Goal: Task Accomplishment & Management: Manage account settings

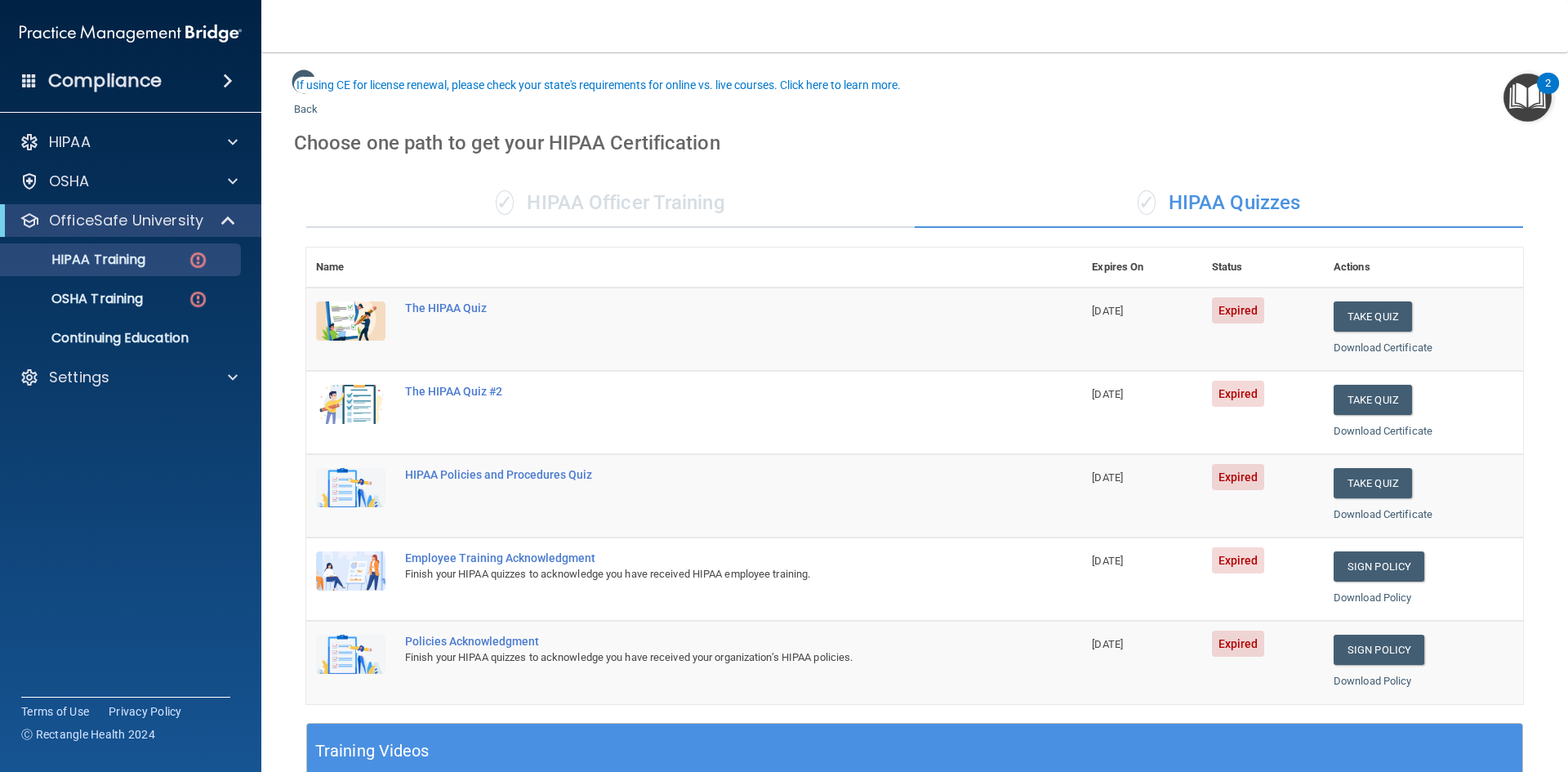
scroll to position [82, 0]
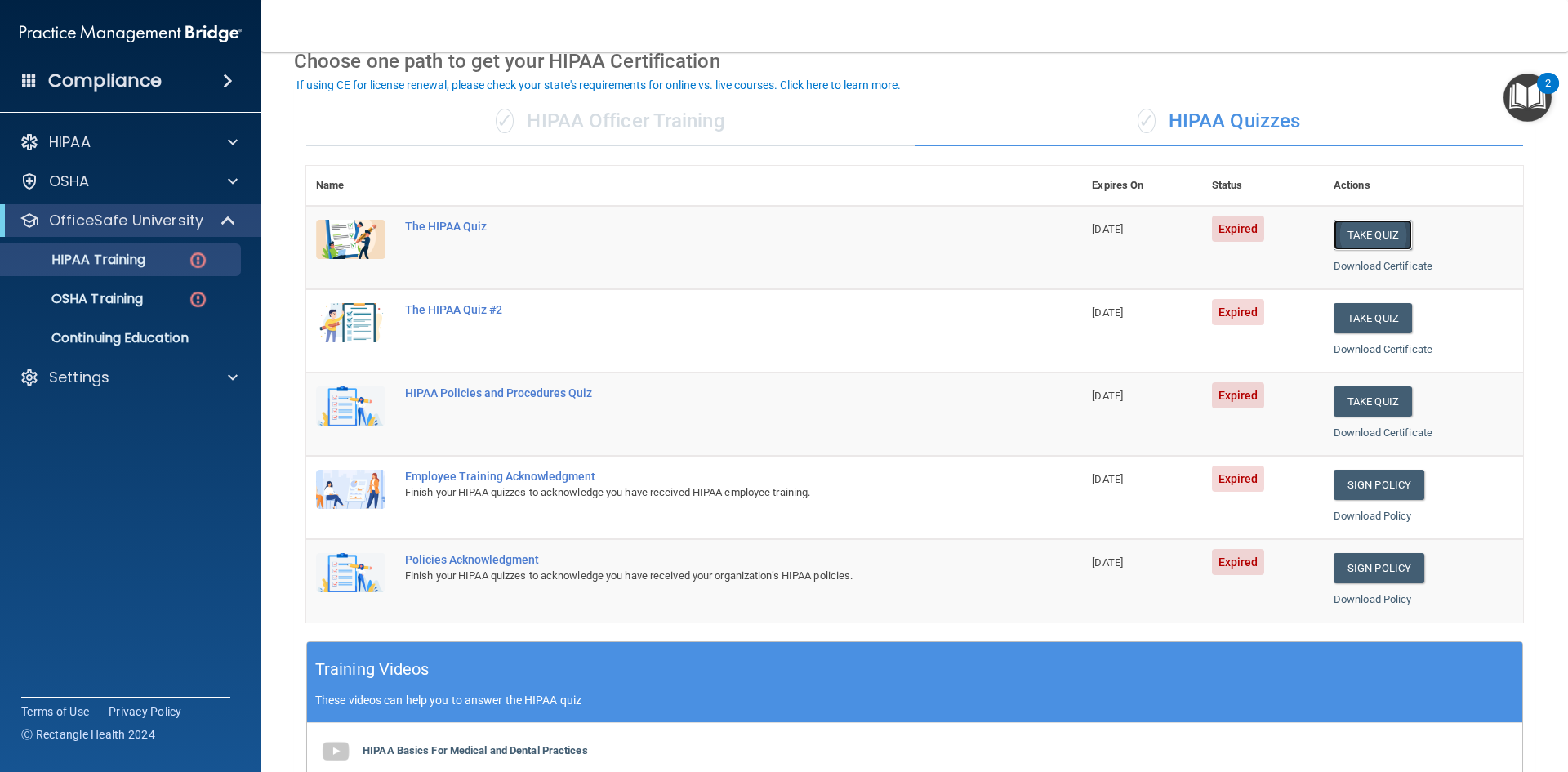
click at [1367, 236] on button "Take Quiz" at bounding box center [1373, 235] width 78 height 30
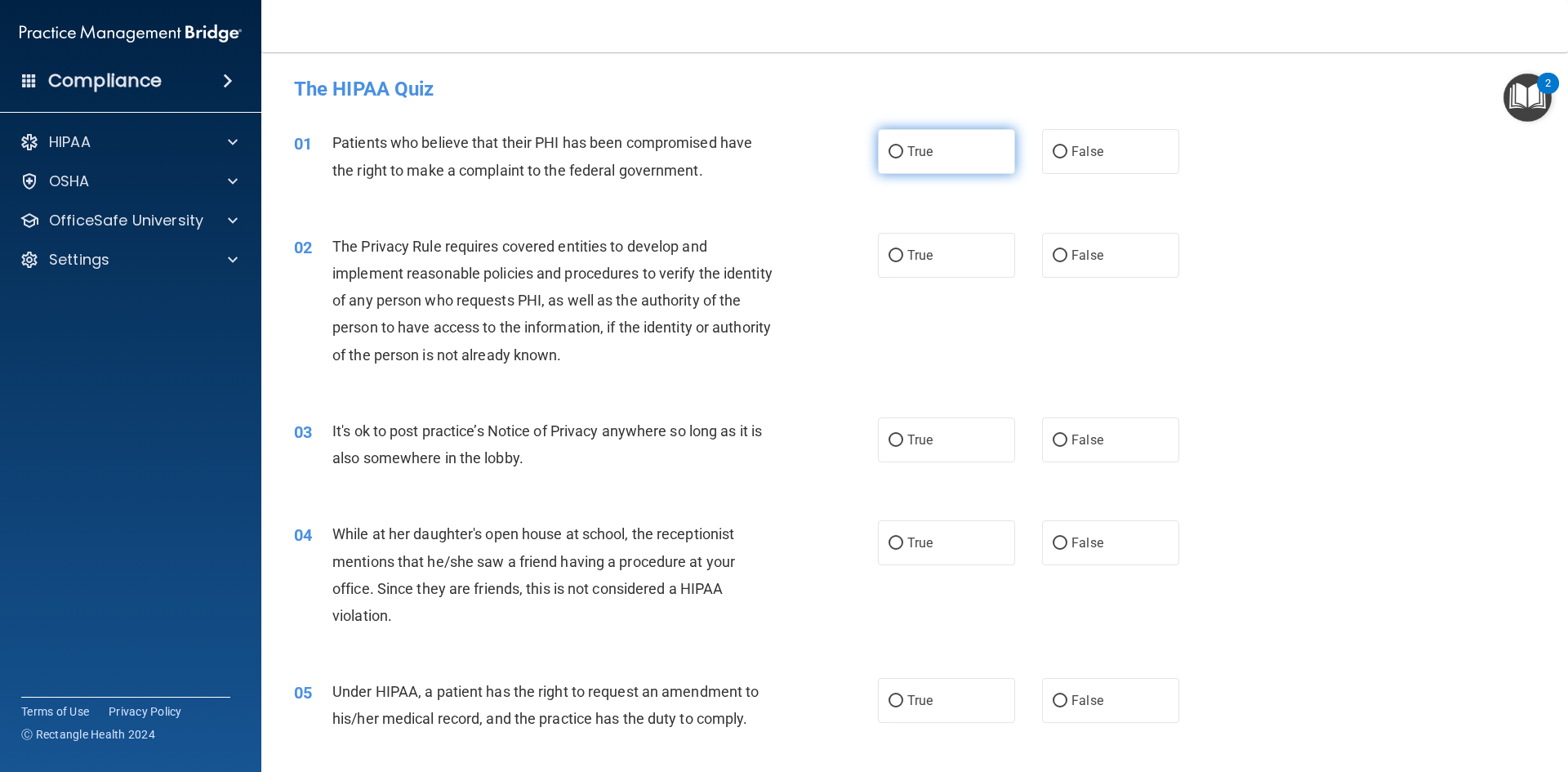
click at [892, 151] on input "True" at bounding box center [896, 153] width 14 height 13
radio input "true"
click at [902, 268] on label "True" at bounding box center [946, 255] width 137 height 45
click at [902, 262] on input "True" at bounding box center [896, 256] width 14 height 13
radio input "true"
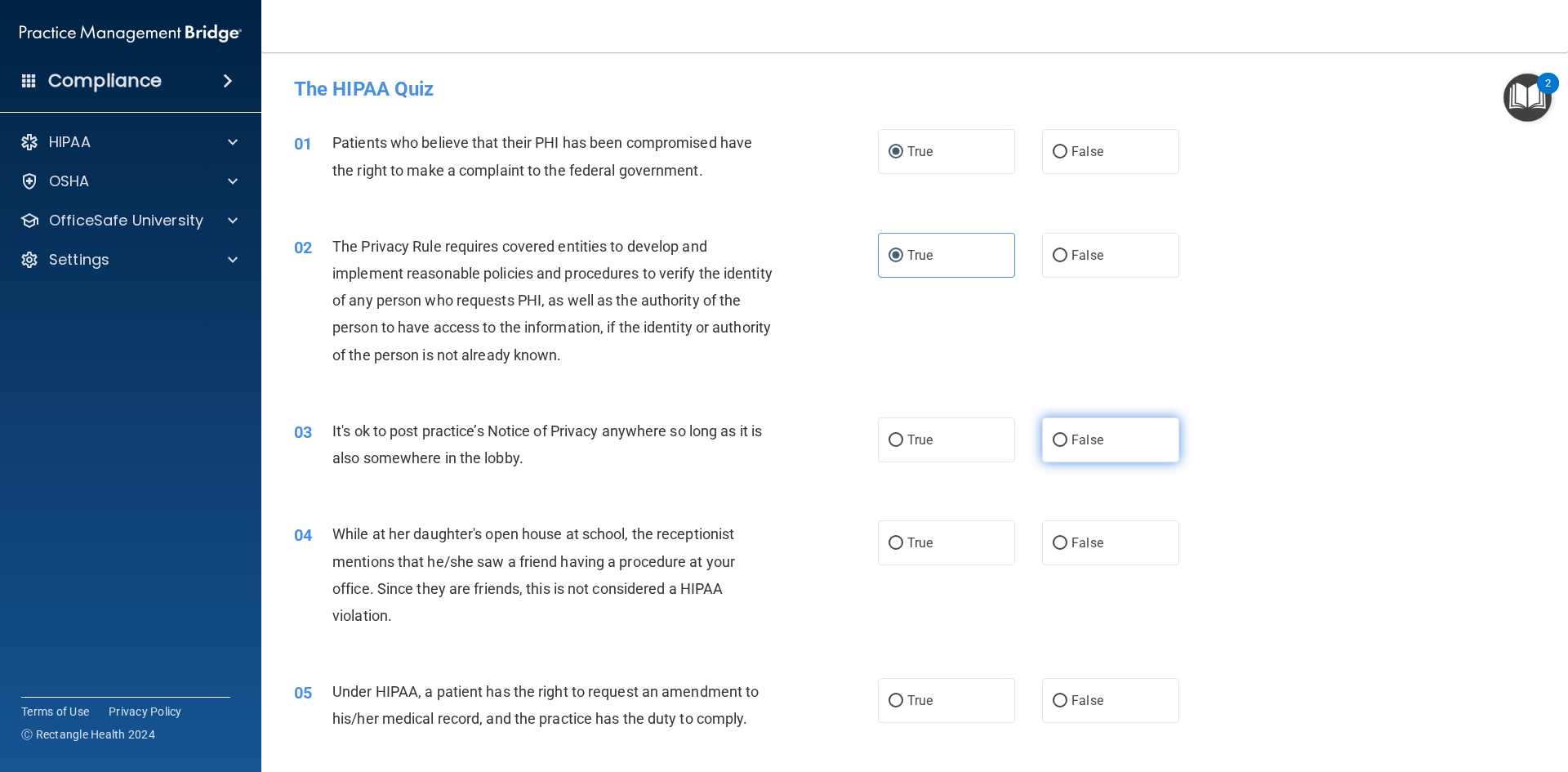
click at [1074, 448] on label "False" at bounding box center [1110, 439] width 137 height 45
click at [1068, 447] on input "False" at bounding box center [1059, 441] width 14 height 13
radio input "true"
click at [1094, 551] on label "False" at bounding box center [1110, 542] width 137 height 45
click at [1068, 550] on input "False" at bounding box center [1059, 544] width 14 height 13
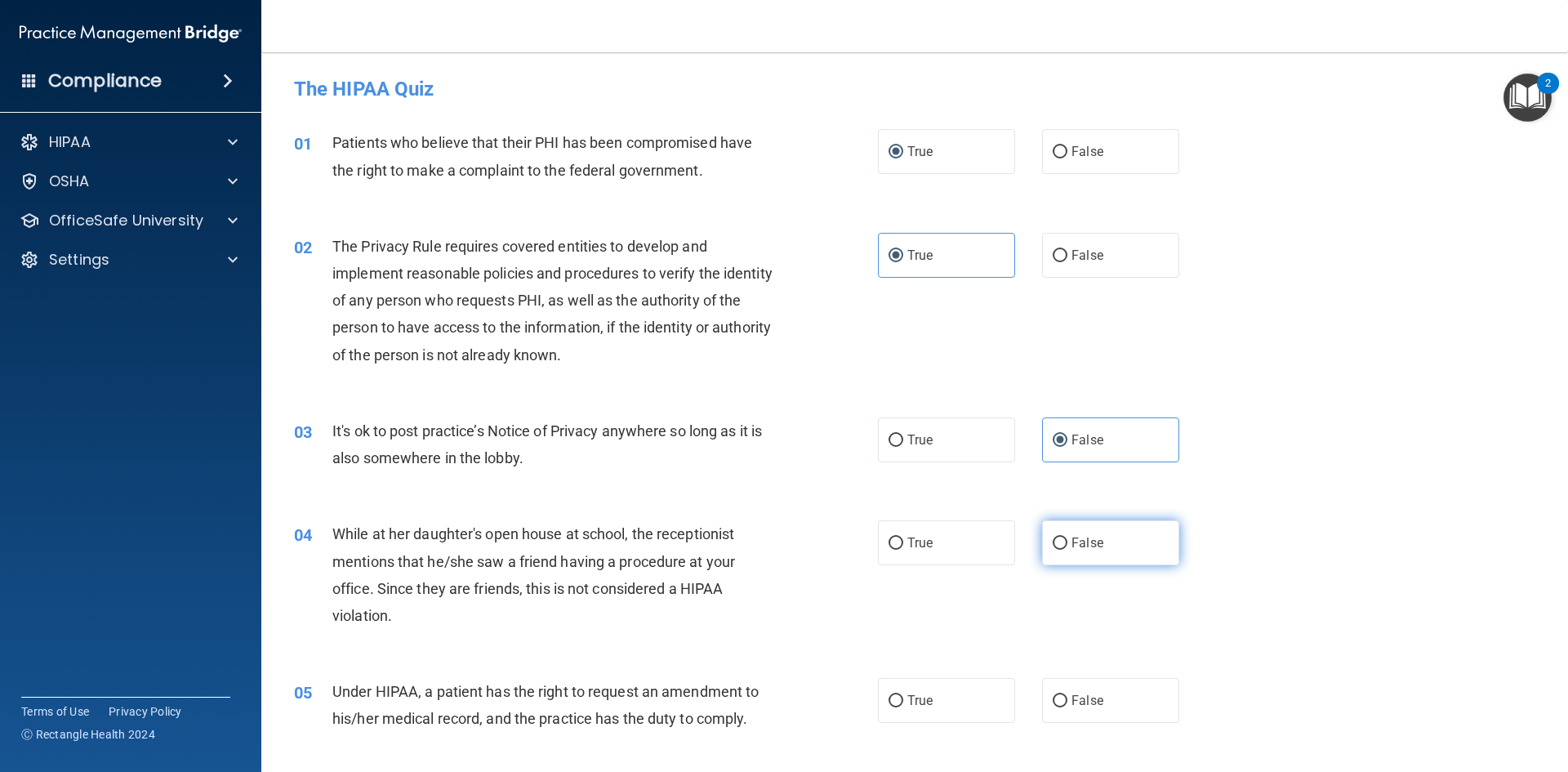
radio input "true"
click at [1093, 689] on label "False" at bounding box center [1110, 700] width 137 height 45
click at [1068, 695] on input "False" at bounding box center [1059, 701] width 14 height 13
radio input "true"
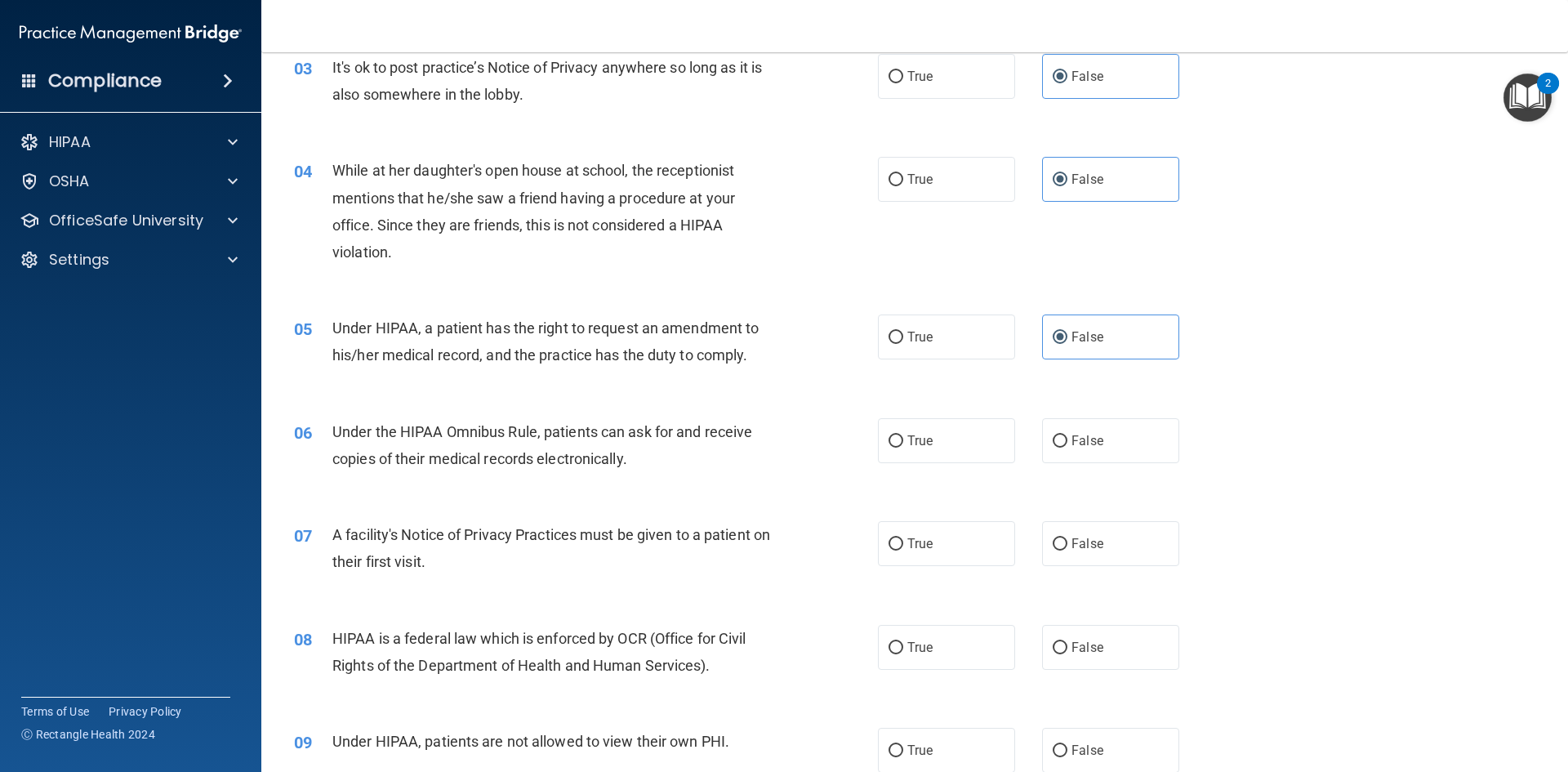
scroll to position [491, 0]
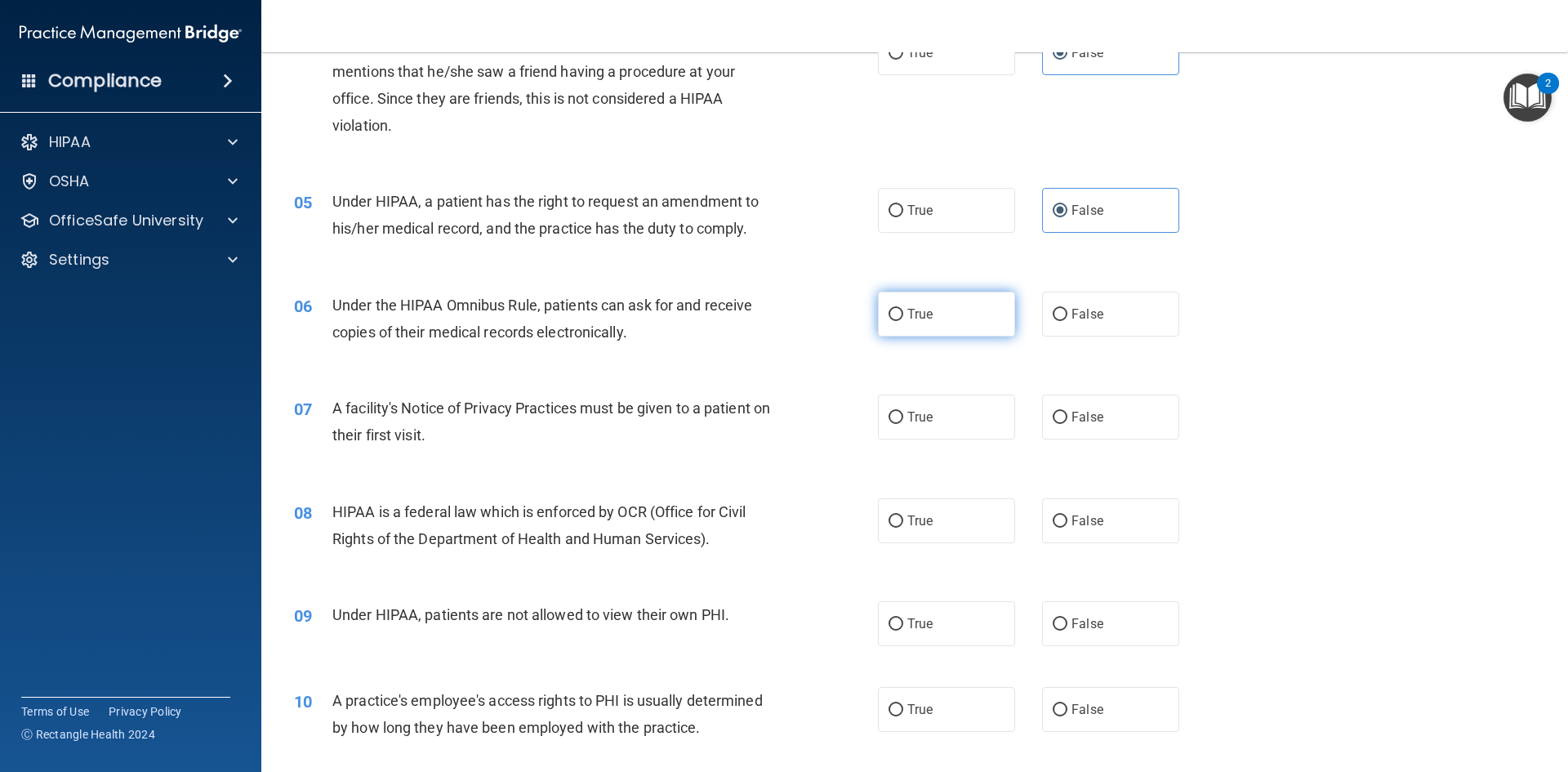
click at [948, 298] on label "True" at bounding box center [946, 314] width 137 height 45
click at [903, 308] on input "True" at bounding box center [896, 314] width 14 height 13
radio input "true"
click at [949, 421] on label "True" at bounding box center [946, 416] width 137 height 45
click at [903, 421] on input "True" at bounding box center [896, 418] width 14 height 13
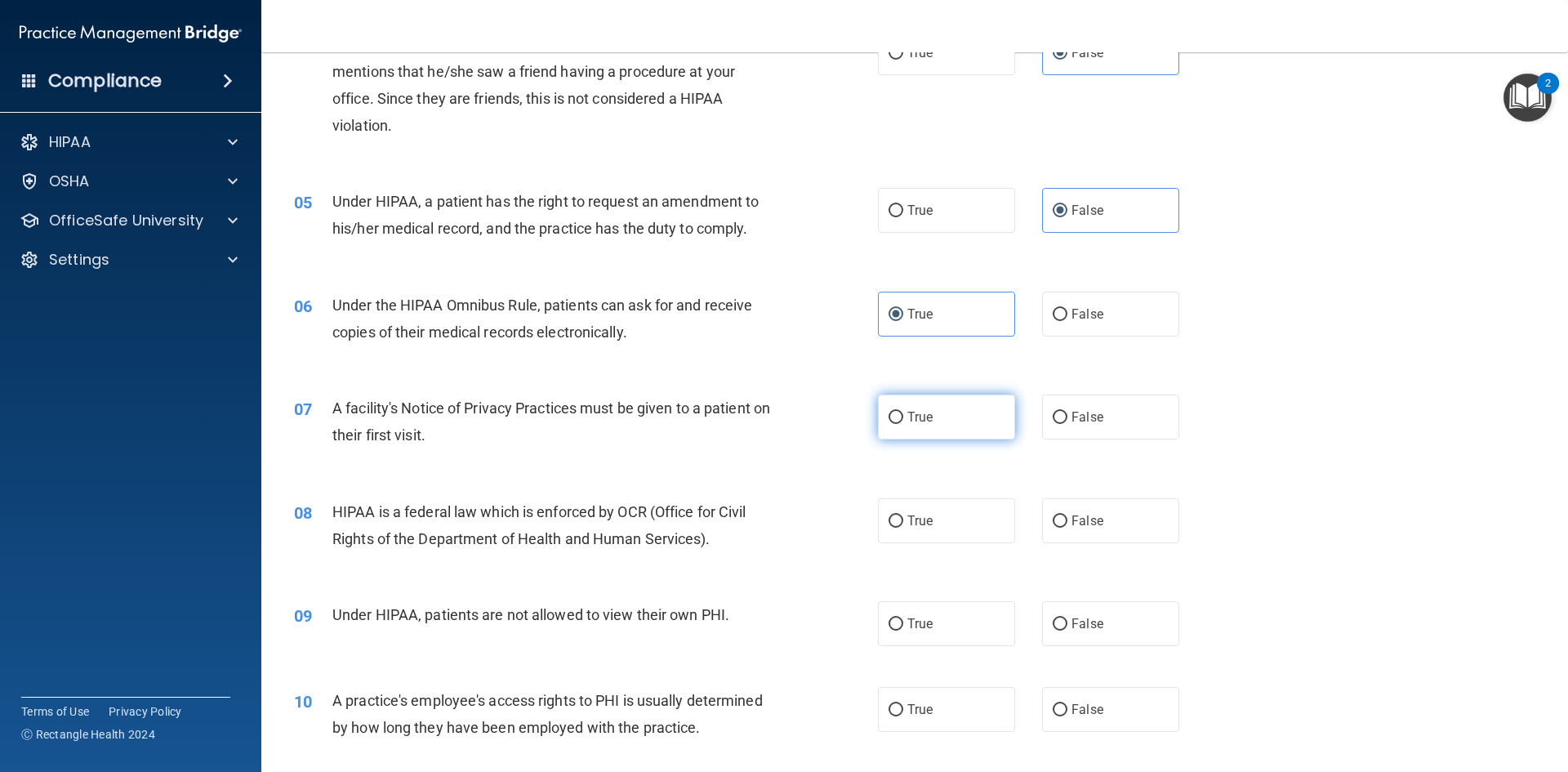
radio input "true"
click at [927, 513] on label "True" at bounding box center [946, 520] width 137 height 45
click at [903, 516] on input "True" at bounding box center [896, 522] width 14 height 13
radio input "true"
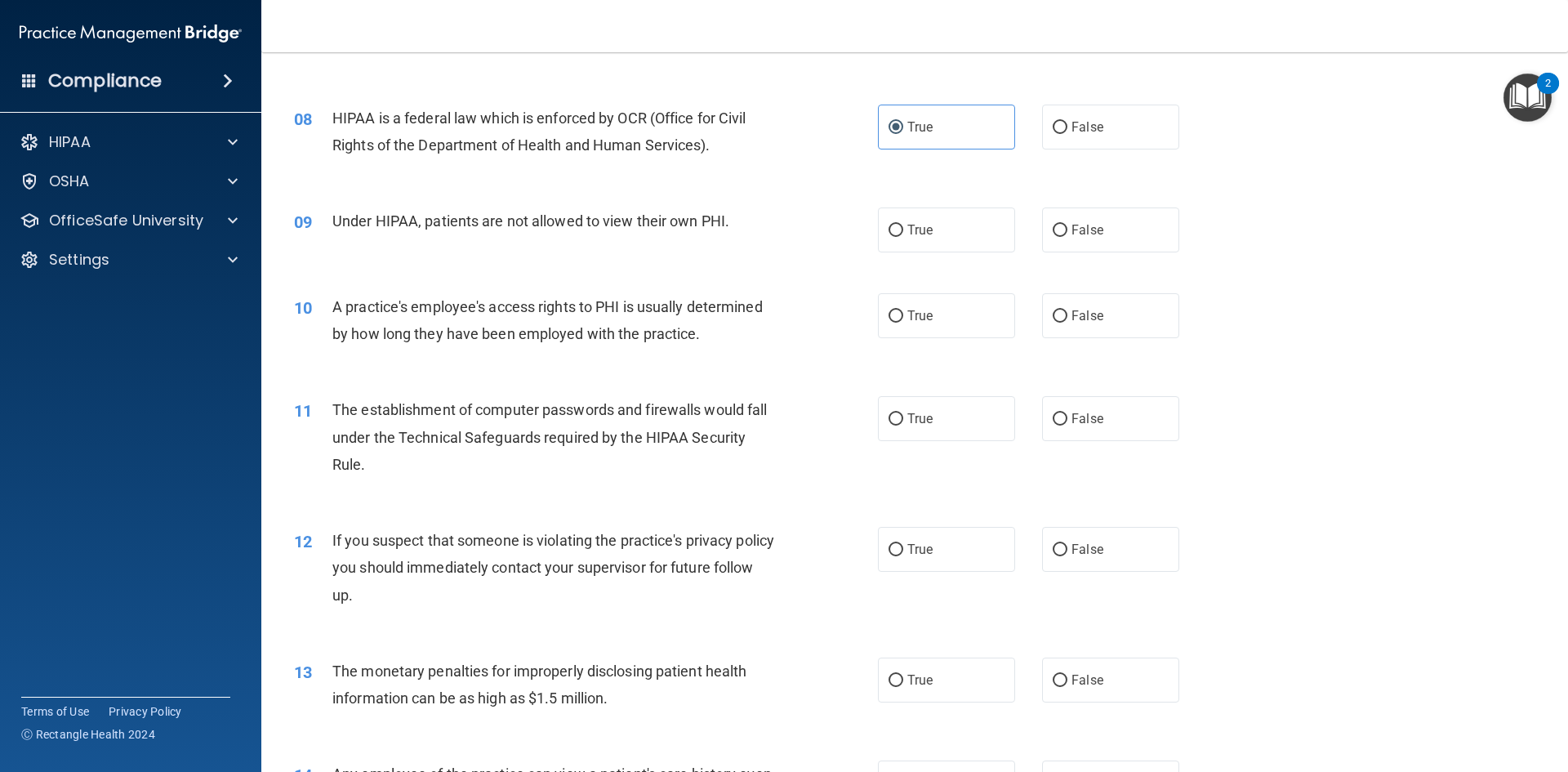
scroll to position [898, 0]
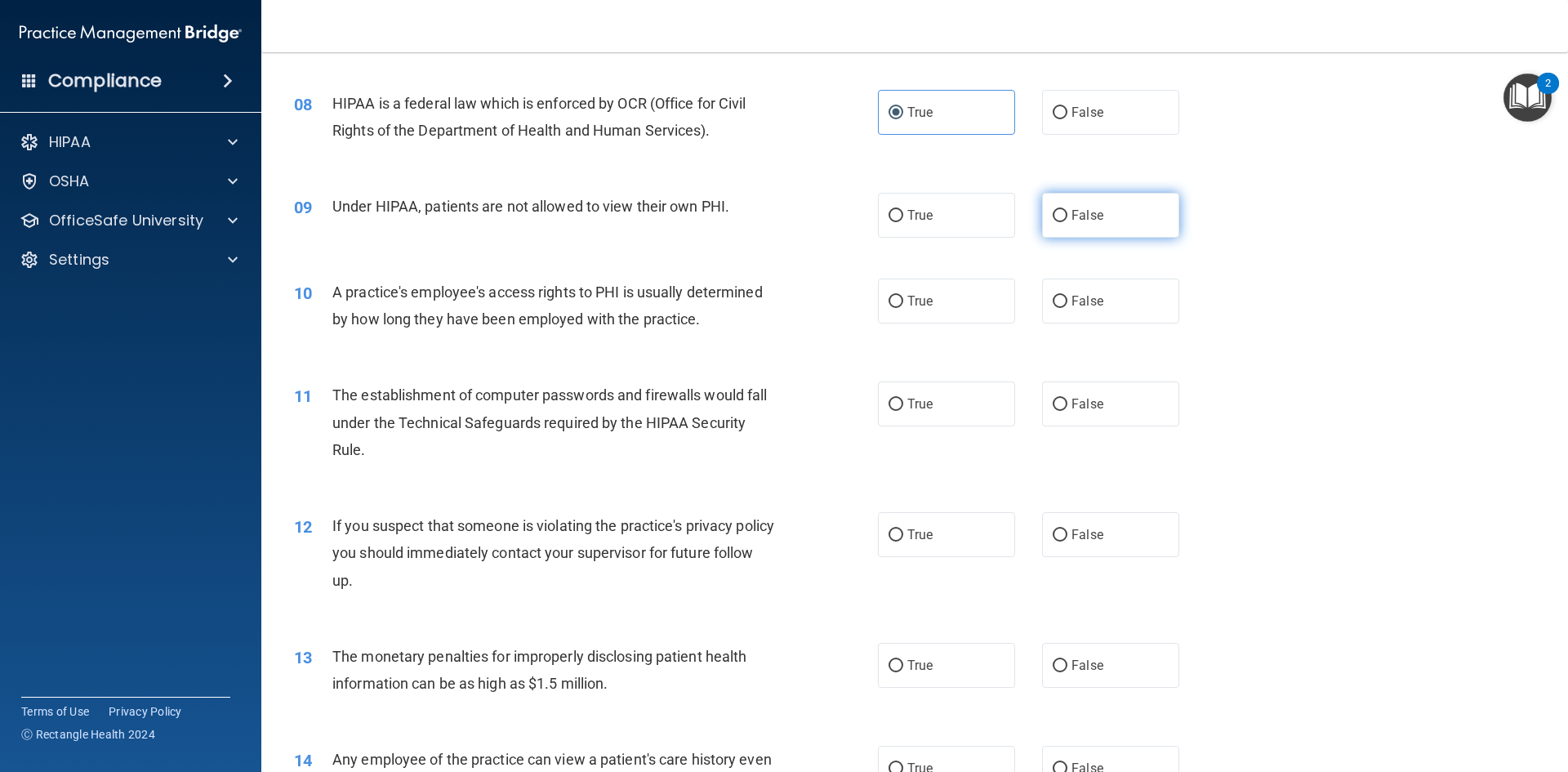
click at [1111, 204] on label "False" at bounding box center [1110, 215] width 137 height 45
click at [1068, 210] on input "False" at bounding box center [1059, 216] width 14 height 13
radio input "true"
click at [1111, 303] on label "False" at bounding box center [1110, 301] width 137 height 45
click at [1068, 303] on input "False" at bounding box center [1059, 302] width 14 height 13
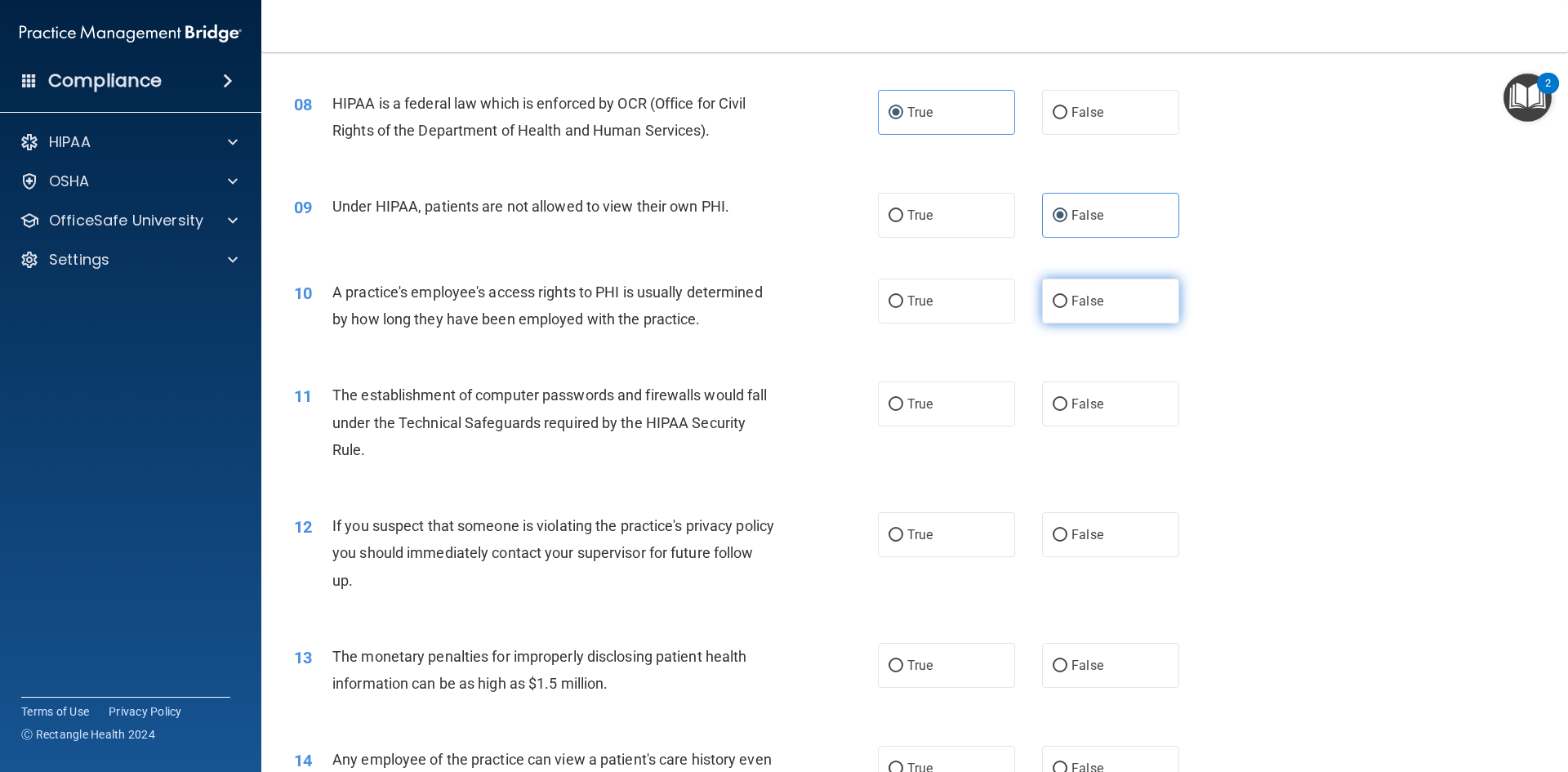
radio input "true"
click at [949, 388] on label "True" at bounding box center [946, 404] width 137 height 45
click at [903, 399] on input "True" at bounding box center [896, 405] width 14 height 13
radio input "true"
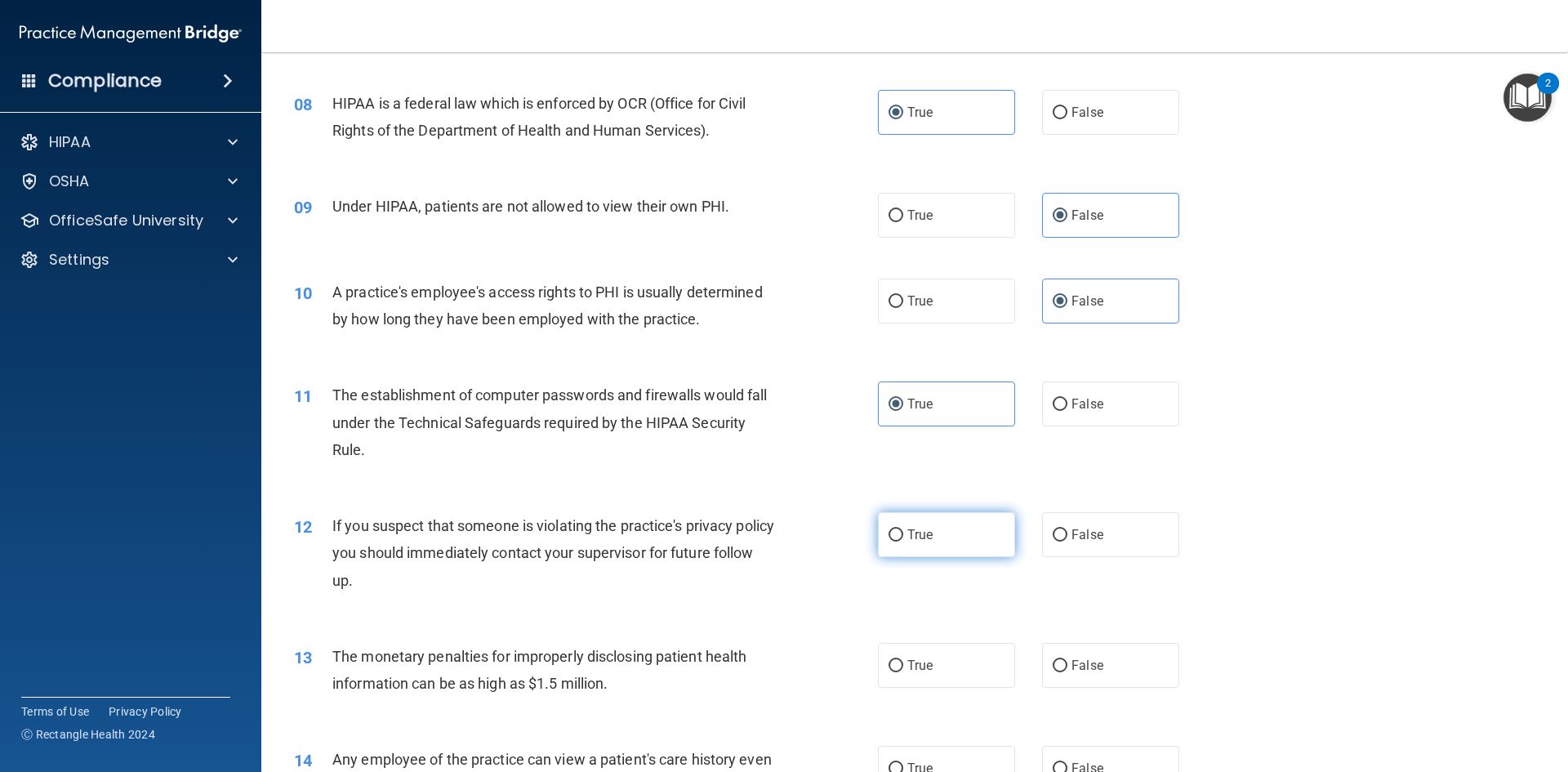
click at [936, 543] on label "True" at bounding box center [946, 534] width 137 height 45
click at [903, 542] on input "True" at bounding box center [896, 535] width 14 height 13
radio input "true"
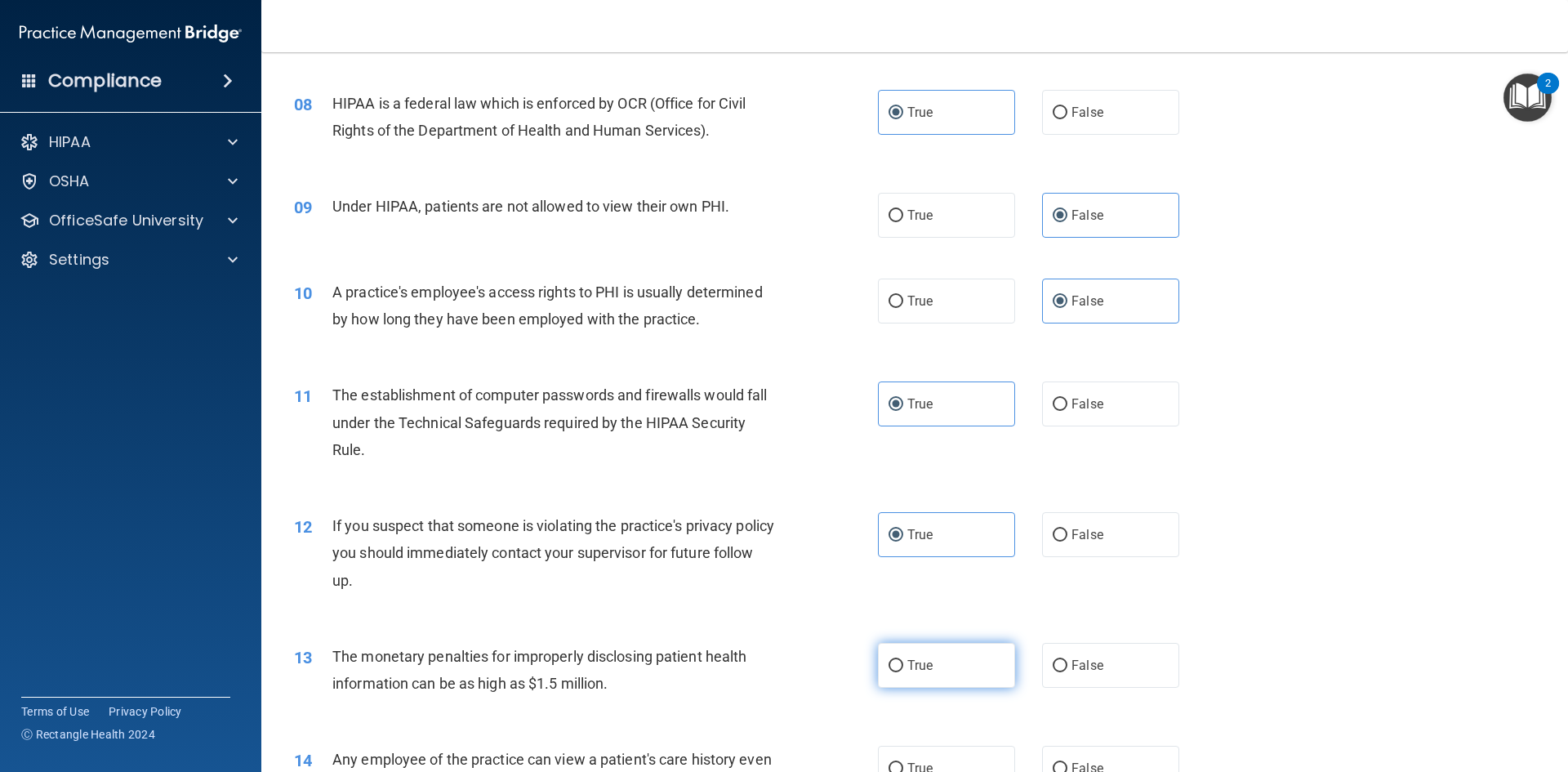
drag, startPoint x: 934, startPoint y: 673, endPoint x: 949, endPoint y: 679, distance: 16.2
click at [934, 675] on label "True" at bounding box center [946, 665] width 137 height 45
click at [903, 673] on input "True" at bounding box center [896, 666] width 14 height 13
radio input "true"
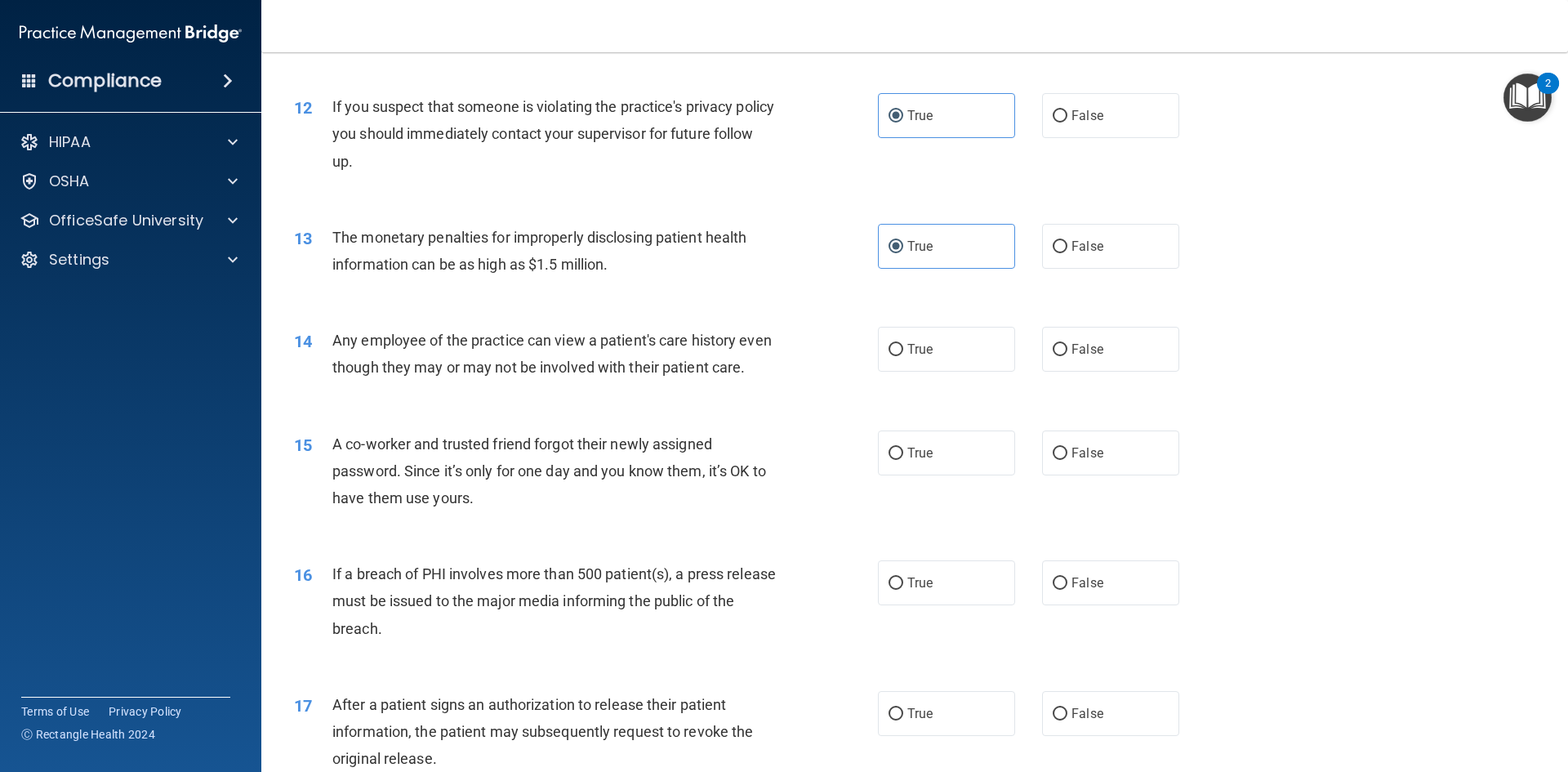
scroll to position [1389, 0]
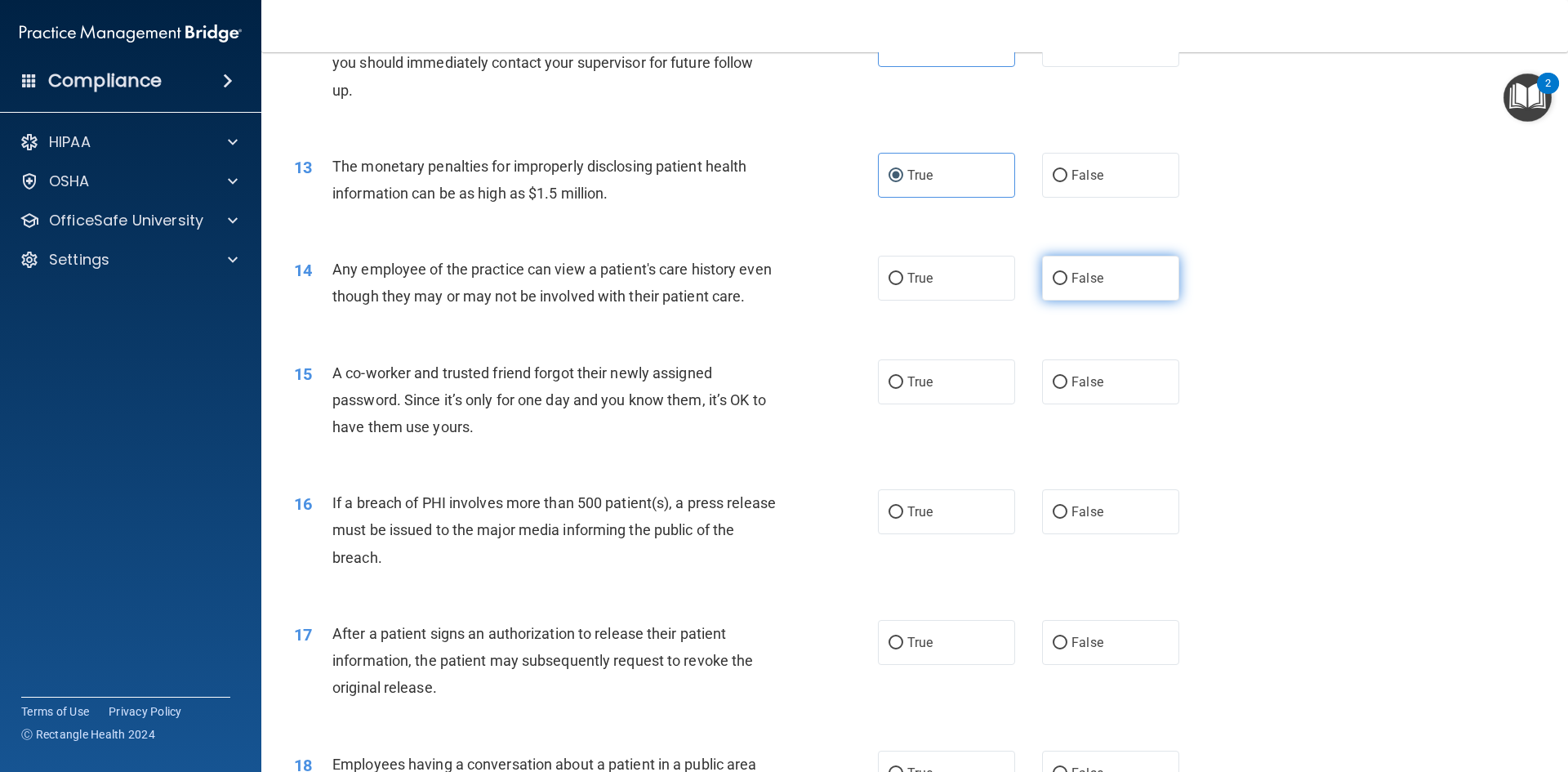
click at [1123, 271] on label "False" at bounding box center [1110, 277] width 137 height 45
click at [1068, 273] on input "False" at bounding box center [1059, 279] width 14 height 13
radio input "true"
click at [1104, 405] on label "False" at bounding box center [1110, 382] width 137 height 45
click at [1068, 389] on input "False" at bounding box center [1059, 383] width 14 height 13
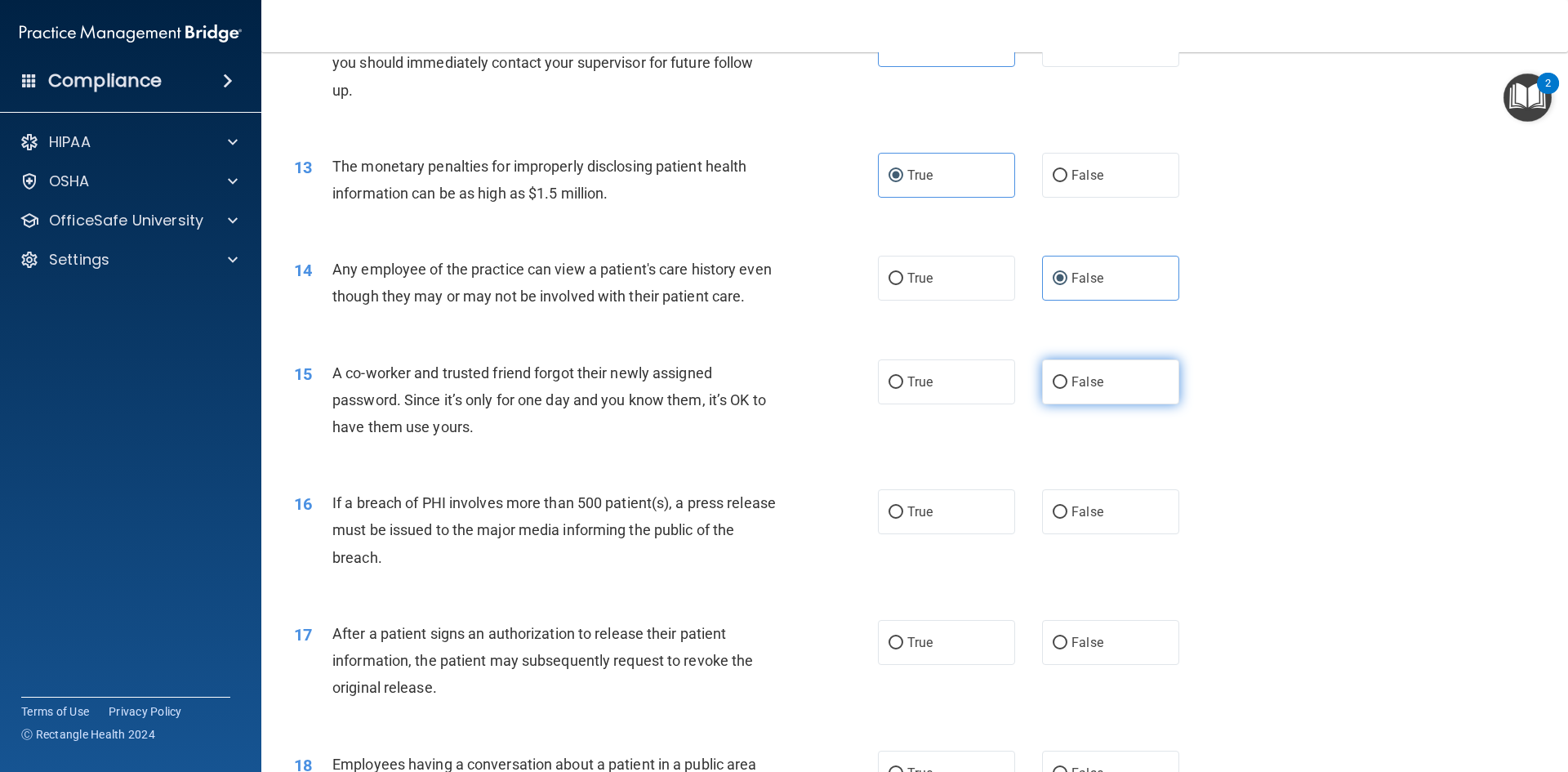
radio input "true"
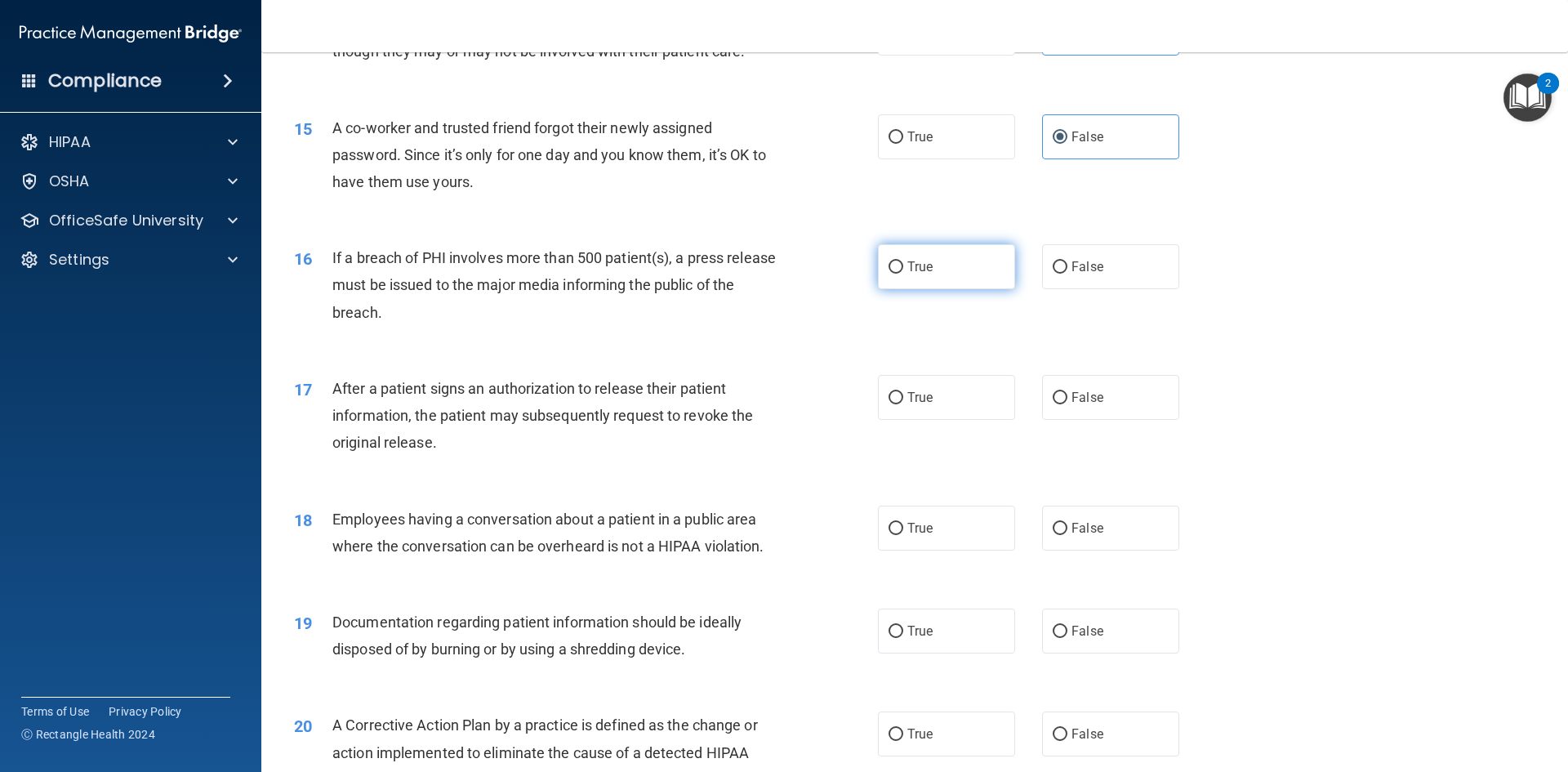
click at [965, 289] on label "True" at bounding box center [946, 266] width 137 height 45
click at [903, 274] on input "True" at bounding box center [896, 267] width 14 height 13
radio input "true"
click at [966, 413] on label "True" at bounding box center [946, 397] width 137 height 45
click at [903, 405] on input "True" at bounding box center [896, 398] width 14 height 13
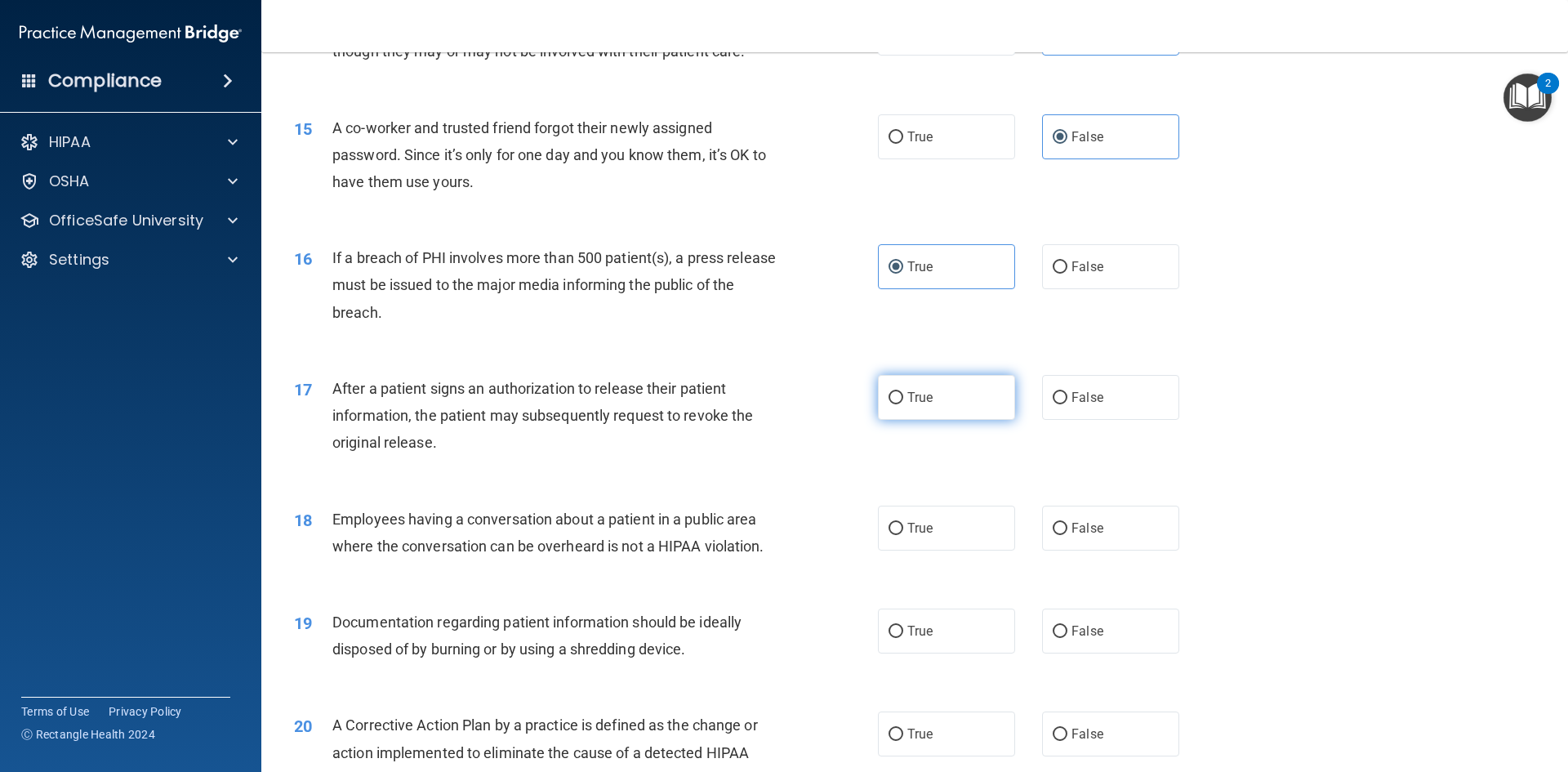
radio input "true"
drag, startPoint x: 1094, startPoint y: 549, endPoint x: 1117, endPoint y: 545, distance: 23.3
click at [1094, 536] on span "False" at bounding box center [1088, 528] width 32 height 15
click at [1068, 535] on input "False" at bounding box center [1059, 528] width 14 height 13
radio input "true"
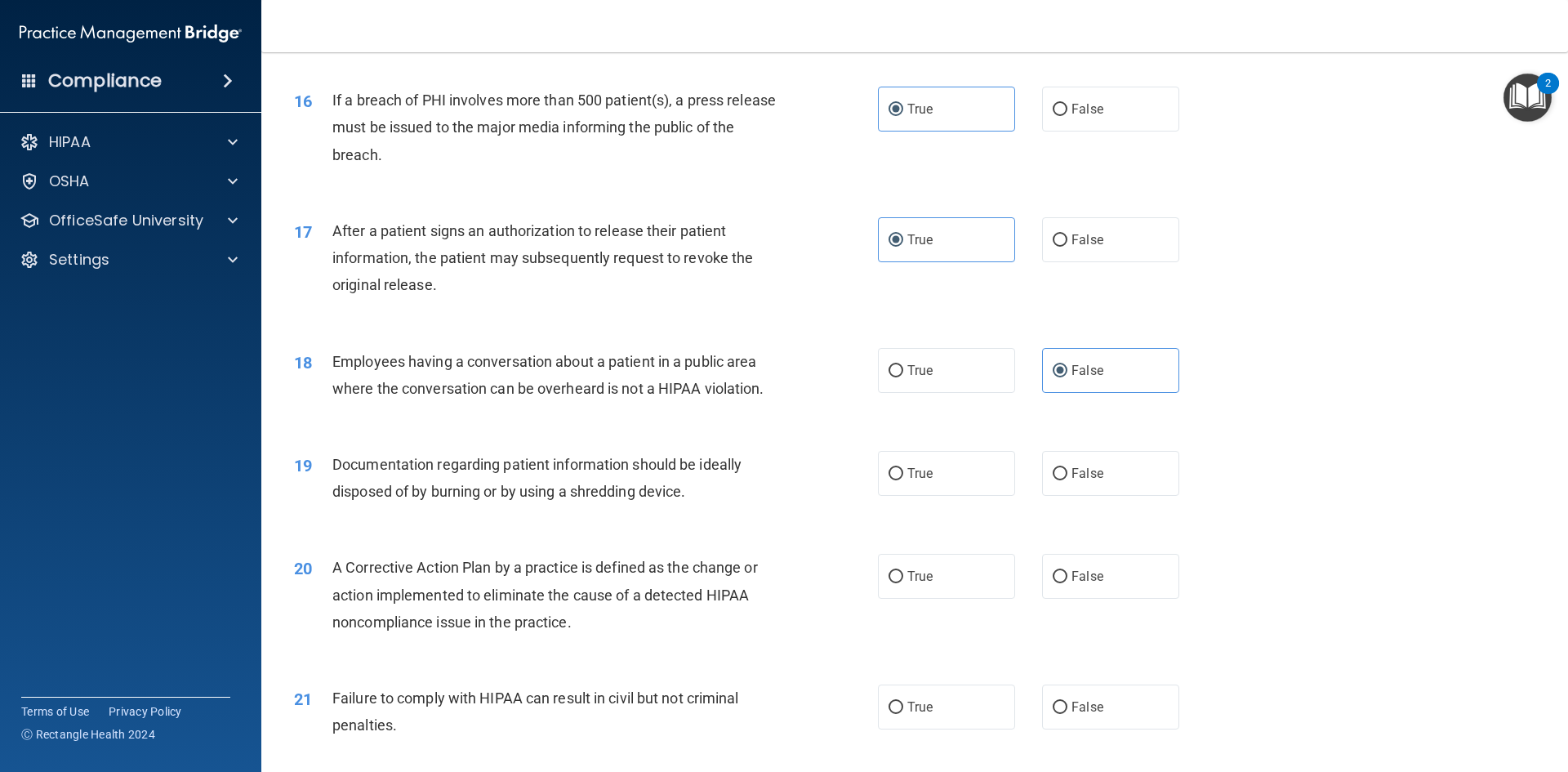
scroll to position [1798, 0]
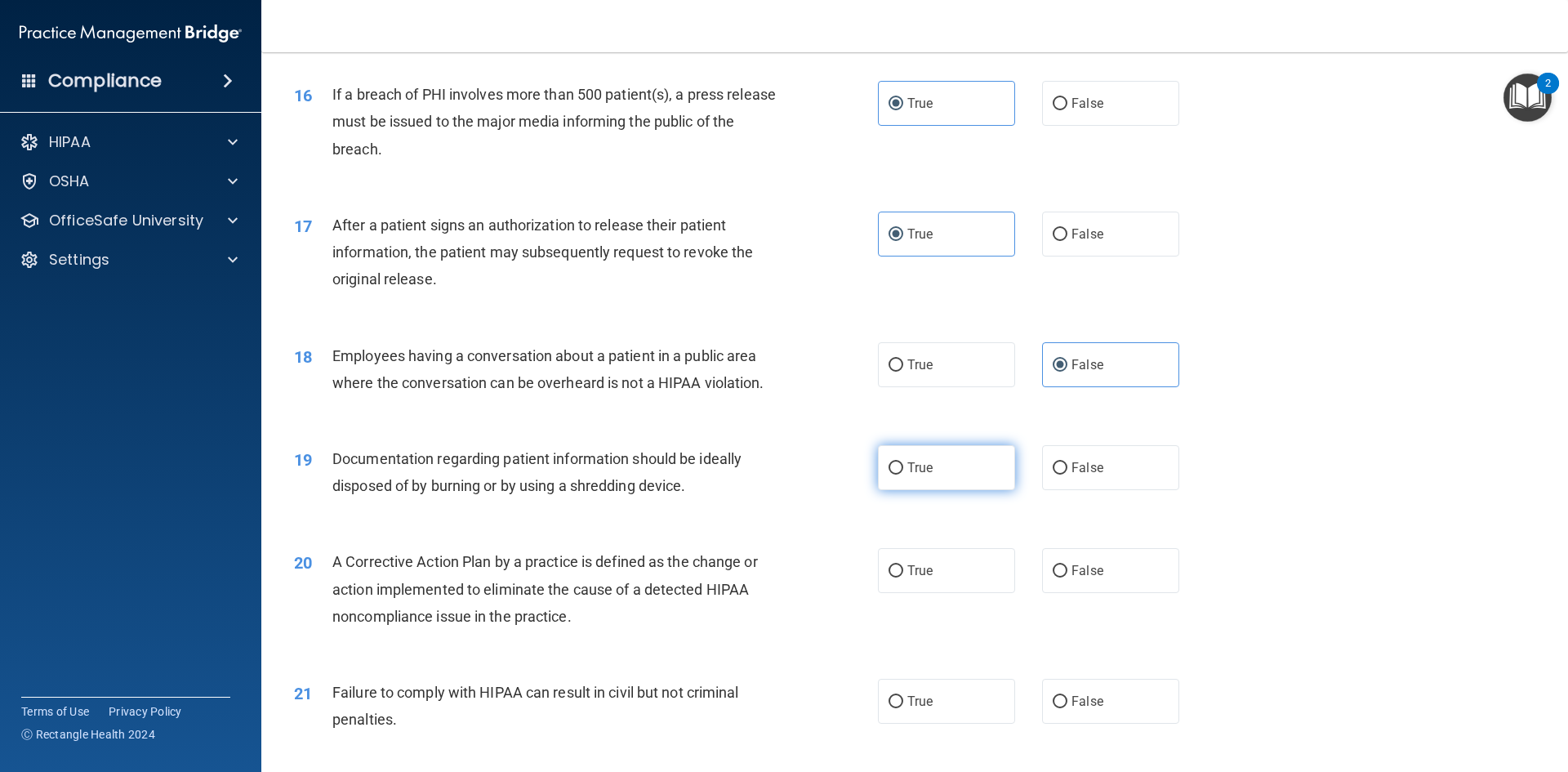
click at [945, 491] on label "True" at bounding box center [946, 467] width 137 height 45
click at [903, 474] on input "True" at bounding box center [896, 469] width 14 height 13
radio input "true"
click at [907, 578] on span "True" at bounding box center [920, 571] width 25 height 15
click at [901, 577] on input "True" at bounding box center [896, 571] width 14 height 13
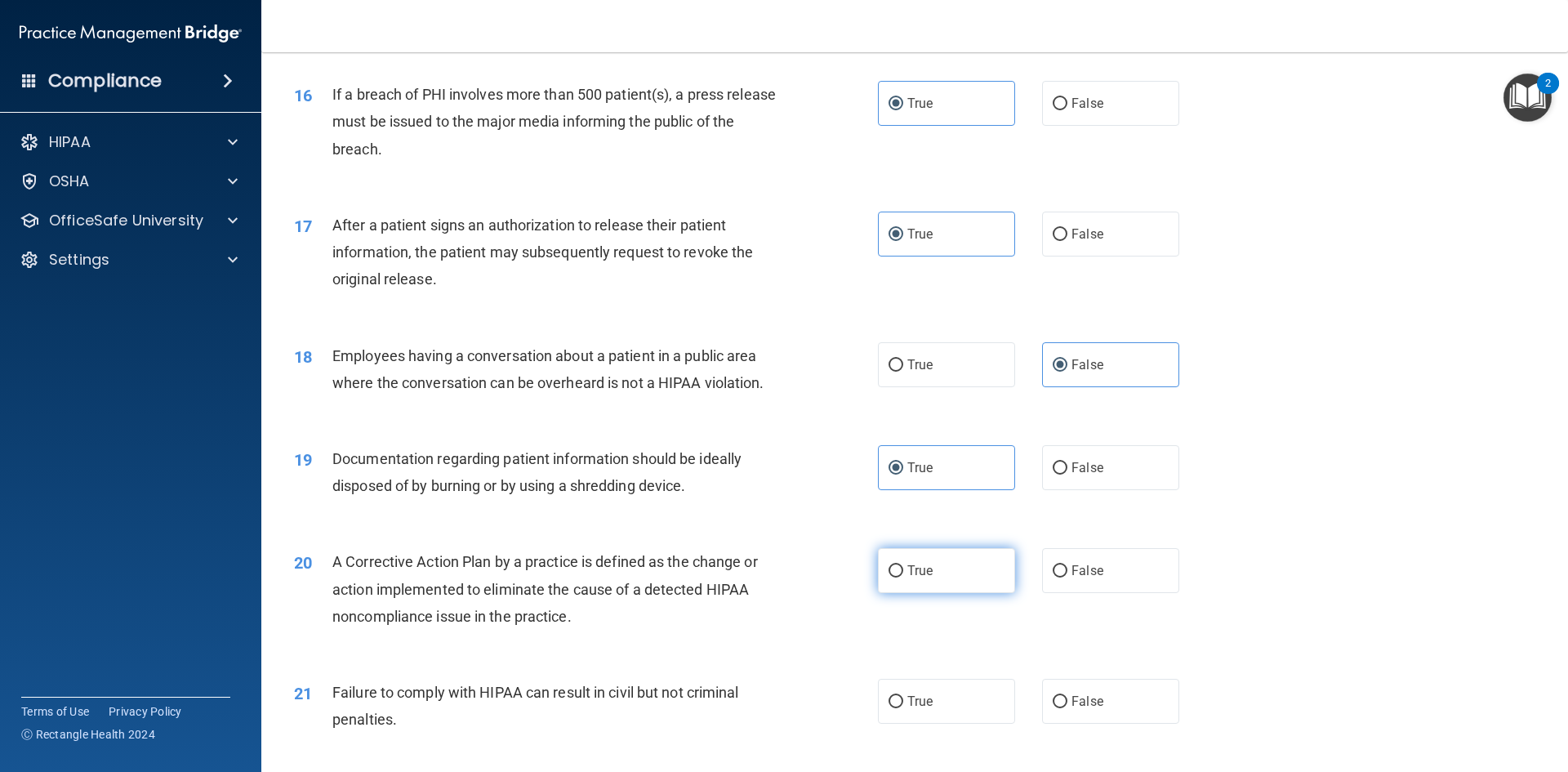
radio input "true"
click at [1072, 709] on span "False" at bounding box center [1088, 701] width 32 height 15
click at [1068, 708] on input "False" at bounding box center [1059, 702] width 14 height 13
radio input "true"
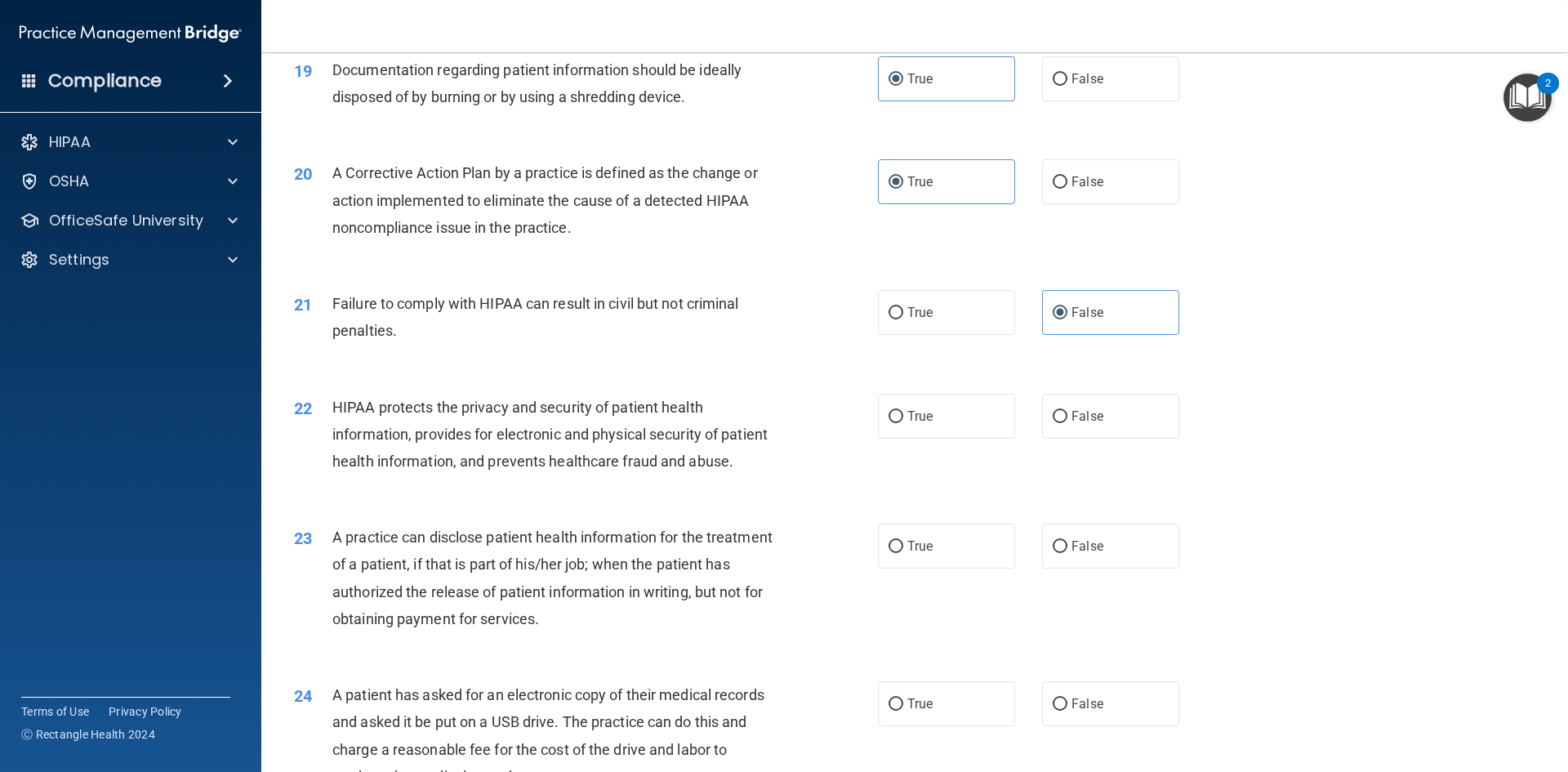
scroll to position [2206, 0]
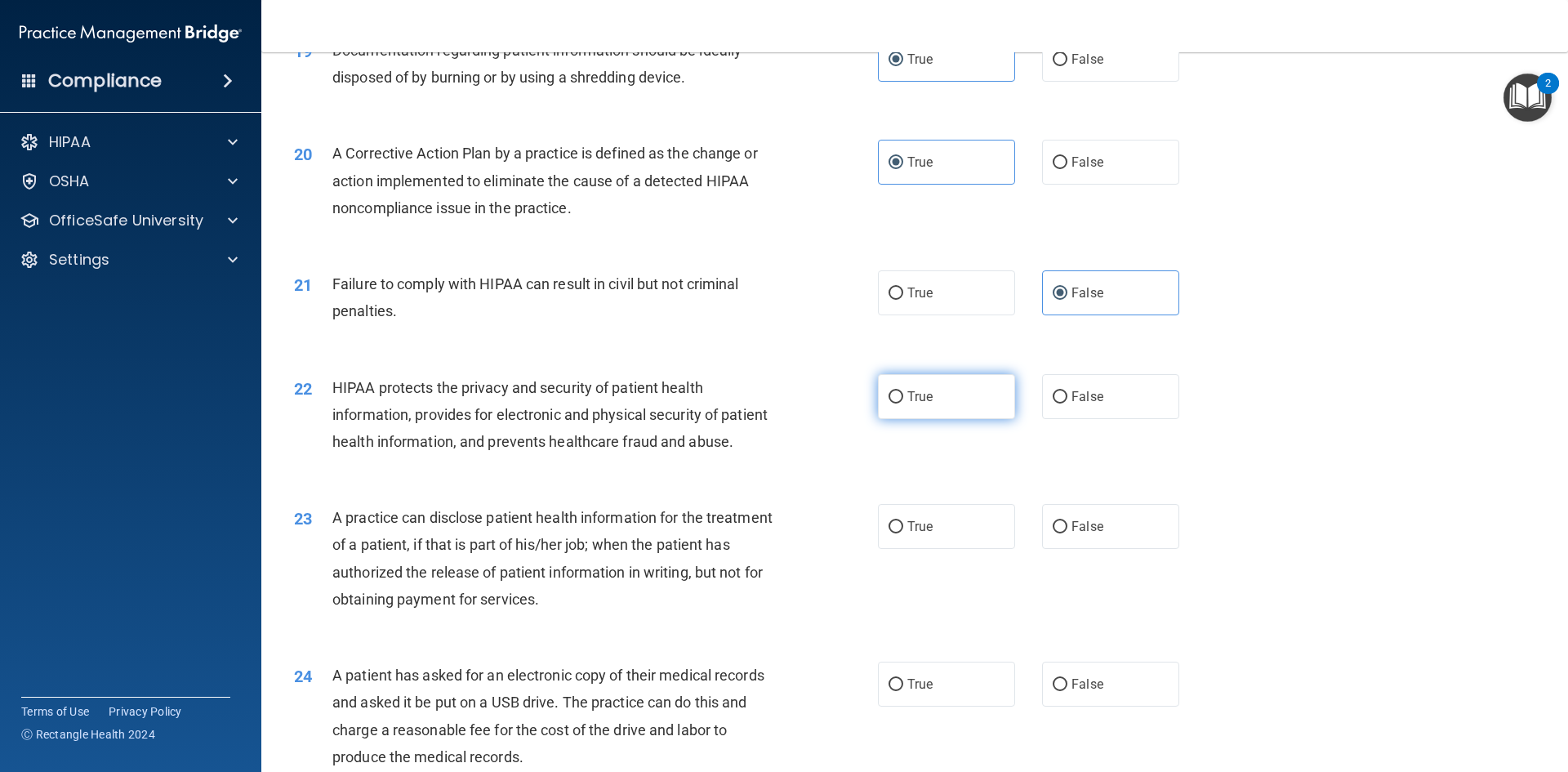
click at [952, 419] on label "True" at bounding box center [946, 396] width 137 height 45
click at [903, 404] on input "True" at bounding box center [896, 397] width 14 height 13
radio input "true"
click at [1105, 549] on label "False" at bounding box center [1110, 526] width 137 height 45
click at [1068, 533] on input "False" at bounding box center [1059, 527] width 14 height 13
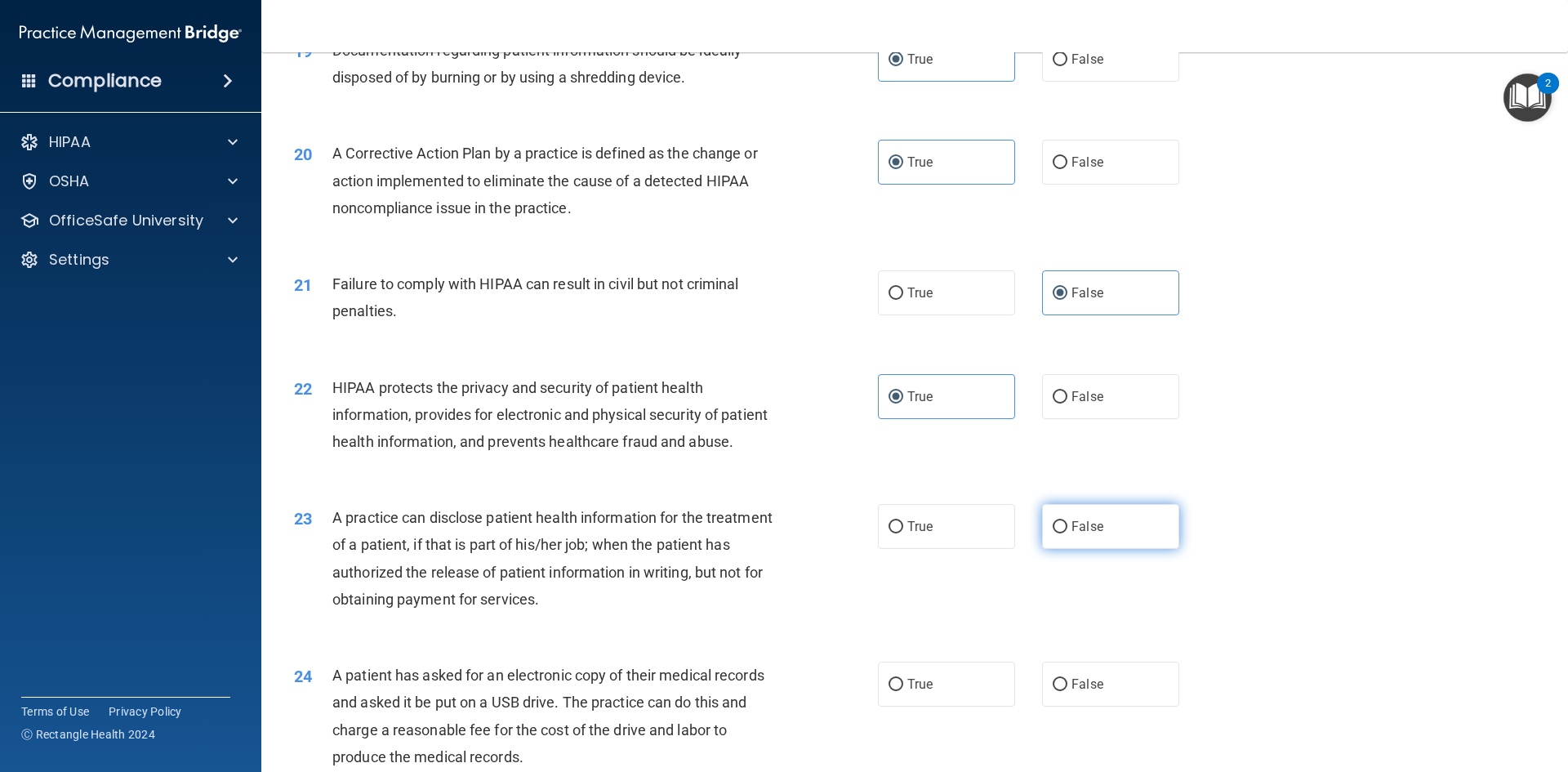
radio input "true"
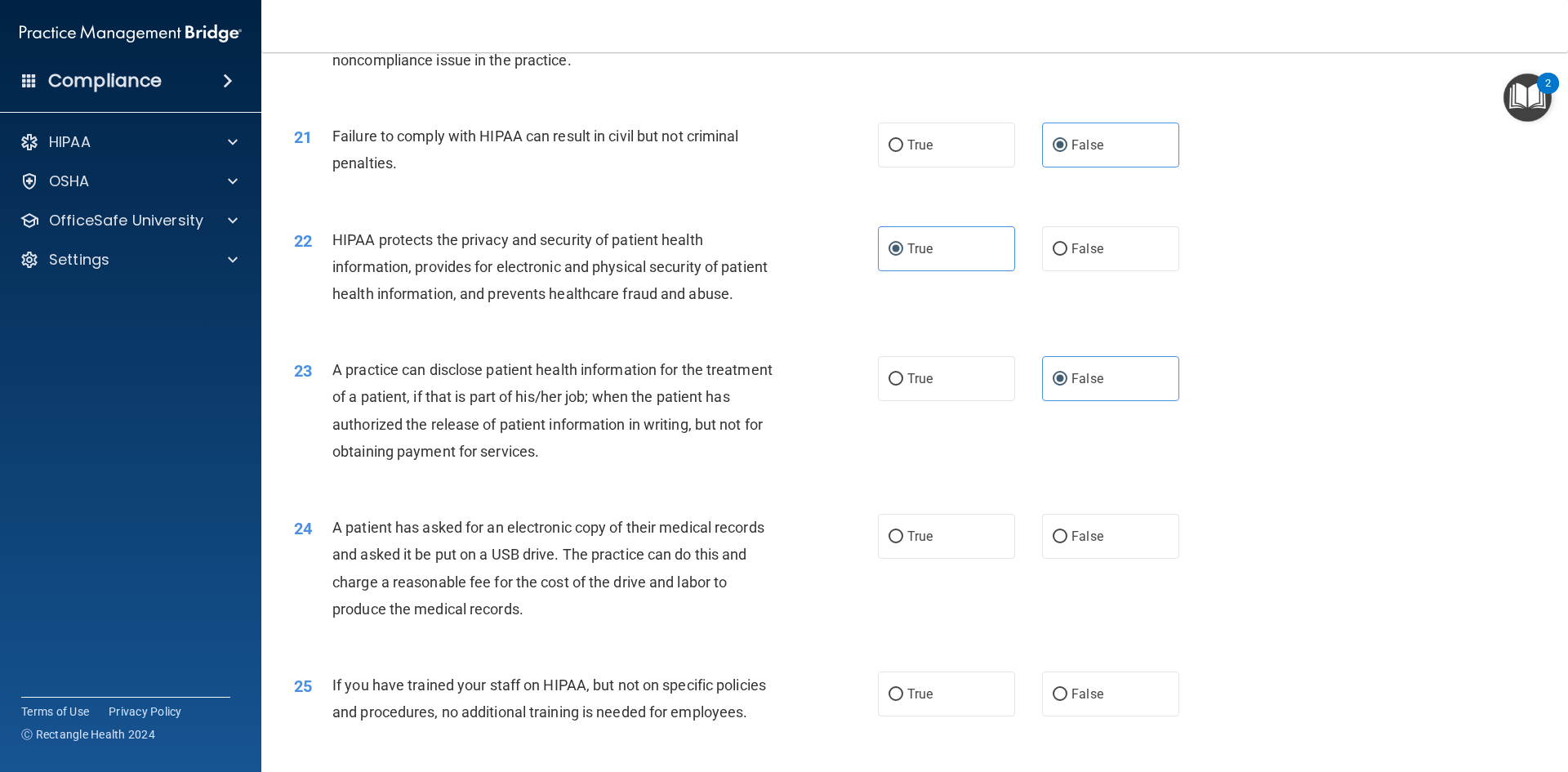
scroll to position [2369, 0]
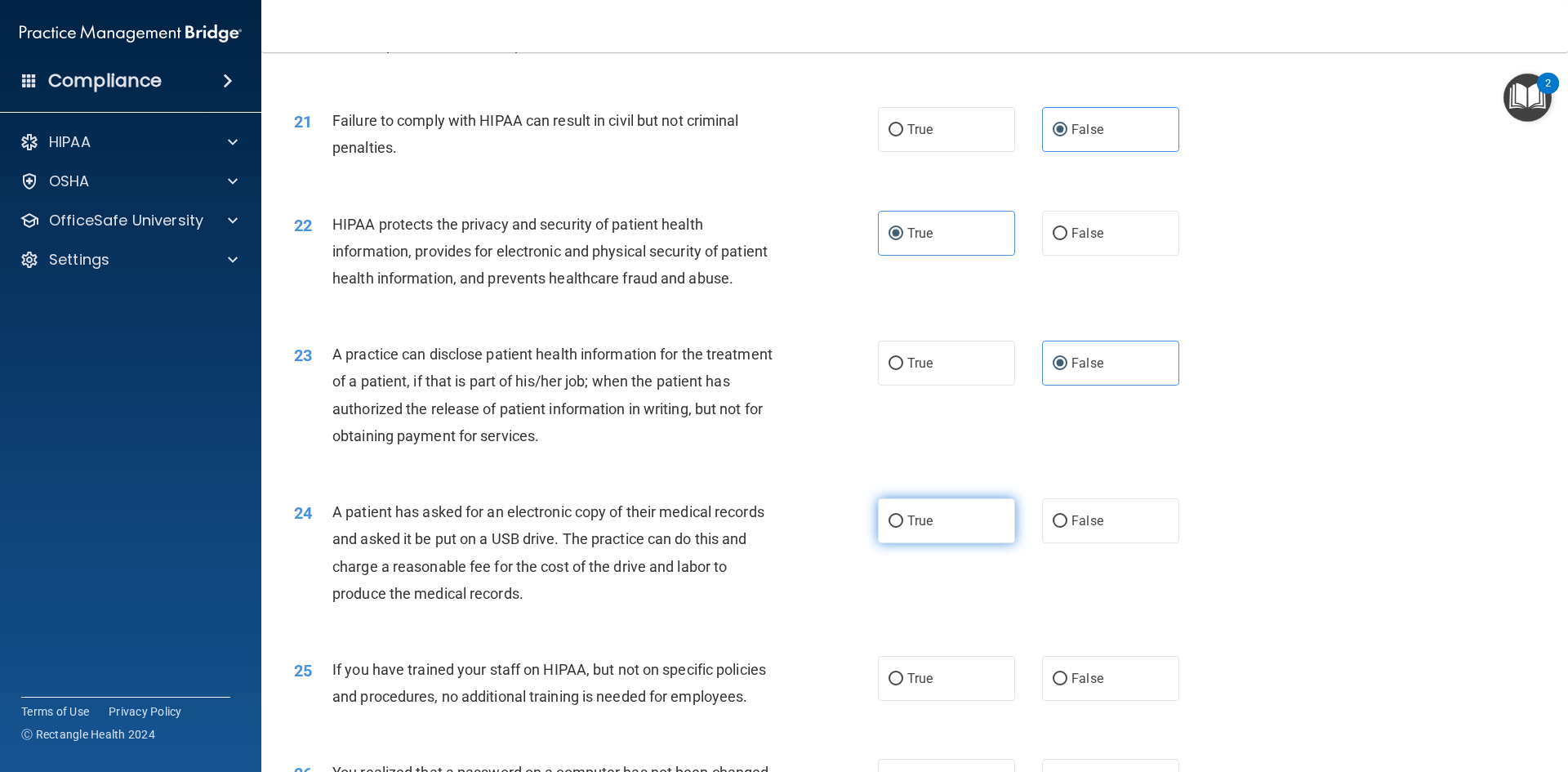
click at [977, 544] on label "True" at bounding box center [946, 520] width 137 height 45
click at [903, 528] on input "True" at bounding box center [896, 522] width 14 height 13
radio input "true"
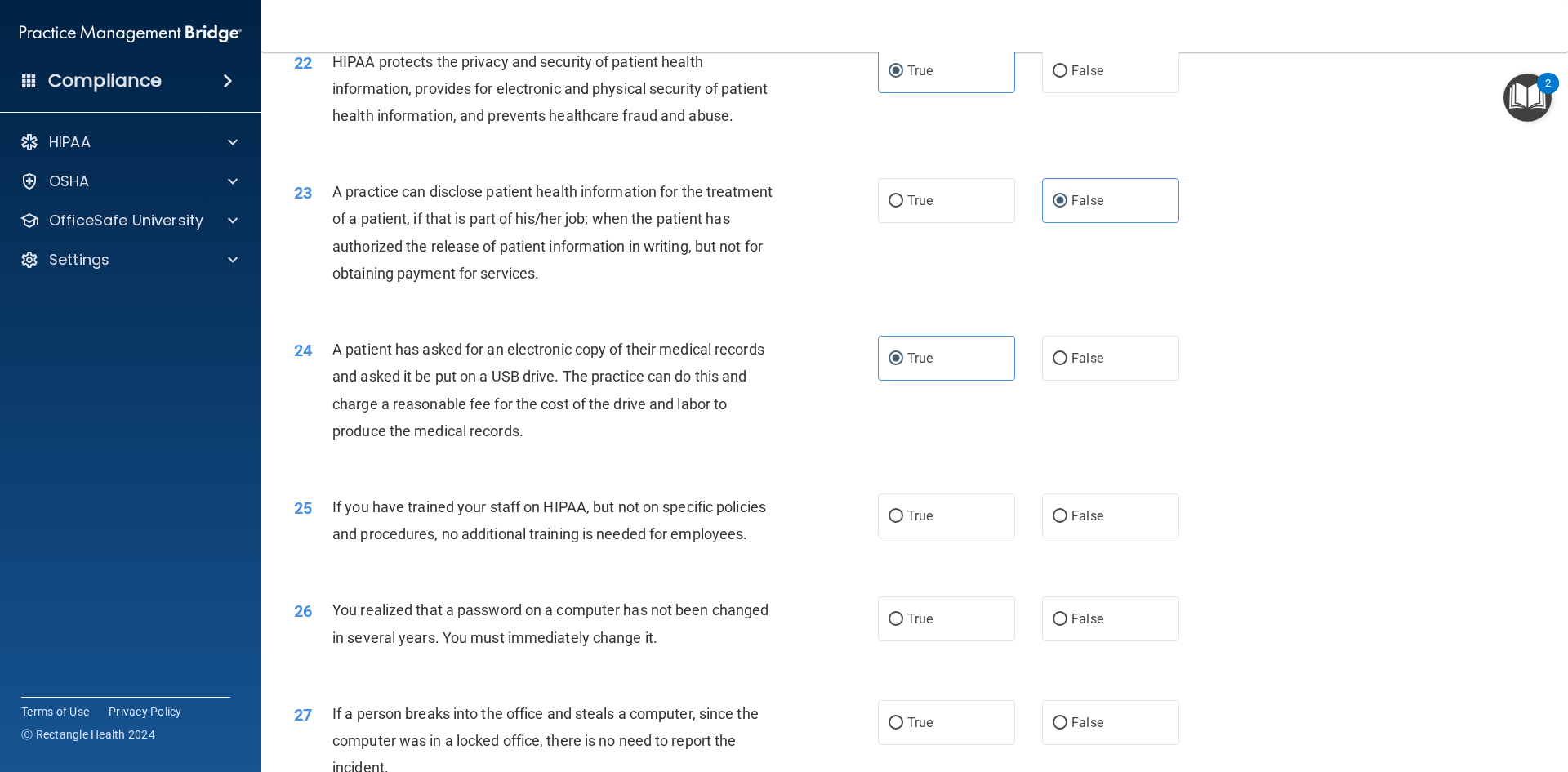
scroll to position [2533, 0]
click at [1106, 538] on label "False" at bounding box center [1110, 515] width 137 height 45
click at [1068, 522] on input "False" at bounding box center [1059, 516] width 14 height 13
radio input "true"
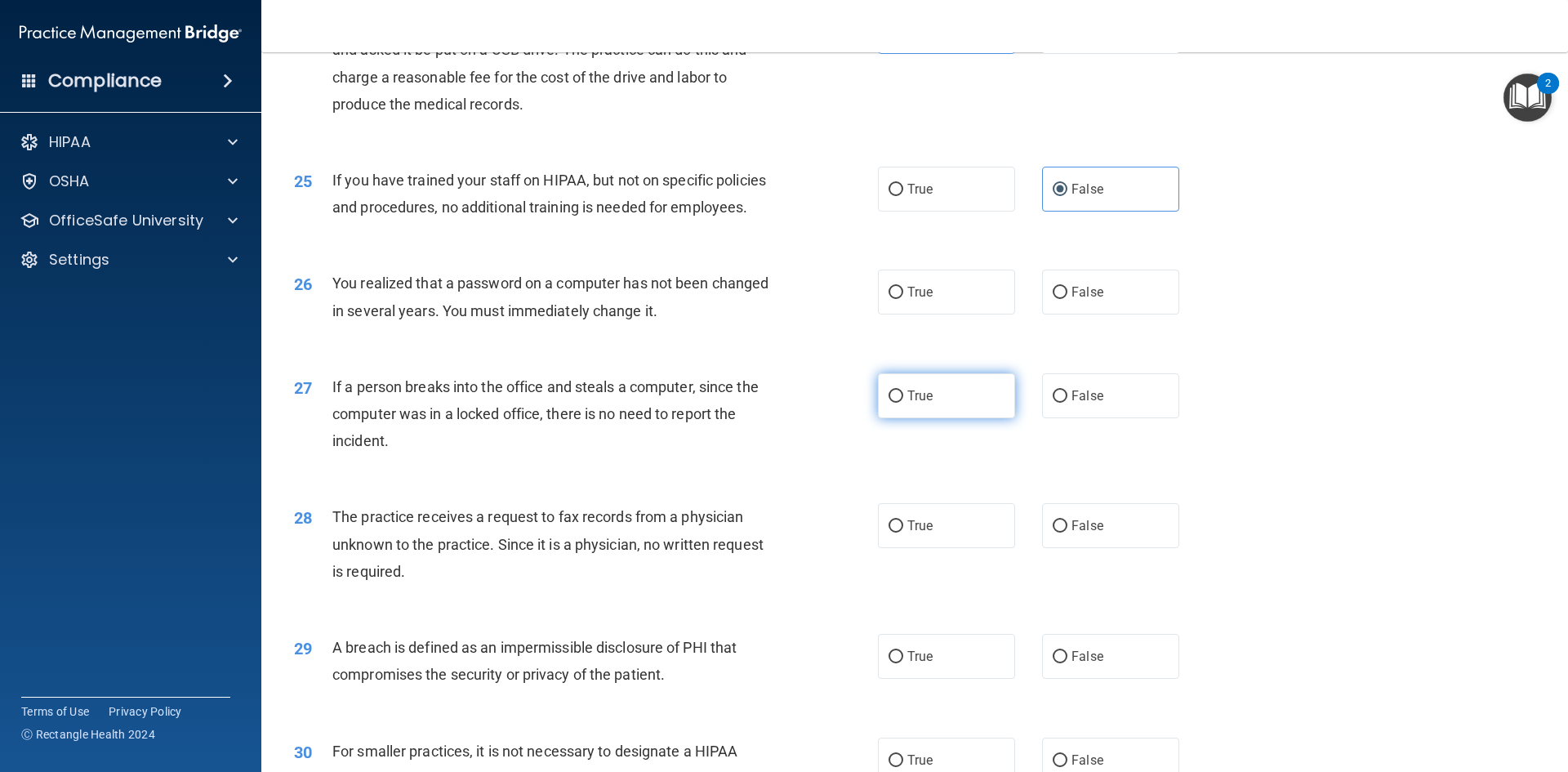
scroll to position [2860, 0]
click at [968, 314] on label "True" at bounding box center [946, 291] width 137 height 45
click at [903, 298] on input "True" at bounding box center [896, 292] width 14 height 13
radio input "true"
click at [1094, 417] on label "False" at bounding box center [1110, 394] width 137 height 45
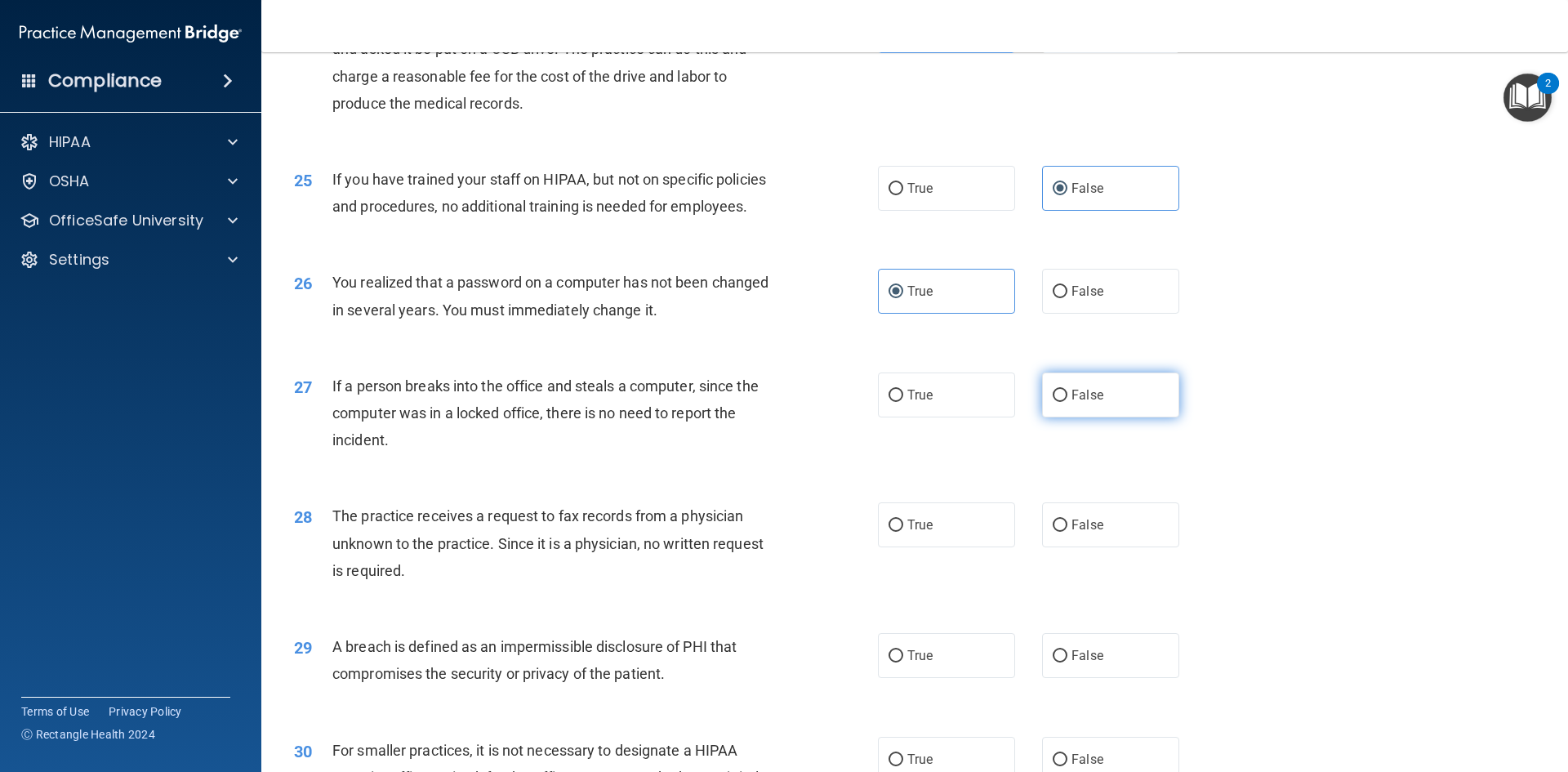
click at [1068, 402] on input "False" at bounding box center [1059, 395] width 14 height 13
radio input "true"
click at [1101, 547] on label "False" at bounding box center [1110, 524] width 137 height 45
click at [1068, 532] on input "False" at bounding box center [1059, 526] width 14 height 13
radio input "true"
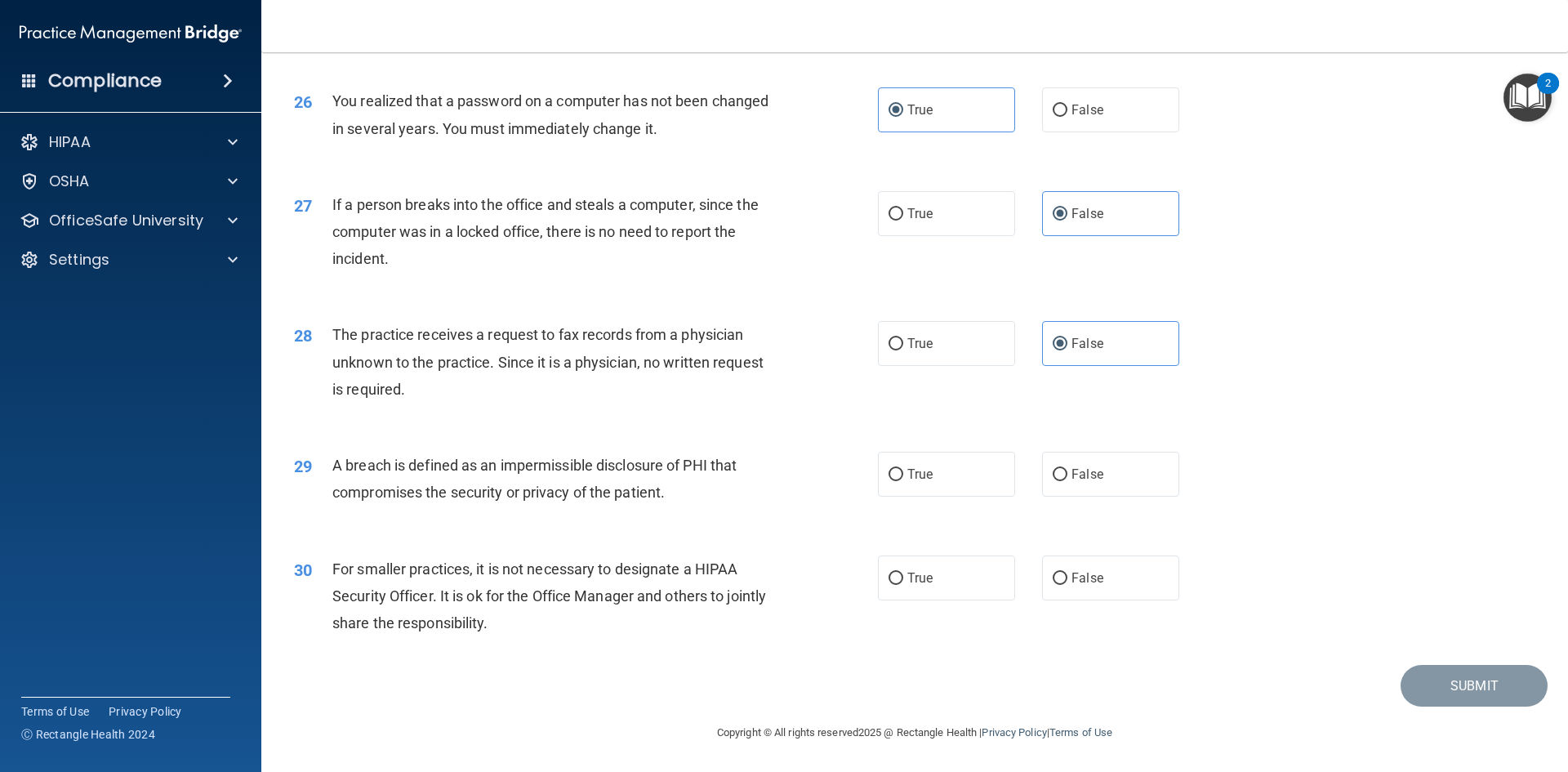
scroll to position [3122, 0]
click at [959, 491] on label "True" at bounding box center [946, 474] width 137 height 45
click at [903, 481] on input "True" at bounding box center [896, 474] width 14 height 13
radio input "true"
click at [1075, 567] on label "False" at bounding box center [1110, 577] width 137 height 45
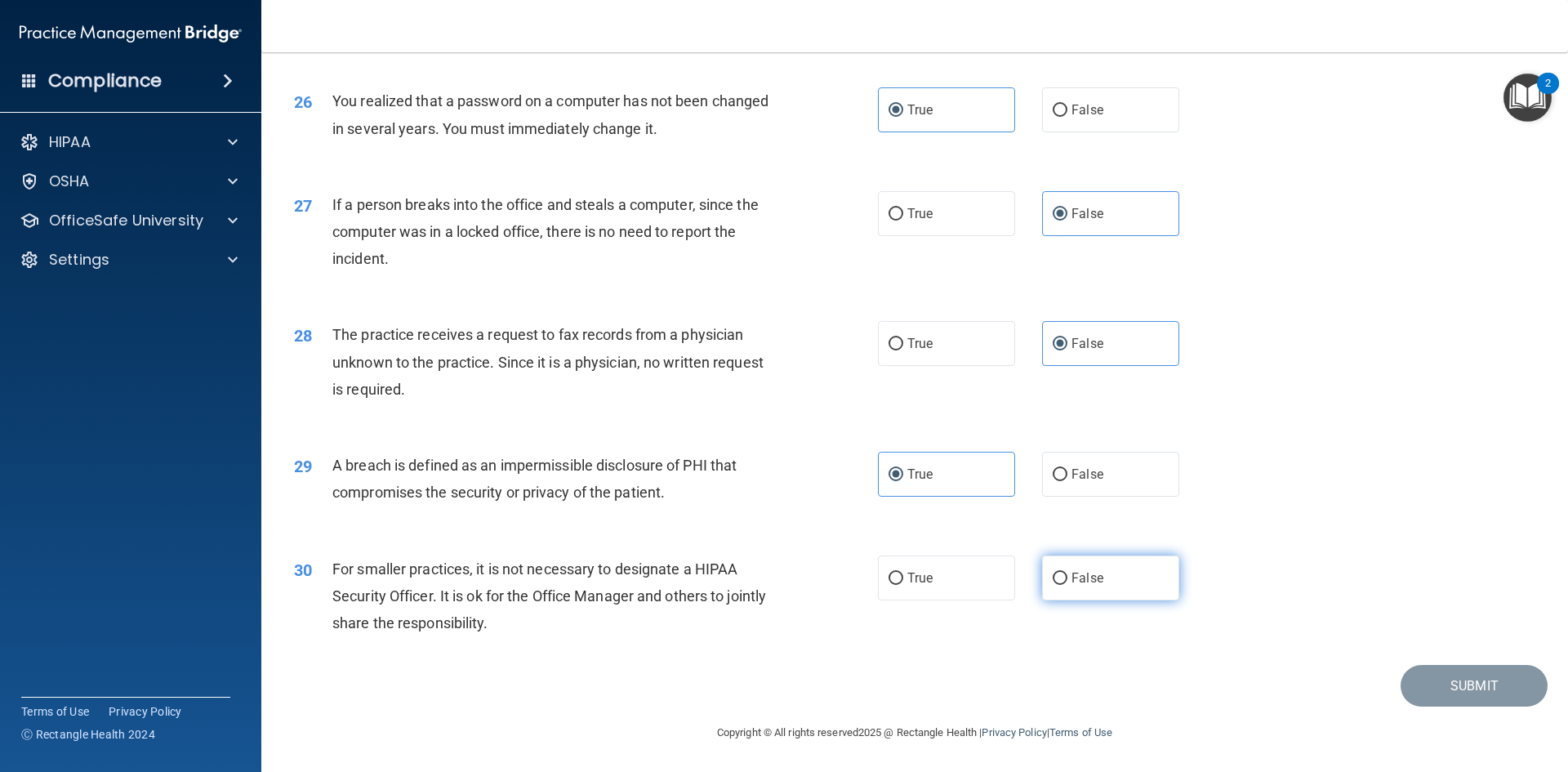
click at [1068, 573] on input "False" at bounding box center [1059, 579] width 14 height 13
radio input "true"
click at [1458, 693] on button "Submit" at bounding box center [1474, 685] width 147 height 41
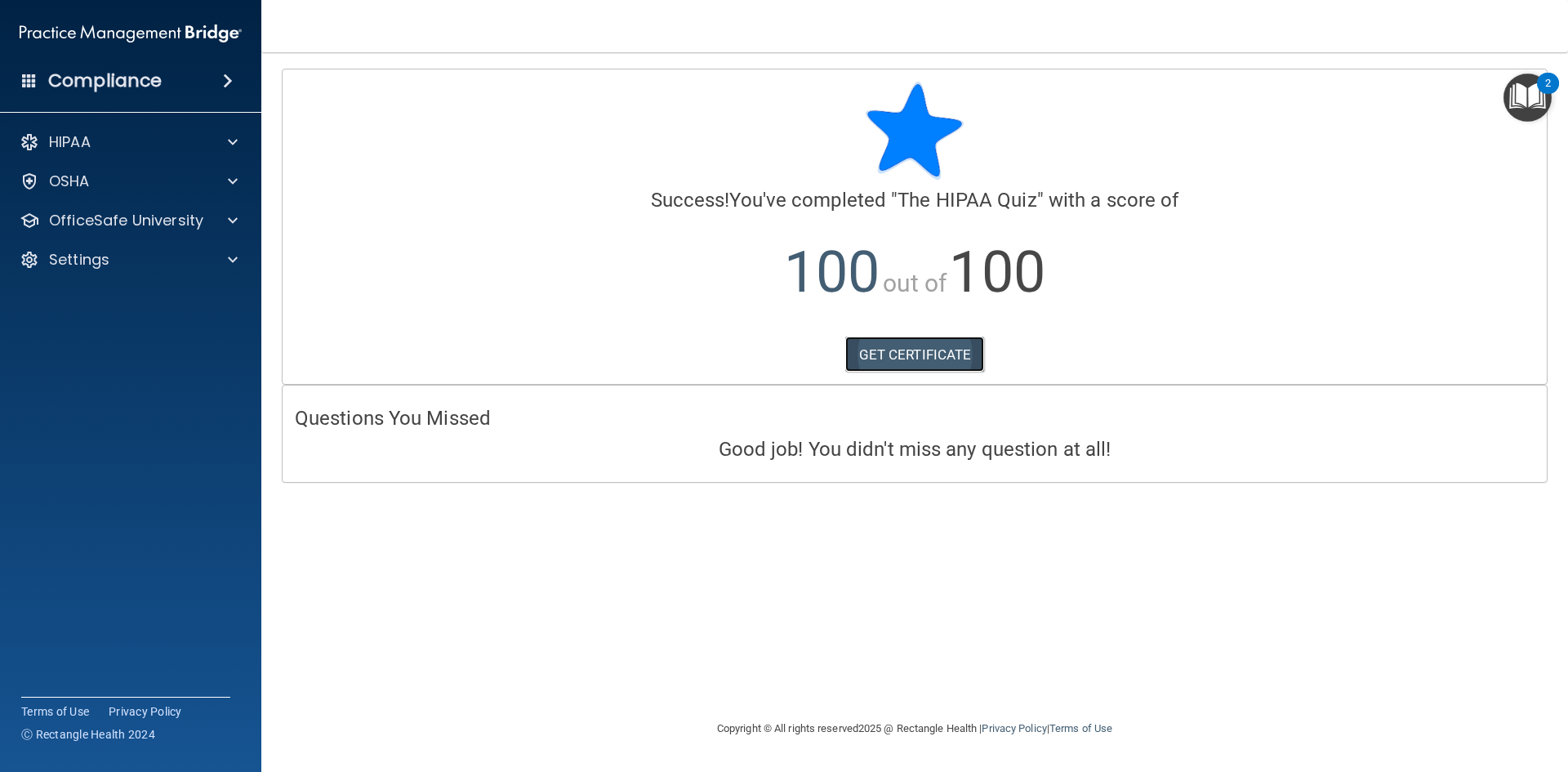
click at [917, 351] on link "GET CERTIFICATE" at bounding box center [915, 354] width 140 height 36
click at [232, 142] on span at bounding box center [233, 142] width 10 height 19
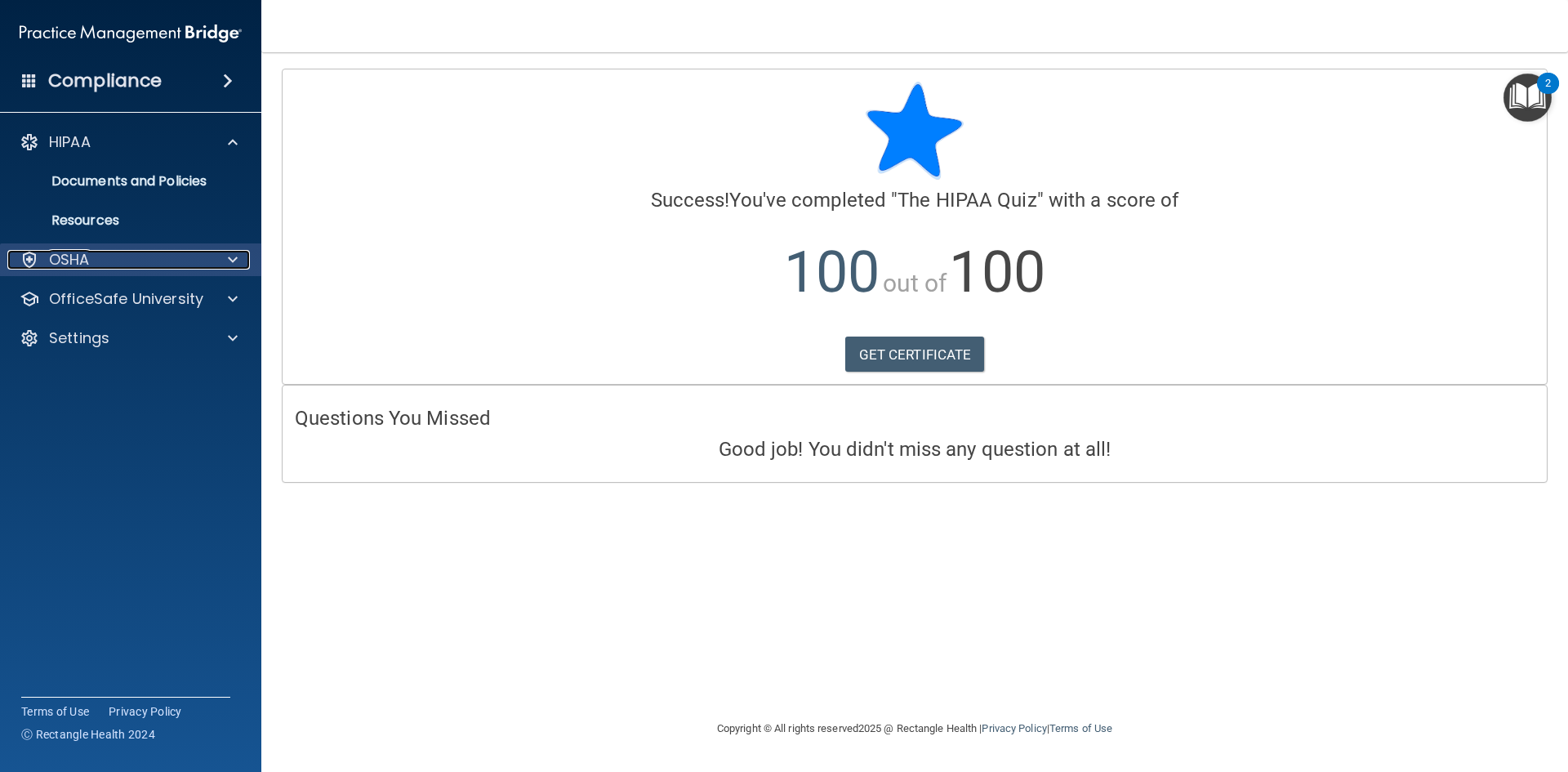
click at [206, 255] on div "OSHA" at bounding box center [109, 260] width 202 height 19
click at [66, 265] on p "OSHA" at bounding box center [69, 260] width 40 height 19
click at [1545, 83] on div "2" at bounding box center [1548, 94] width 6 height 21
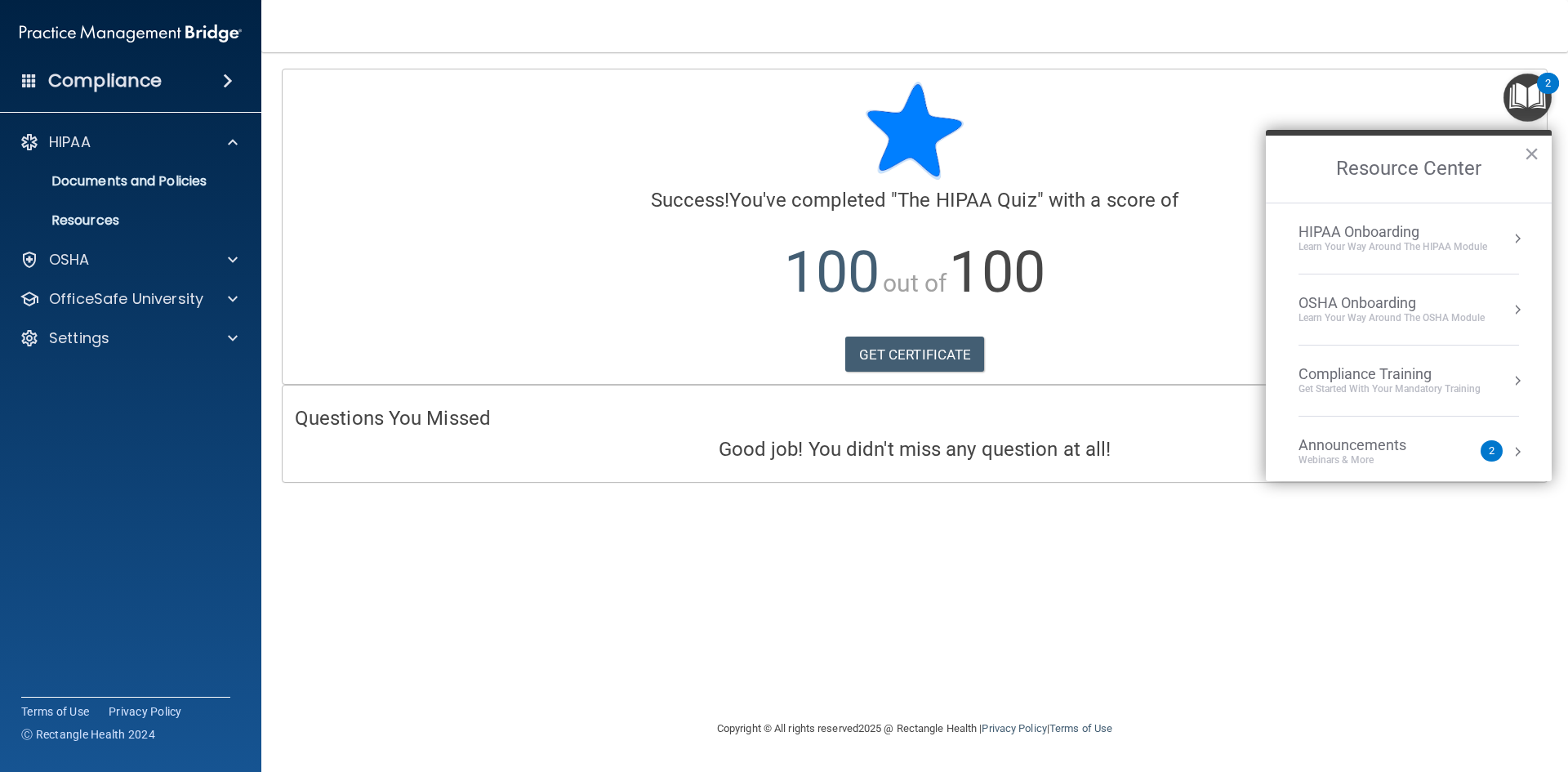
click at [1401, 445] on div "Announcements" at bounding box center [1368, 445] width 141 height 18
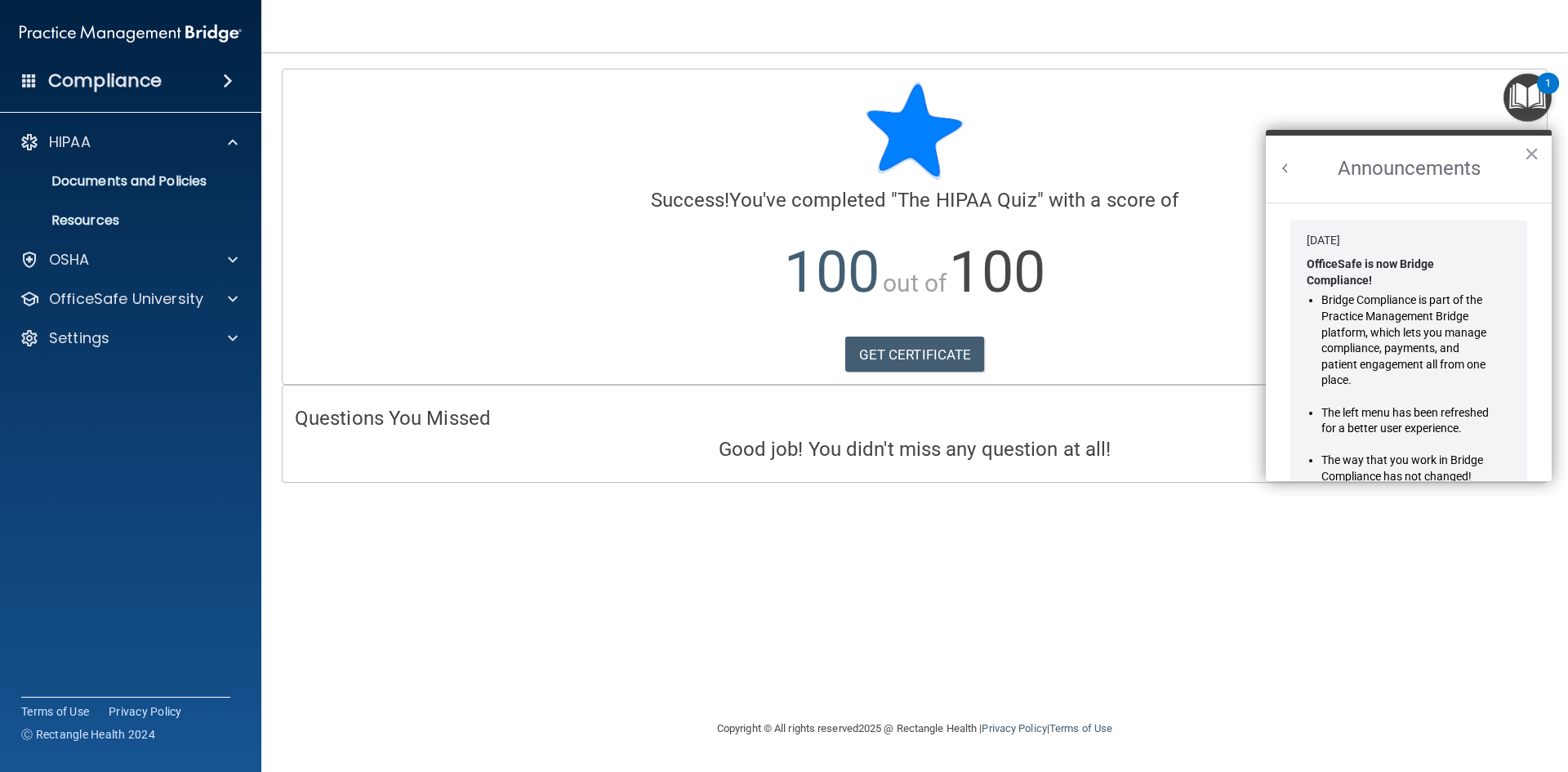
click at [1225, 608] on div "Calculating your score.... Success! You've completed " The HIPAA Quiz " with a …" at bounding box center [914, 385] width 1241 height 634
click at [1532, 149] on button "×" at bounding box center [1532, 153] width 15 height 26
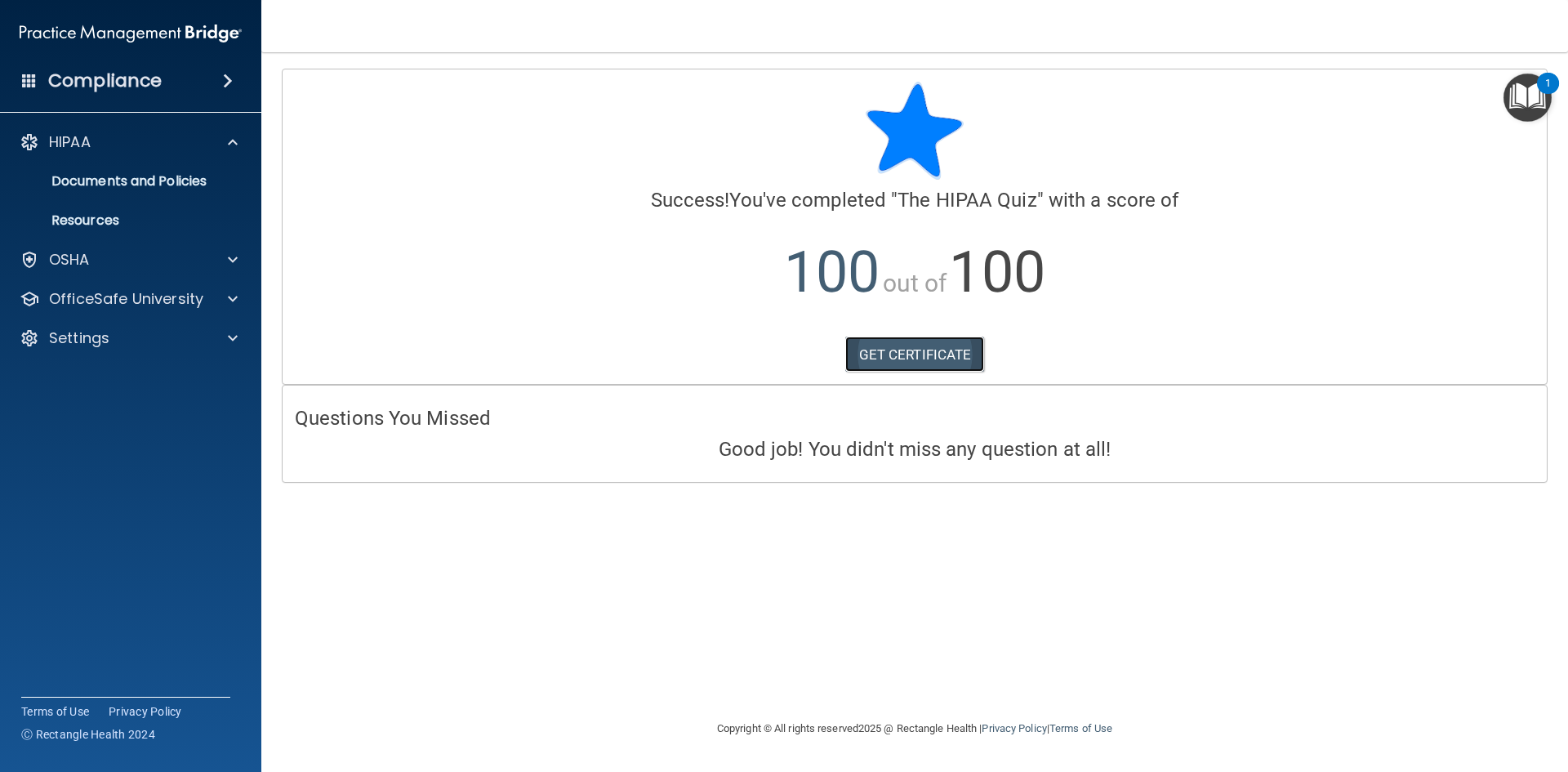
click at [889, 357] on link "GET CERTIFICATE" at bounding box center [915, 354] width 140 height 36
click at [99, 146] on div "HIPAA" at bounding box center [109, 142] width 202 height 19
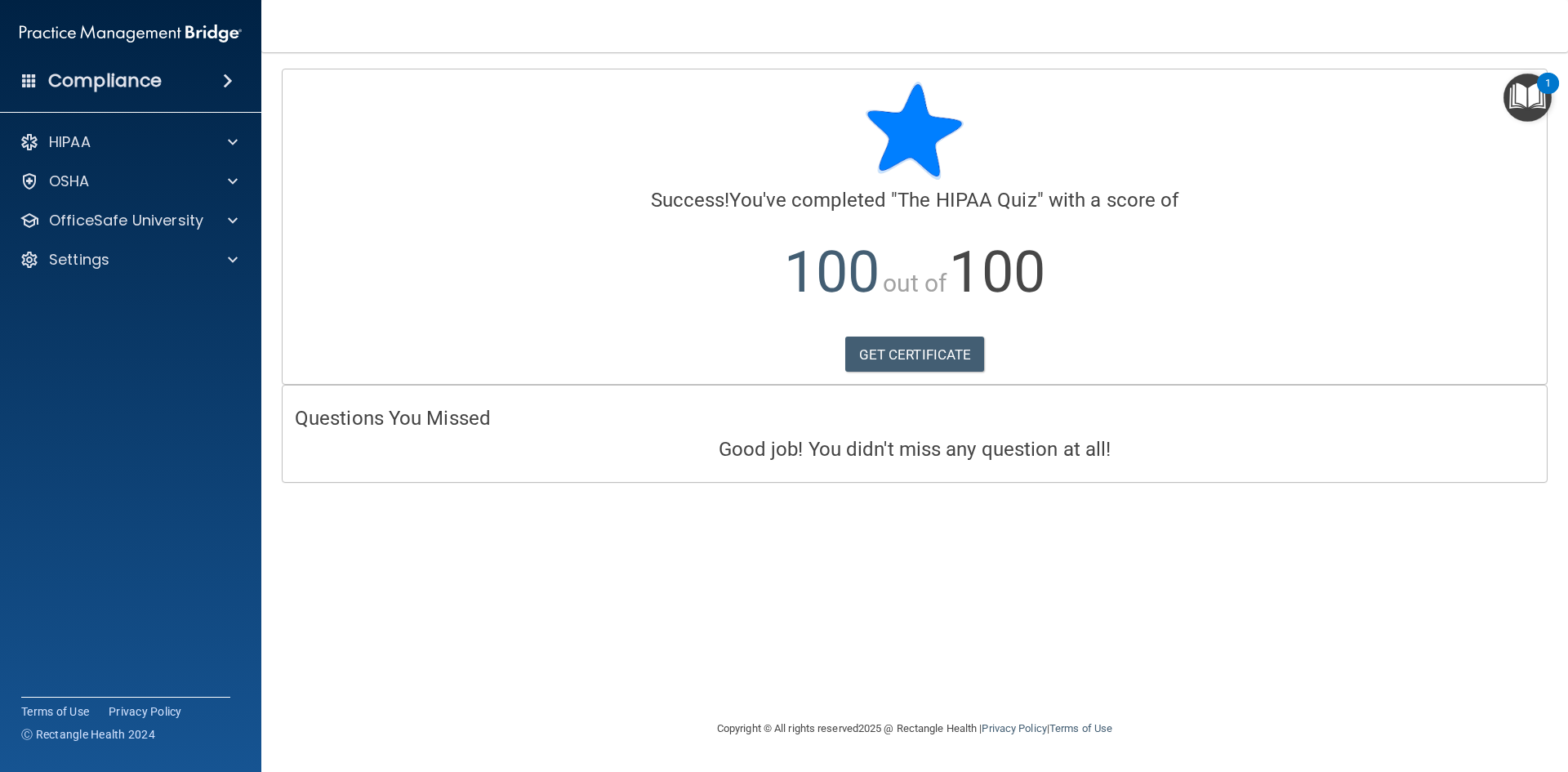
click at [70, 83] on h4 "Compliance" at bounding box center [104, 80] width 114 height 23
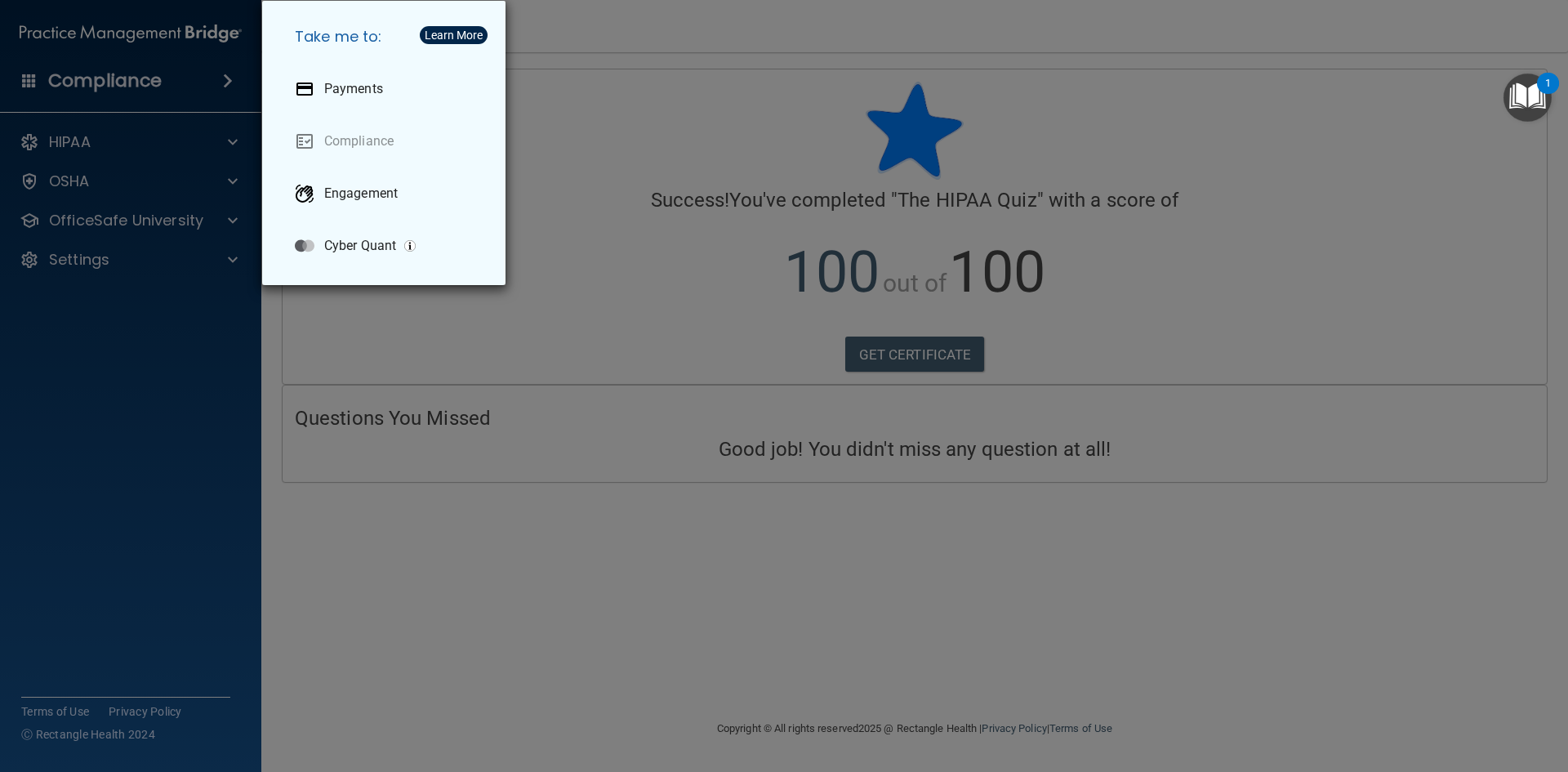
click at [436, 322] on div "Take me to: Payments Compliance Engagement Cyber Quant" at bounding box center [784, 386] width 1568 height 772
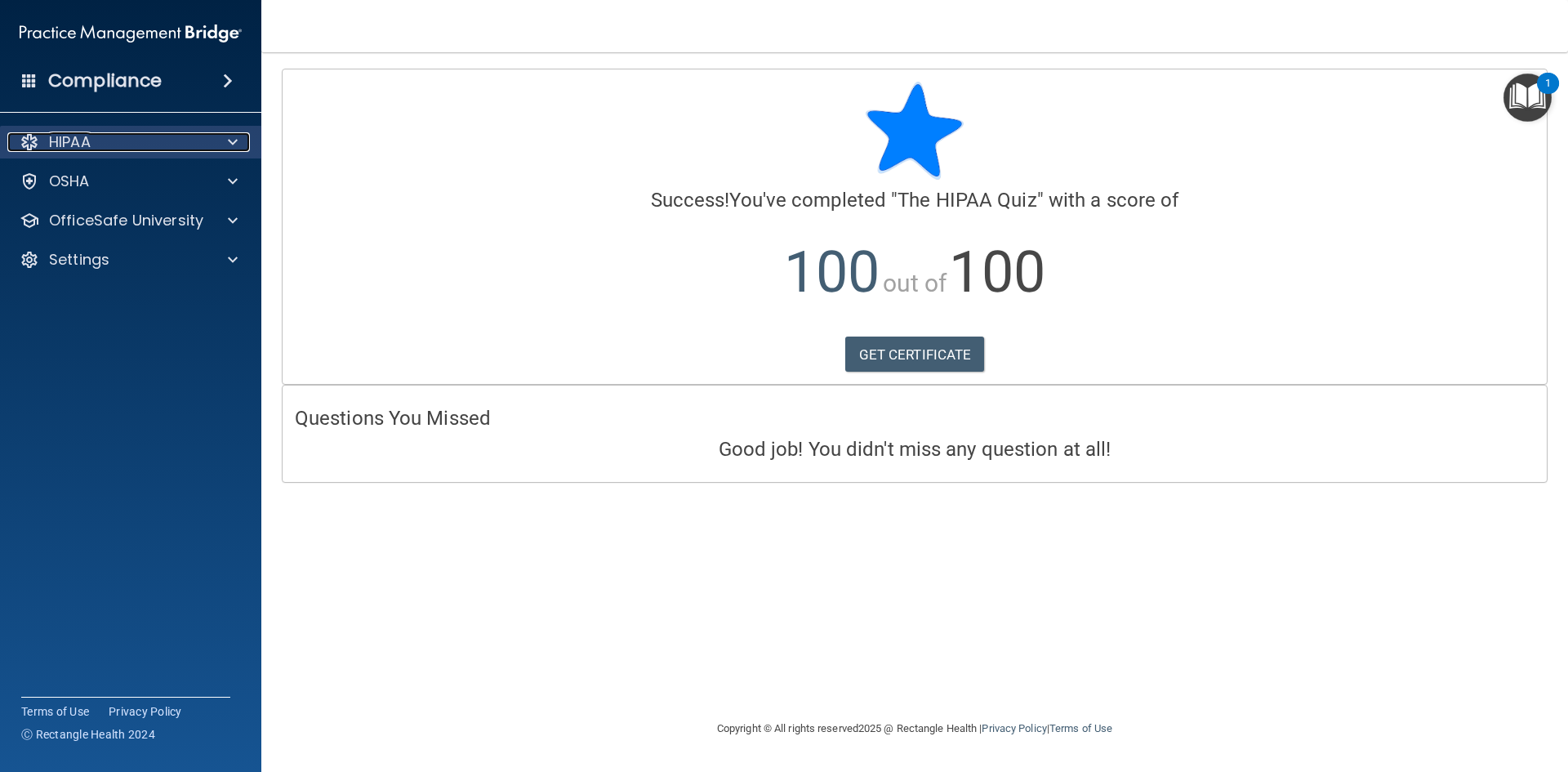
click at [86, 140] on p "HIPAA" at bounding box center [69, 142] width 41 height 19
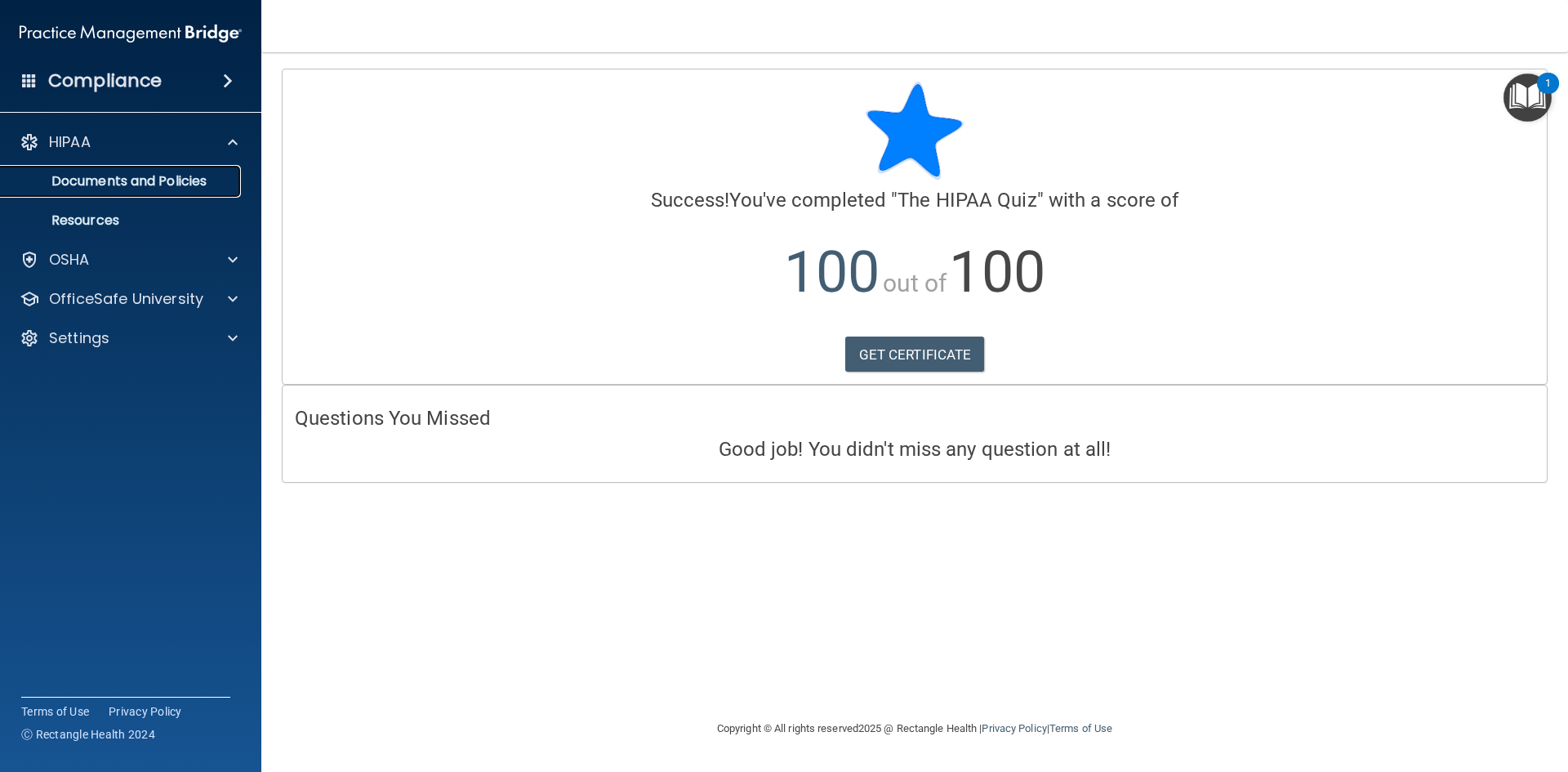
click at [63, 177] on p "Documents and Policies" at bounding box center [122, 181] width 223 height 16
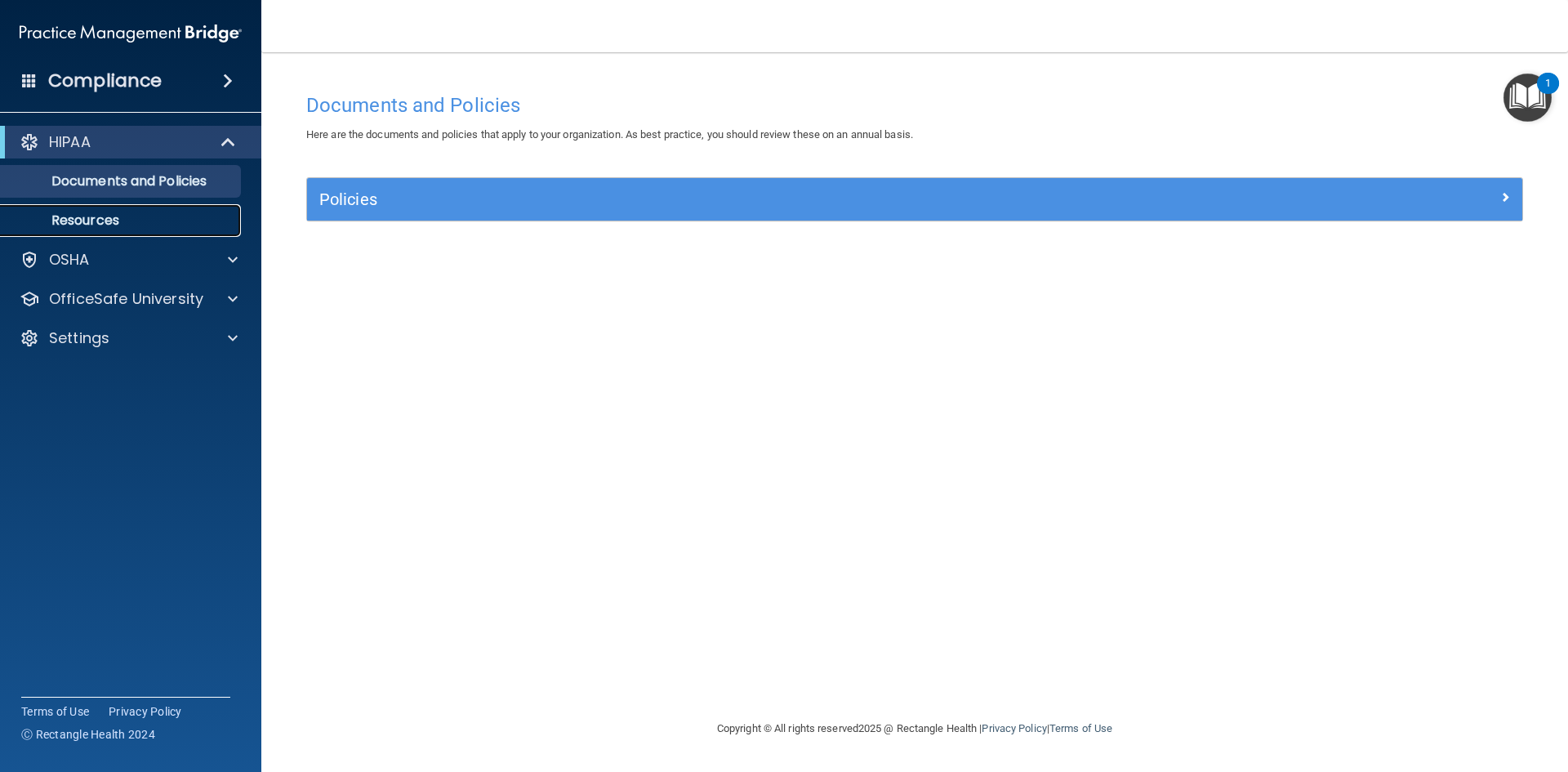
click at [147, 214] on p "Resources" at bounding box center [122, 220] width 223 height 16
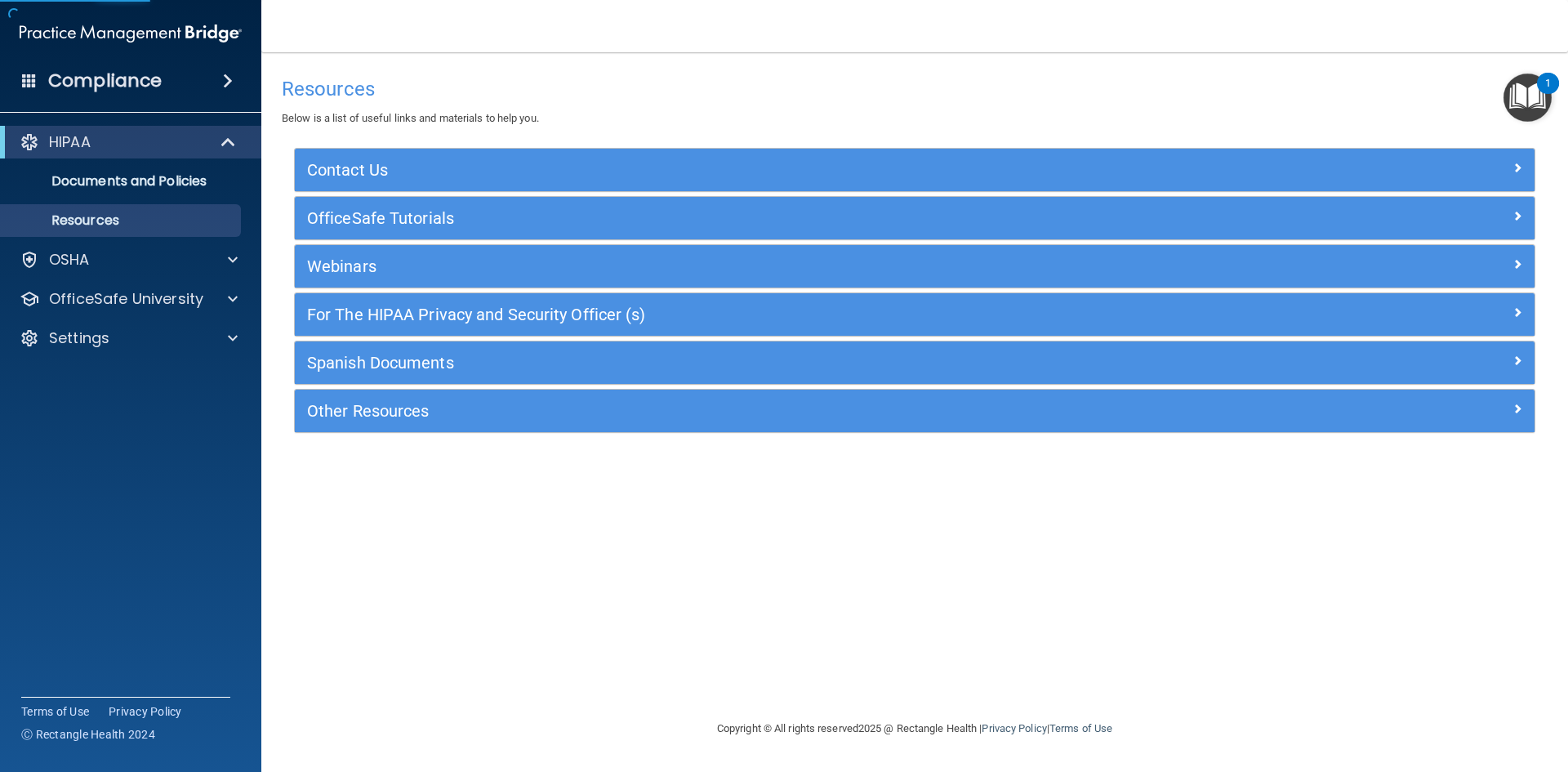
click at [120, 280] on div "HIPAA Documents and Policies Report an Incident Business Associates Emergency P…" at bounding box center [131, 244] width 262 height 249
click at [33, 77] on span at bounding box center [29, 79] width 14 height 14
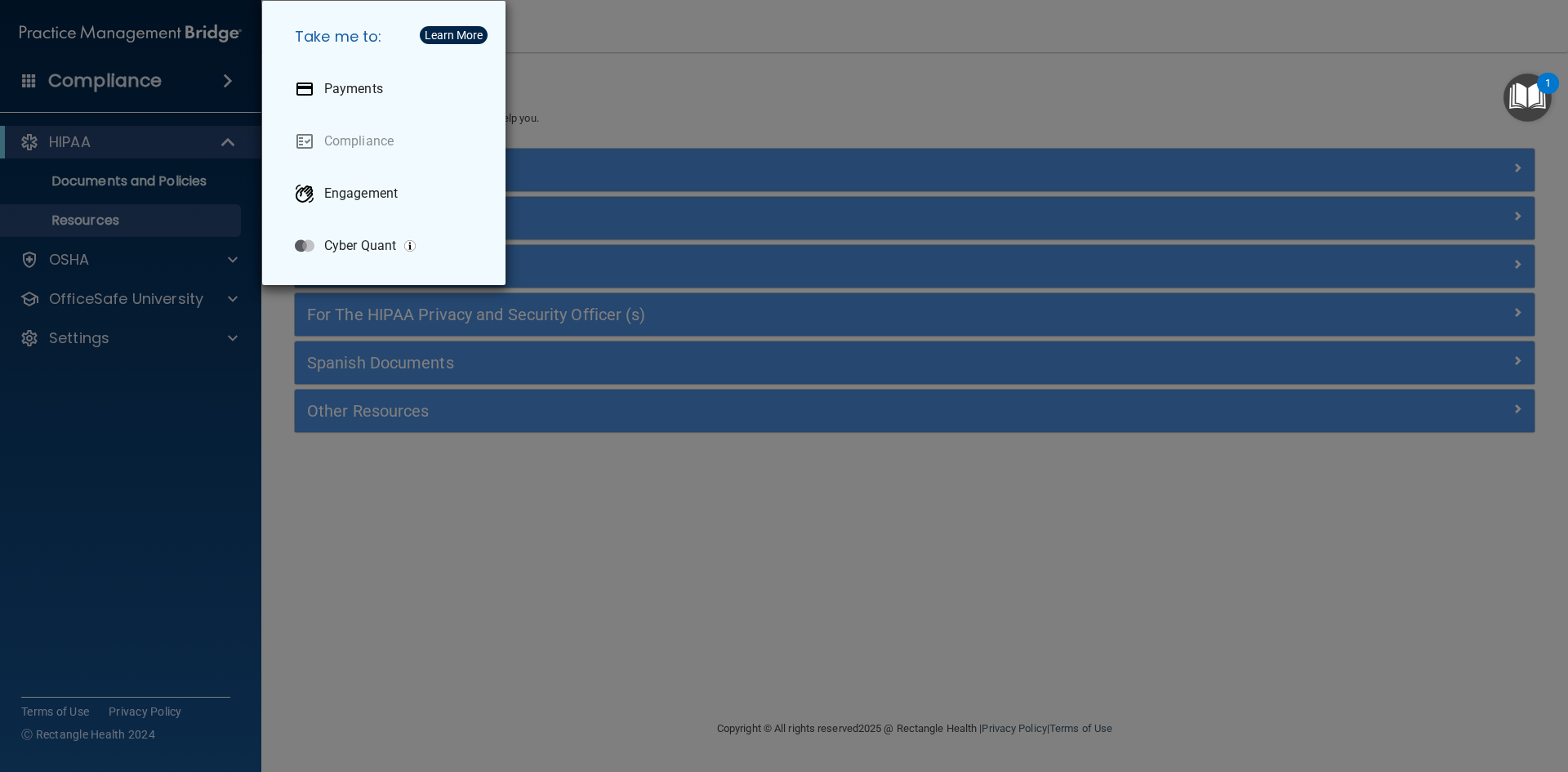
click at [150, 232] on div "Take me to: Payments Compliance Engagement Cyber Quant" at bounding box center [784, 386] width 1568 height 772
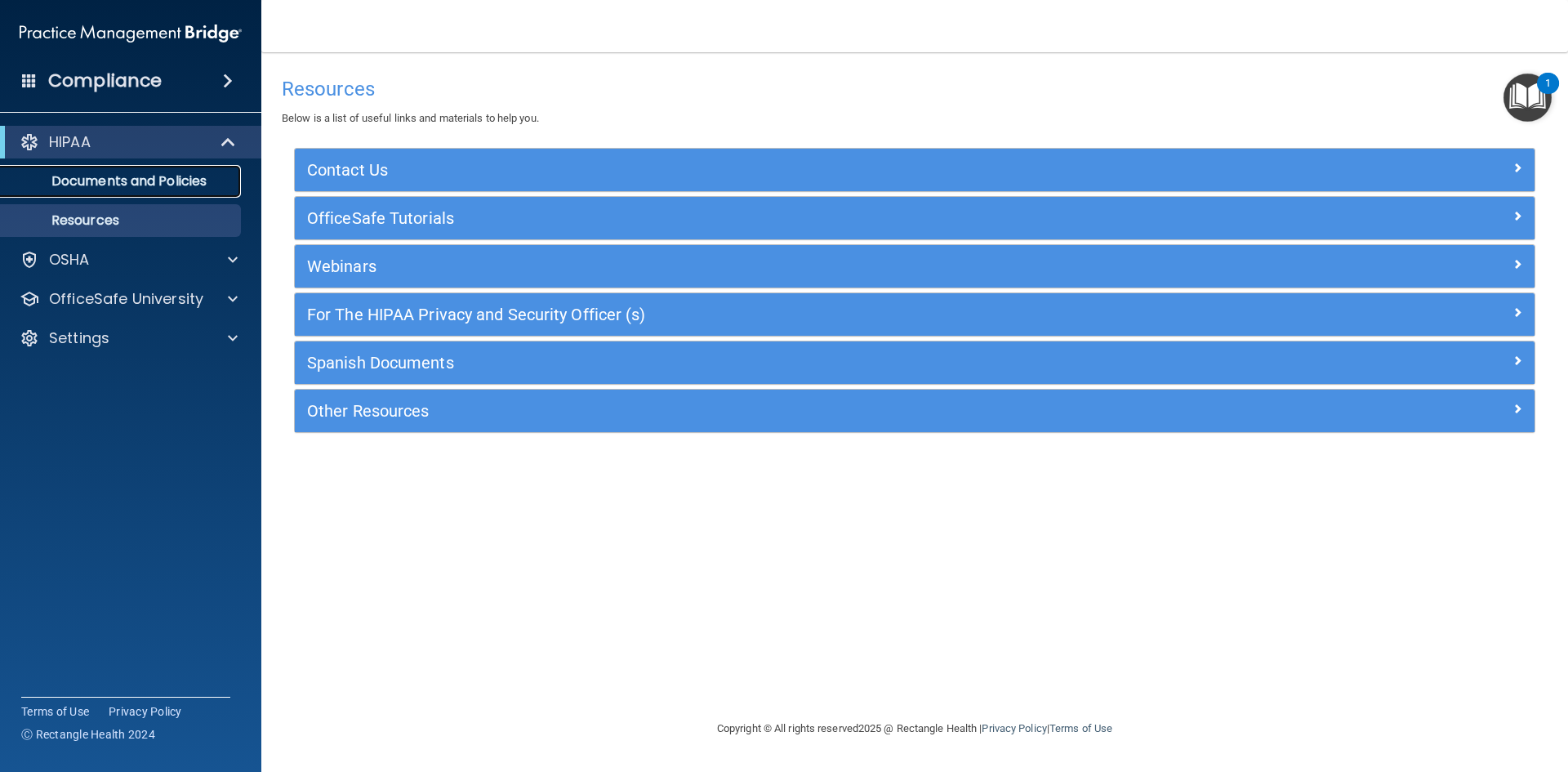
click at [92, 181] on p "Documents and Policies" at bounding box center [122, 181] width 223 height 16
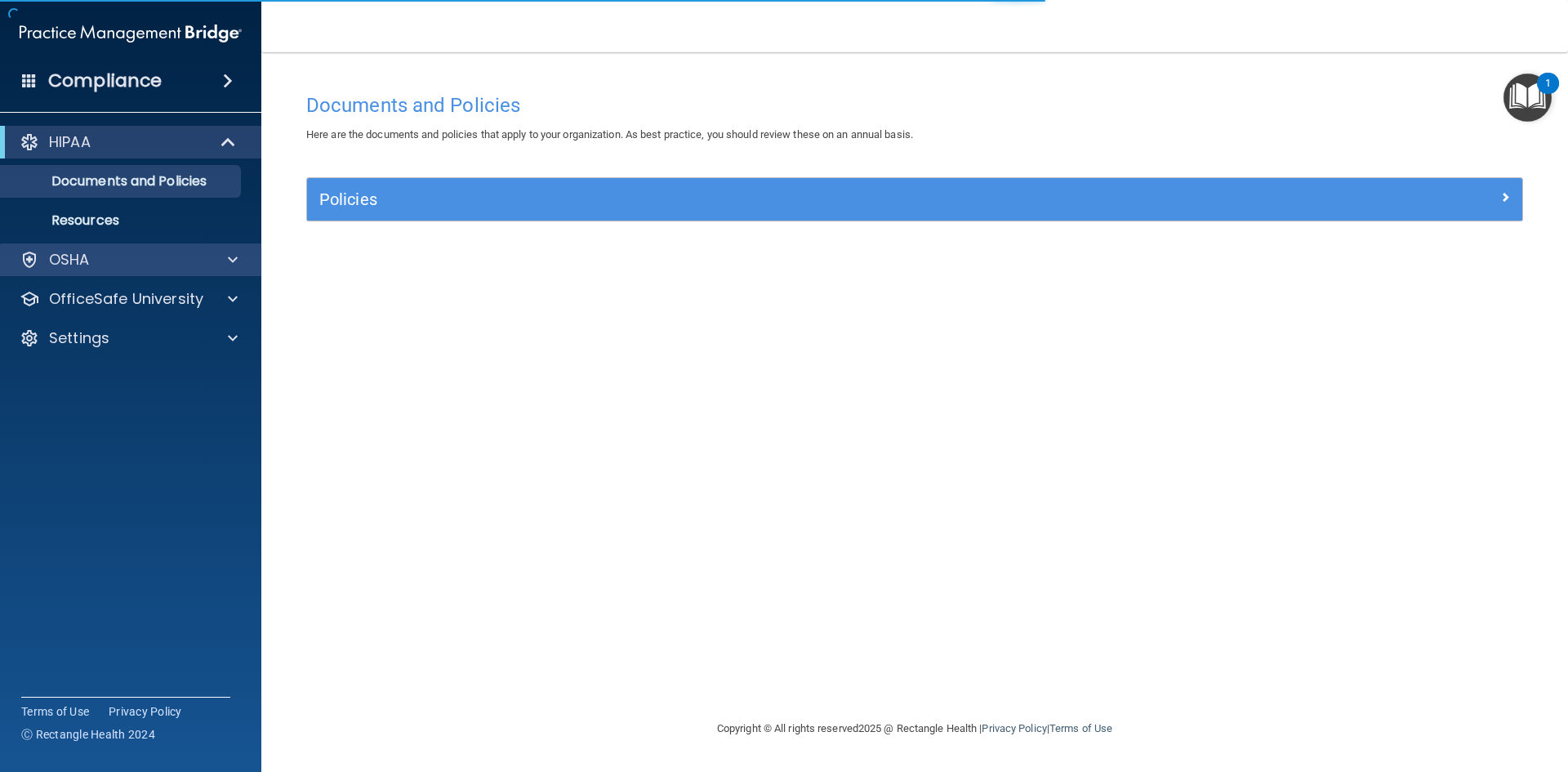
click at [100, 271] on div "OSHA" at bounding box center [131, 260] width 262 height 33
click at [229, 252] on span at bounding box center [233, 260] width 10 height 19
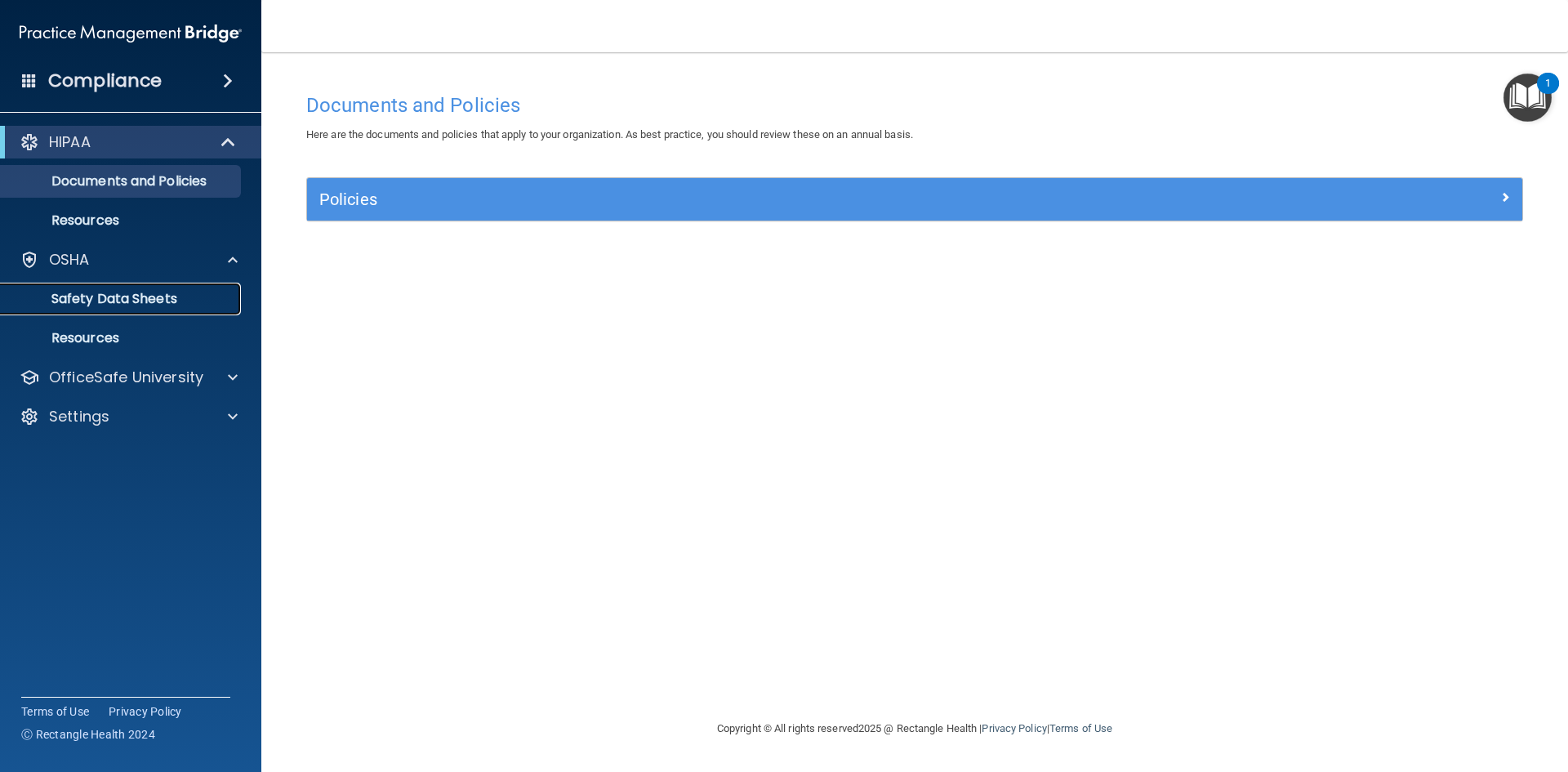
click at [107, 292] on p "Safety Data Sheets" at bounding box center [122, 298] width 223 height 16
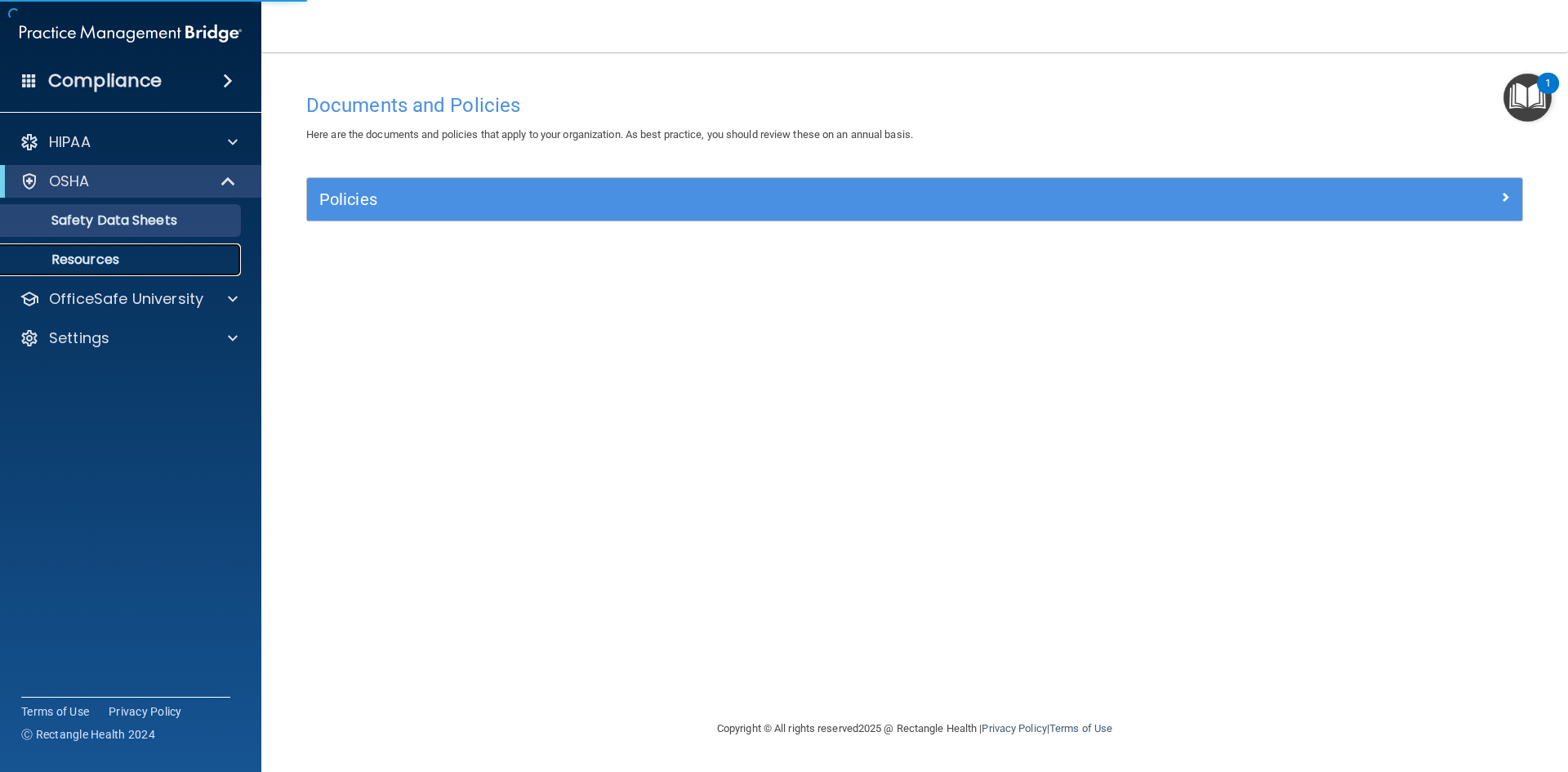
click at [87, 254] on p "Resources" at bounding box center [122, 260] width 223 height 16
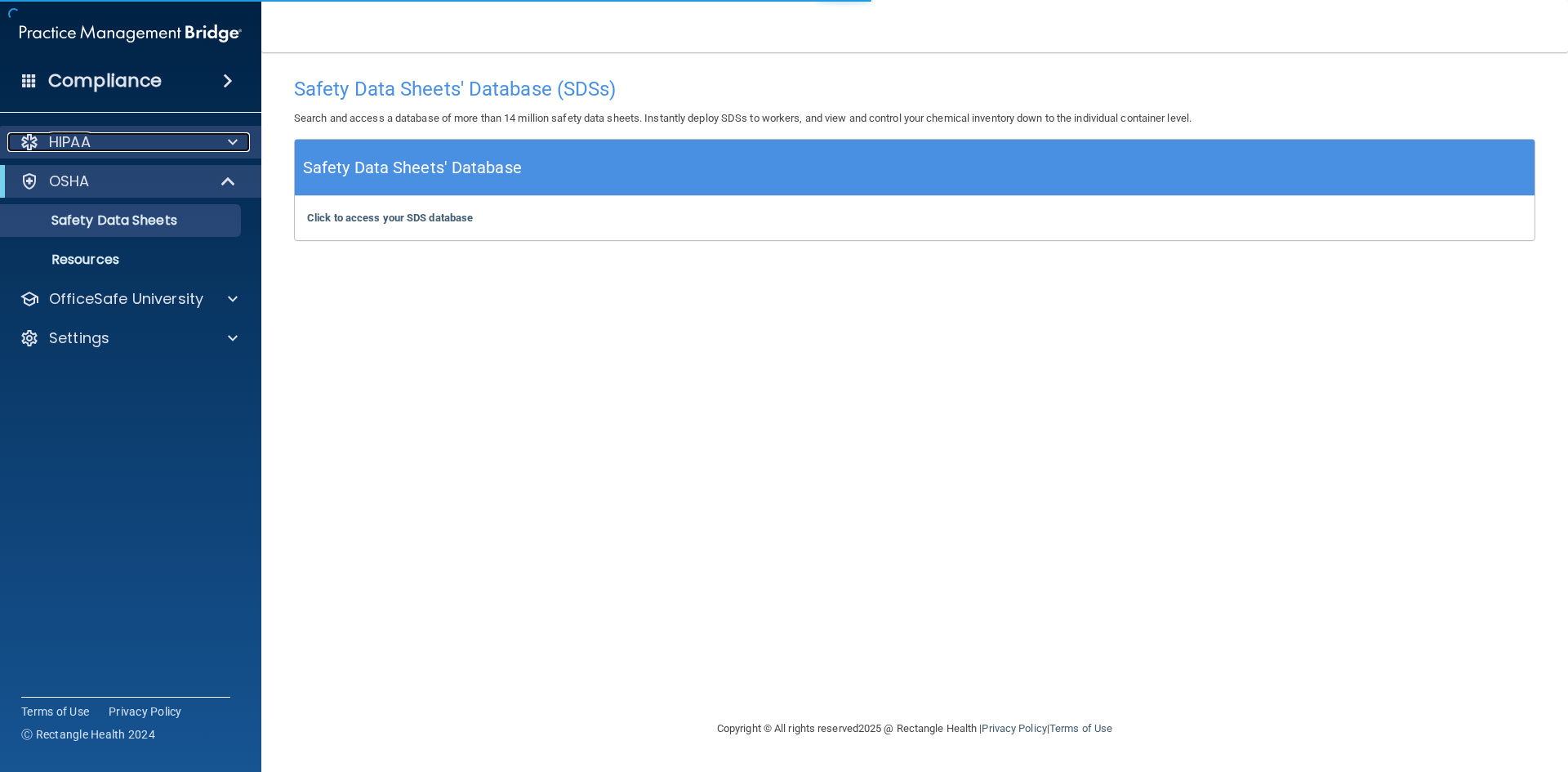
click at [120, 147] on div "HIPAA" at bounding box center [109, 142] width 202 height 19
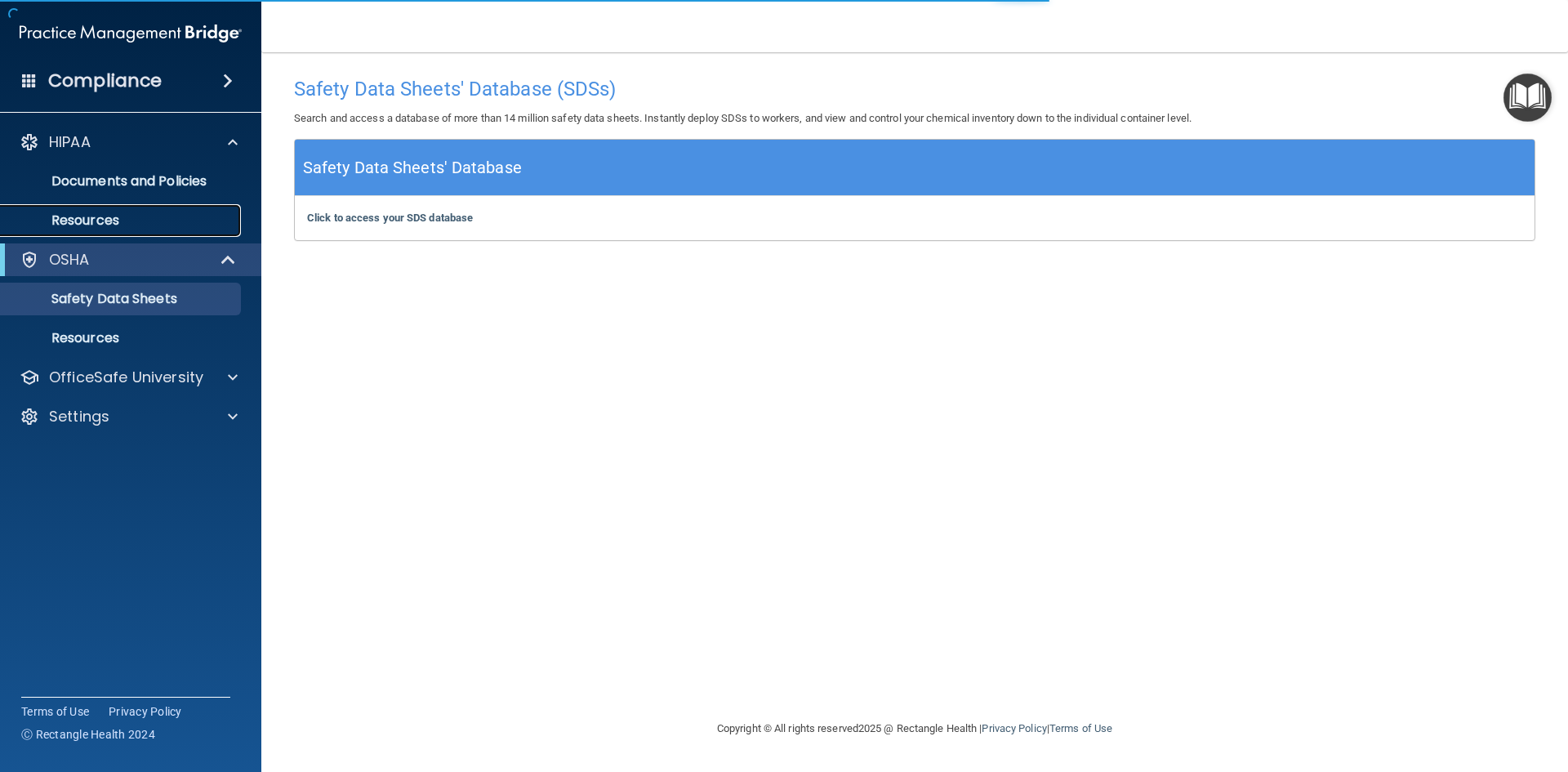
click at [108, 224] on p "Resources" at bounding box center [122, 220] width 223 height 16
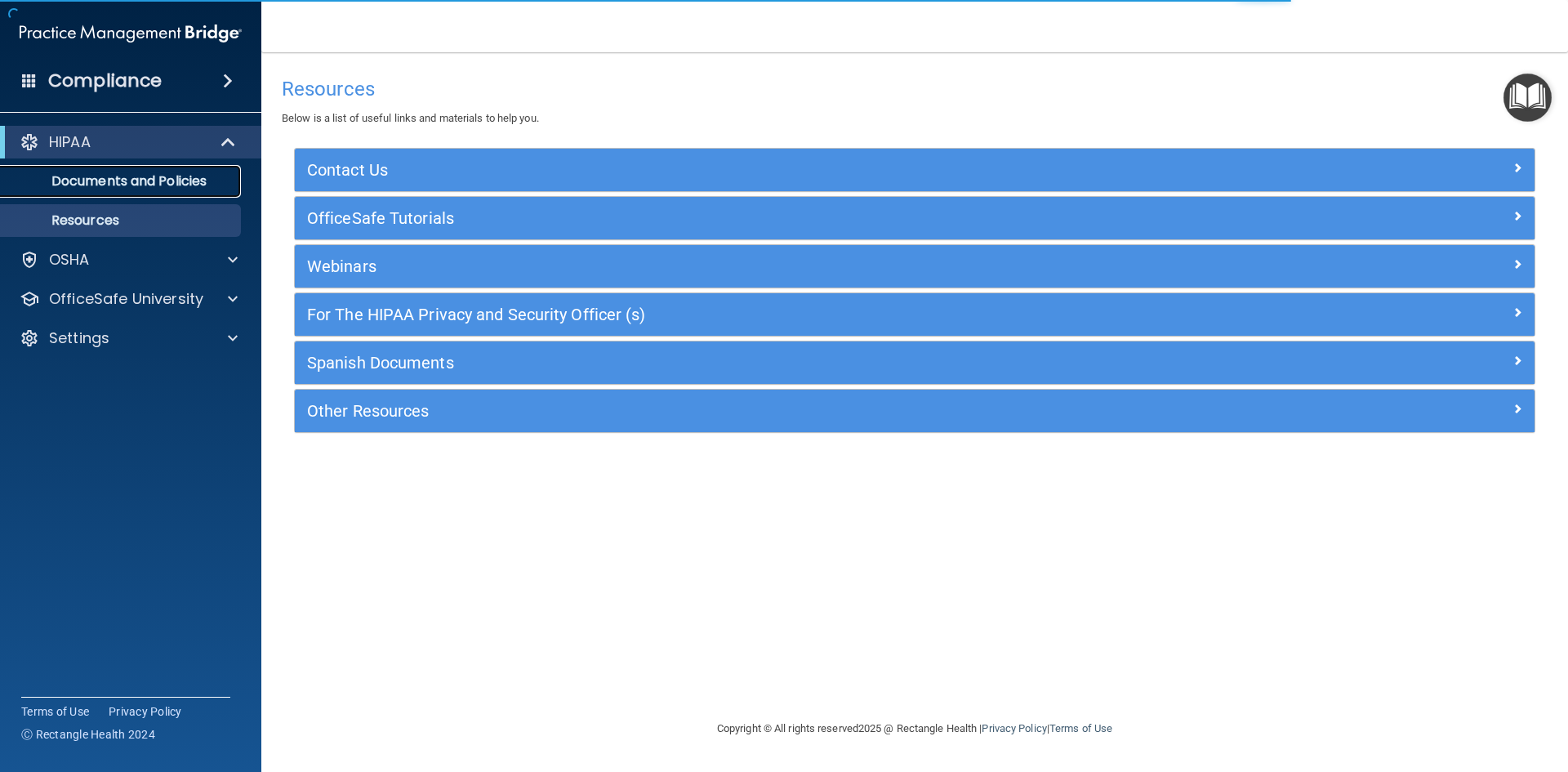
click at [110, 190] on link "Documents and Policies" at bounding box center [112, 181] width 257 height 33
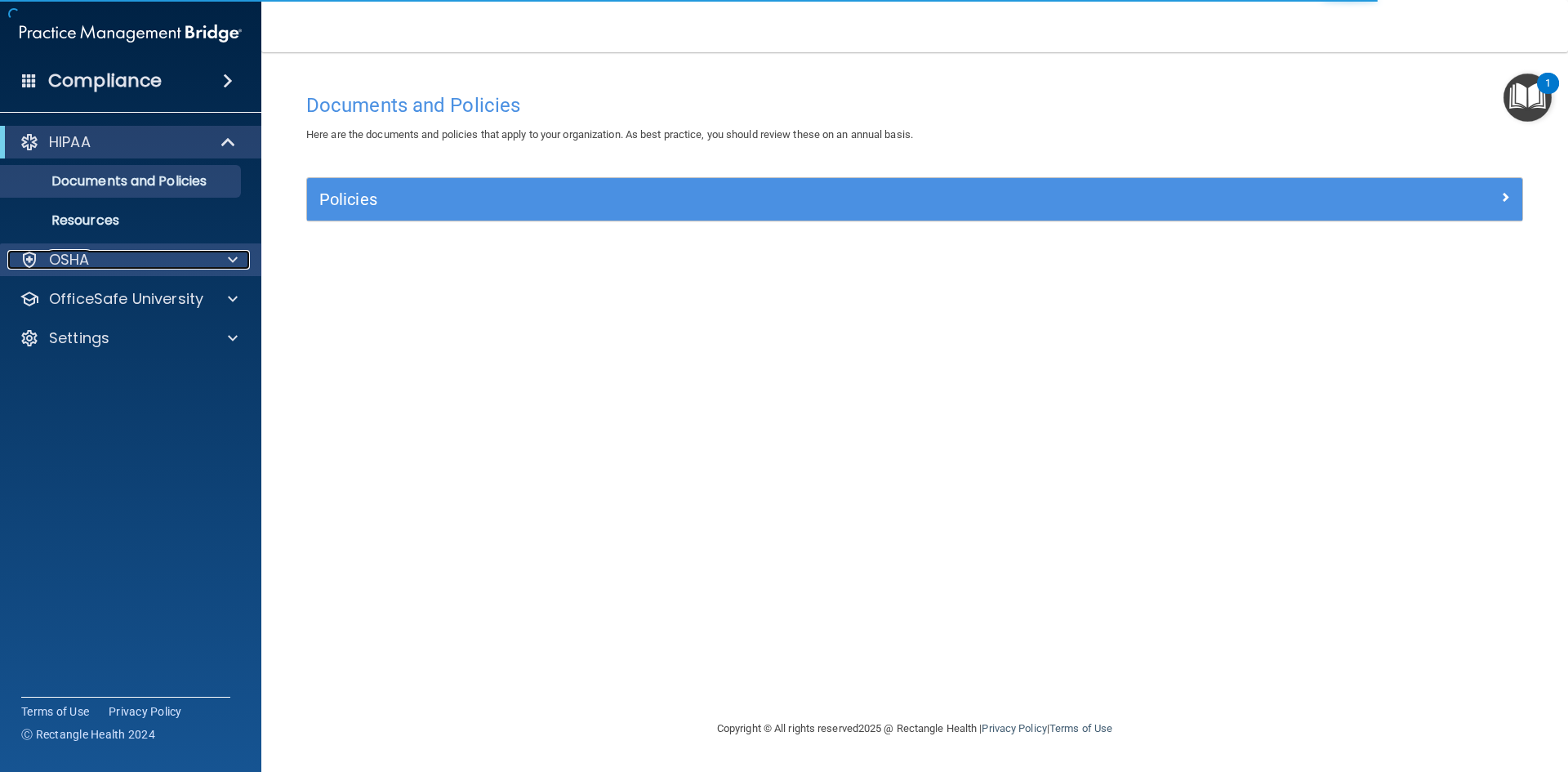
click at [86, 264] on p "OSHA" at bounding box center [69, 260] width 40 height 19
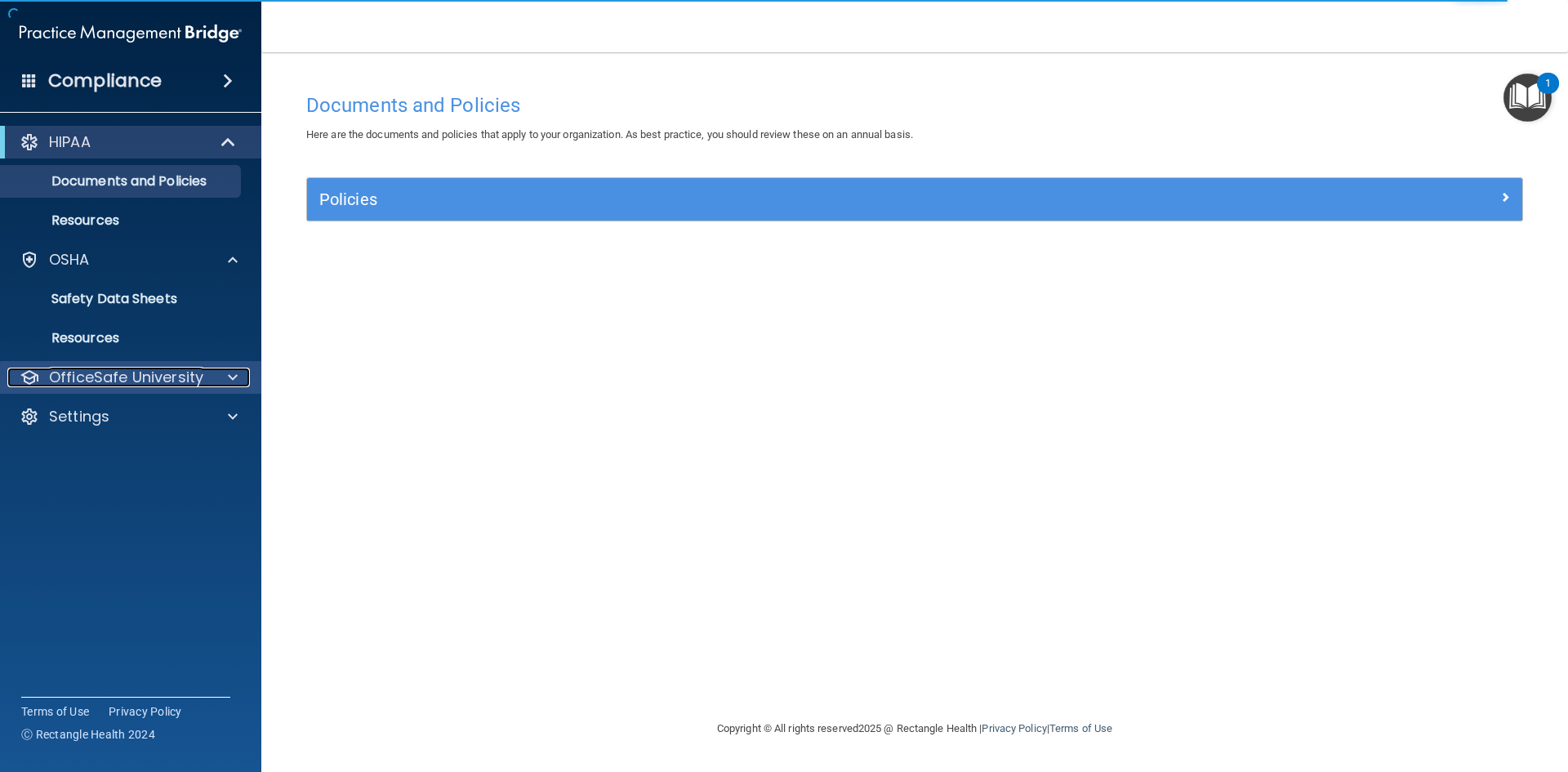
click at [90, 377] on p "OfficeSafe University" at bounding box center [126, 377] width 154 height 19
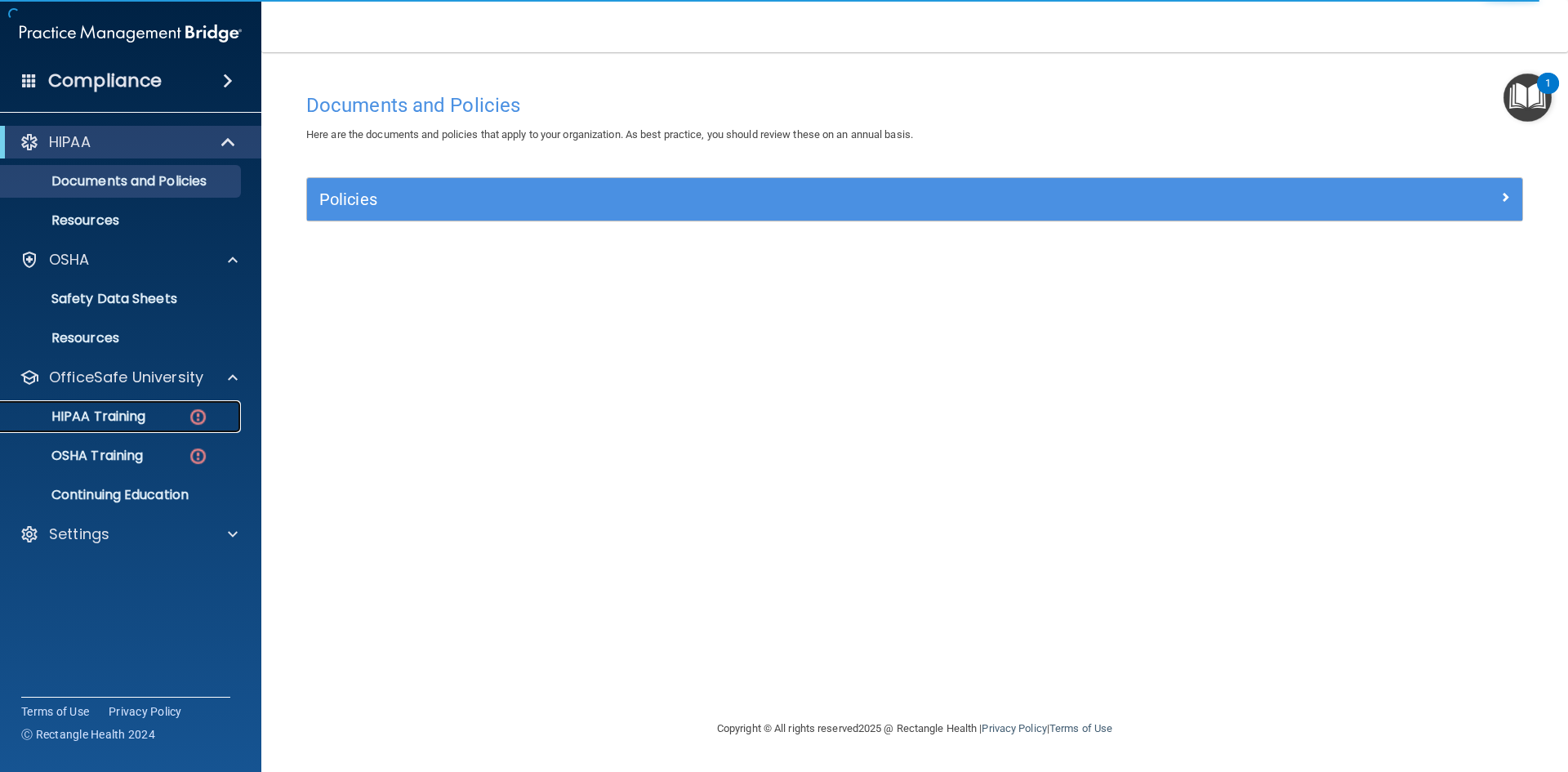
click at [116, 420] on p "HIPAA Training" at bounding box center [78, 416] width 135 height 16
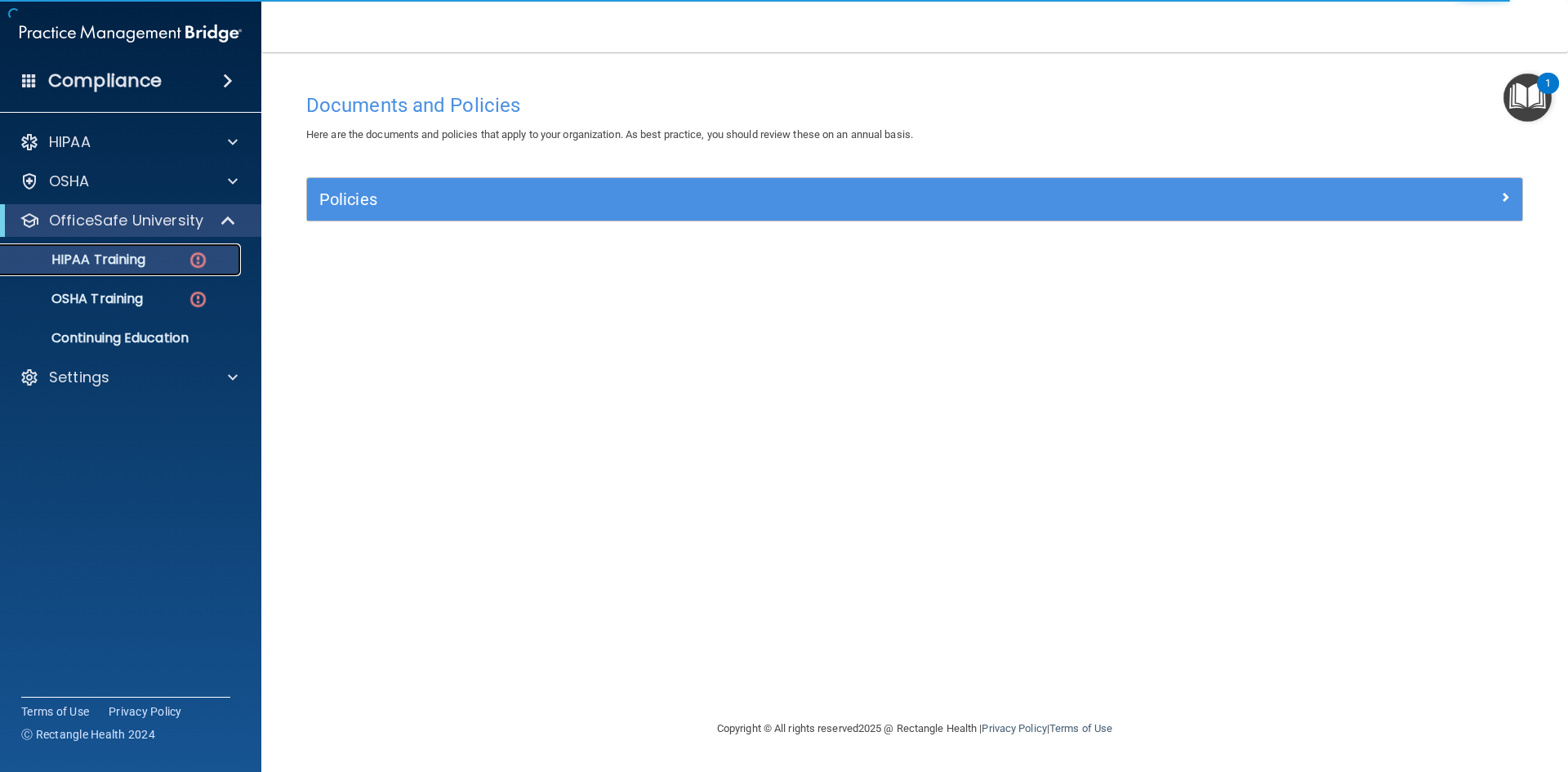
click at [136, 265] on p "HIPAA Training" at bounding box center [78, 260] width 135 height 16
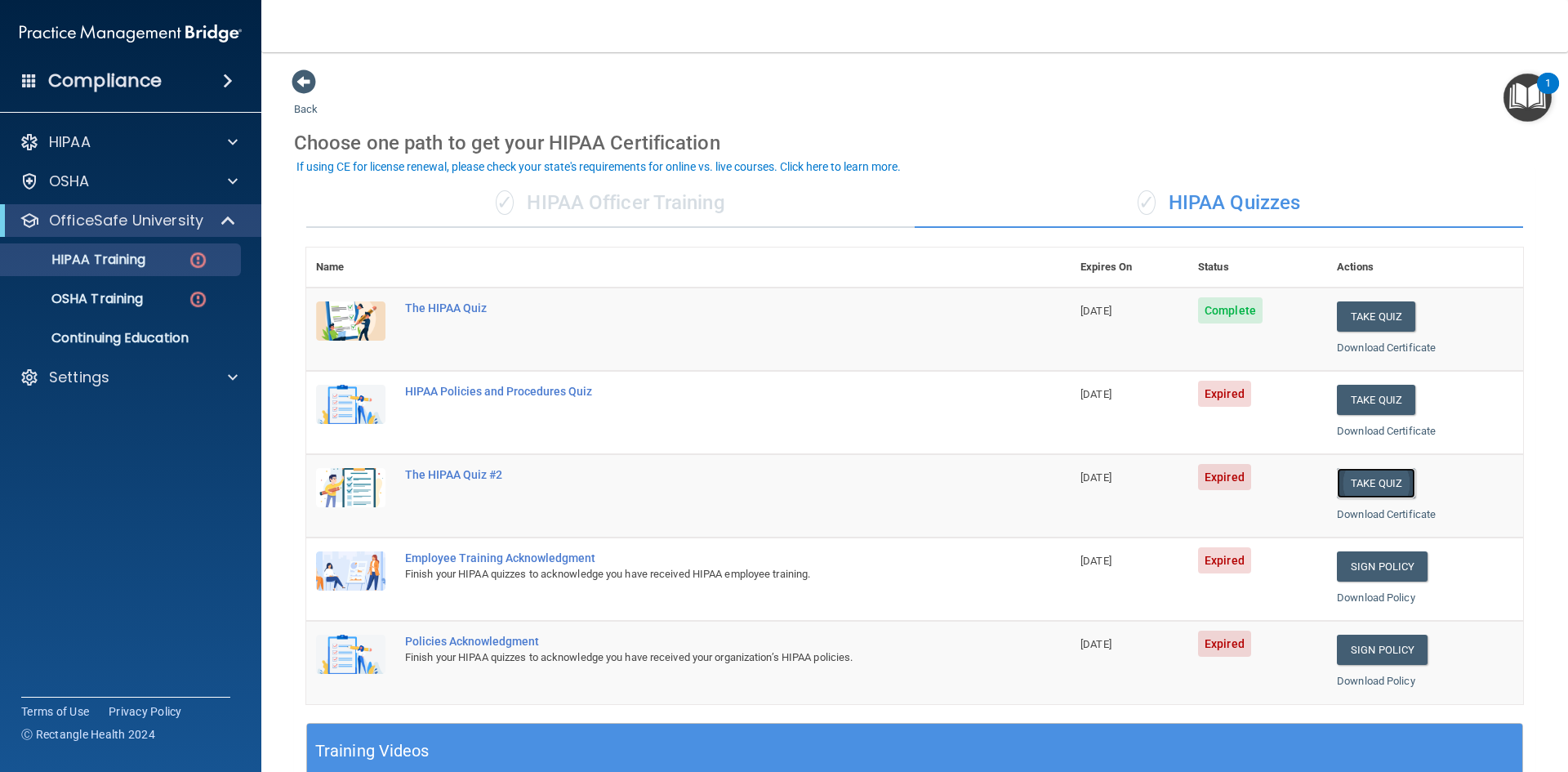
click at [1370, 485] on button "Take Quiz" at bounding box center [1376, 483] width 78 height 30
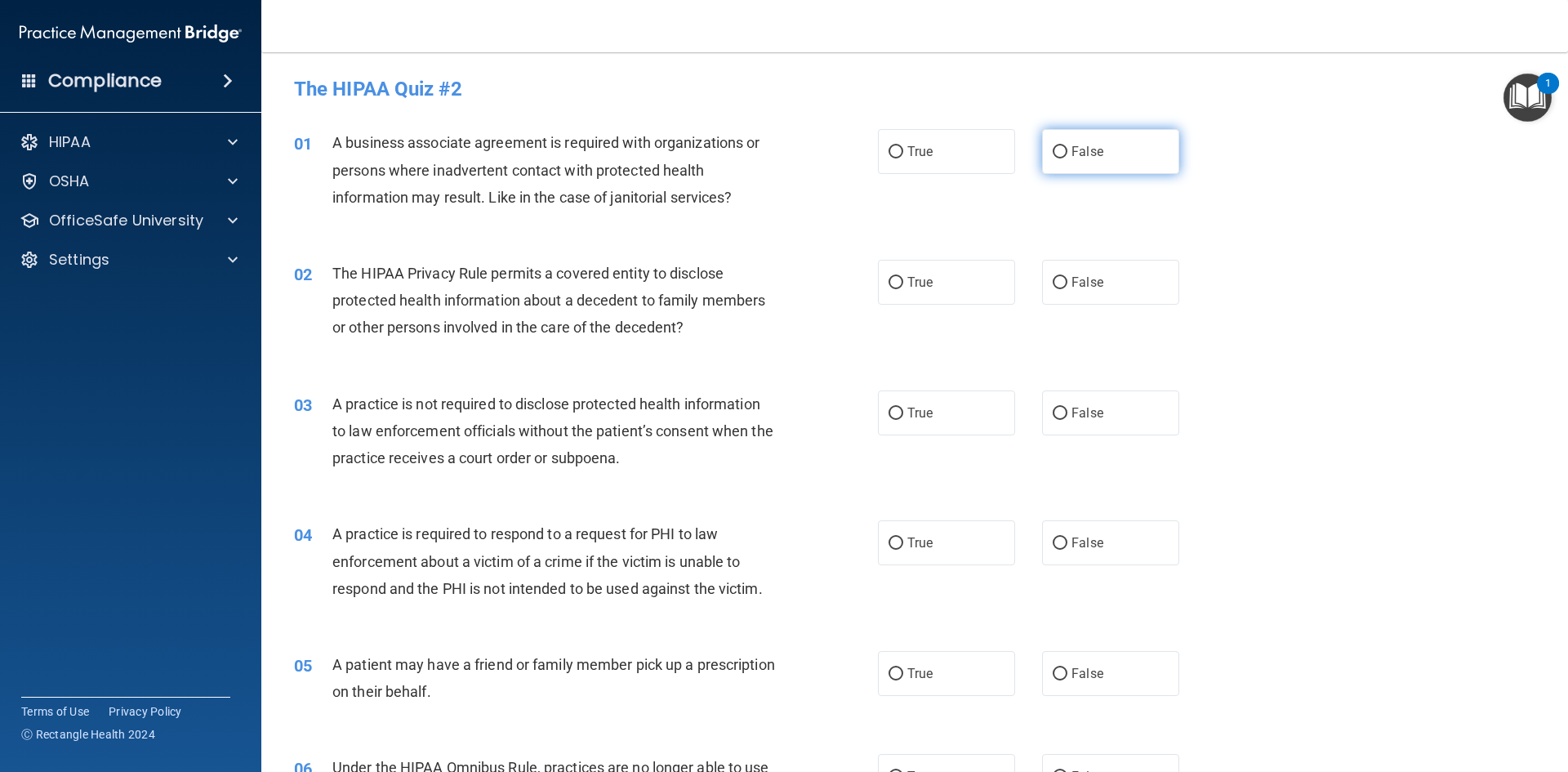
click at [1079, 148] on span "False" at bounding box center [1088, 152] width 32 height 15
click at [1111, 147] on label "False" at bounding box center [1110, 151] width 137 height 45
click at [1068, 147] on input "False" at bounding box center [1059, 153] width 14 height 13
radio input "true"
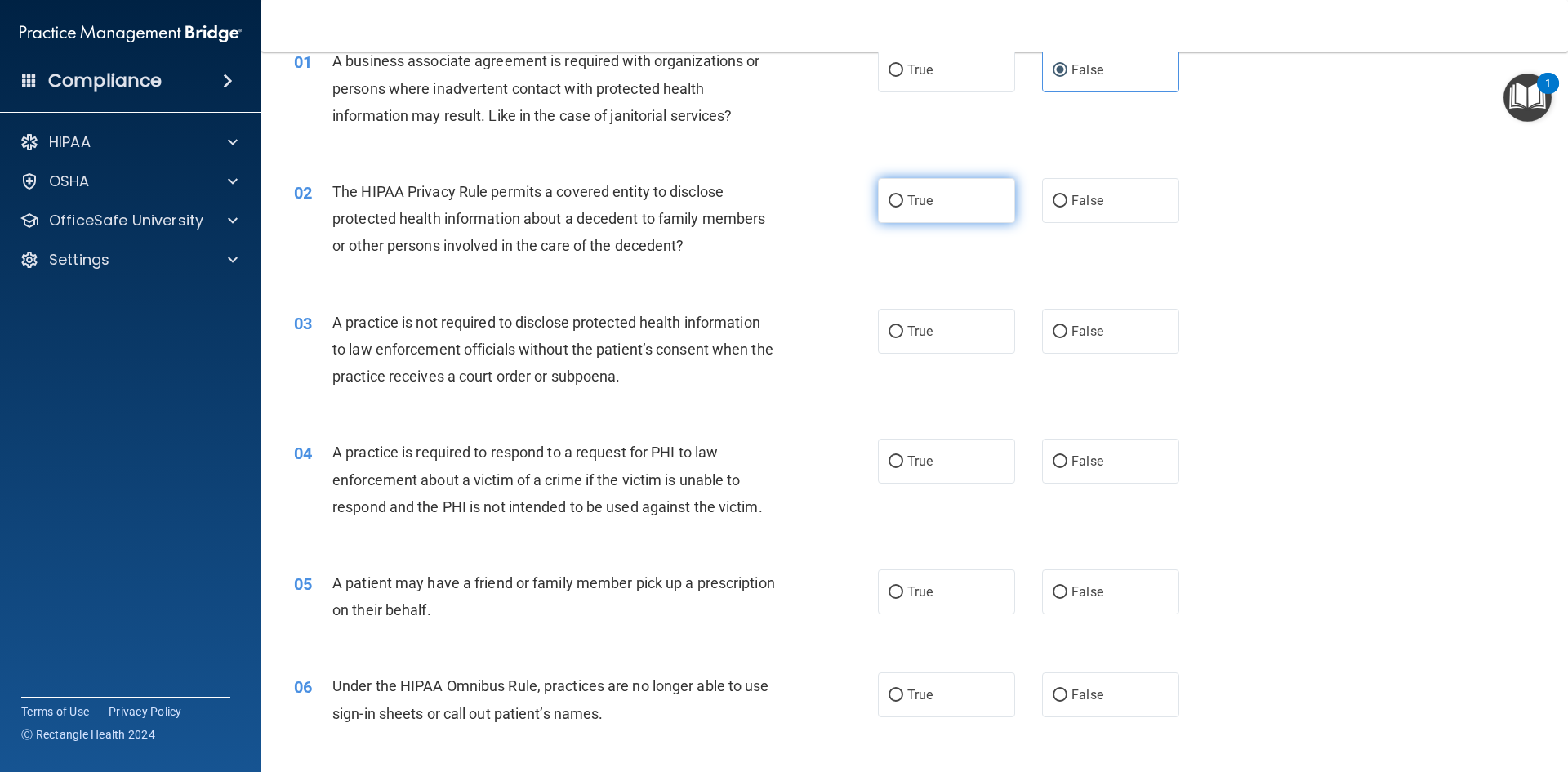
click at [910, 196] on span "True" at bounding box center [920, 201] width 25 height 15
click at [903, 196] on input "True" at bounding box center [896, 201] width 14 height 13
radio input "true"
click at [1080, 323] on label "False" at bounding box center [1110, 330] width 137 height 45
click at [1068, 326] on input "False" at bounding box center [1059, 332] width 14 height 13
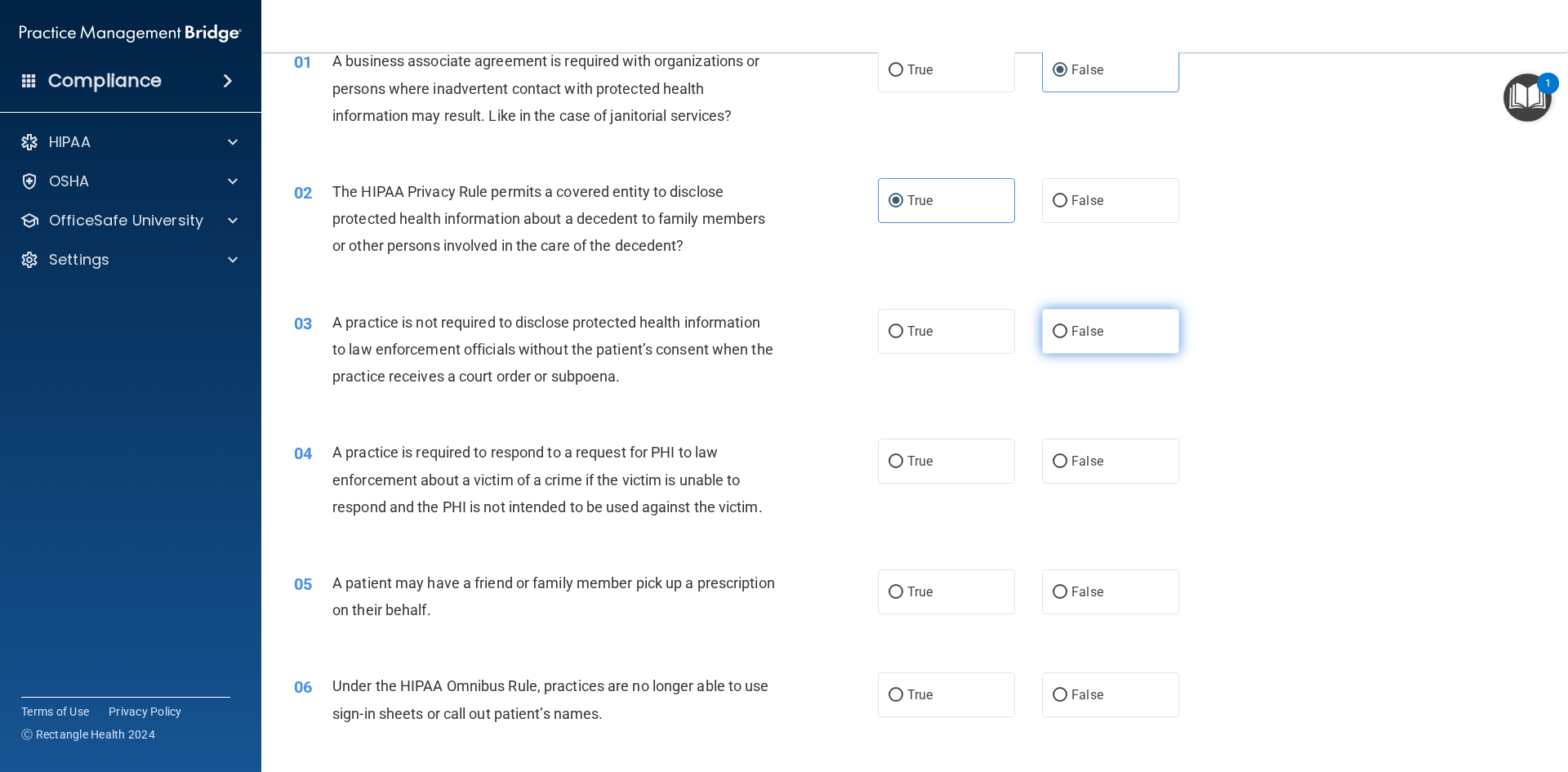
radio input "true"
click at [949, 467] on label "True" at bounding box center [946, 461] width 137 height 45
click at [903, 467] on input "True" at bounding box center [896, 462] width 14 height 13
radio input "true"
click at [941, 599] on label "True" at bounding box center [946, 592] width 137 height 45
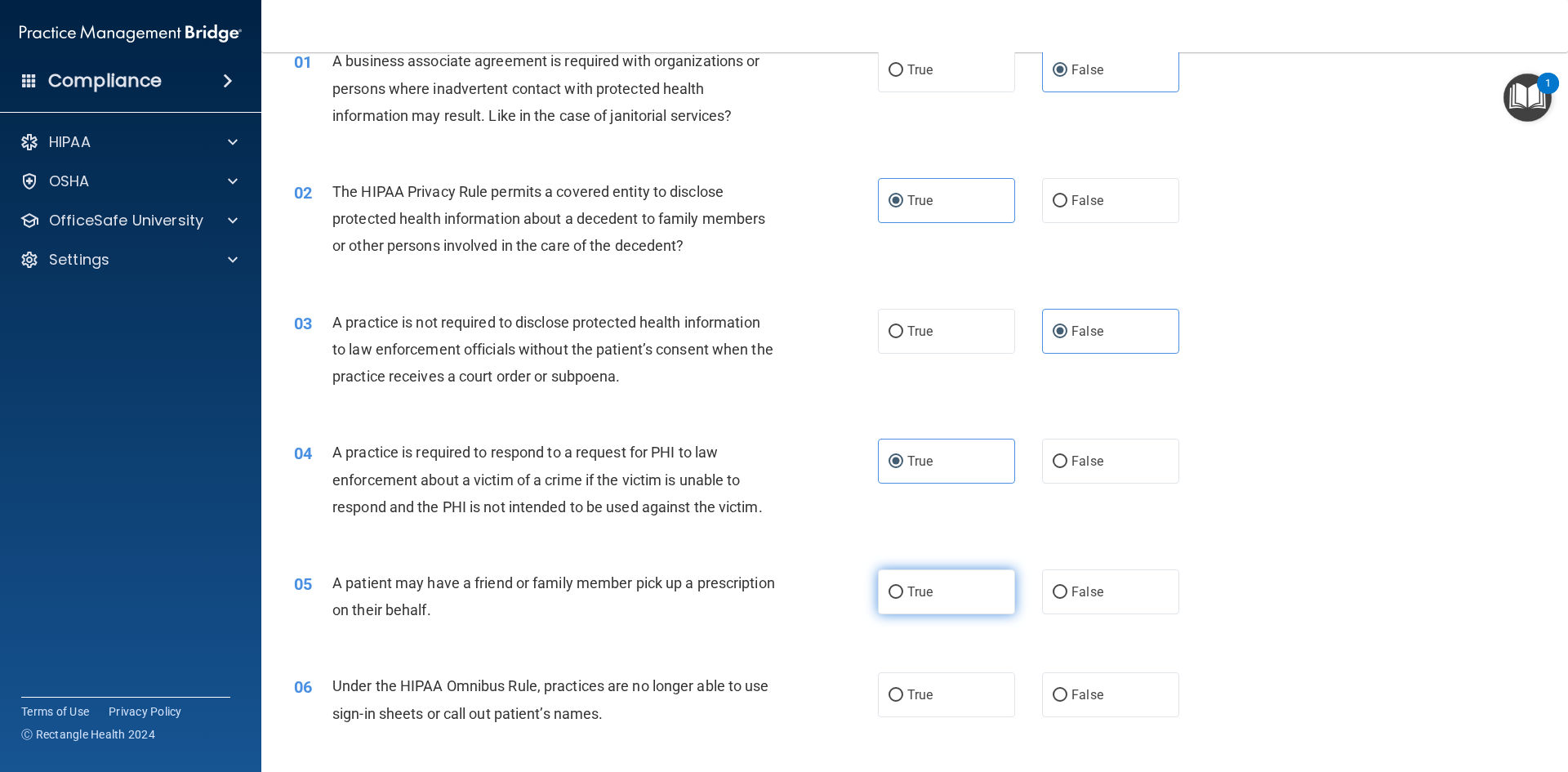
click at [903, 599] on input "True" at bounding box center [896, 592] width 14 height 13
radio input "true"
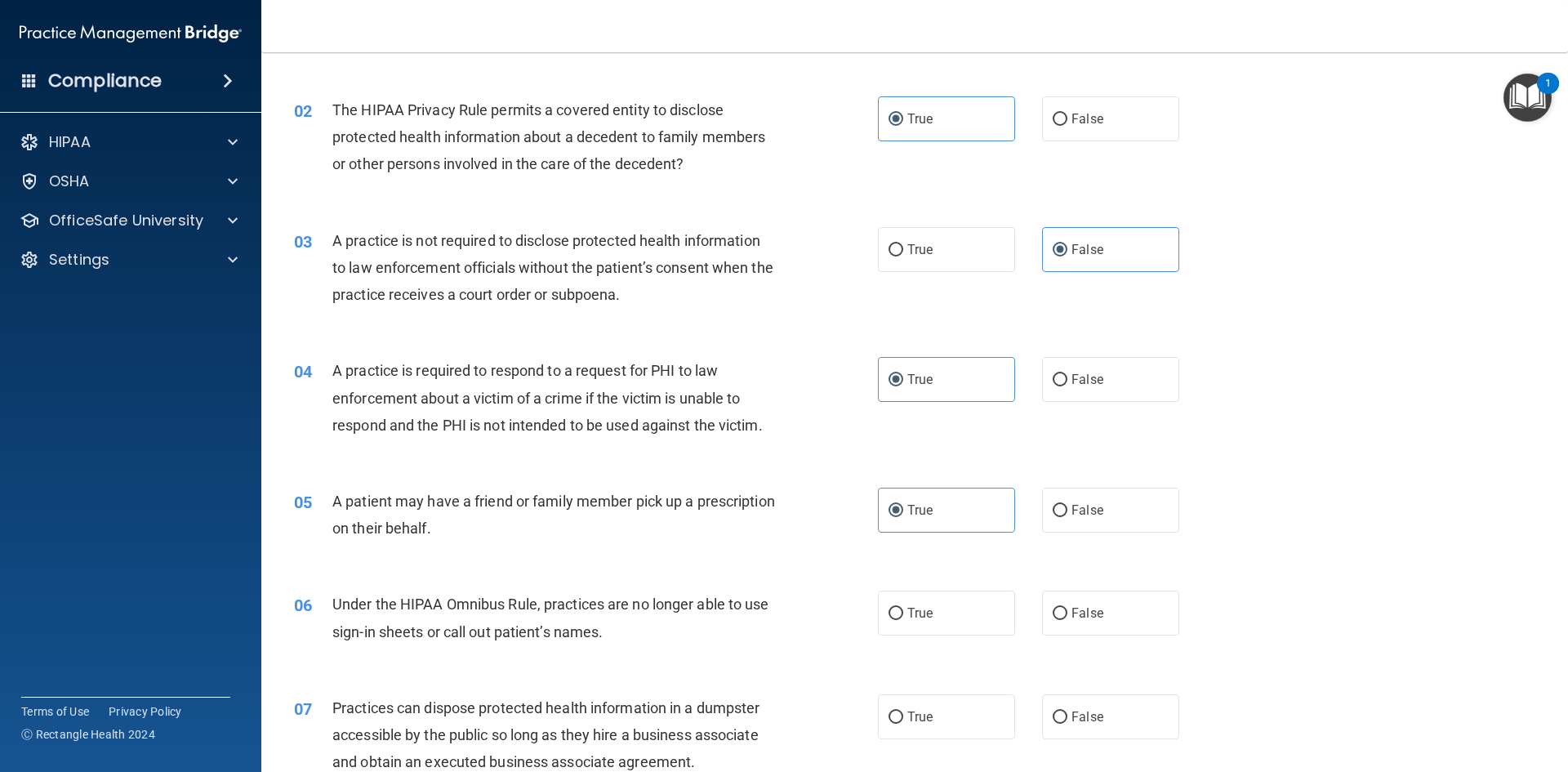
scroll to position [245, 0]
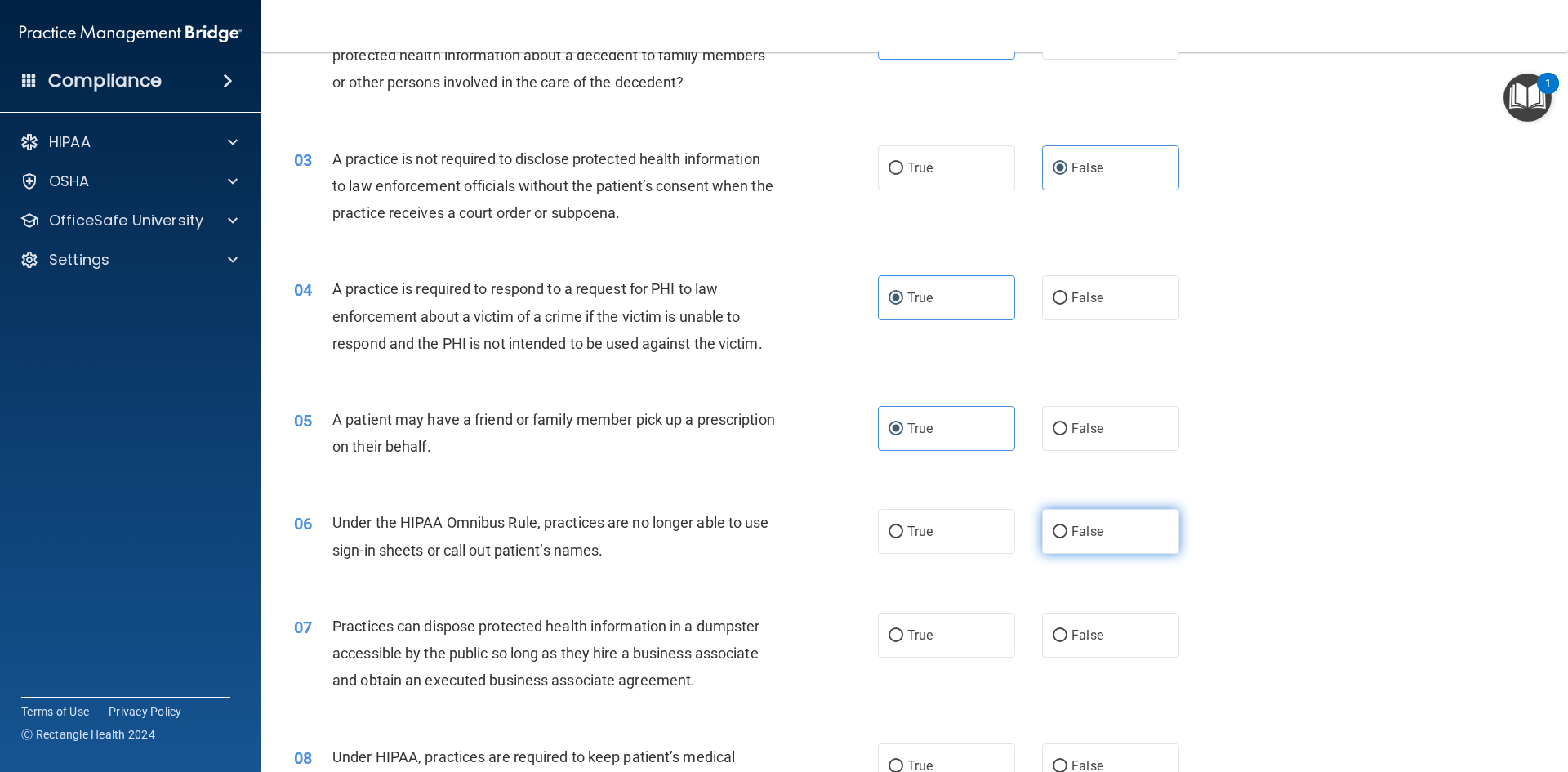
click at [1110, 524] on label "False" at bounding box center [1110, 531] width 137 height 45
click at [1068, 526] on input "False" at bounding box center [1059, 532] width 14 height 13
radio input "true"
click at [1139, 626] on label "False" at bounding box center [1110, 635] width 137 height 45
click at [1068, 630] on input "False" at bounding box center [1059, 635] width 14 height 13
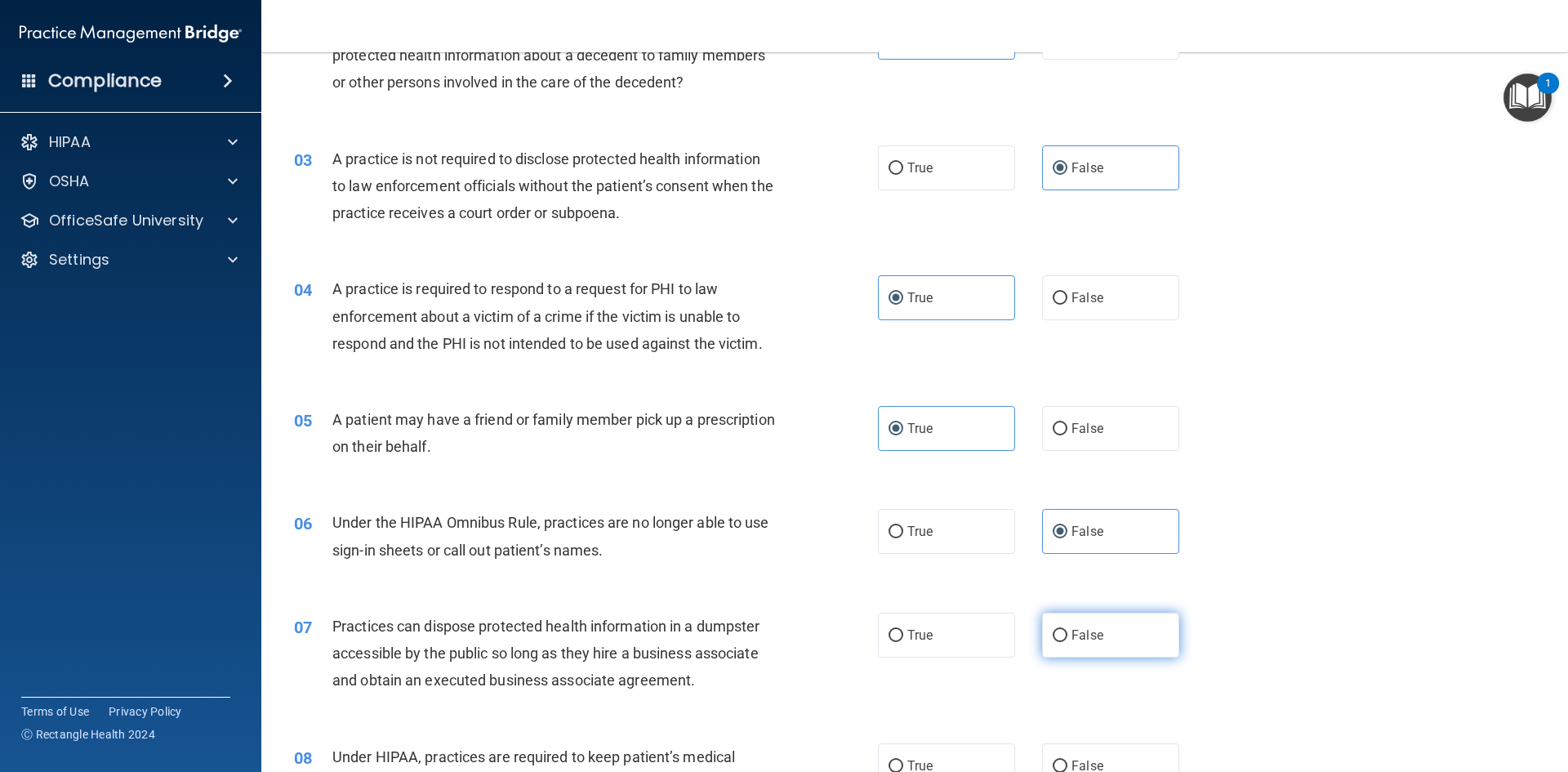
radio input "true"
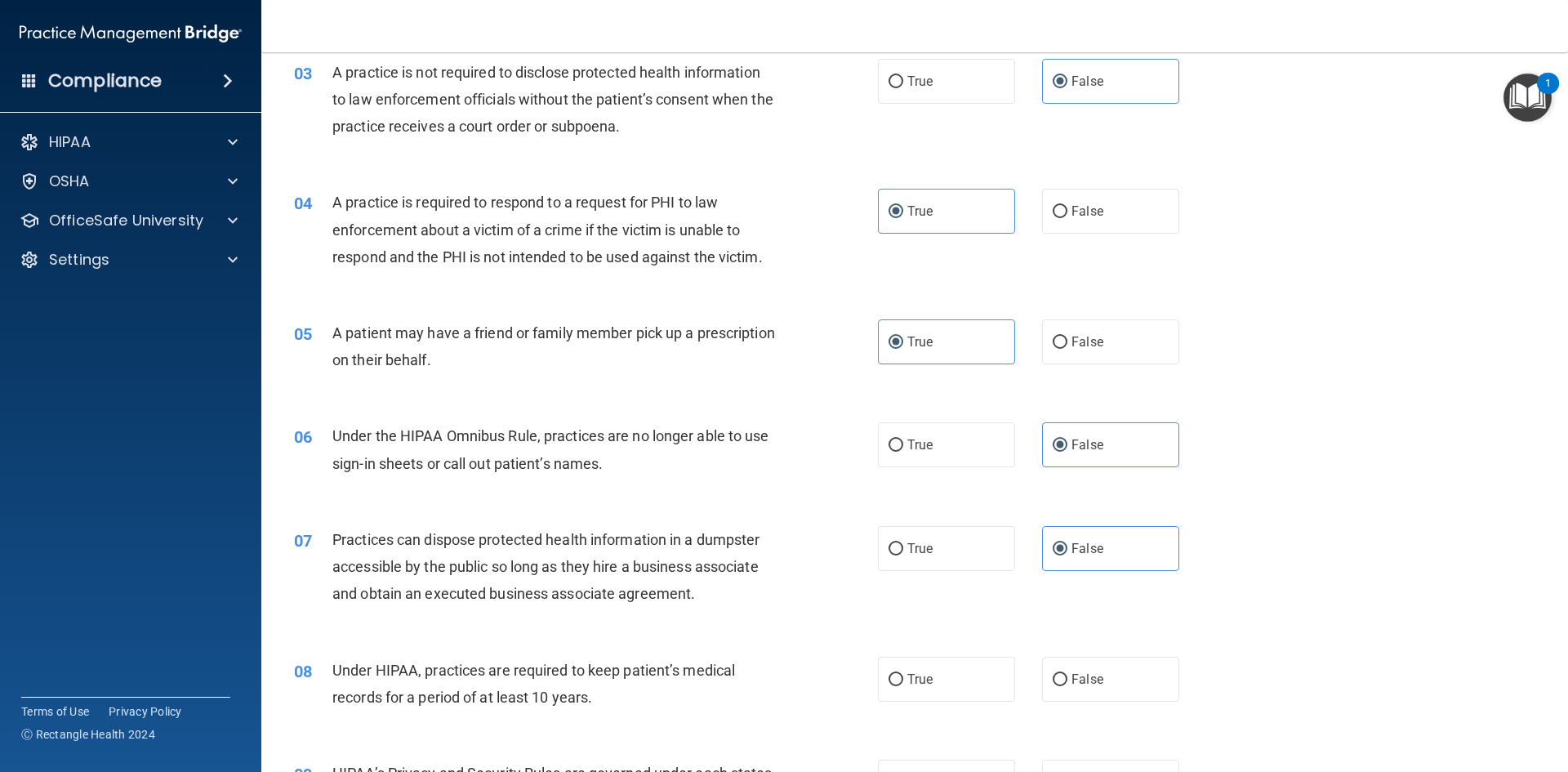
scroll to position [491, 0]
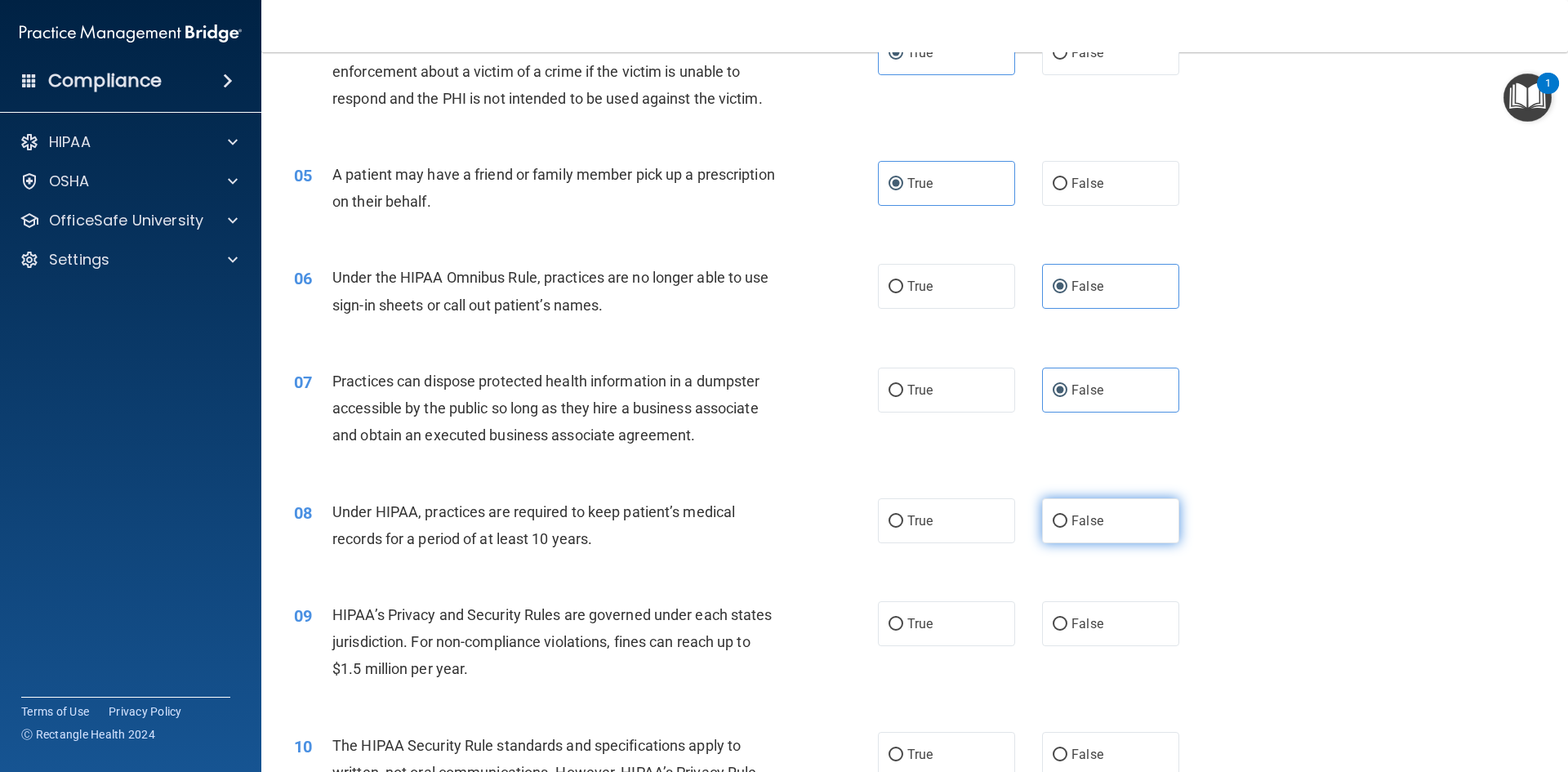
click at [1107, 520] on label "False" at bounding box center [1110, 520] width 137 height 45
click at [1068, 520] on input "False" at bounding box center [1059, 522] width 14 height 13
radio input "true"
click at [1138, 630] on label "False" at bounding box center [1110, 623] width 137 height 45
click at [1068, 630] on input "False" at bounding box center [1059, 625] width 14 height 13
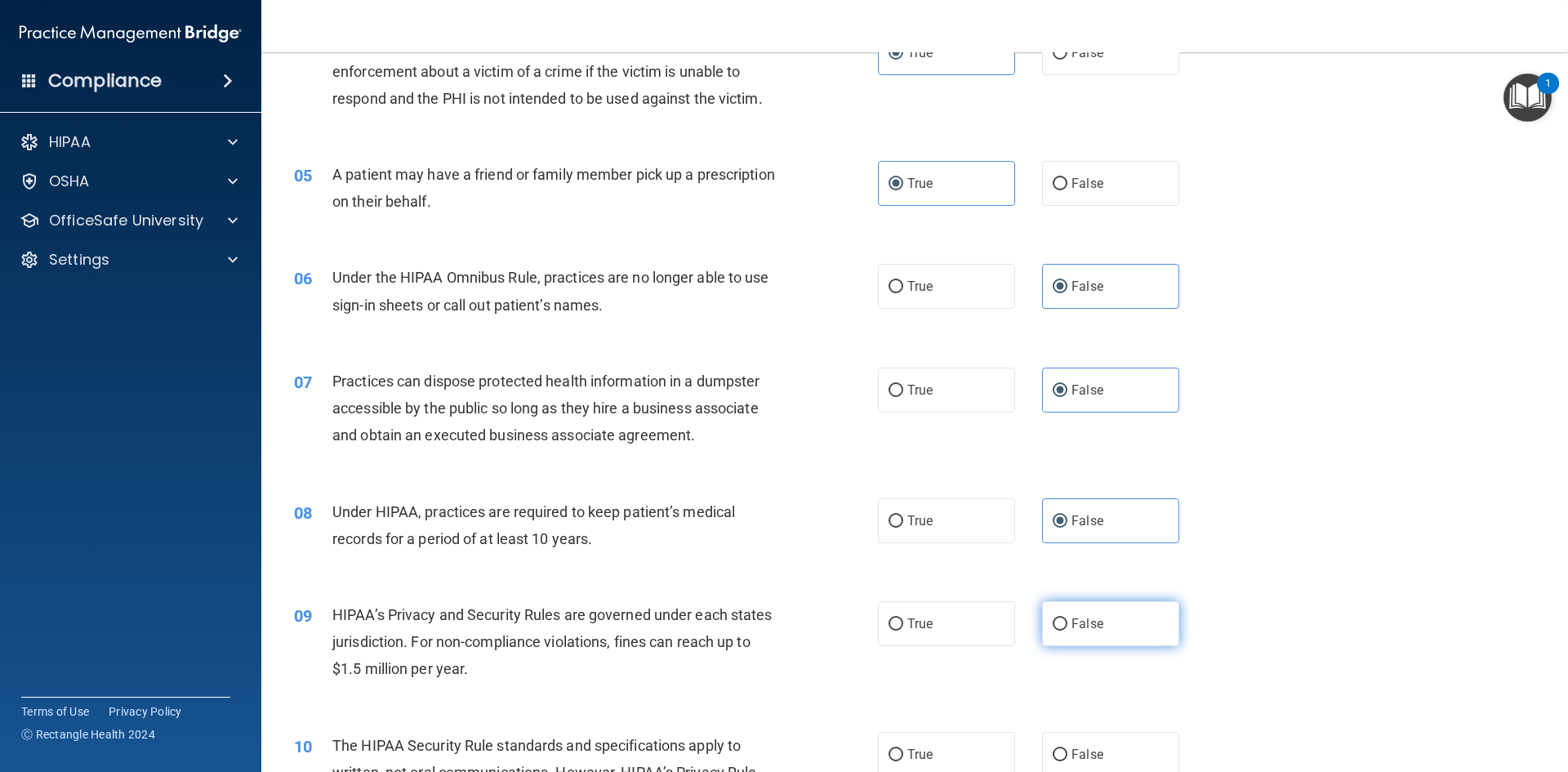
radio input "true"
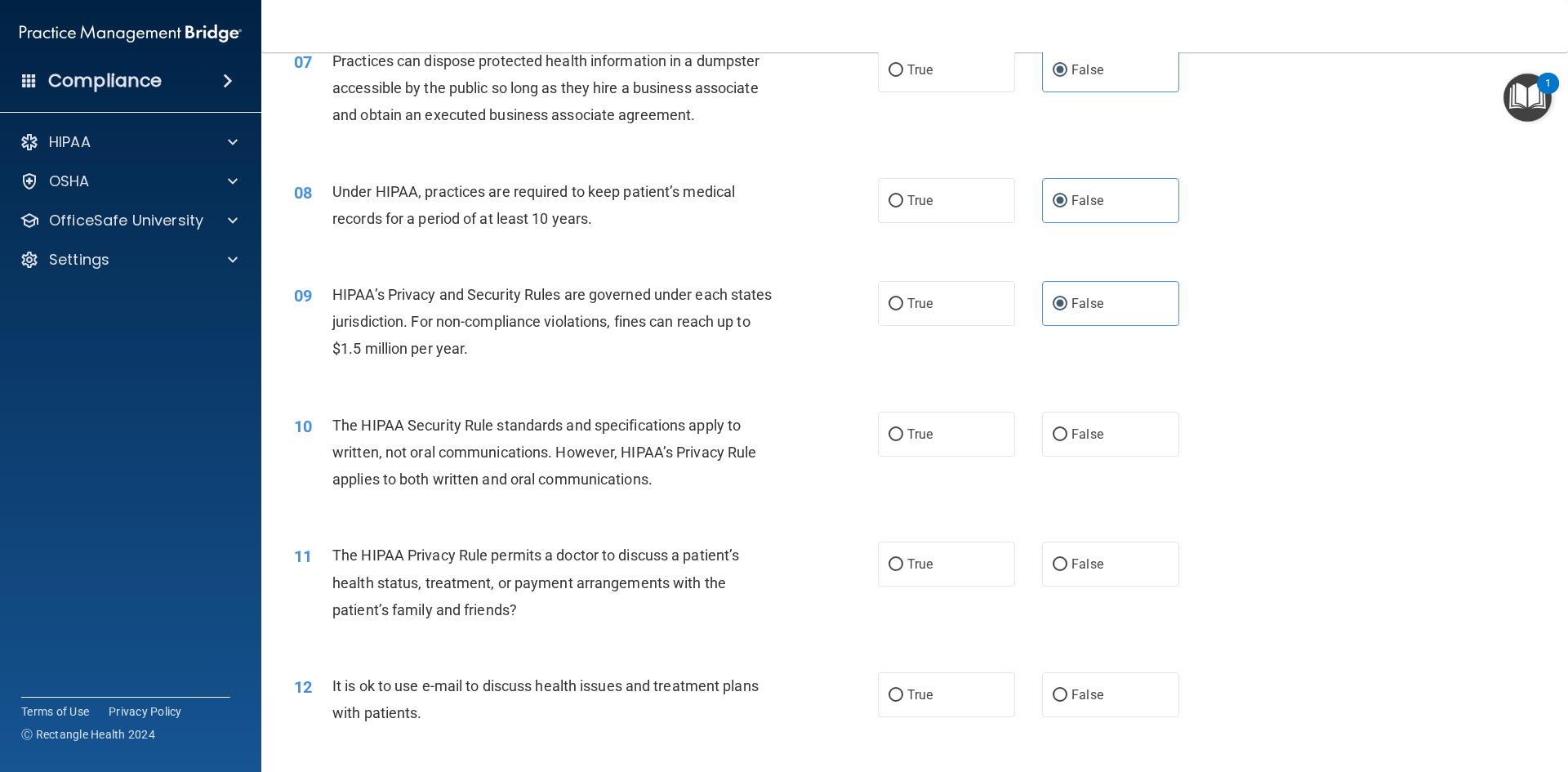
scroll to position [817, 0]
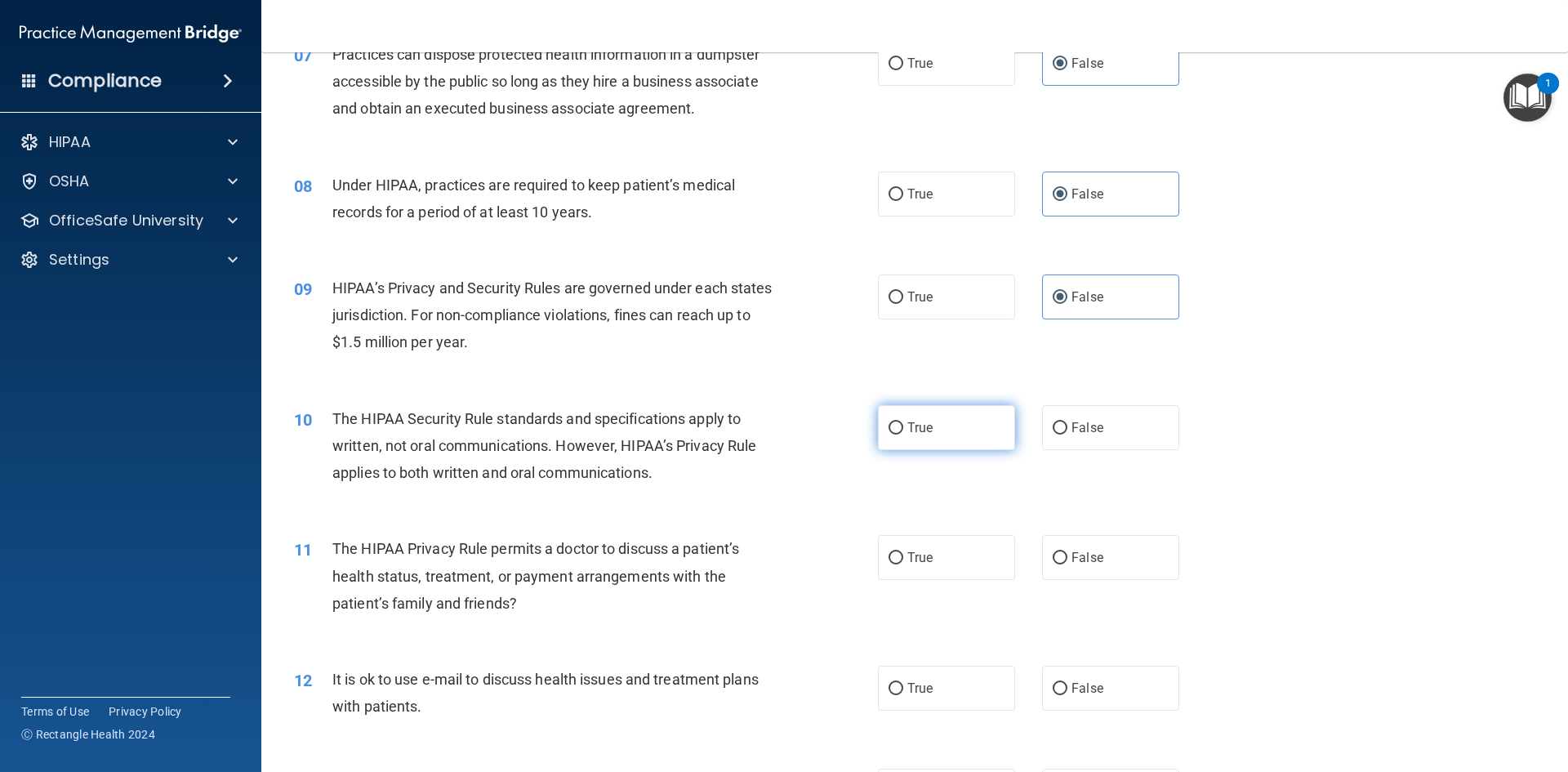
click at [958, 420] on label "True" at bounding box center [946, 427] width 137 height 45
click at [903, 422] on input "True" at bounding box center [896, 428] width 14 height 13
radio input "true"
click at [929, 560] on label "True" at bounding box center [946, 557] width 137 height 45
click at [903, 560] on input "True" at bounding box center [896, 558] width 14 height 13
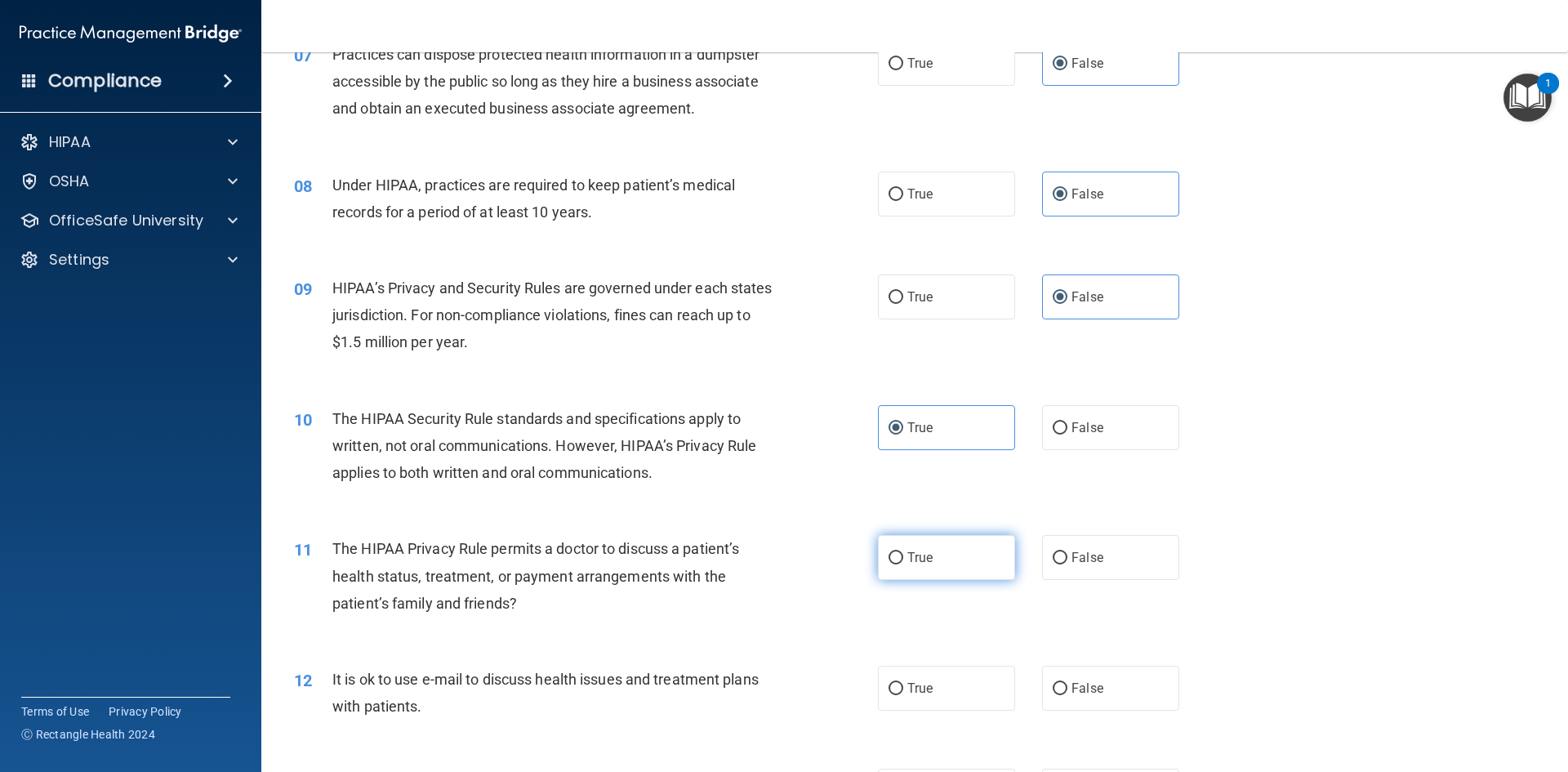
radio input "true"
click at [941, 667] on div "12 It is ok to use e-mail to discuss health issues and treatment plans with pat…" at bounding box center [914, 697] width 1266 height 103
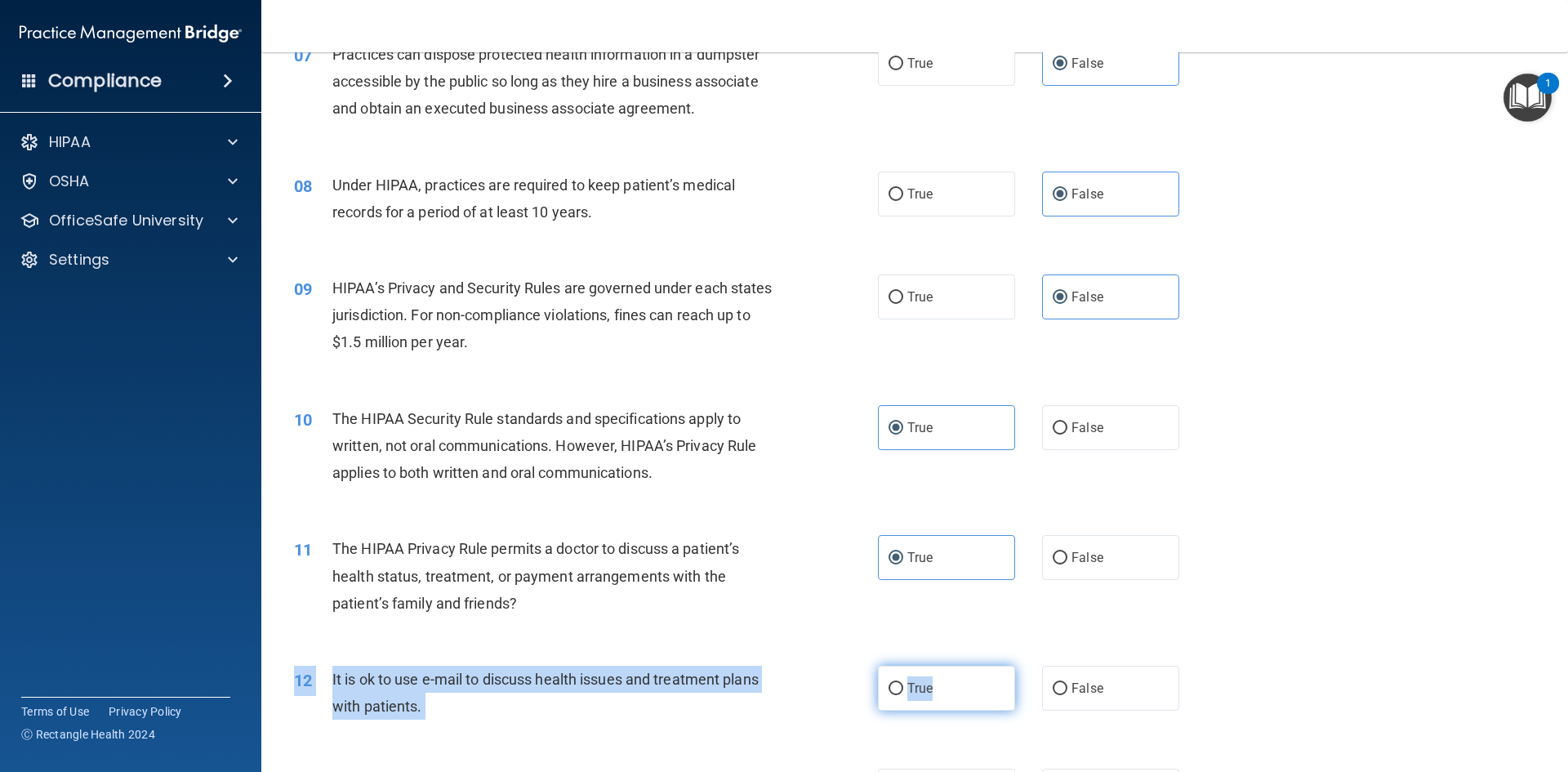
click at [889, 686] on input "True" at bounding box center [896, 689] width 14 height 13
radio input "true"
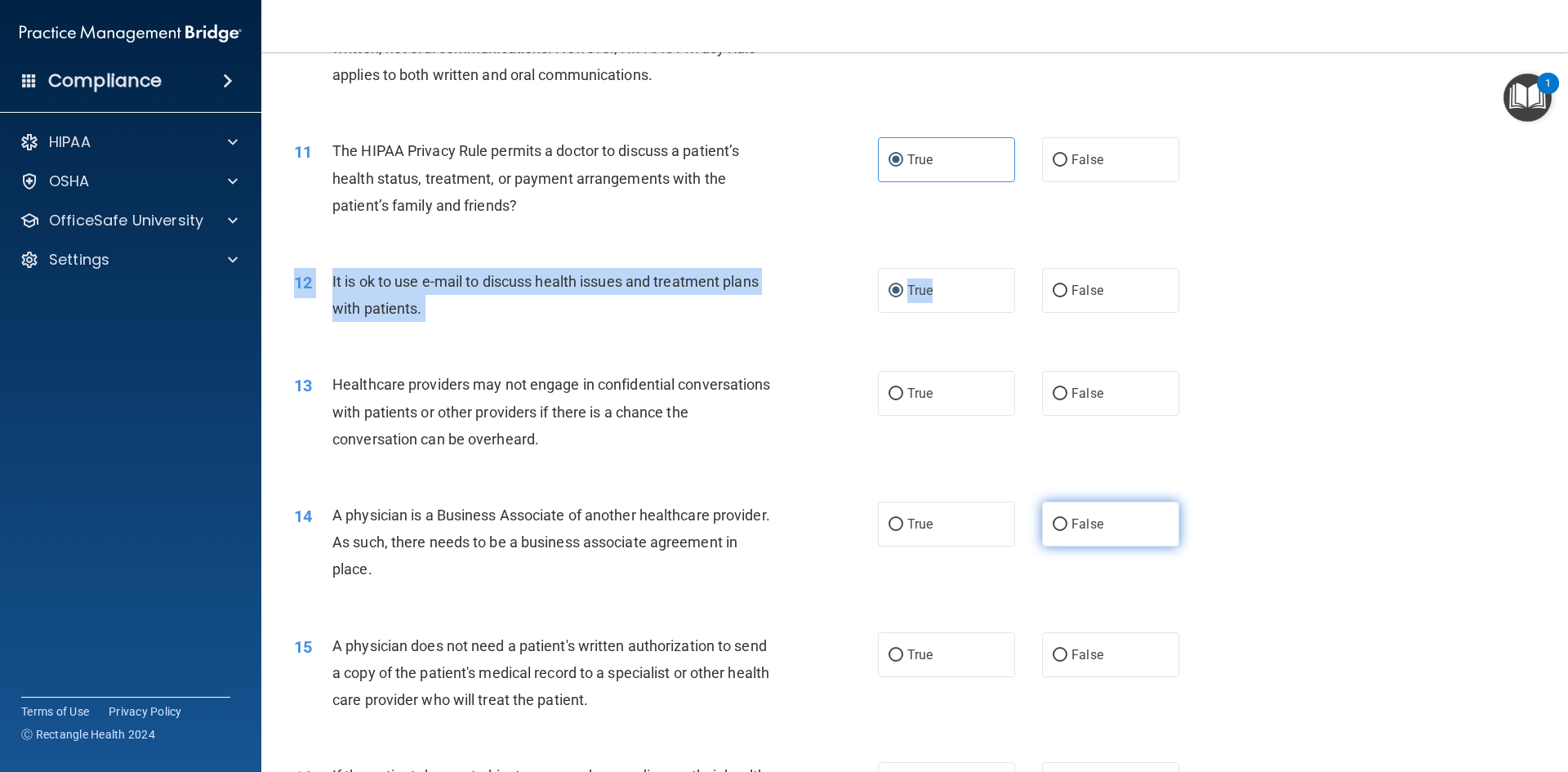
scroll to position [1225, 0]
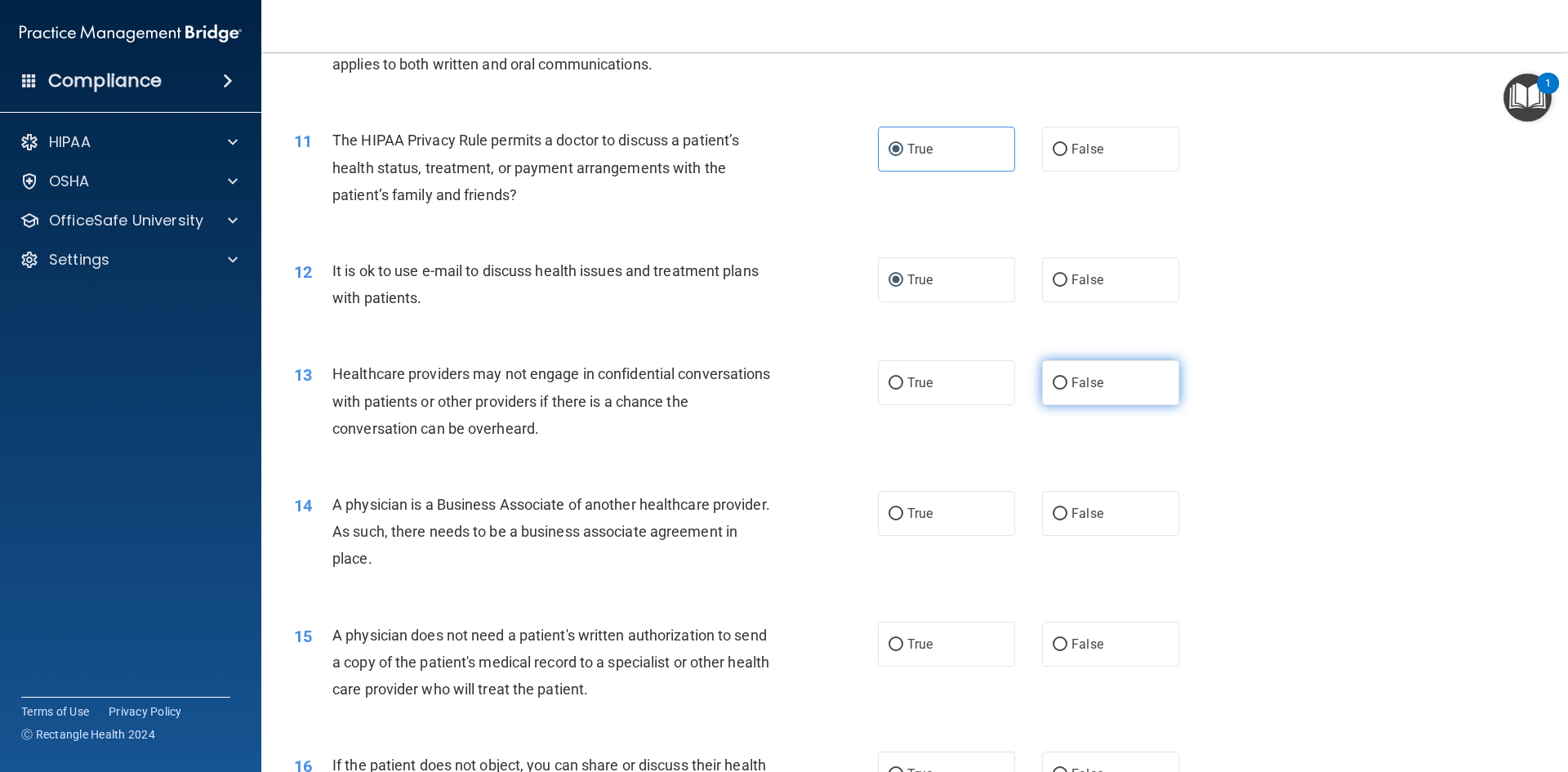
click at [1051, 373] on label "False" at bounding box center [1110, 382] width 137 height 45
click at [1052, 378] on input "False" at bounding box center [1059, 383] width 14 height 13
radio input "true"
click at [1052, 508] on input "False" at bounding box center [1059, 514] width 14 height 13
radio input "true"
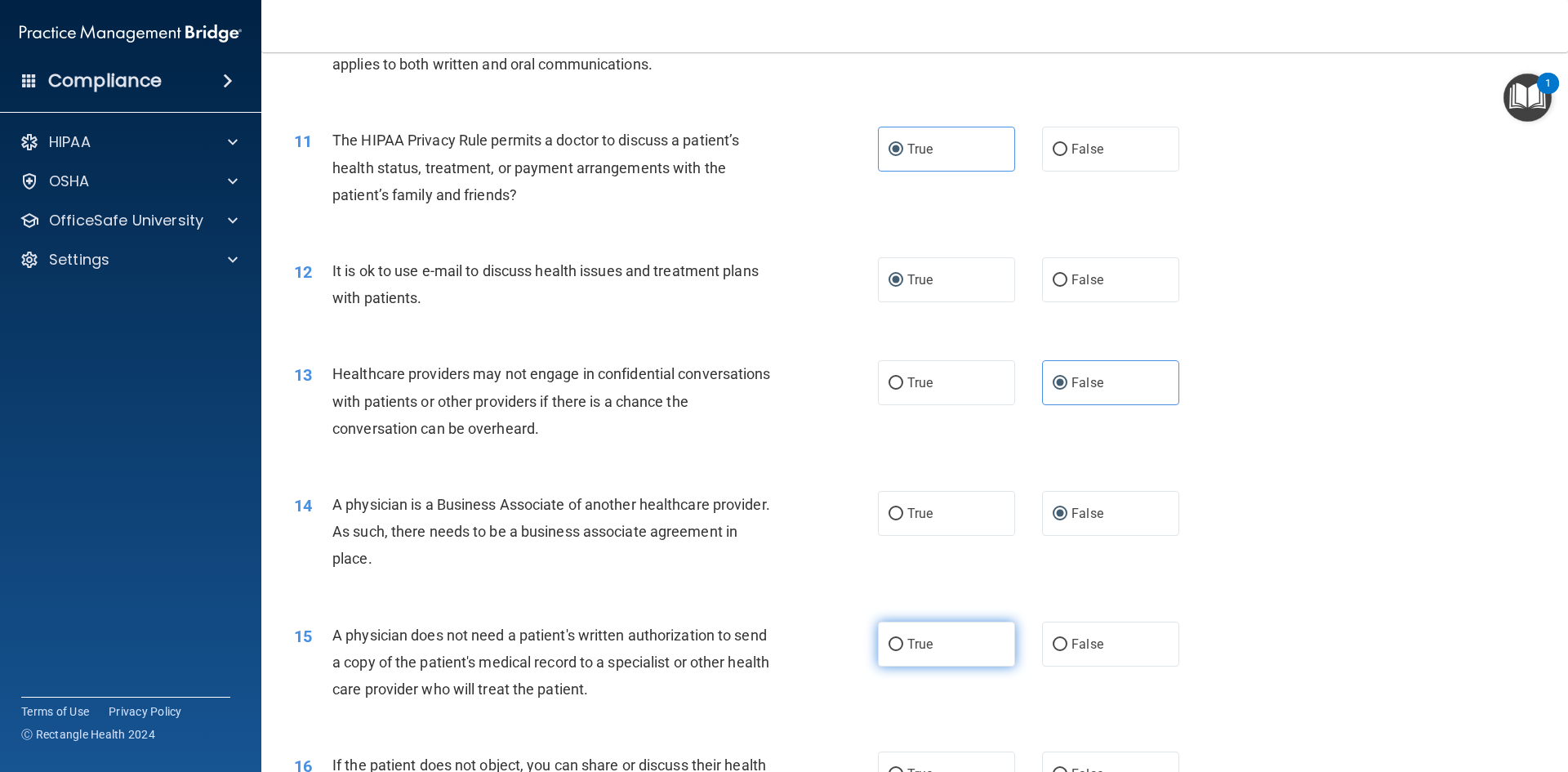
click at [896, 646] on input "True" at bounding box center [896, 645] width 14 height 13
radio input "true"
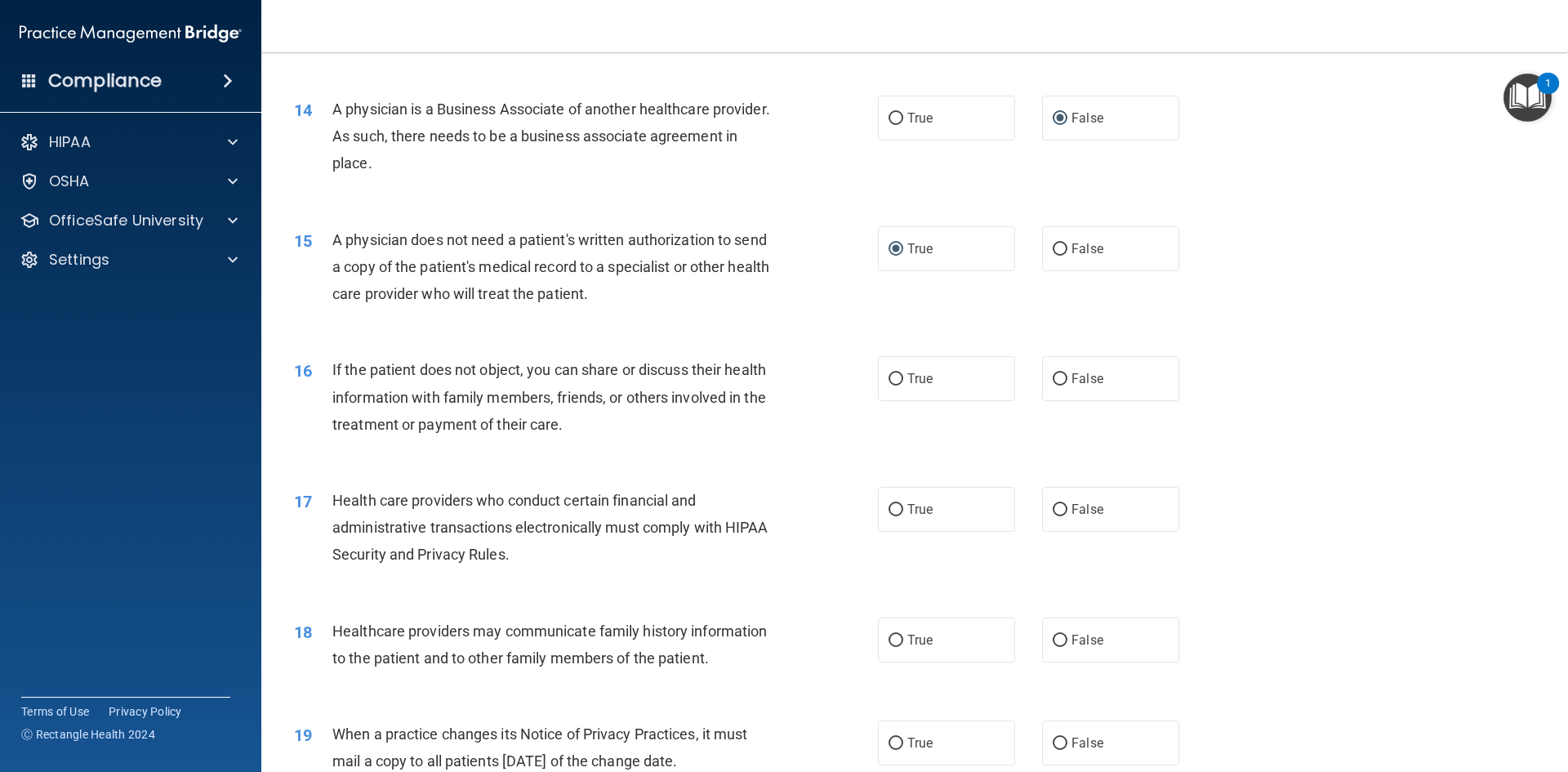
scroll to position [1634, 0]
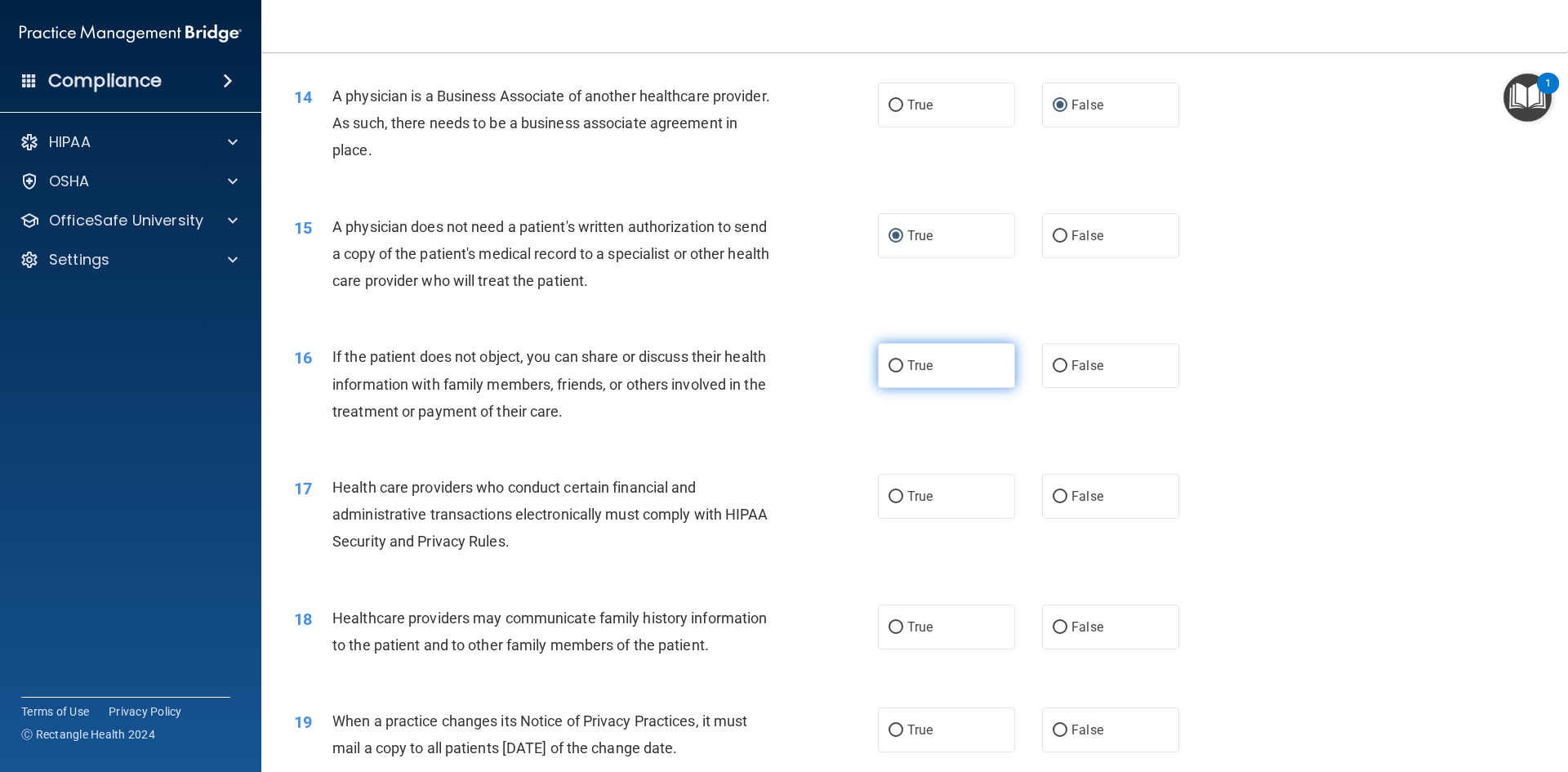
click at [891, 360] on input "True" at bounding box center [896, 366] width 14 height 13
radio input "true"
click at [889, 495] on input "True" at bounding box center [896, 497] width 14 height 13
radio input "true"
click at [1052, 624] on input "False" at bounding box center [1059, 628] width 14 height 13
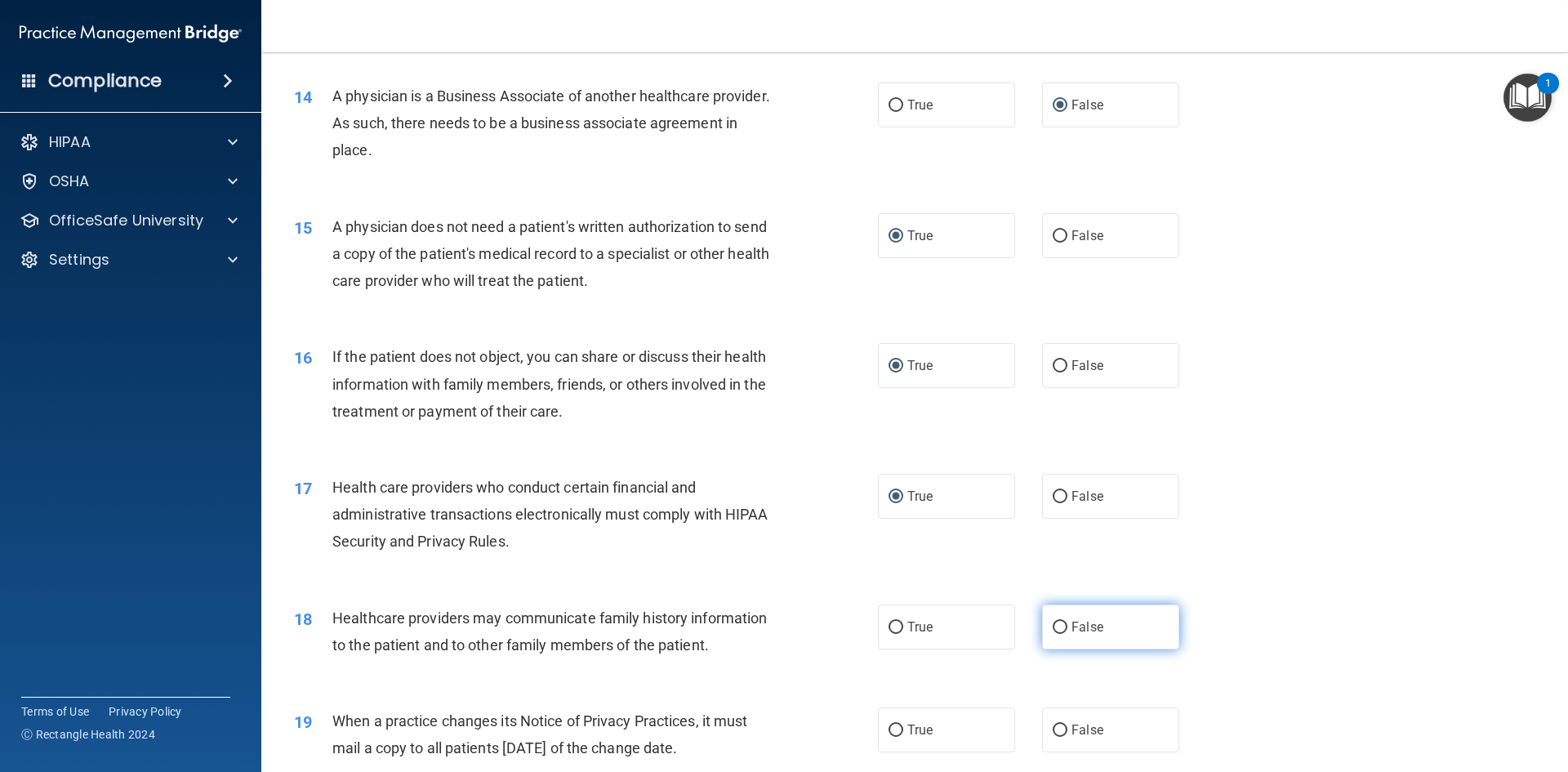
radio input "true"
click at [1051, 718] on label "False" at bounding box center [1110, 729] width 137 height 45
click at [1052, 725] on input "False" at bounding box center [1059, 731] width 14 height 13
radio input "true"
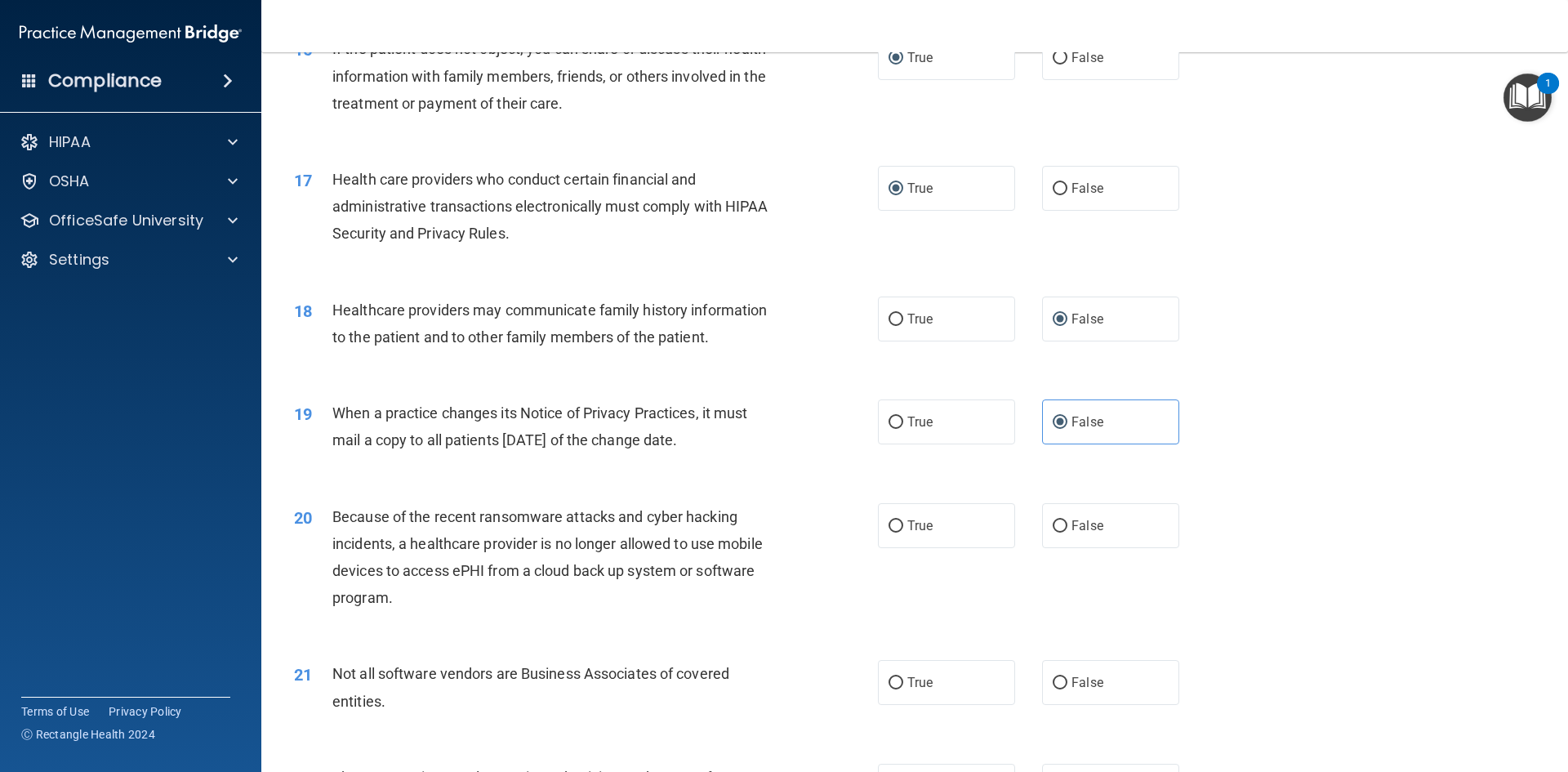
scroll to position [2042, 0]
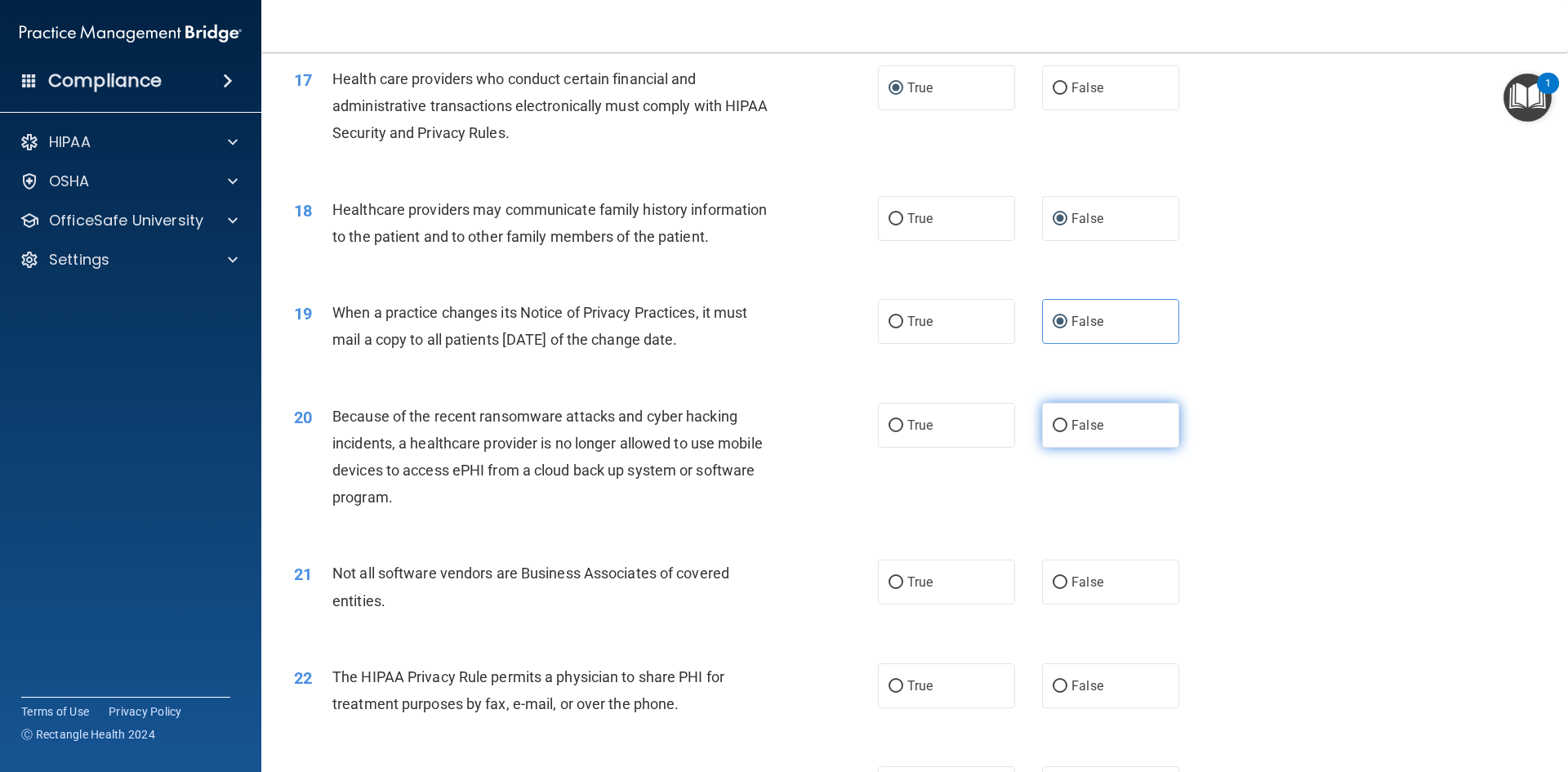
click at [1052, 422] on input "False" at bounding box center [1059, 426] width 14 height 13
radio input "true"
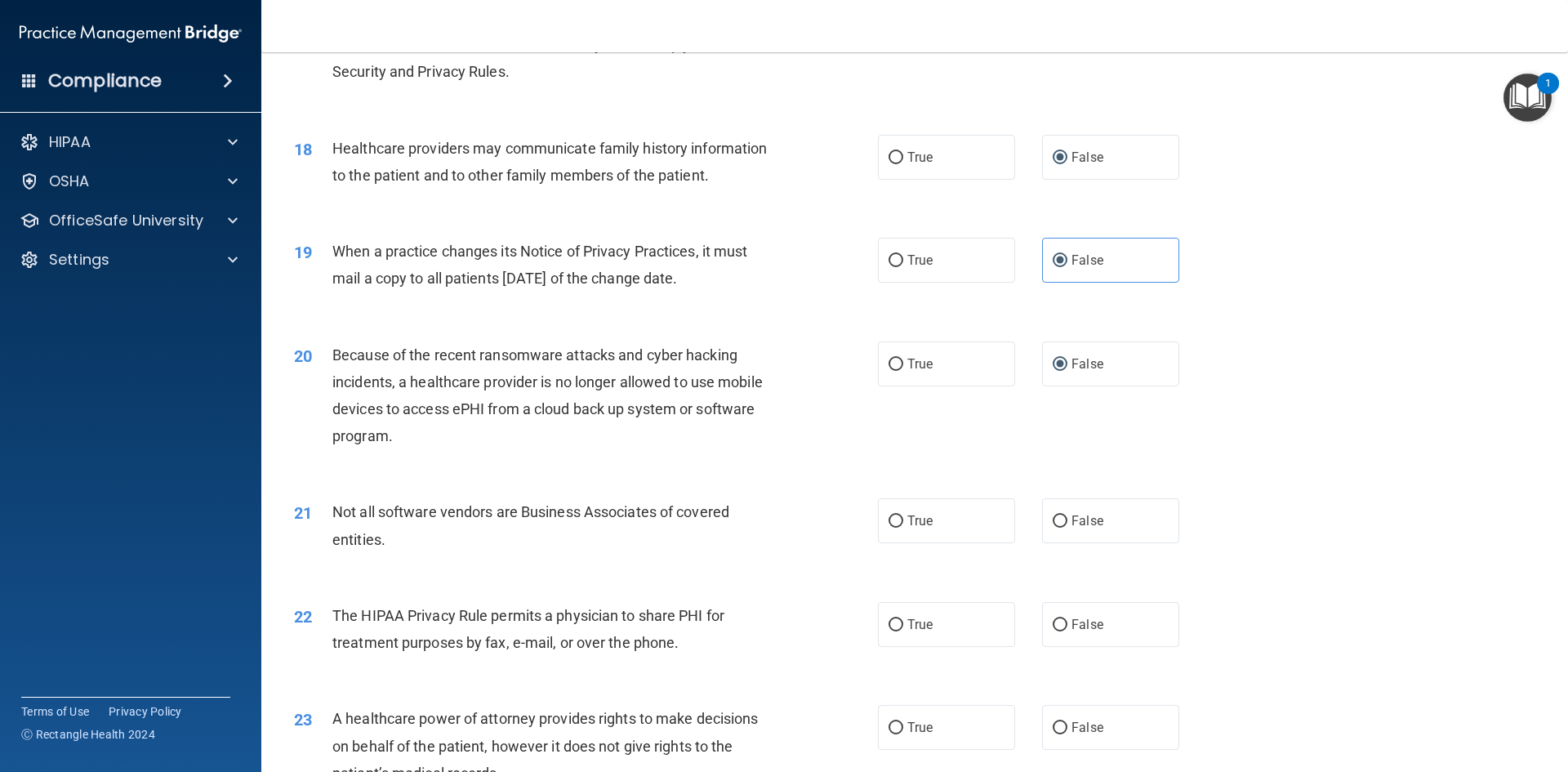
scroll to position [2206, 0]
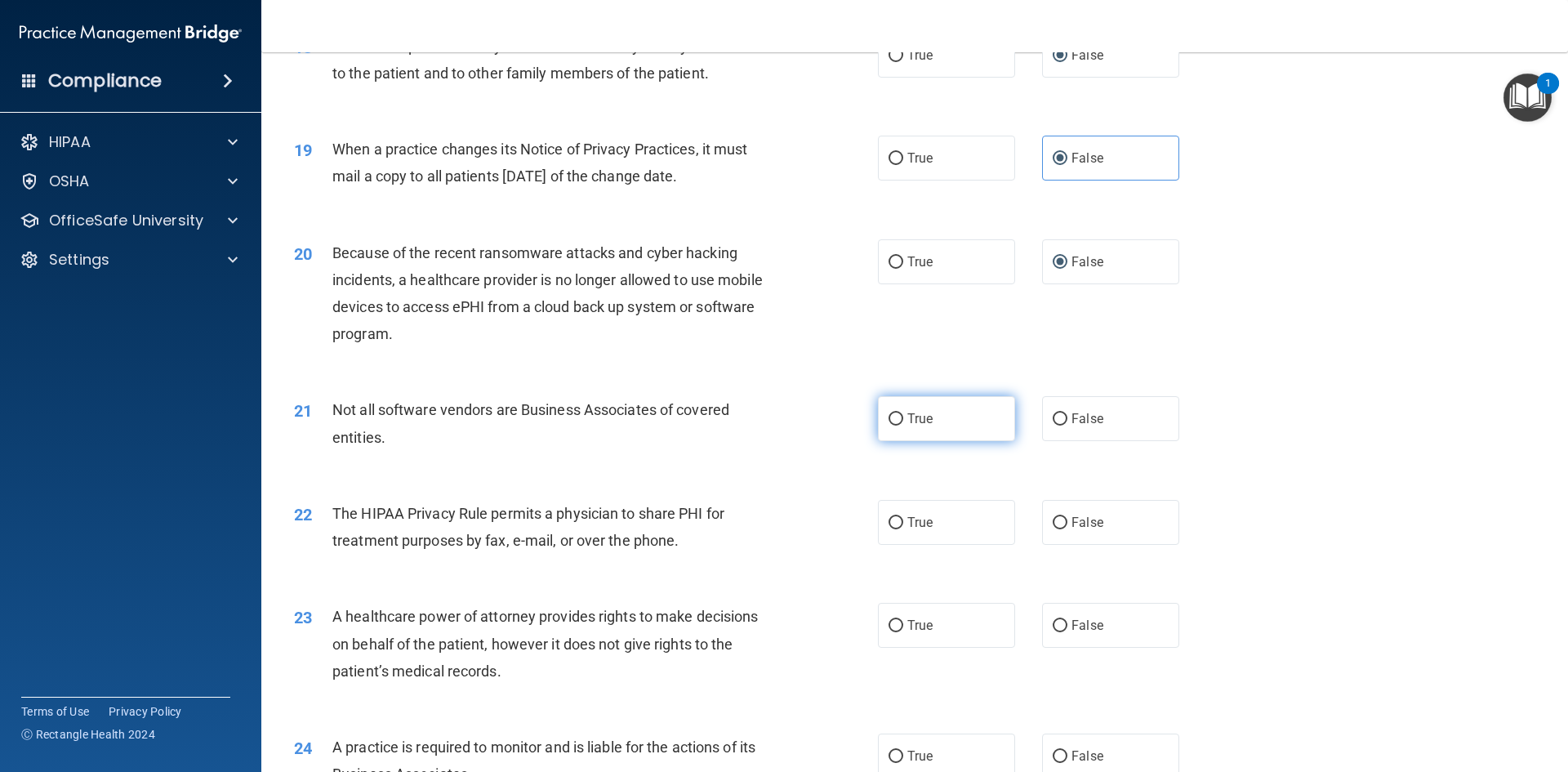
click at [891, 413] on input "True" at bounding box center [896, 419] width 14 height 13
radio input "true"
click at [889, 520] on input "True" at bounding box center [896, 523] width 14 height 13
radio input "true"
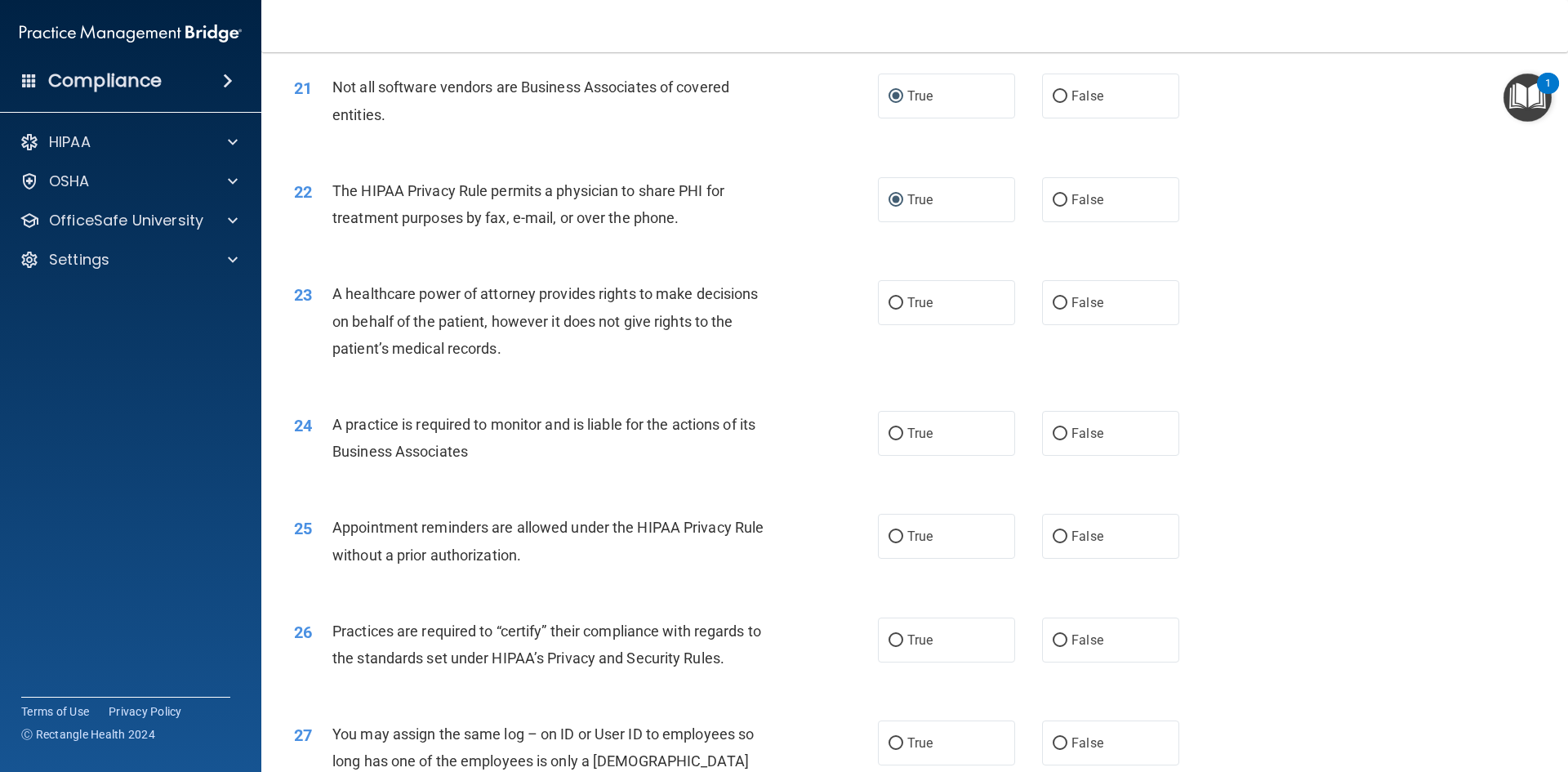
scroll to position [2533, 0]
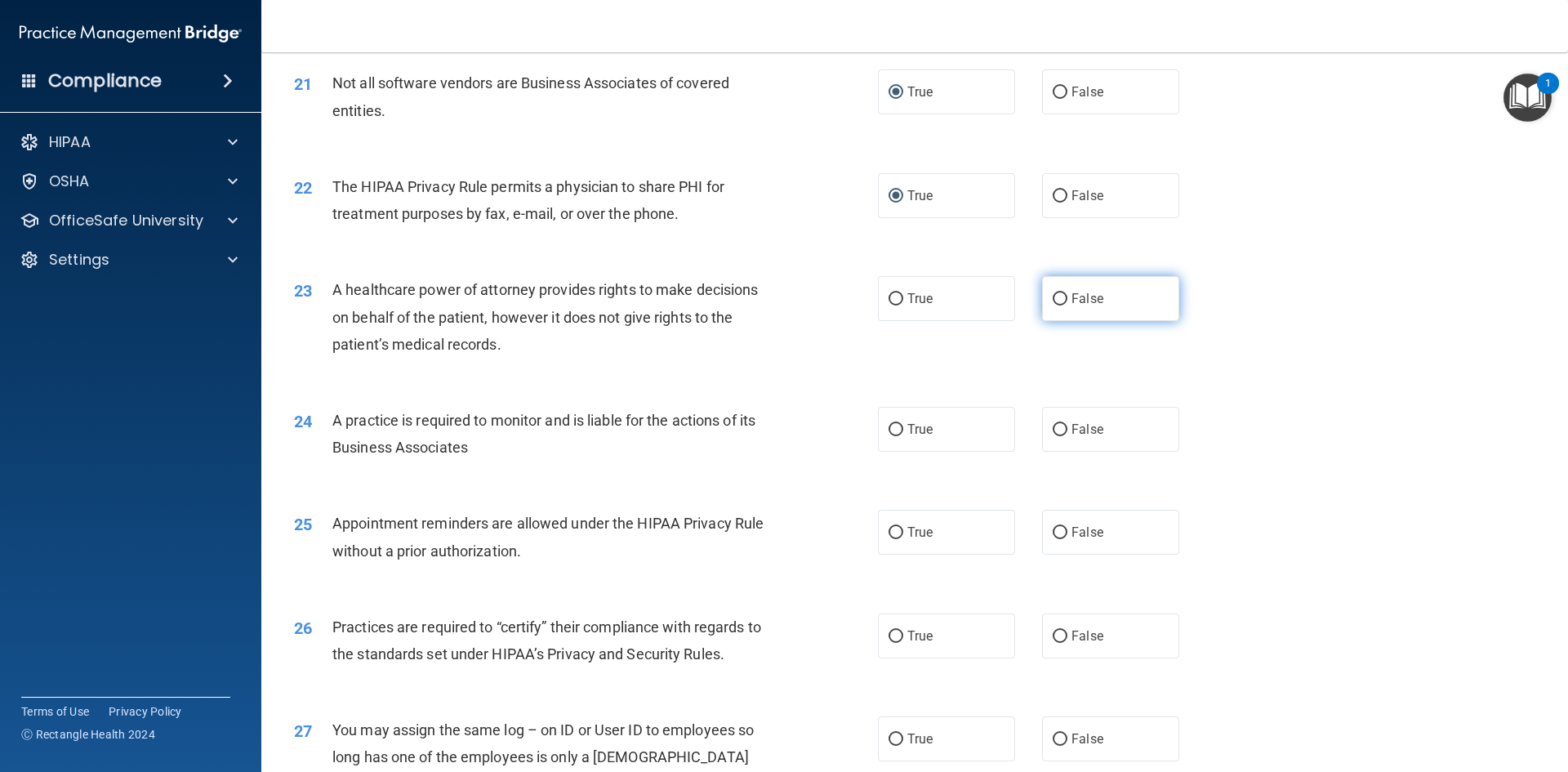
click at [1058, 289] on label "False" at bounding box center [1110, 298] width 137 height 45
click at [1058, 293] on input "False" at bounding box center [1059, 299] width 14 height 13
radio input "true"
click at [1089, 425] on span "False" at bounding box center [1088, 429] width 32 height 15
click at [1068, 425] on input "False" at bounding box center [1059, 430] width 14 height 13
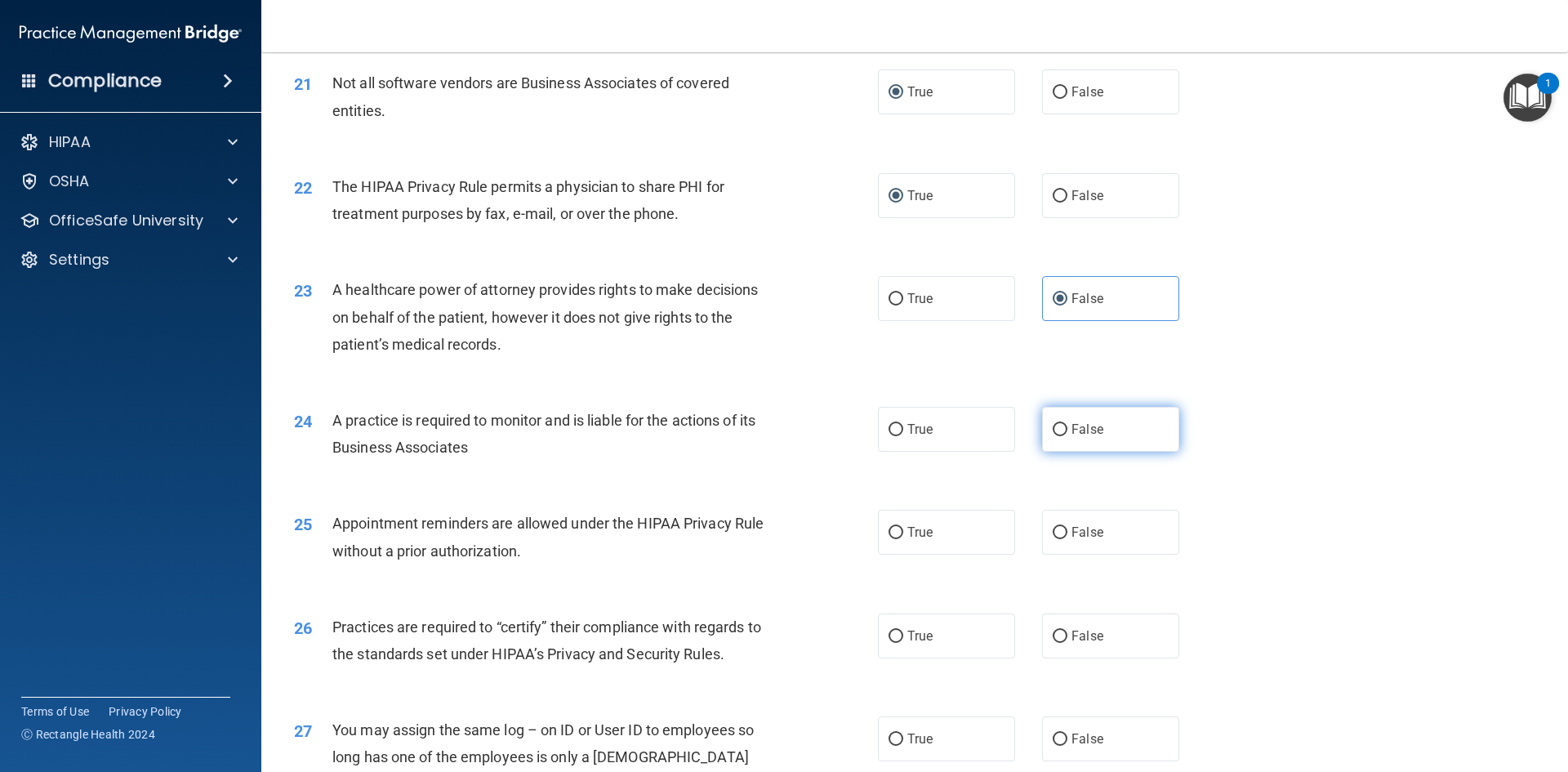
radio input "true"
click at [965, 536] on label "True" at bounding box center [946, 532] width 137 height 45
click at [903, 536] on input "True" at bounding box center [896, 533] width 14 height 13
radio input "true"
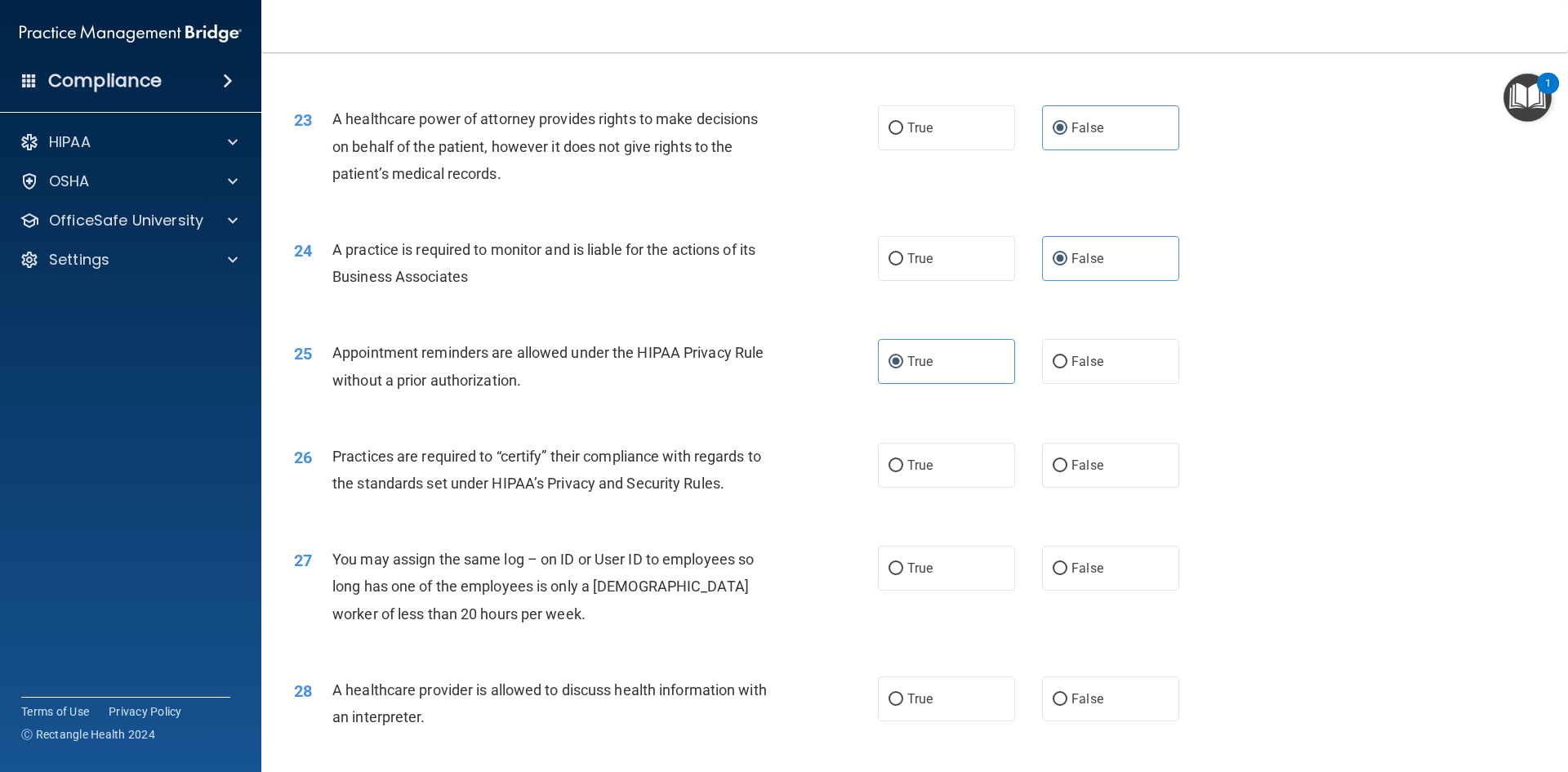
scroll to position [2778, 0]
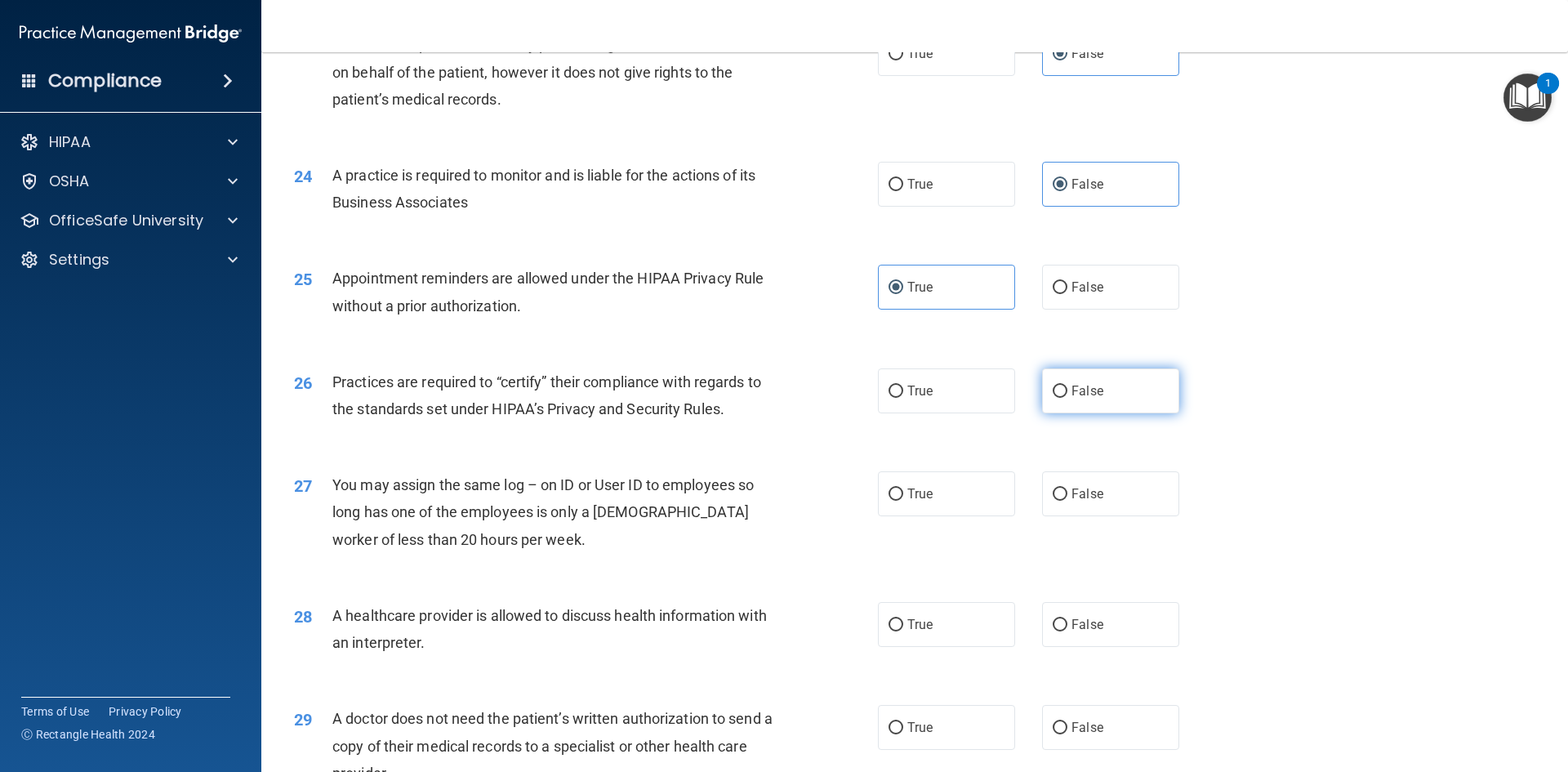
click at [1057, 387] on input "False" at bounding box center [1059, 392] width 14 height 13
radio input "true"
click at [928, 489] on label "True" at bounding box center [946, 493] width 137 height 45
click at [903, 489] on input "True" at bounding box center [896, 495] width 14 height 13
radio input "true"
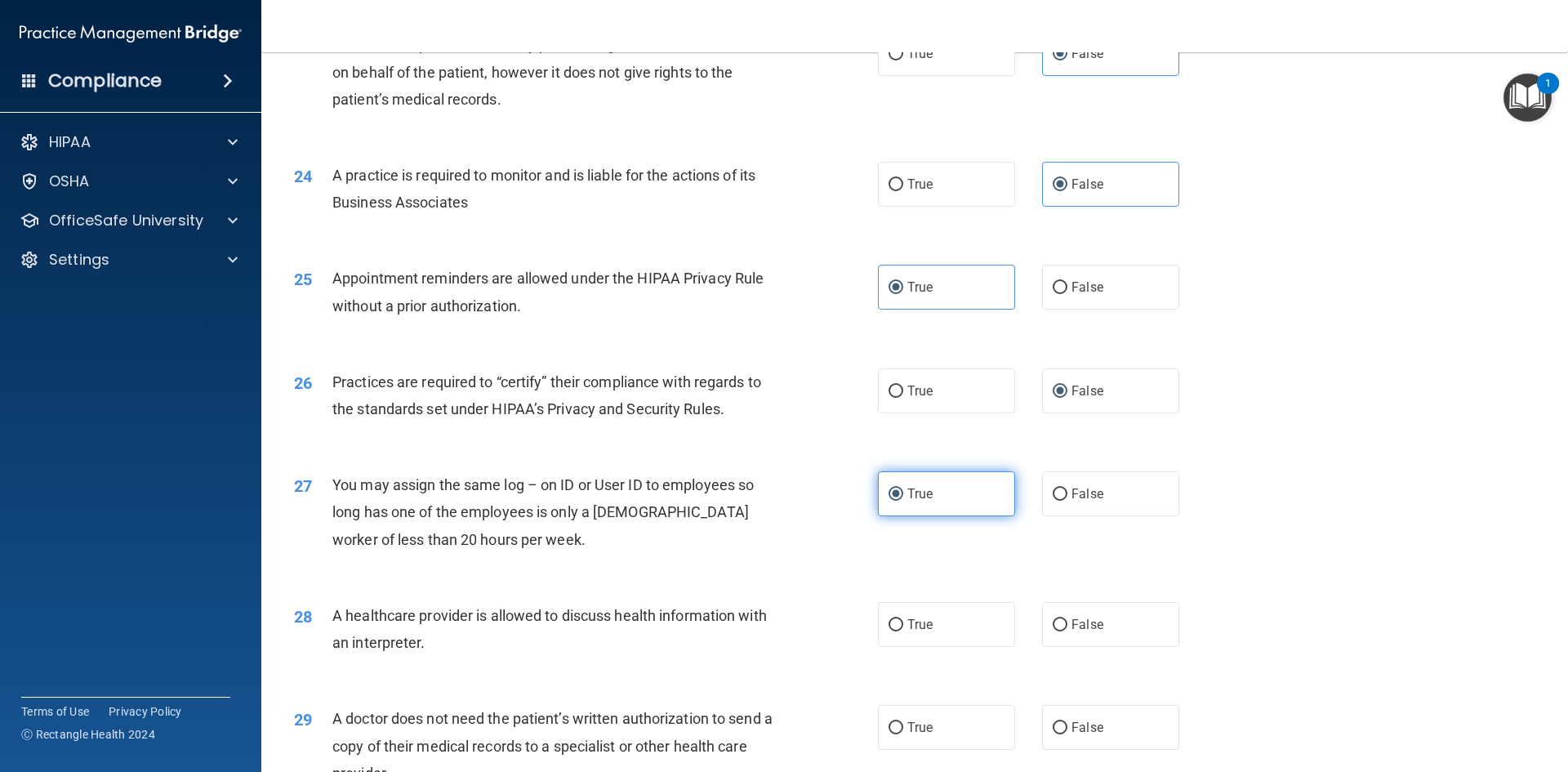
click at [928, 483] on label "True" at bounding box center [946, 493] width 137 height 45
click at [903, 489] on input "True" at bounding box center [896, 495] width 14 height 13
click at [1052, 493] on input "False" at bounding box center [1059, 495] width 14 height 13
radio input "true"
radio input "false"
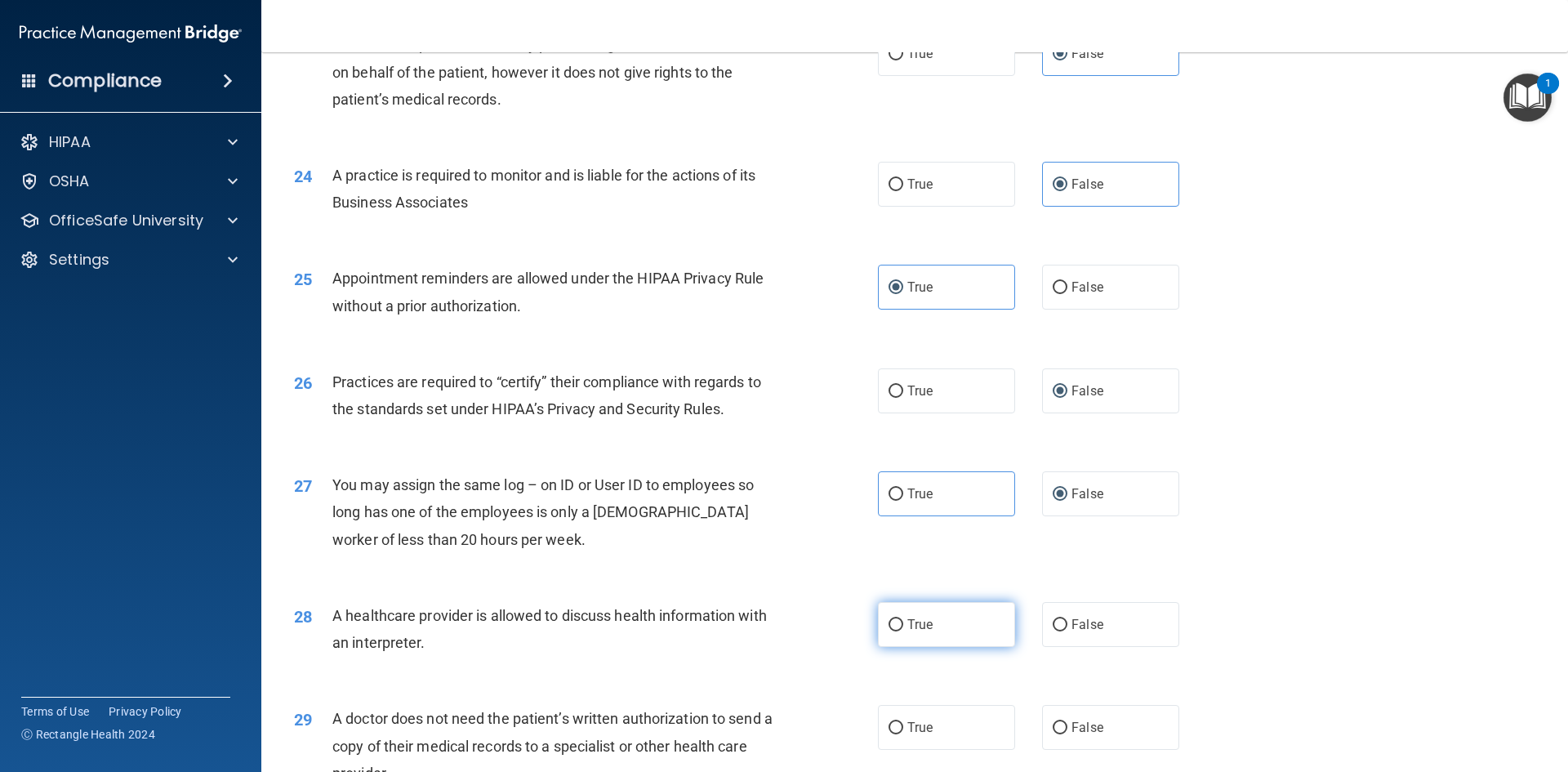
click at [920, 616] on label "True" at bounding box center [946, 624] width 137 height 45
click at [903, 619] on input "True" at bounding box center [896, 625] width 14 height 13
radio input "true"
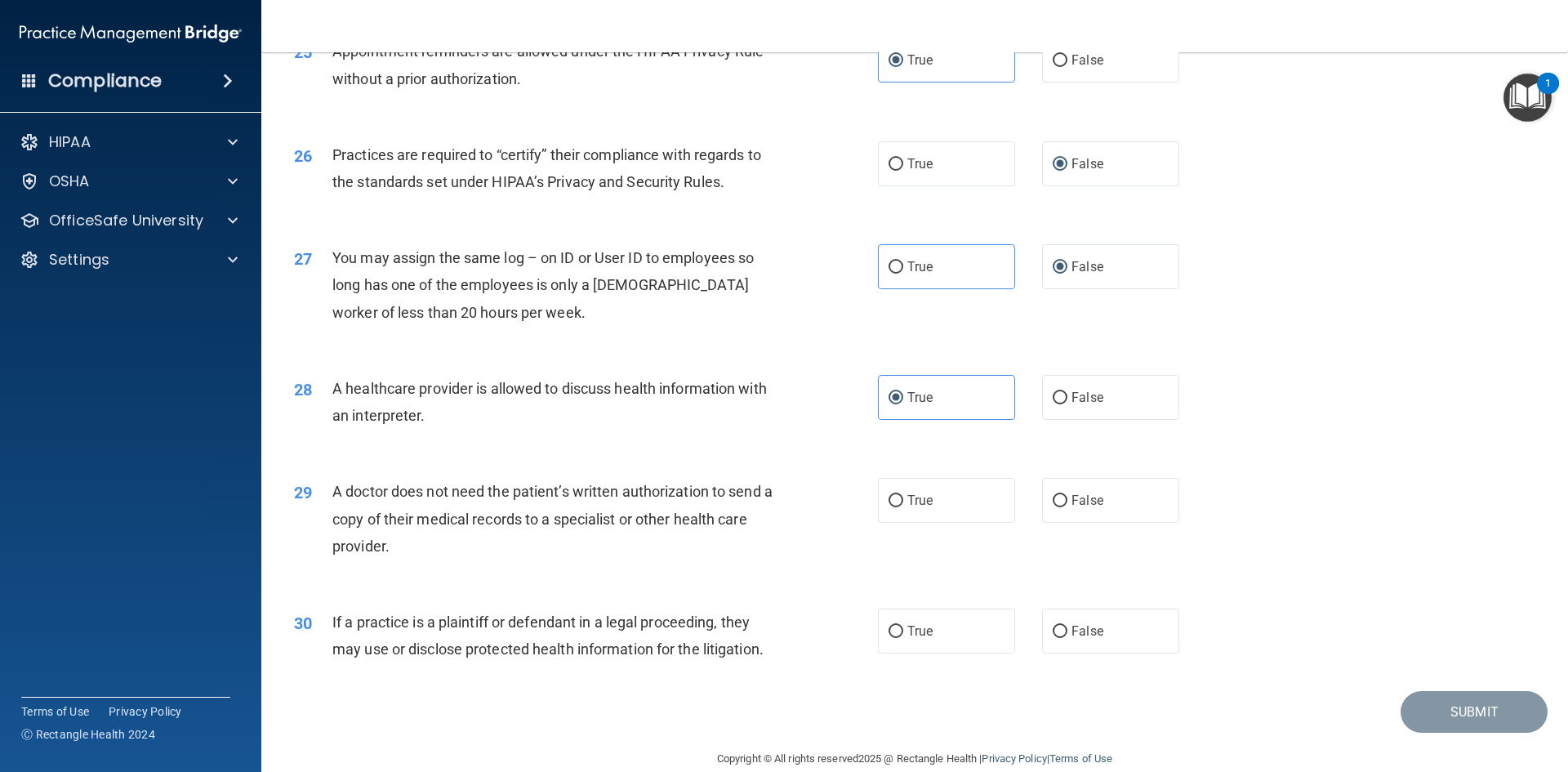
scroll to position [3023, 0]
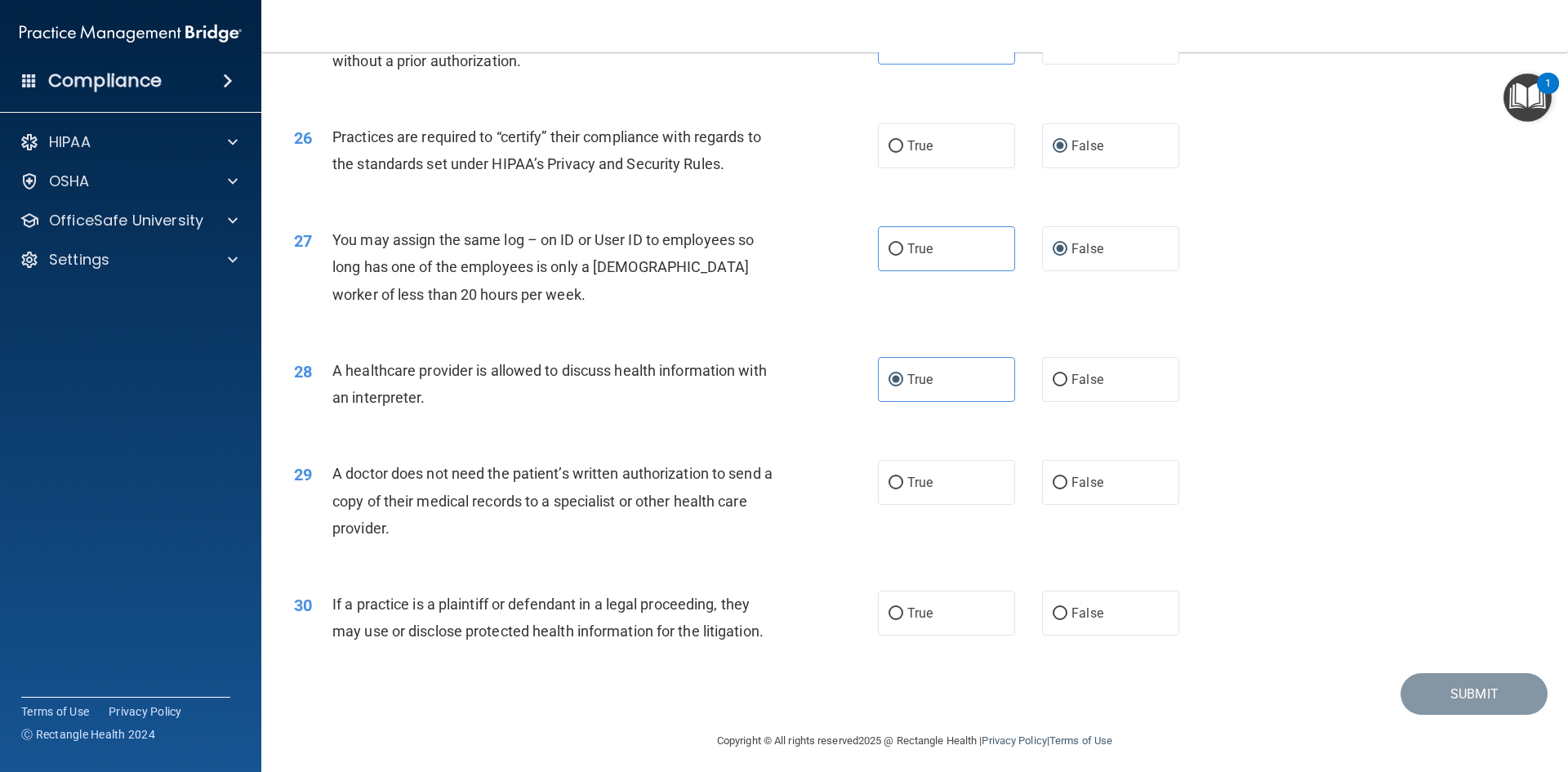
click at [986, 512] on div "29 A doctor does not need the patient’s written authorization to send a copy of…" at bounding box center [914, 505] width 1266 height 131
click at [968, 496] on label "True" at bounding box center [946, 482] width 137 height 45
click at [903, 490] on input "True" at bounding box center [896, 483] width 14 height 13
radio input "true"
click at [951, 619] on label "True" at bounding box center [946, 613] width 137 height 45
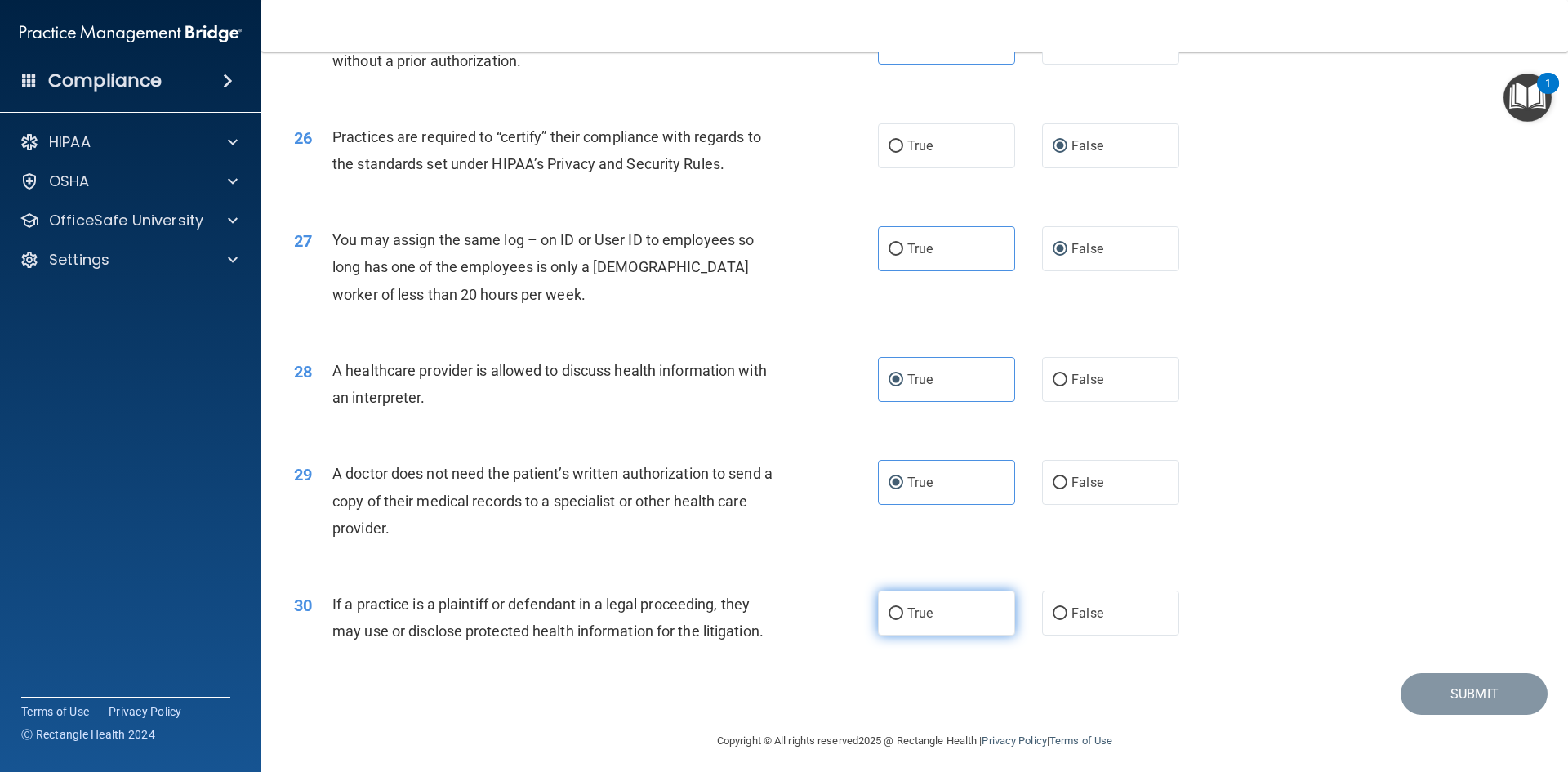
click at [903, 619] on input "True" at bounding box center [896, 614] width 14 height 13
radio input "true"
click at [1503, 700] on button "Submit" at bounding box center [1474, 694] width 147 height 41
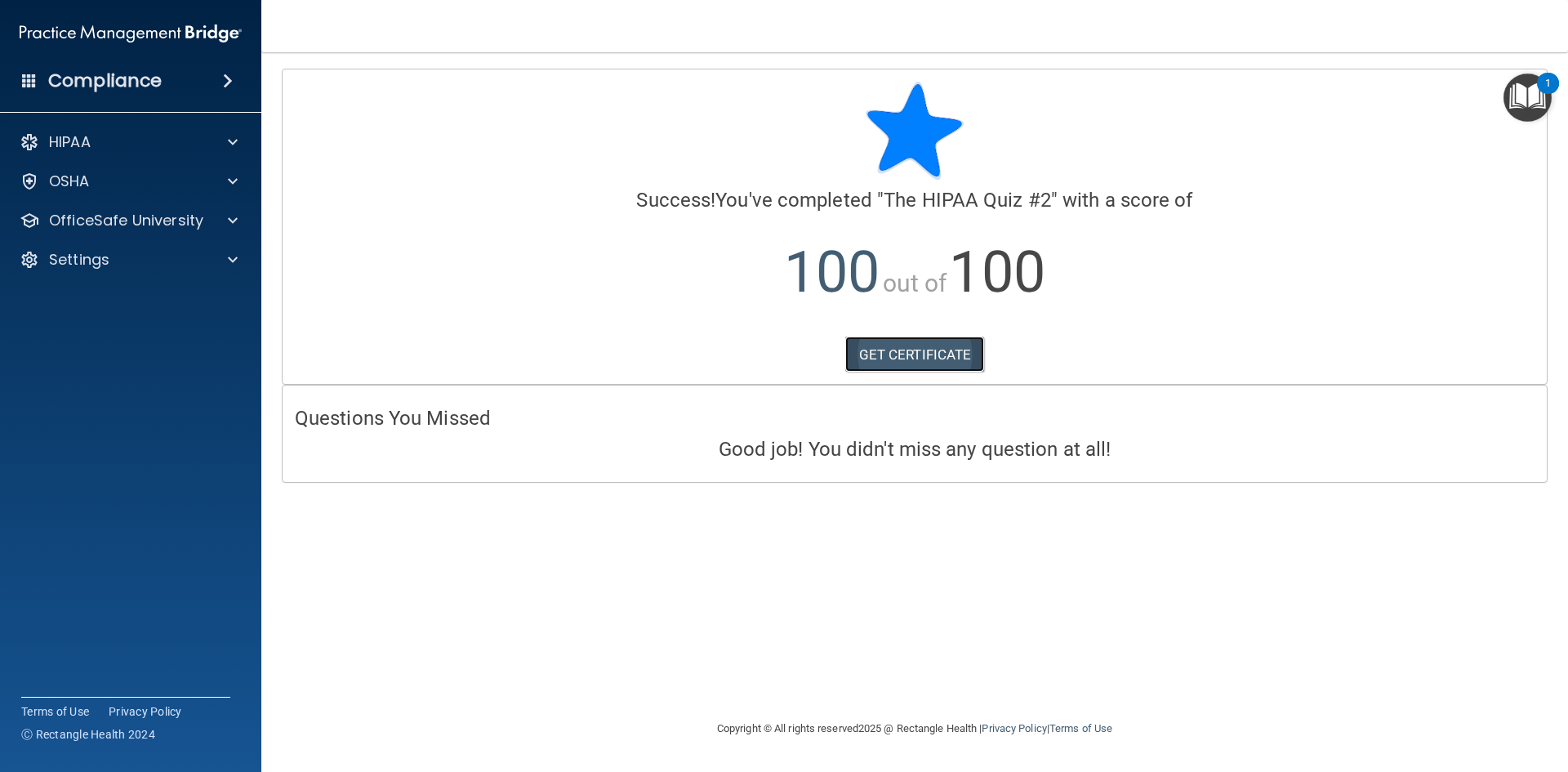
click at [927, 351] on link "GET CERTIFICATE" at bounding box center [915, 354] width 140 height 36
click at [185, 224] on p "OfficeSafe University" at bounding box center [126, 220] width 154 height 19
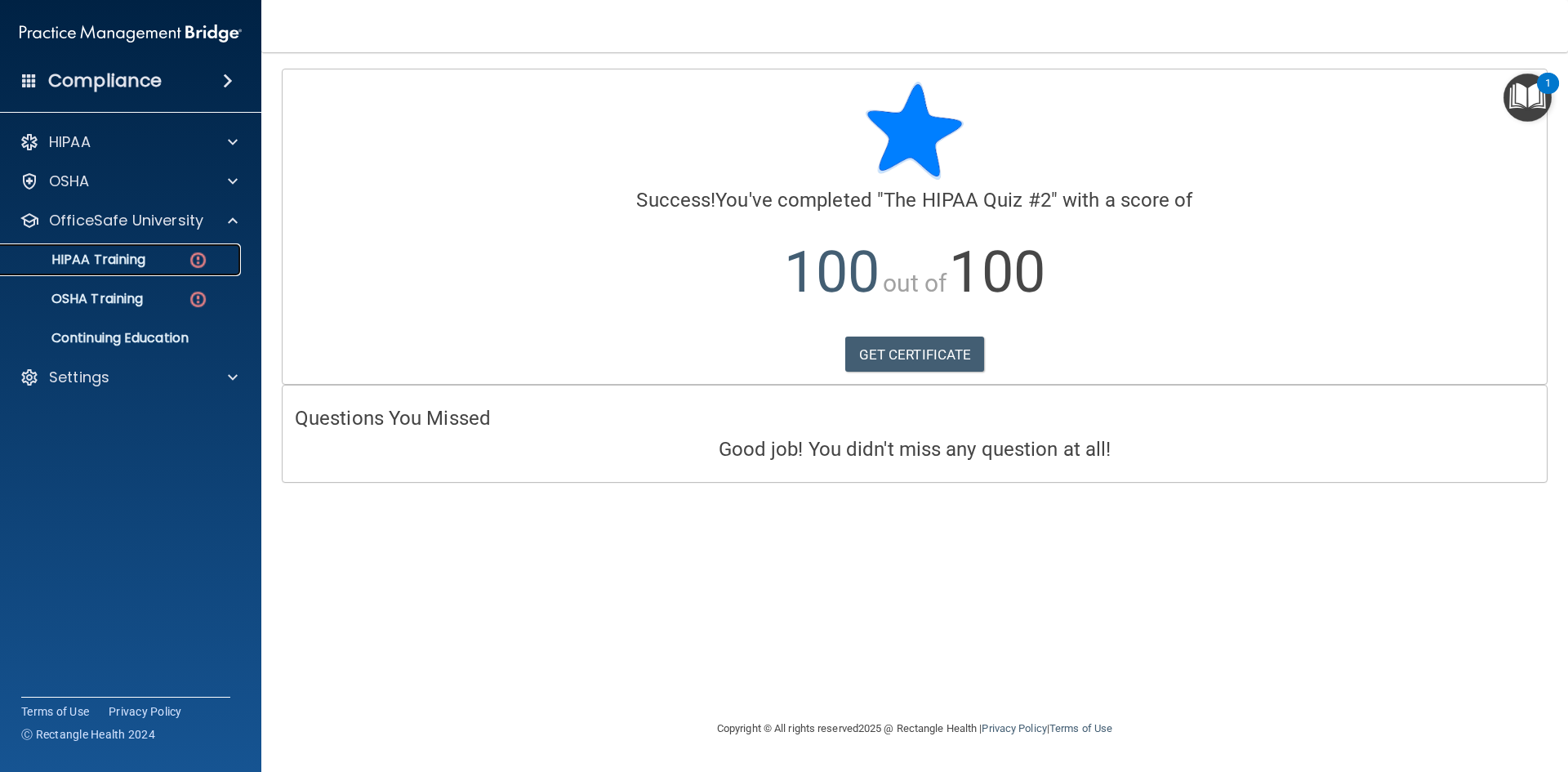
click at [184, 255] on div "HIPAA Training" at bounding box center [122, 260] width 223 height 16
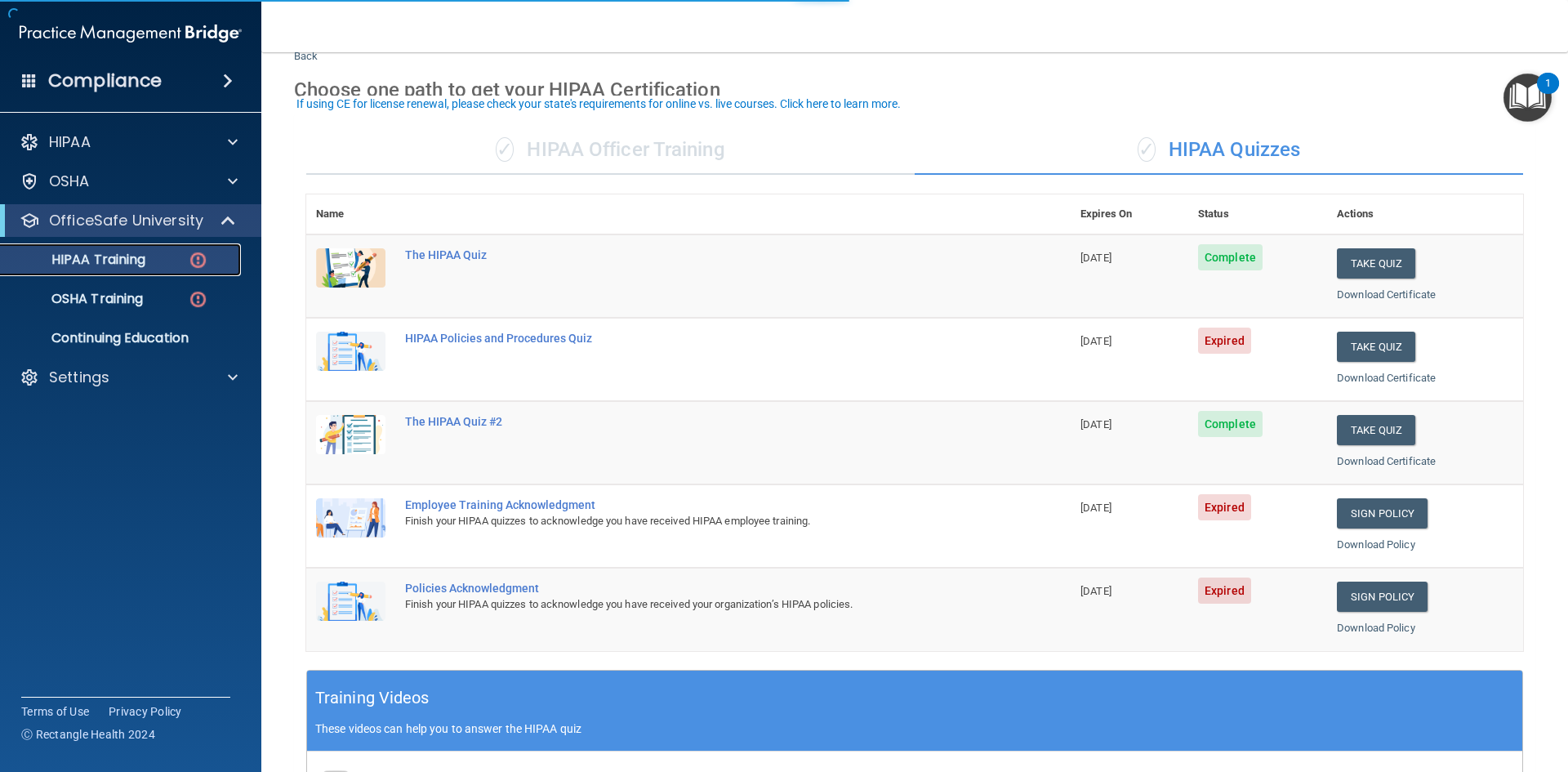
scroll to position [82, 0]
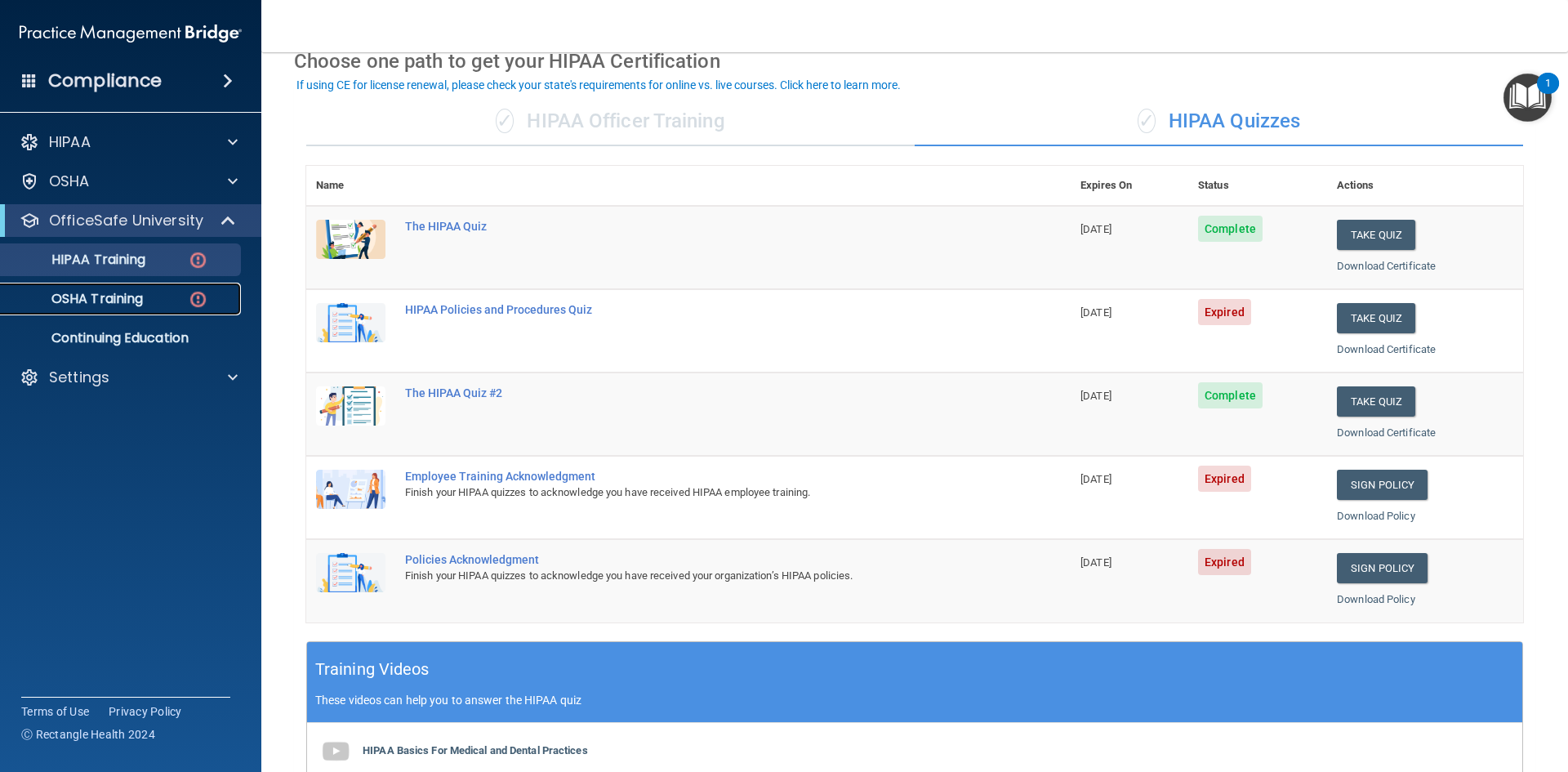
click at [136, 291] on p "OSHA Training" at bounding box center [77, 298] width 132 height 16
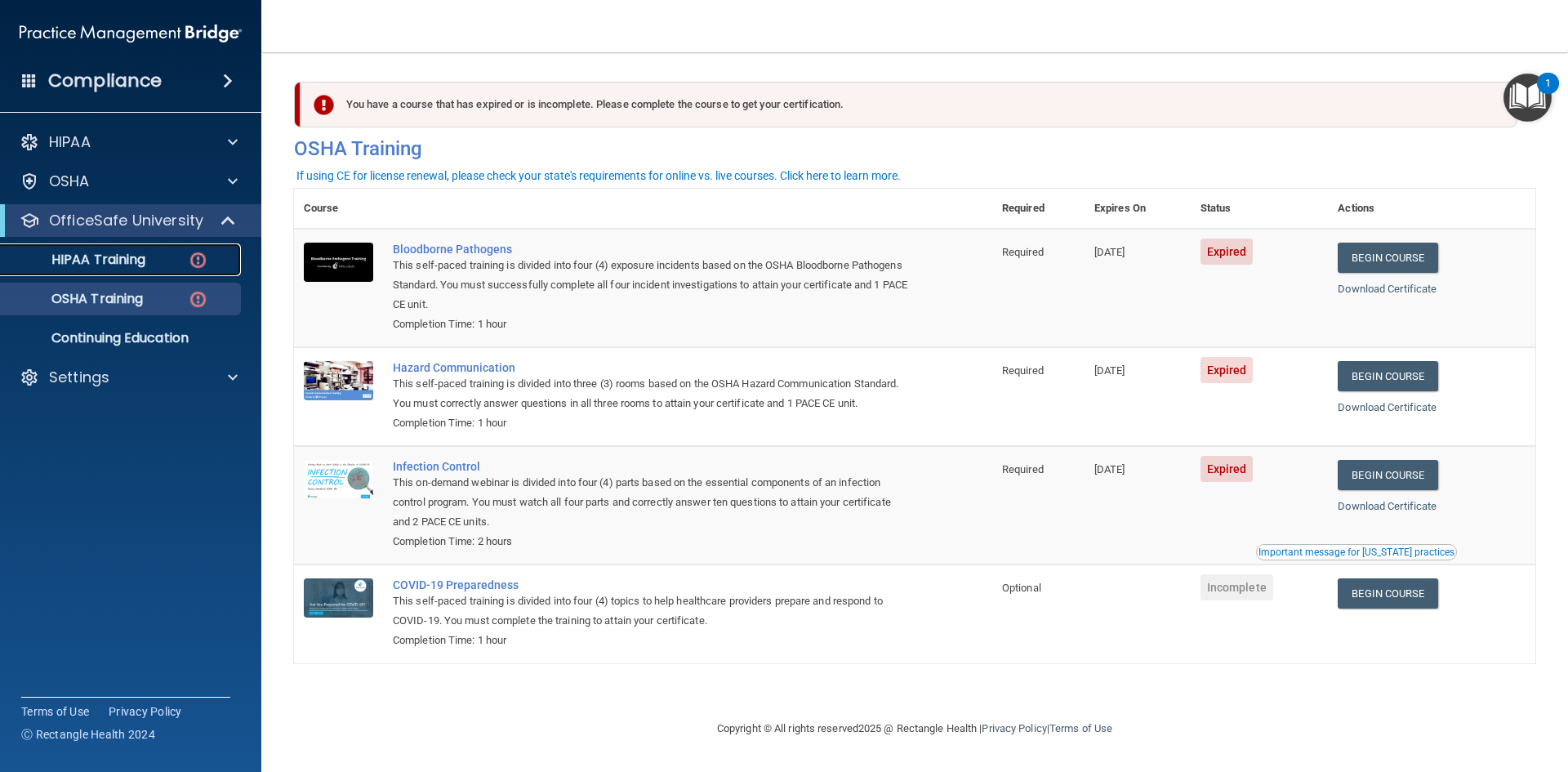
click at [142, 255] on p "HIPAA Training" at bounding box center [78, 260] width 135 height 16
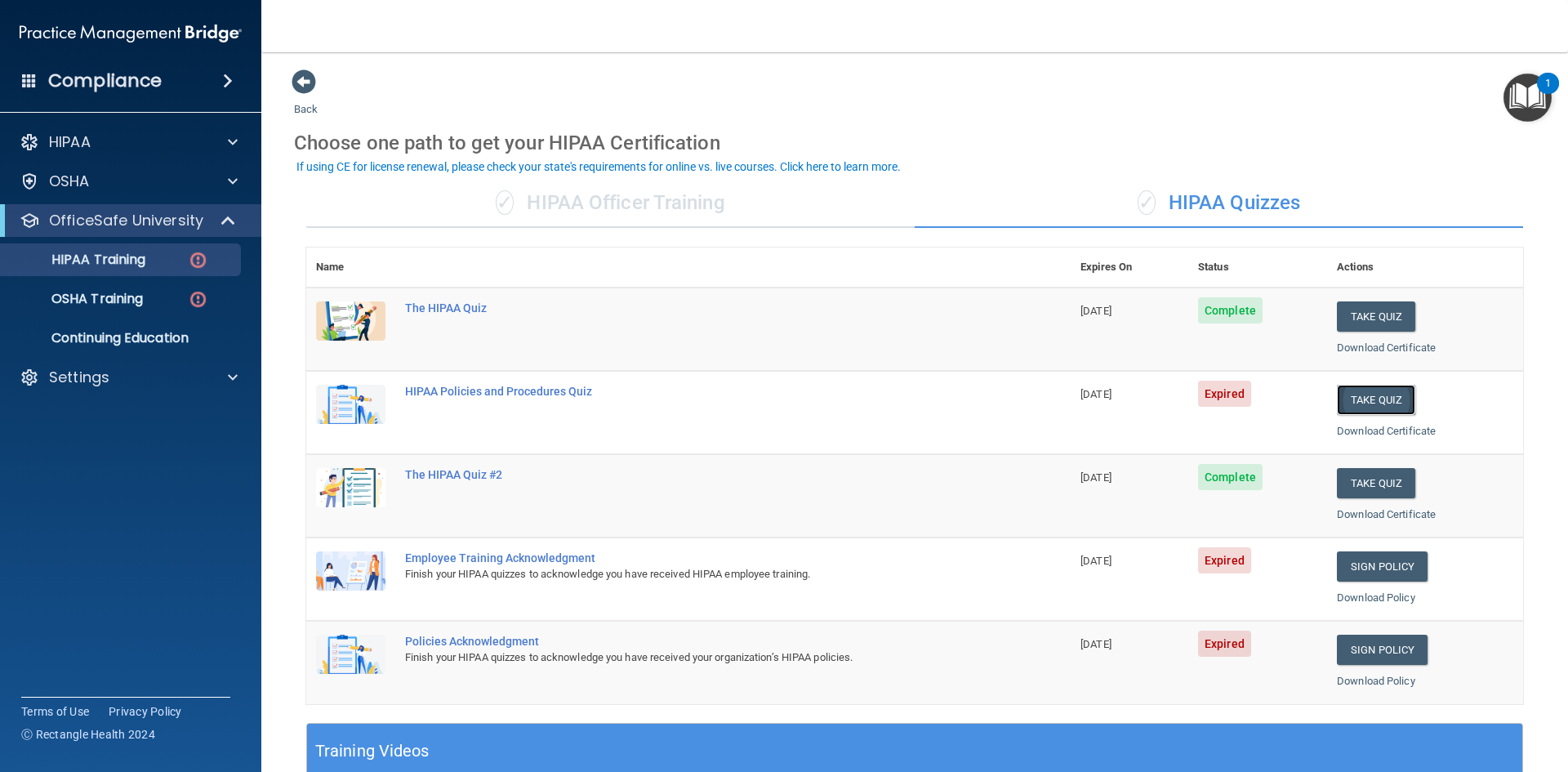
click at [1373, 399] on button "Take Quiz" at bounding box center [1376, 400] width 78 height 30
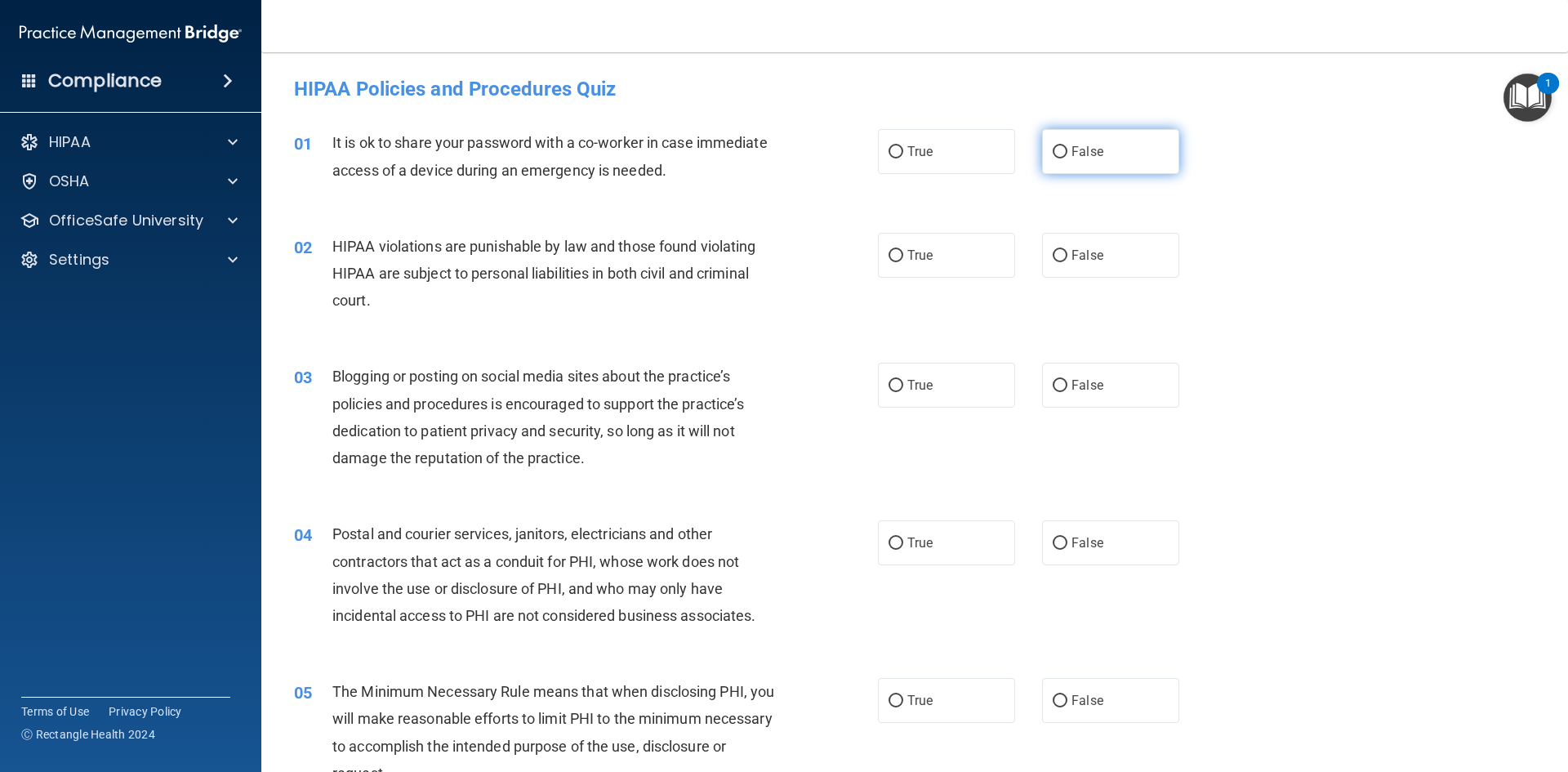
click at [1095, 151] on label "False" at bounding box center [1110, 151] width 137 height 45
click at [1068, 151] on input "False" at bounding box center [1059, 153] width 14 height 13
radio input "true"
click at [961, 264] on label "True" at bounding box center [946, 255] width 137 height 45
click at [903, 262] on input "True" at bounding box center [896, 256] width 14 height 13
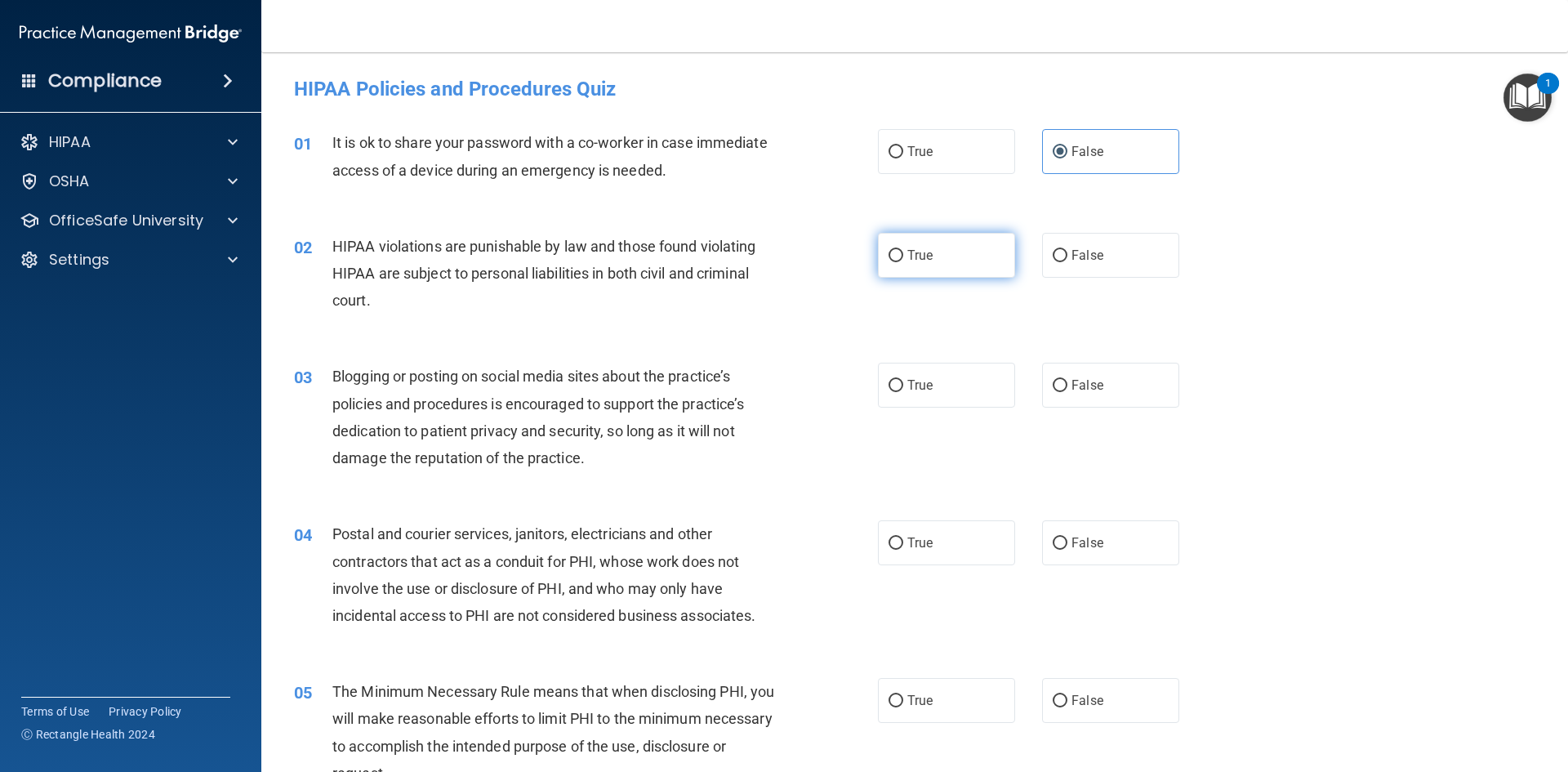
radio input "true"
click at [1056, 381] on input "False" at bounding box center [1059, 386] width 14 height 13
radio input "true"
drag, startPoint x: 914, startPoint y: 535, endPoint x: 917, endPoint y: 630, distance: 95.0
click at [912, 535] on span "True" at bounding box center [920, 543] width 25 height 15
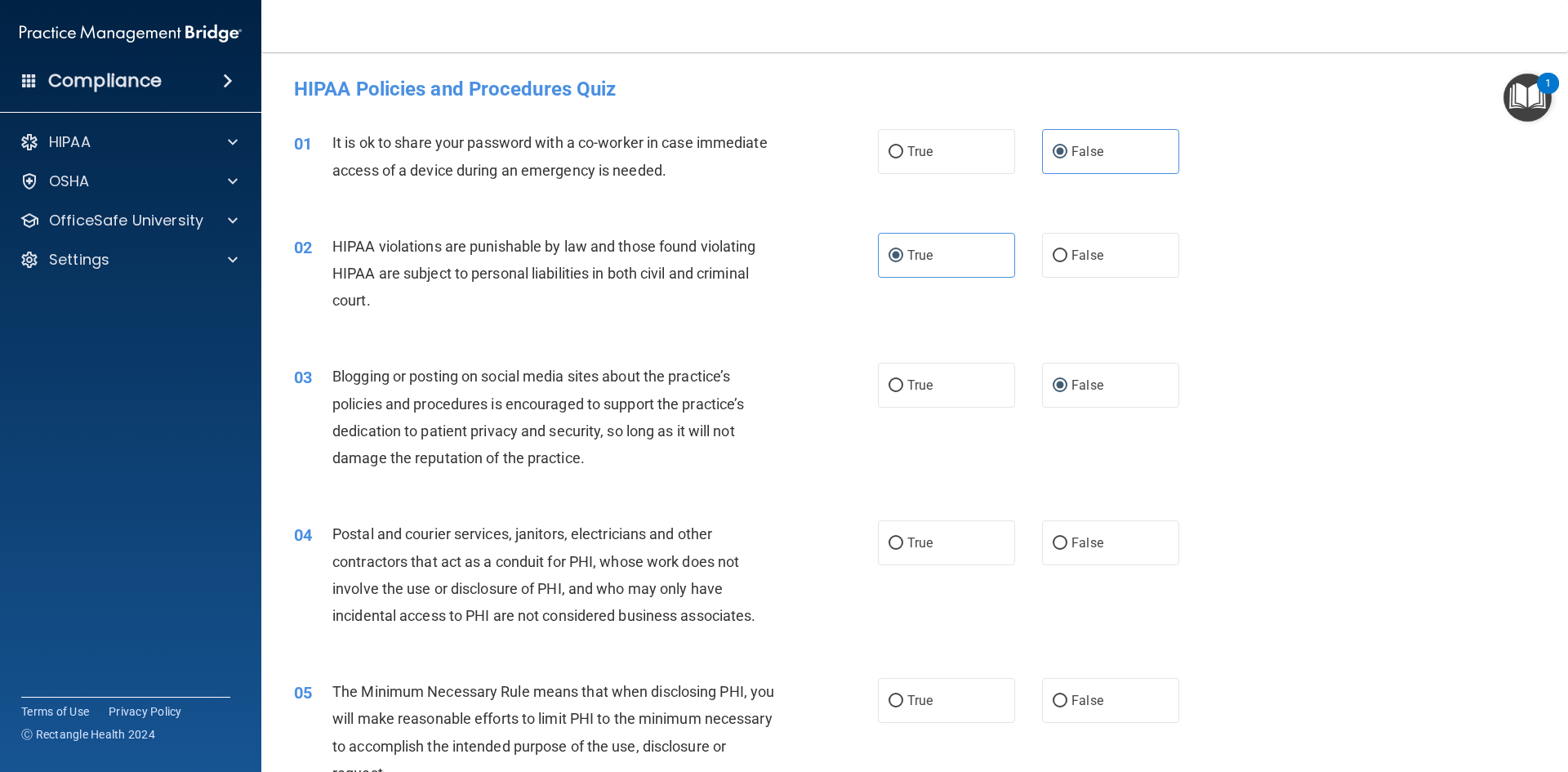
click at [903, 538] on input "True" at bounding box center [896, 544] width 14 height 13
radio input "true"
click at [928, 686] on label "True" at bounding box center [946, 700] width 137 height 45
click at [903, 695] on input "True" at bounding box center [896, 701] width 14 height 13
radio input "true"
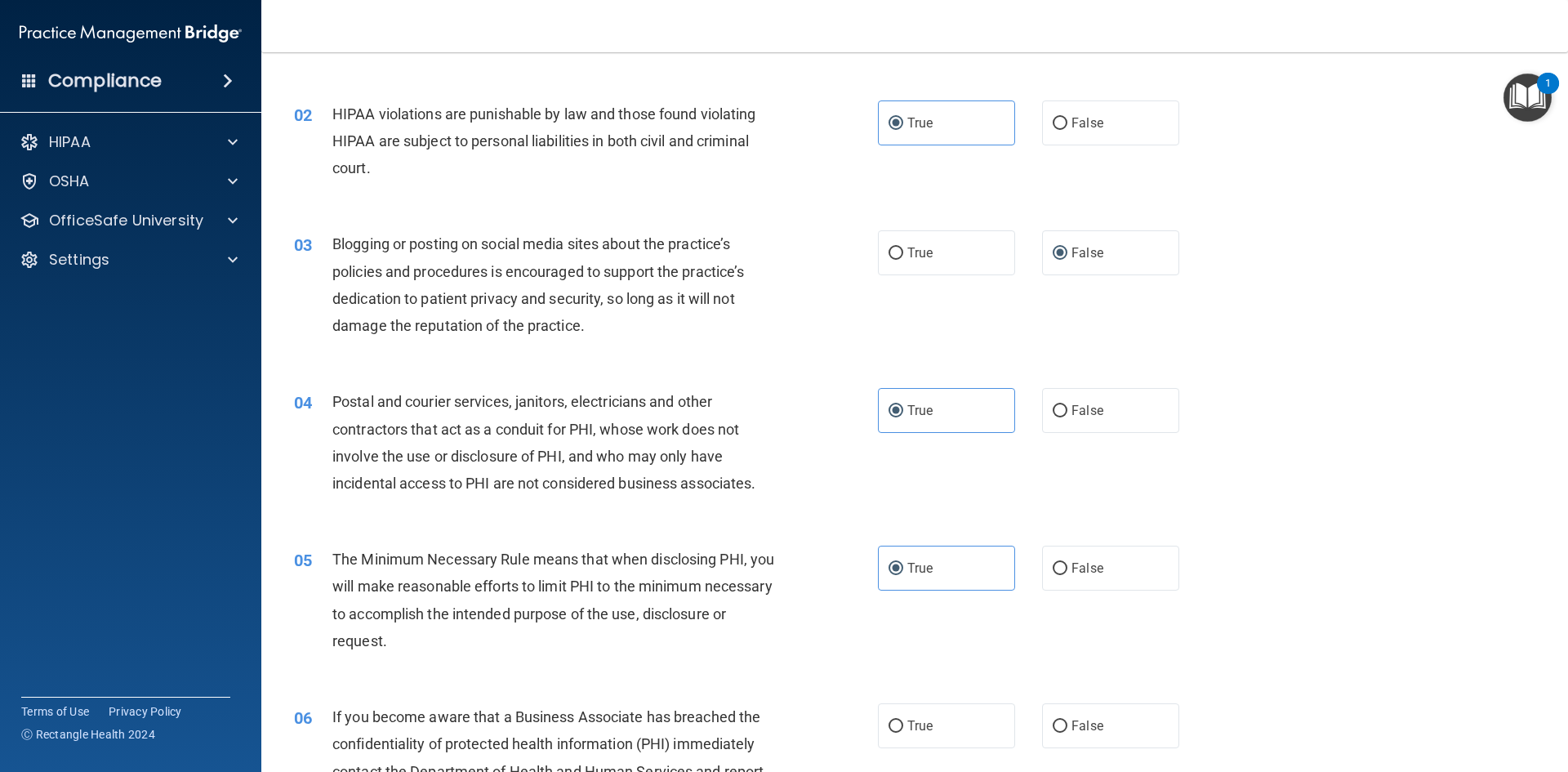
scroll to position [164, 0]
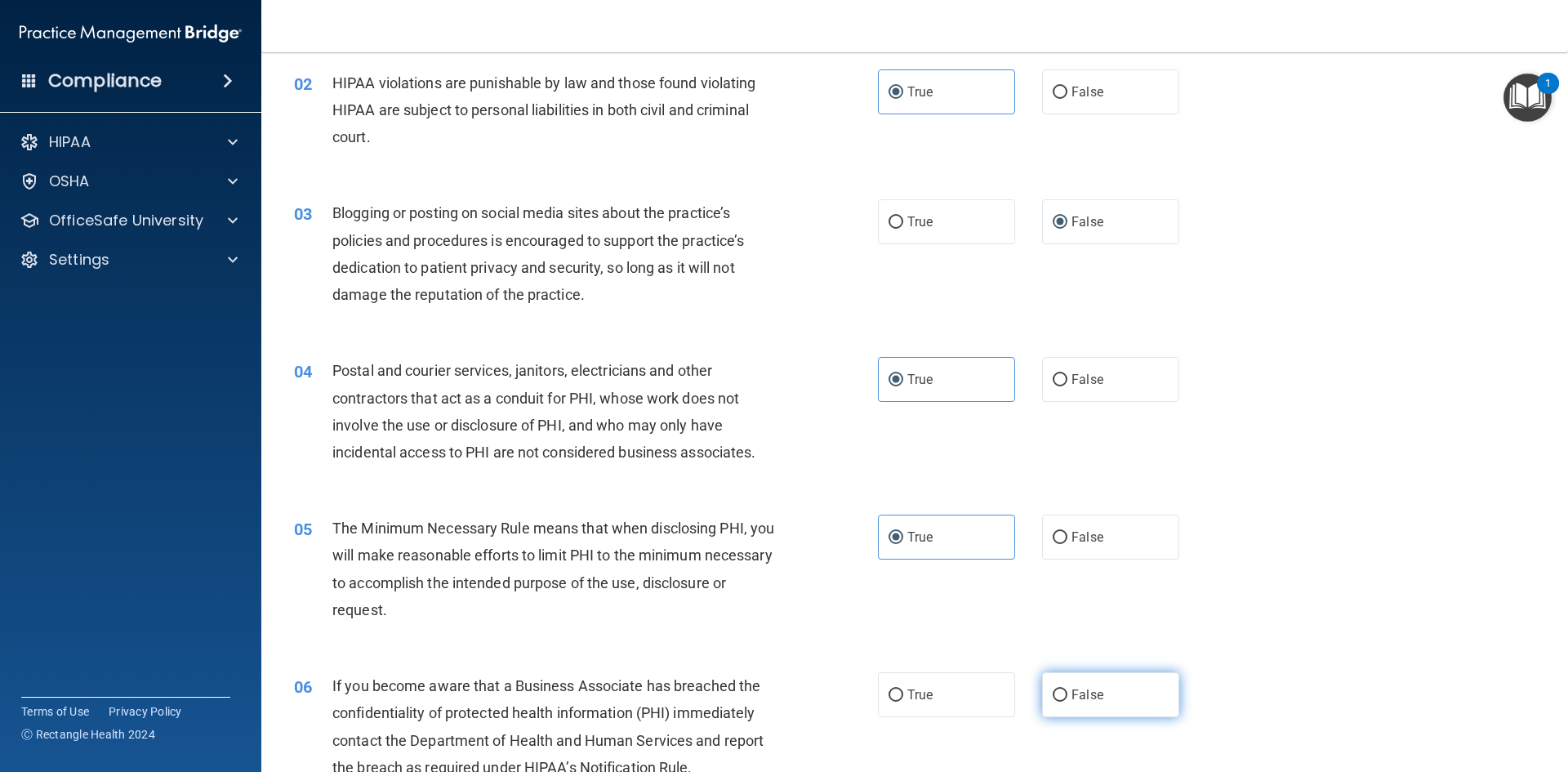
click at [1103, 694] on label "False" at bounding box center [1110, 694] width 137 height 45
click at [1068, 694] on input "False" at bounding box center [1059, 695] width 14 height 13
radio input "true"
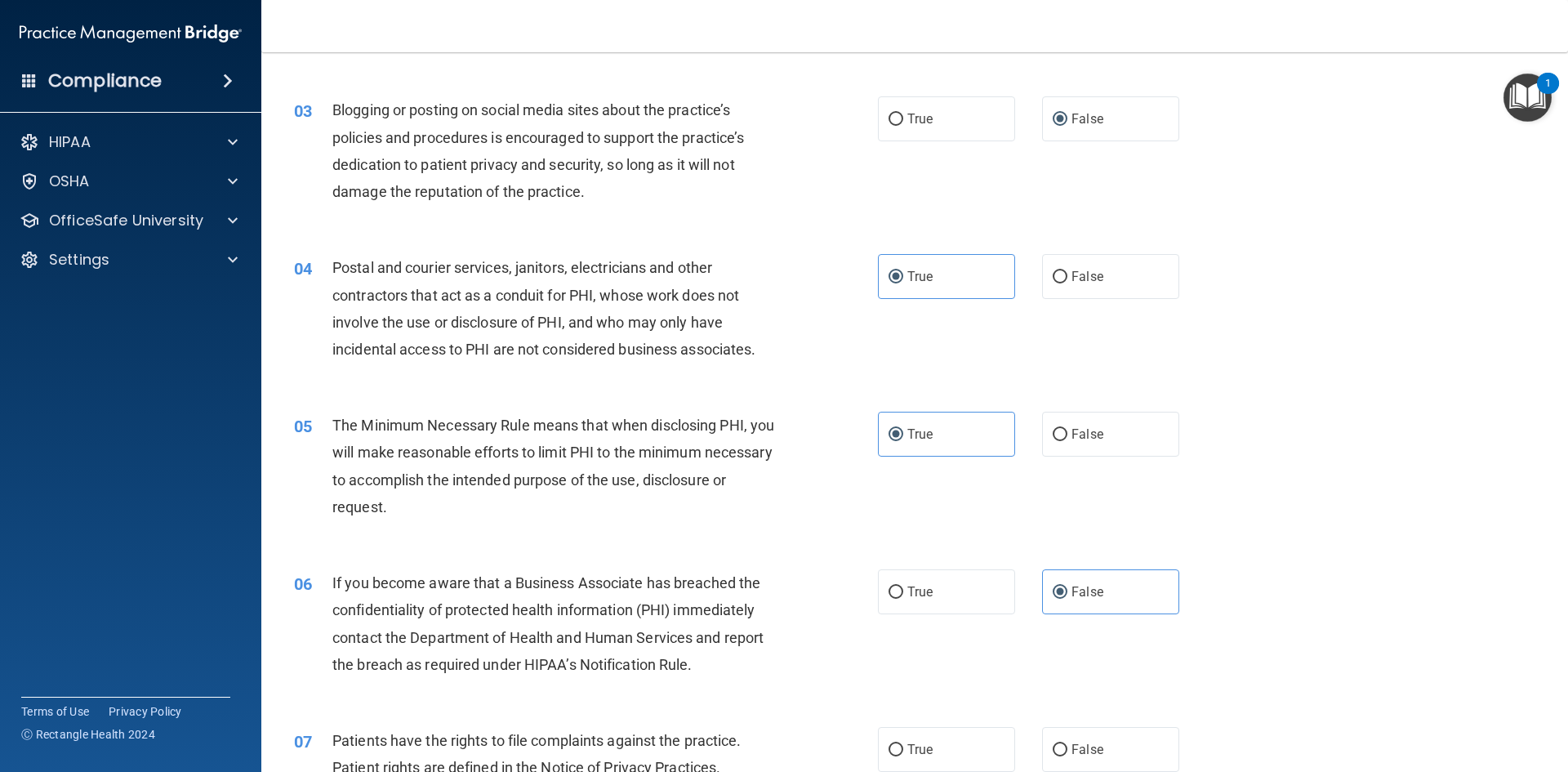
scroll to position [327, 0]
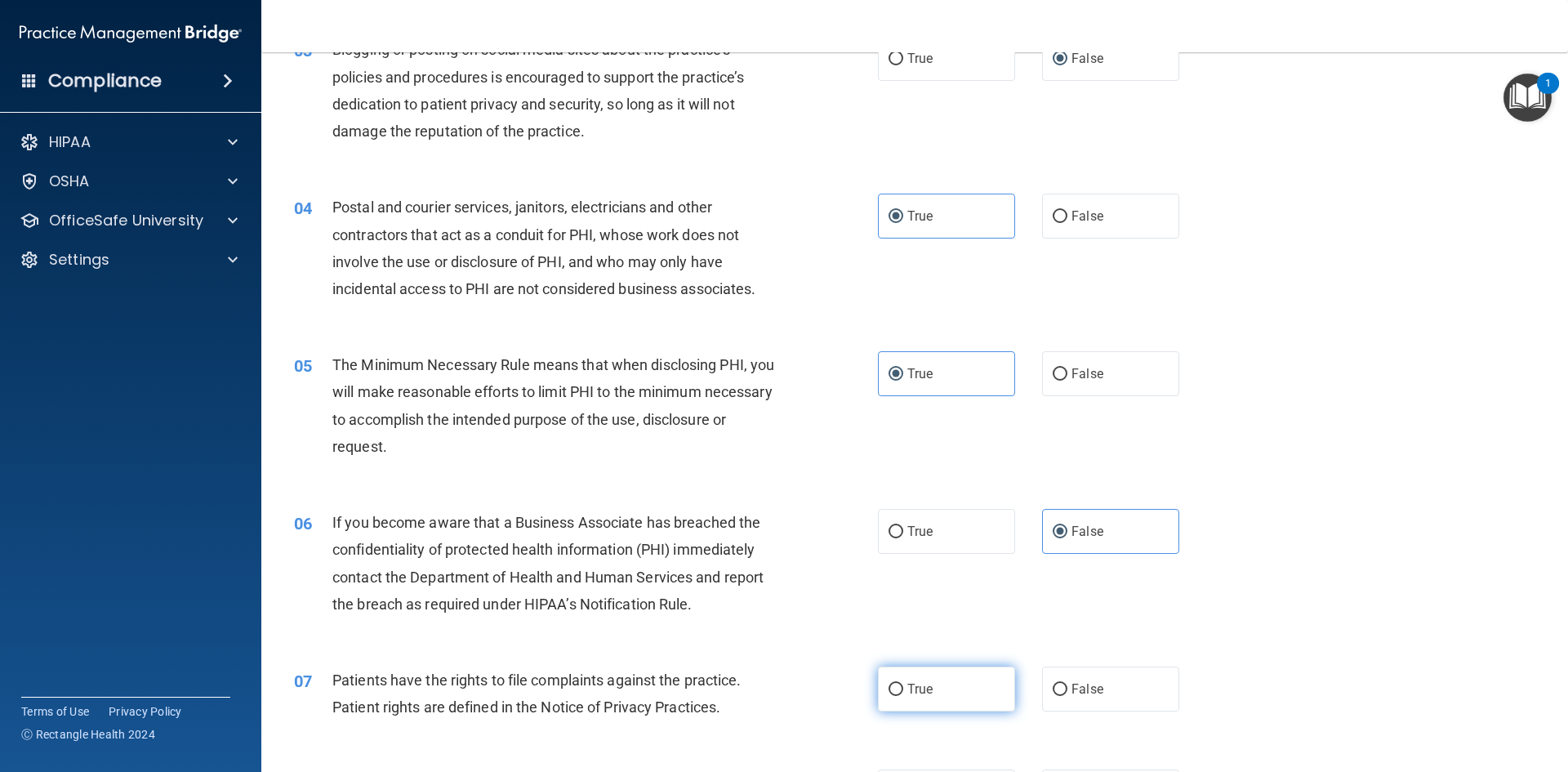
click at [966, 705] on label "True" at bounding box center [946, 689] width 137 height 45
click at [903, 696] on input "True" at bounding box center [896, 689] width 14 height 13
radio input "true"
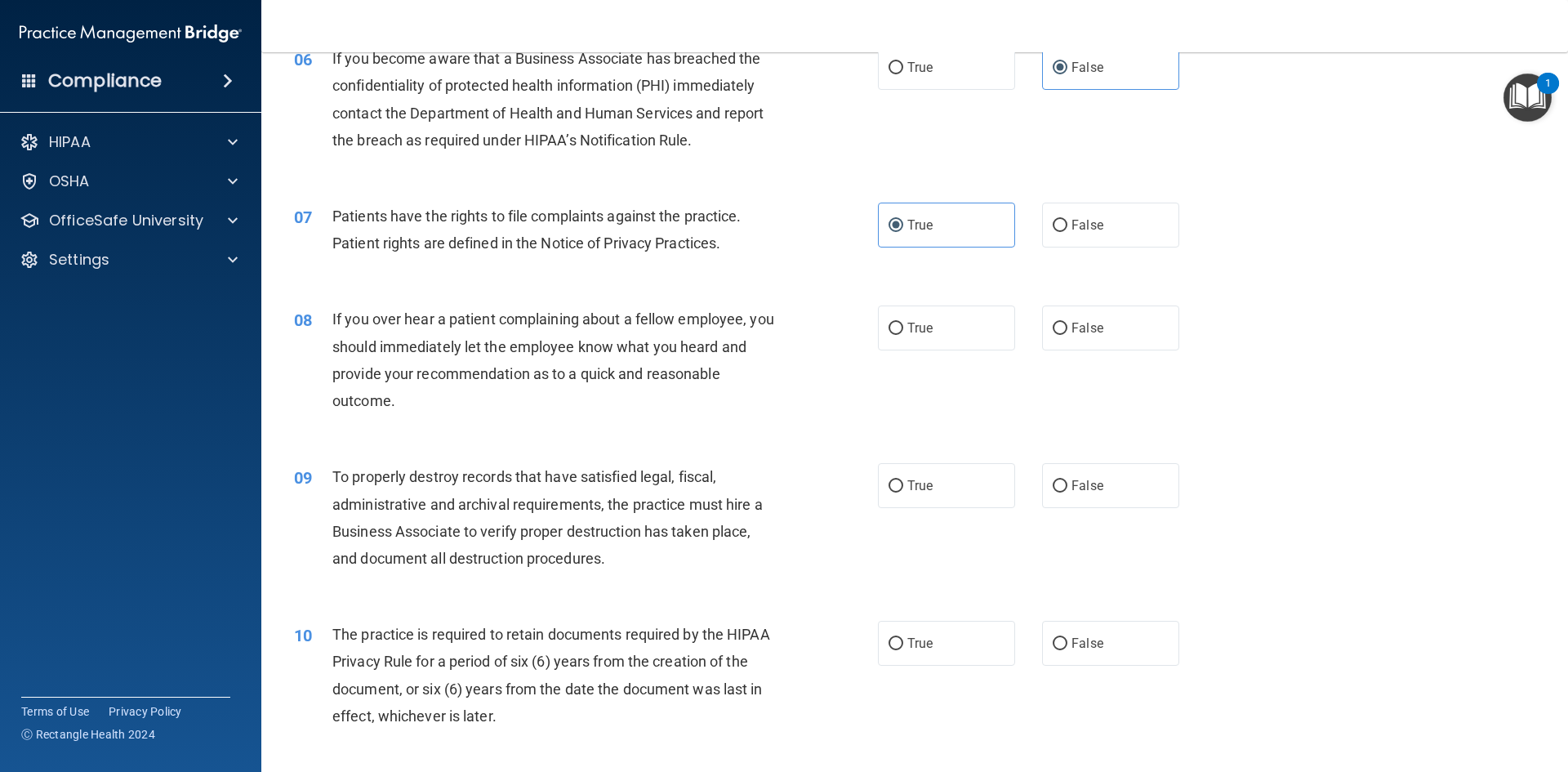
scroll to position [817, 0]
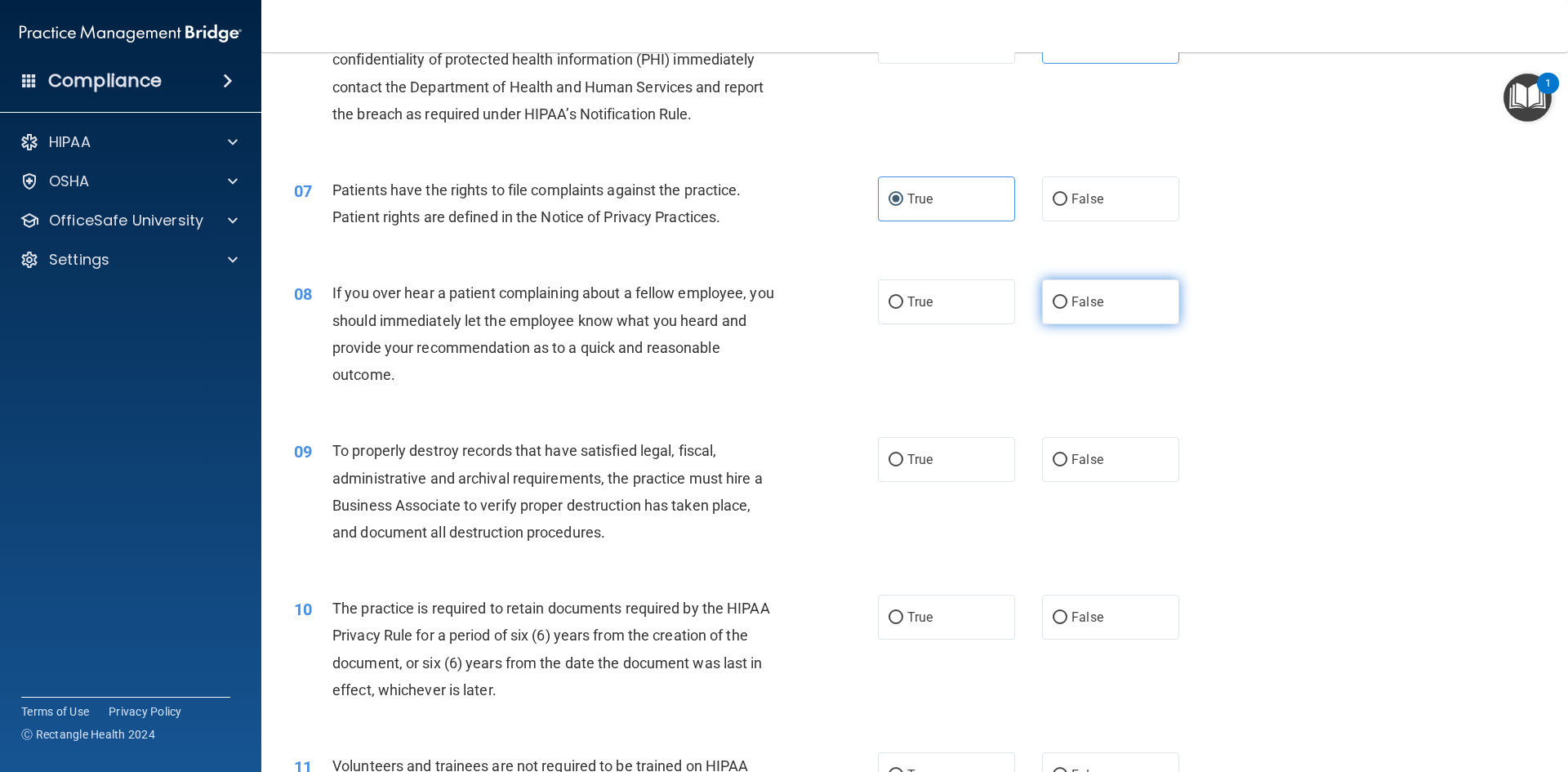
click at [1103, 307] on label "False" at bounding box center [1110, 302] width 137 height 45
click at [1068, 307] on input "False" at bounding box center [1059, 303] width 14 height 13
radio input "true"
click at [1123, 469] on label "False" at bounding box center [1110, 459] width 137 height 45
click at [1068, 466] on input "False" at bounding box center [1059, 460] width 14 height 13
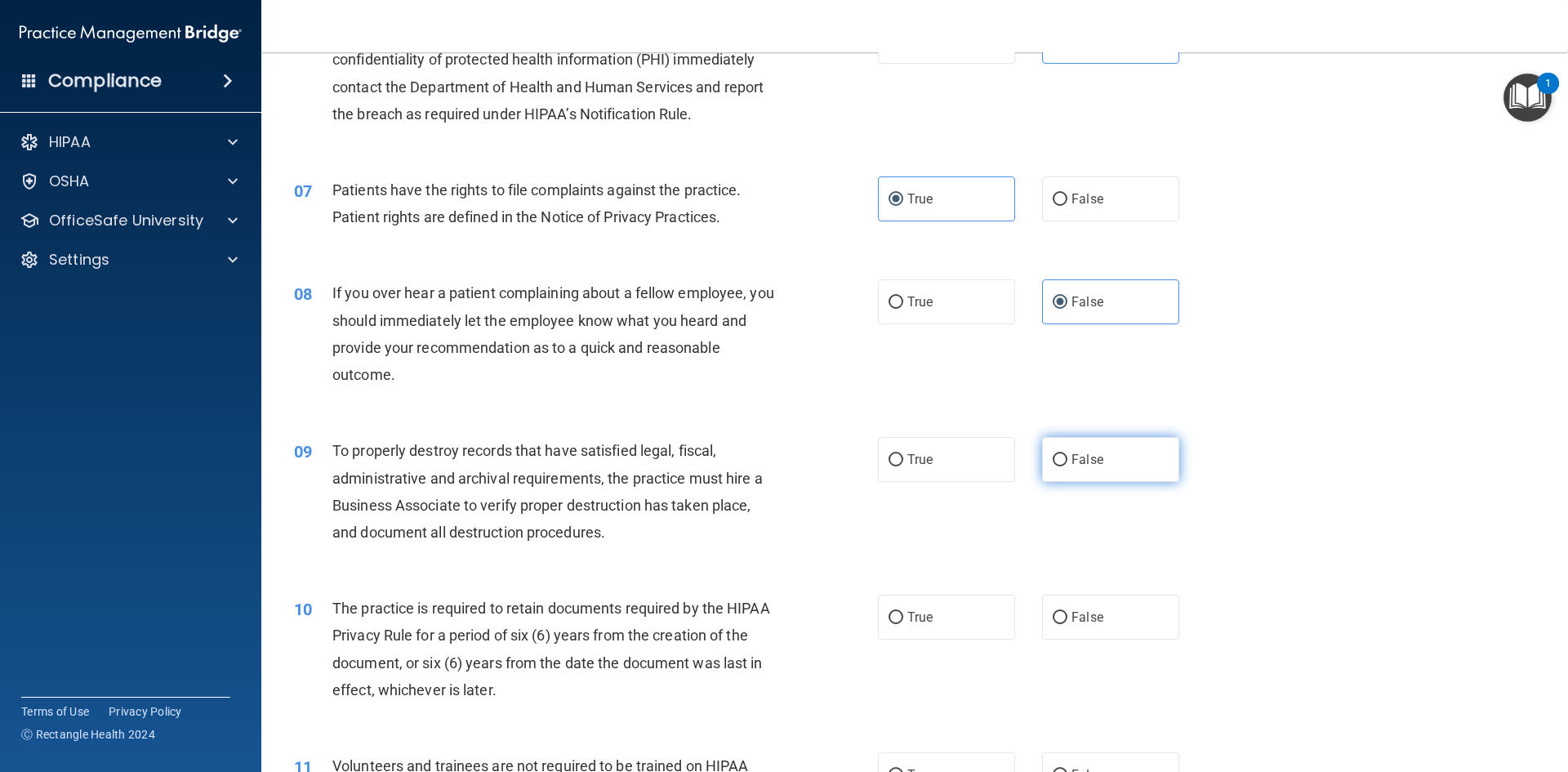
radio input "true"
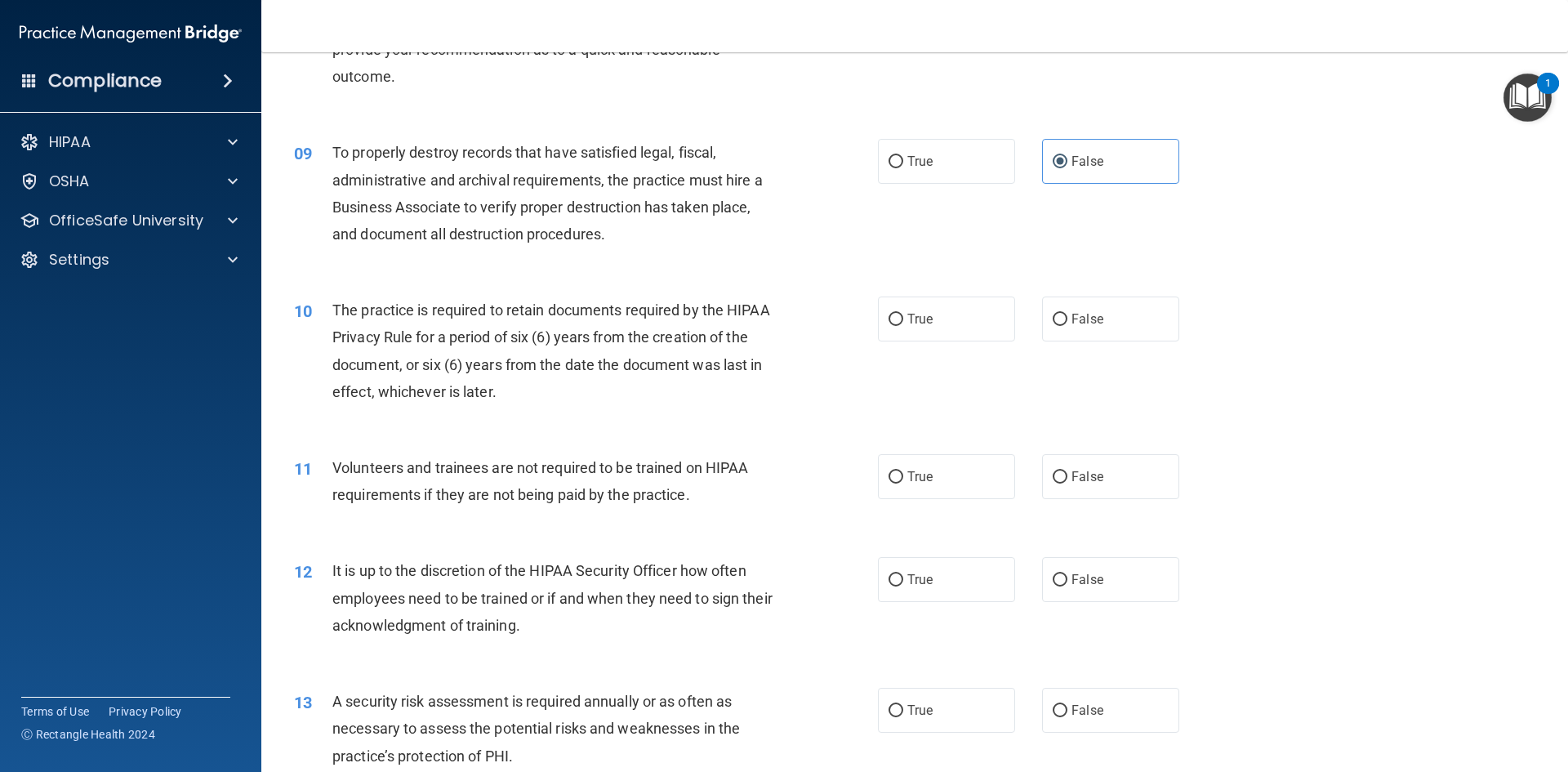
scroll to position [1144, 0]
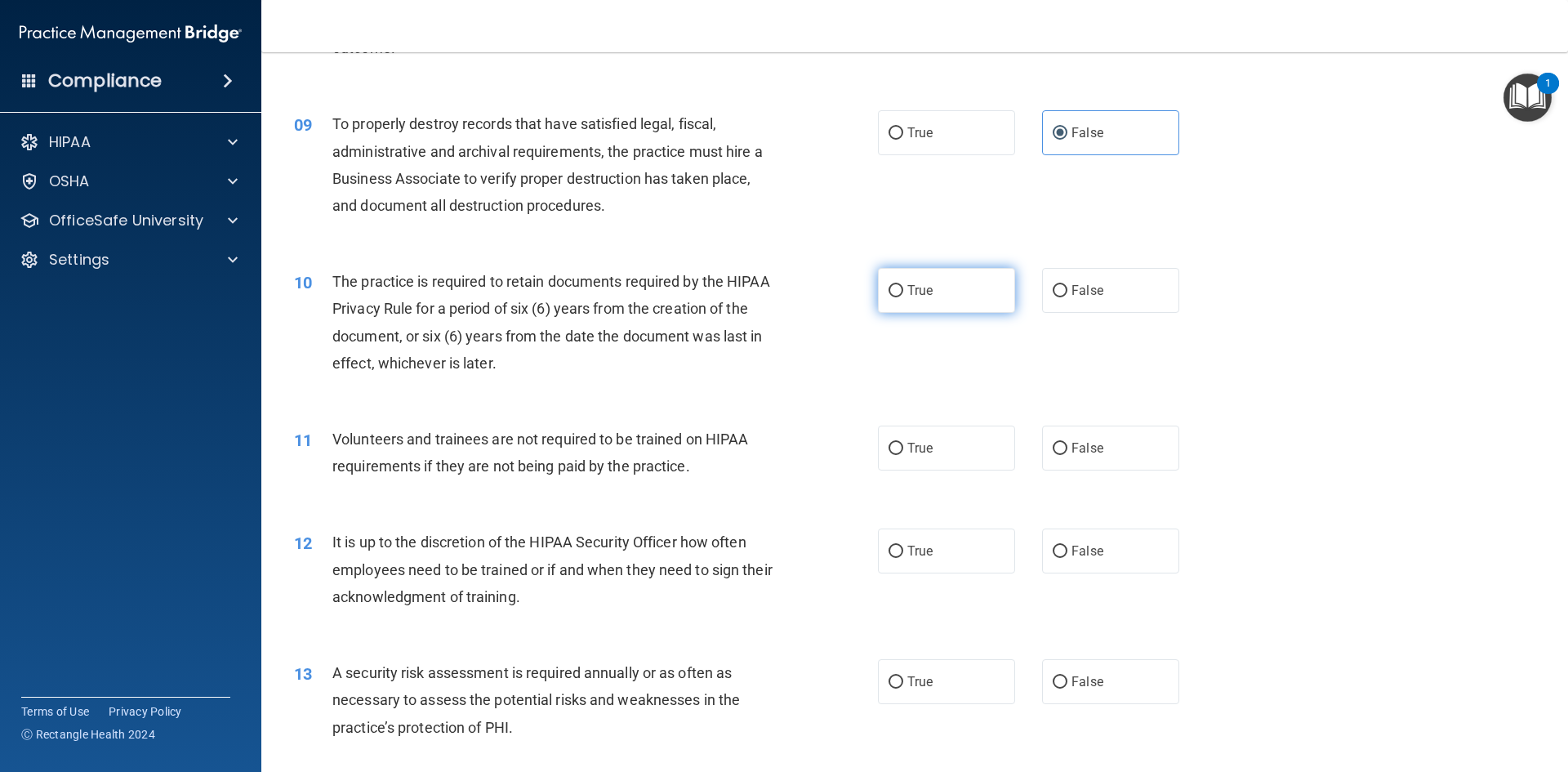
click at [907, 296] on span "True" at bounding box center [920, 290] width 25 height 15
click at [902, 296] on input "True" at bounding box center [896, 291] width 14 height 13
radio input "true"
click at [1123, 458] on label "False" at bounding box center [1110, 448] width 137 height 45
click at [1068, 455] on input "False" at bounding box center [1059, 448] width 14 height 13
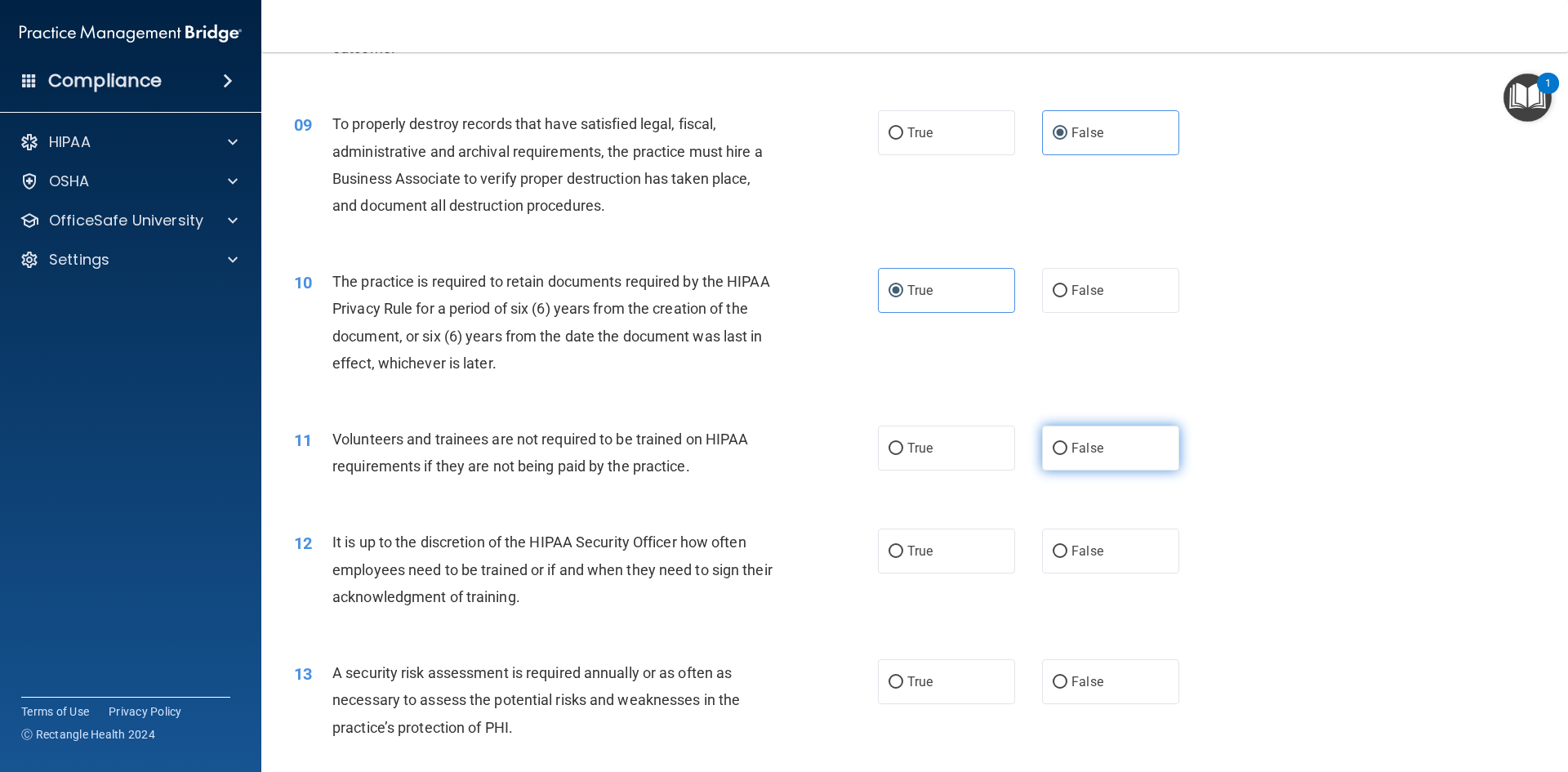
radio input "true"
drag, startPoint x: 1097, startPoint y: 554, endPoint x: 1112, endPoint y: 549, distance: 15.8
click at [1098, 554] on label "False" at bounding box center [1110, 550] width 137 height 45
click at [1068, 554] on input "False" at bounding box center [1059, 552] width 14 height 13
radio input "true"
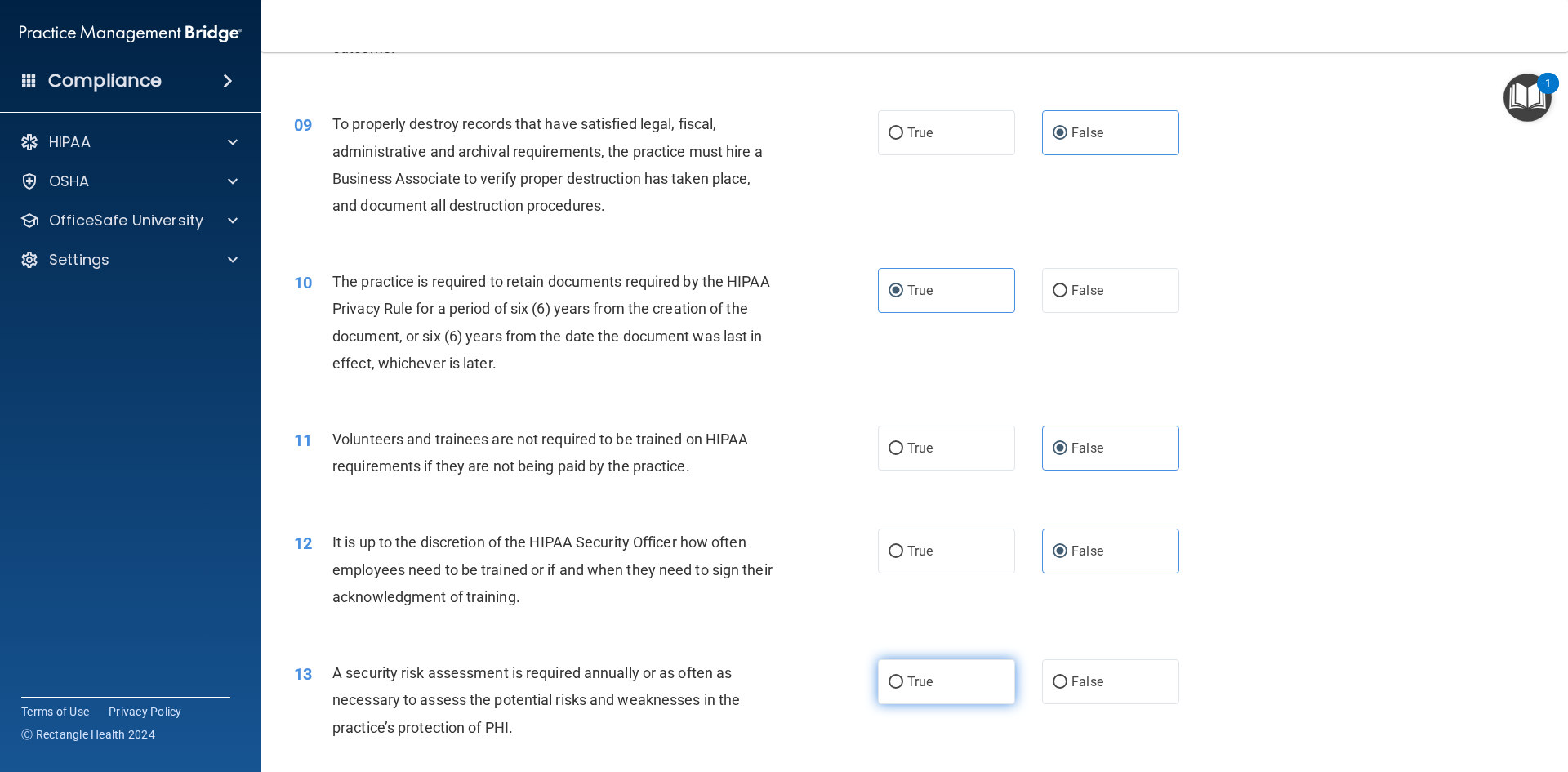
click at [917, 700] on label "True" at bounding box center [946, 681] width 137 height 45
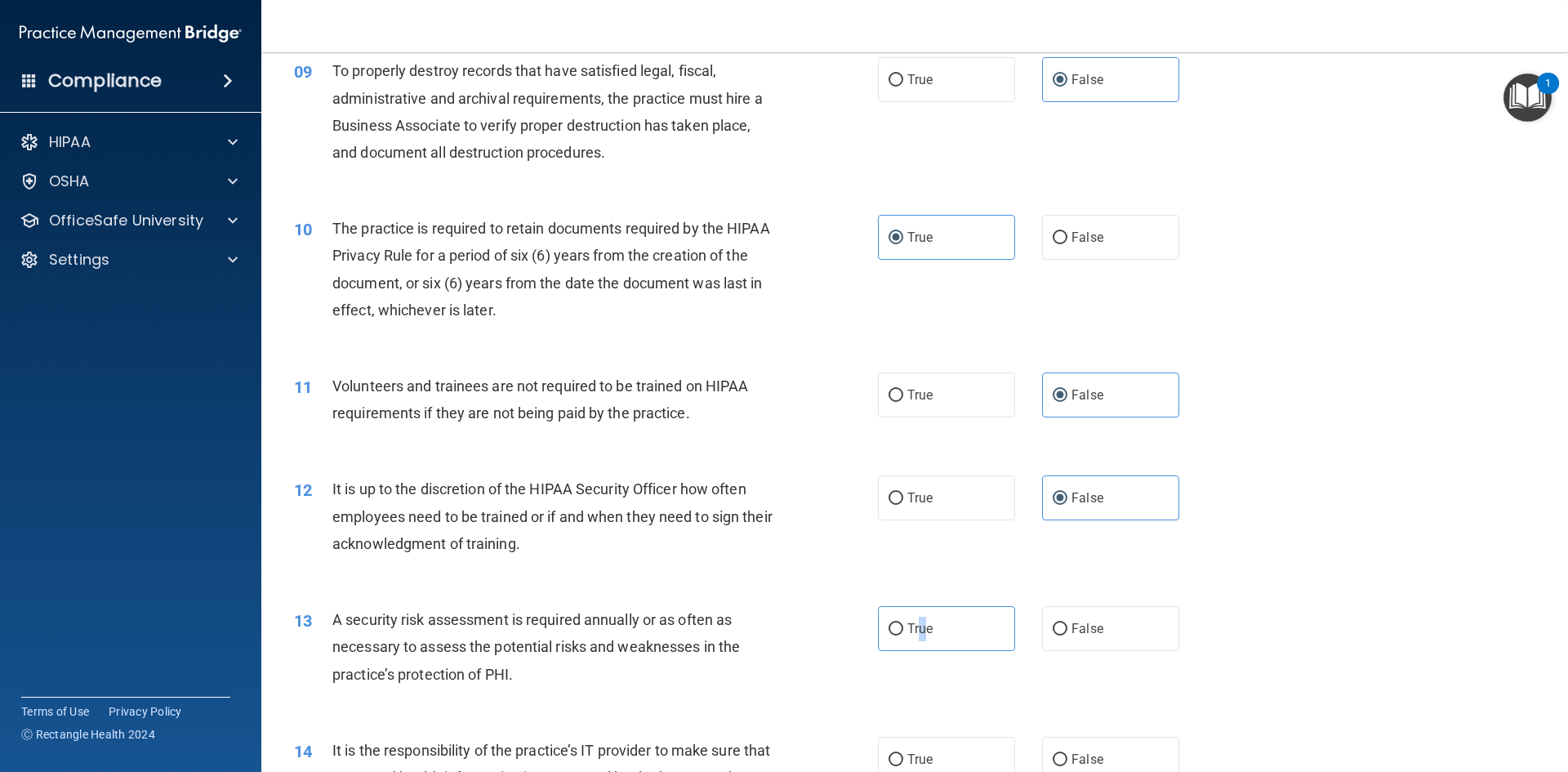
scroll to position [1225, 0]
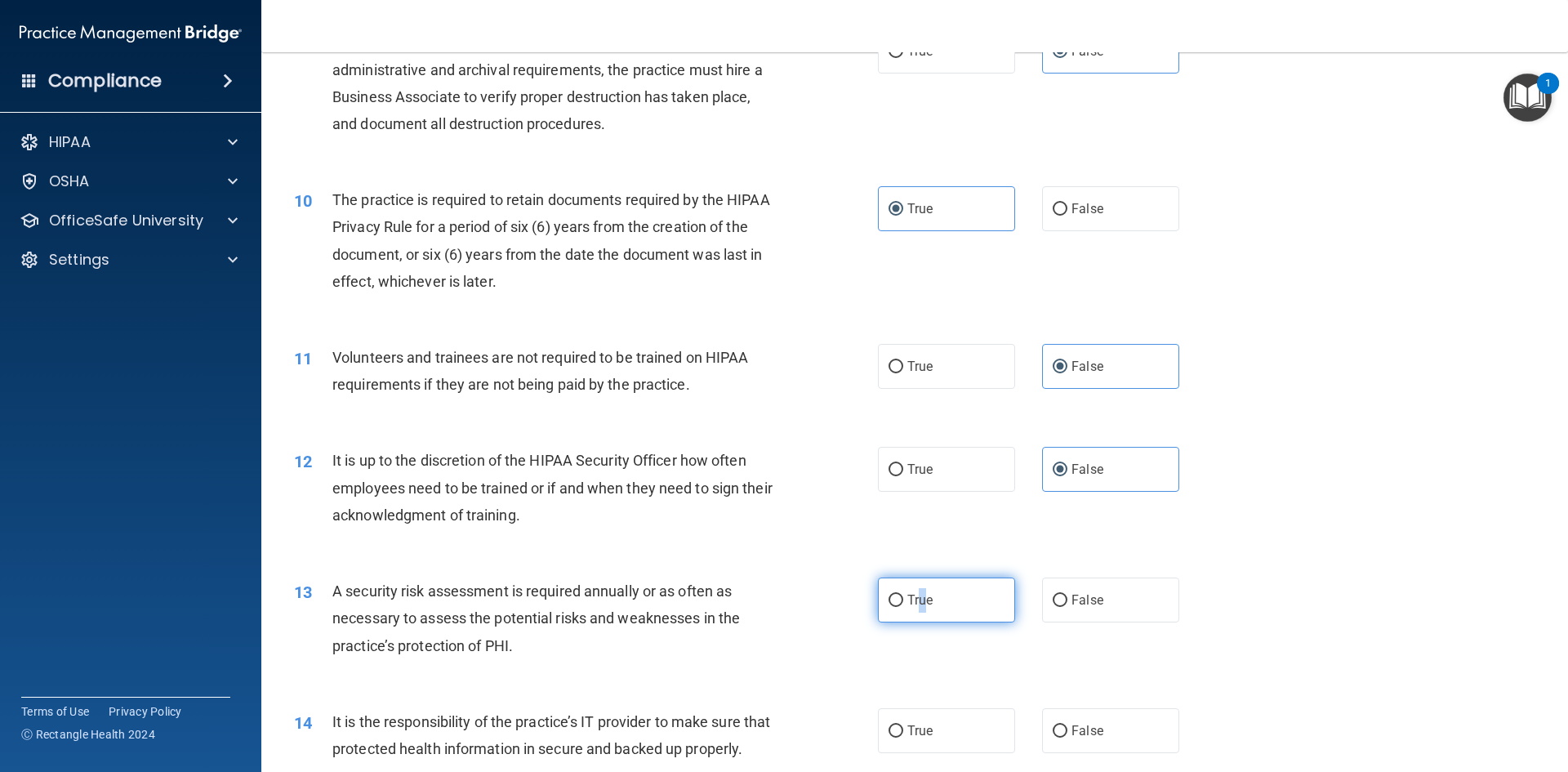
click at [889, 601] on input "True" at bounding box center [896, 601] width 14 height 13
radio input "true"
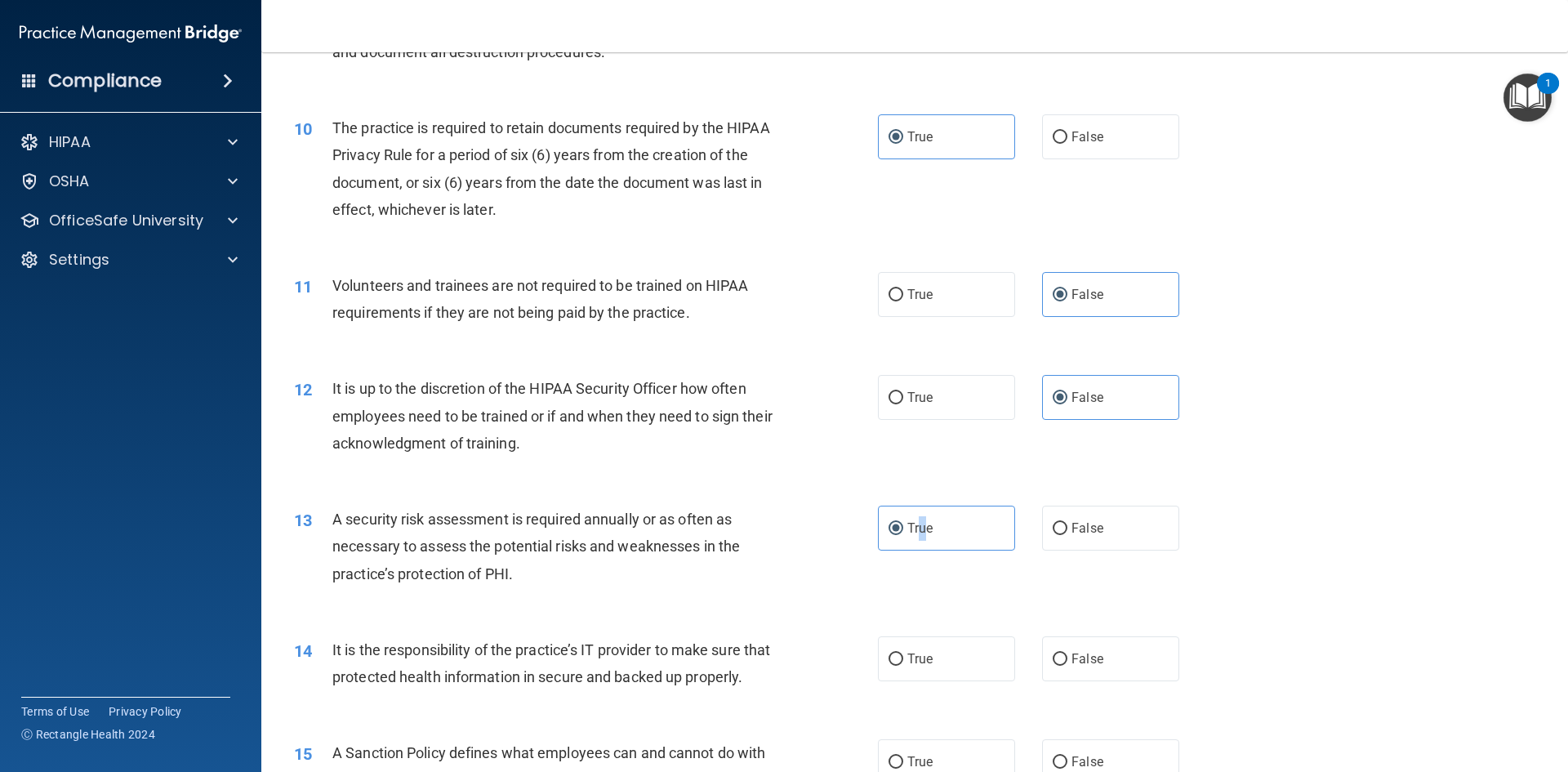
scroll to position [1634, 0]
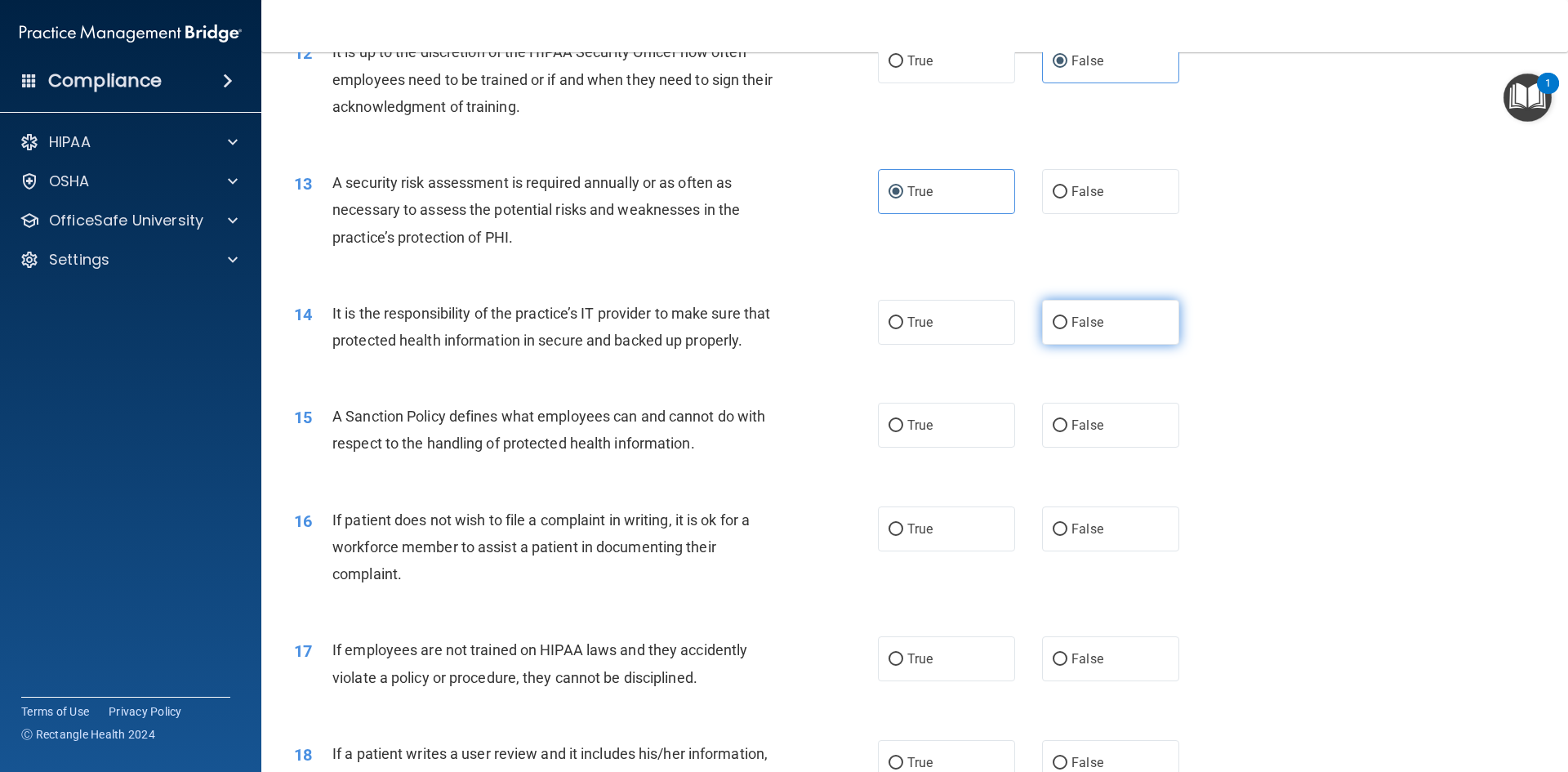
click at [1043, 319] on label "False" at bounding box center [1110, 322] width 137 height 45
click at [1052, 319] on input "False" at bounding box center [1059, 323] width 14 height 13
radio input "true"
click at [1054, 432] on input "False" at bounding box center [1059, 426] width 14 height 13
radio input "true"
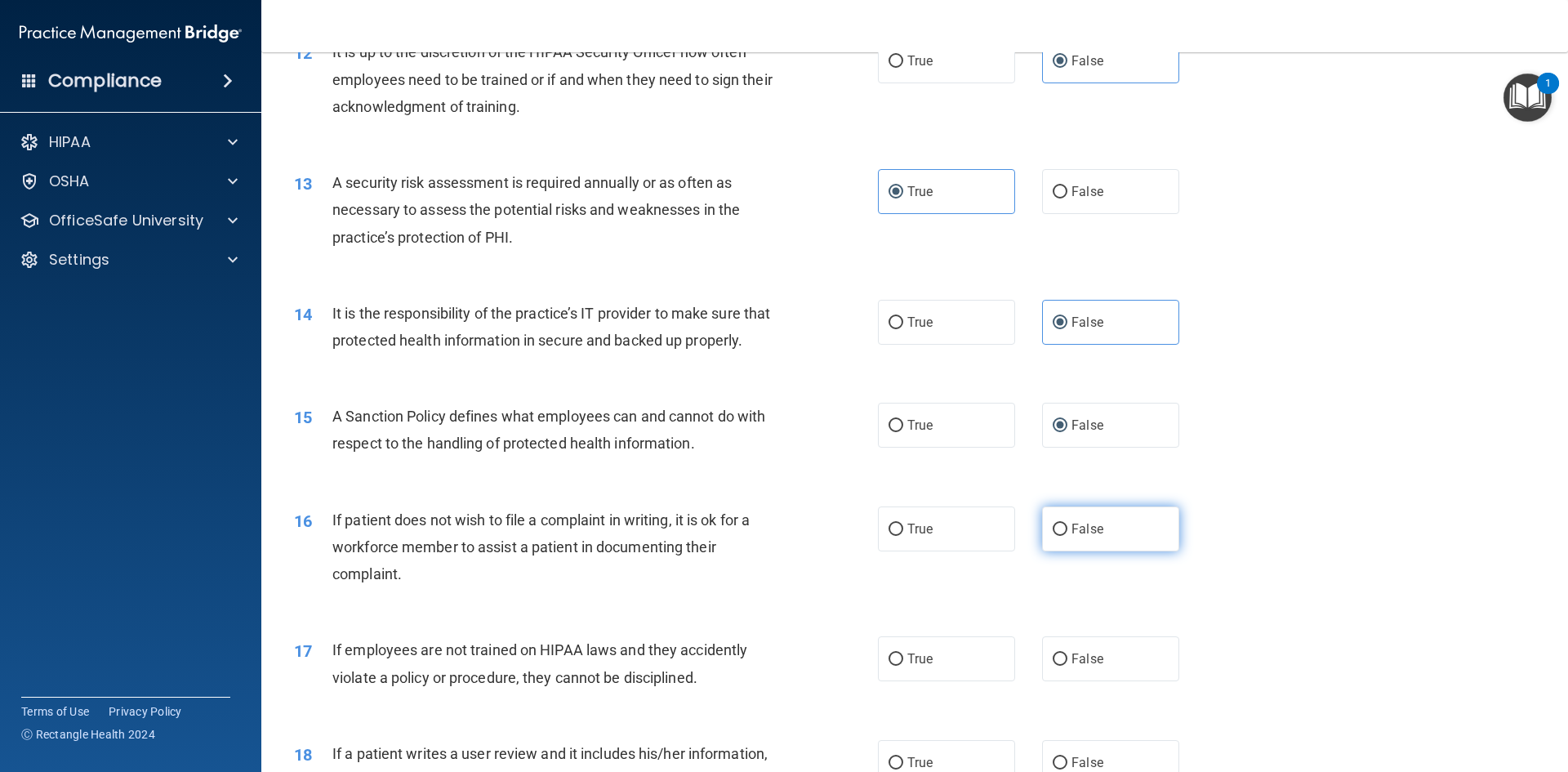
click at [1073, 537] on span "False" at bounding box center [1088, 528] width 32 height 15
click at [1068, 536] on input "False" at bounding box center [1059, 529] width 14 height 13
radio input "true"
click at [1072, 537] on span "False" at bounding box center [1088, 528] width 32 height 15
click at [1068, 536] on input "False" at bounding box center [1059, 529] width 14 height 13
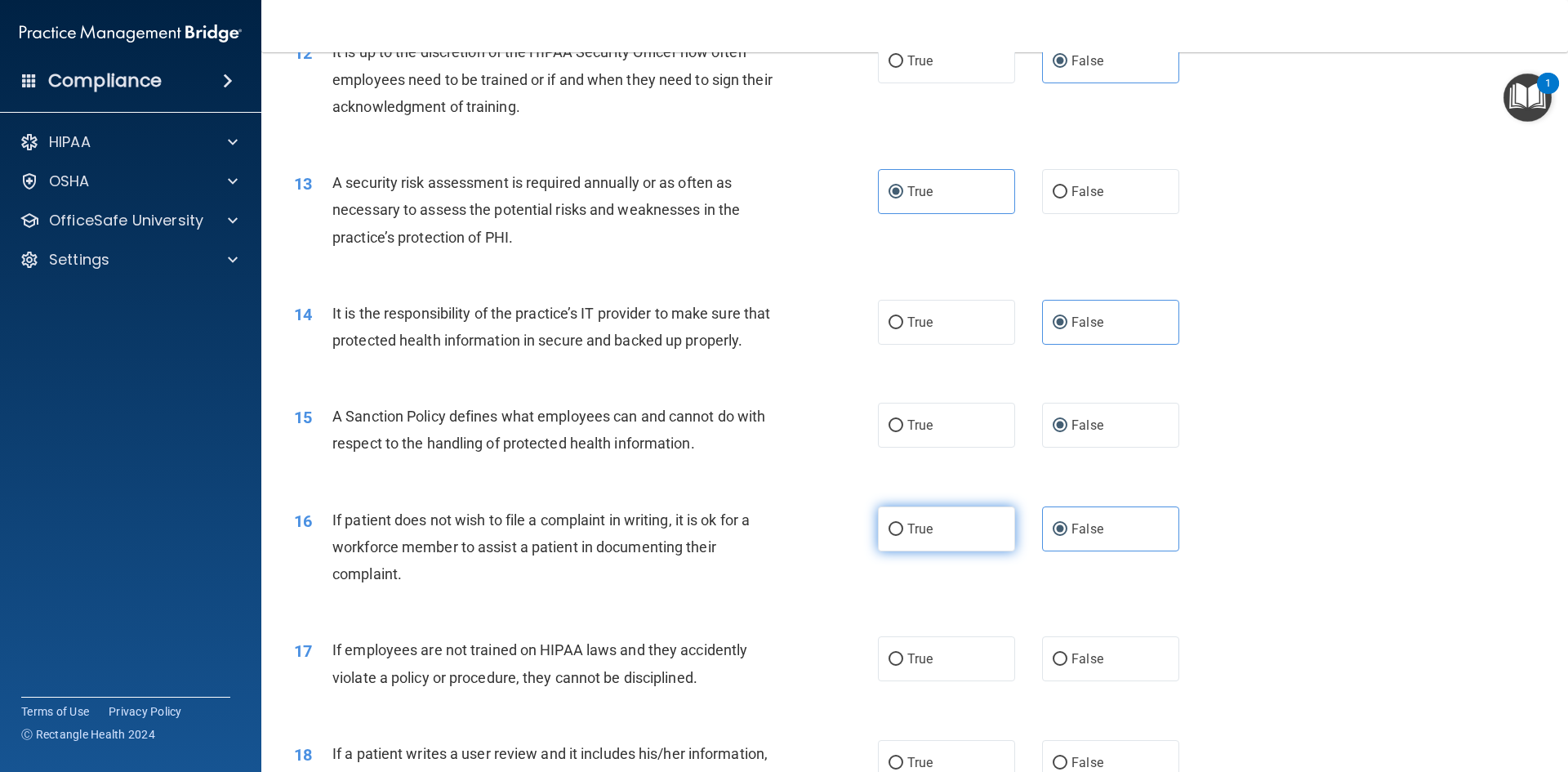
click at [969, 551] on label "True" at bounding box center [946, 528] width 137 height 45
click at [903, 536] on input "True" at bounding box center [896, 529] width 14 height 13
radio input "true"
radio input "false"
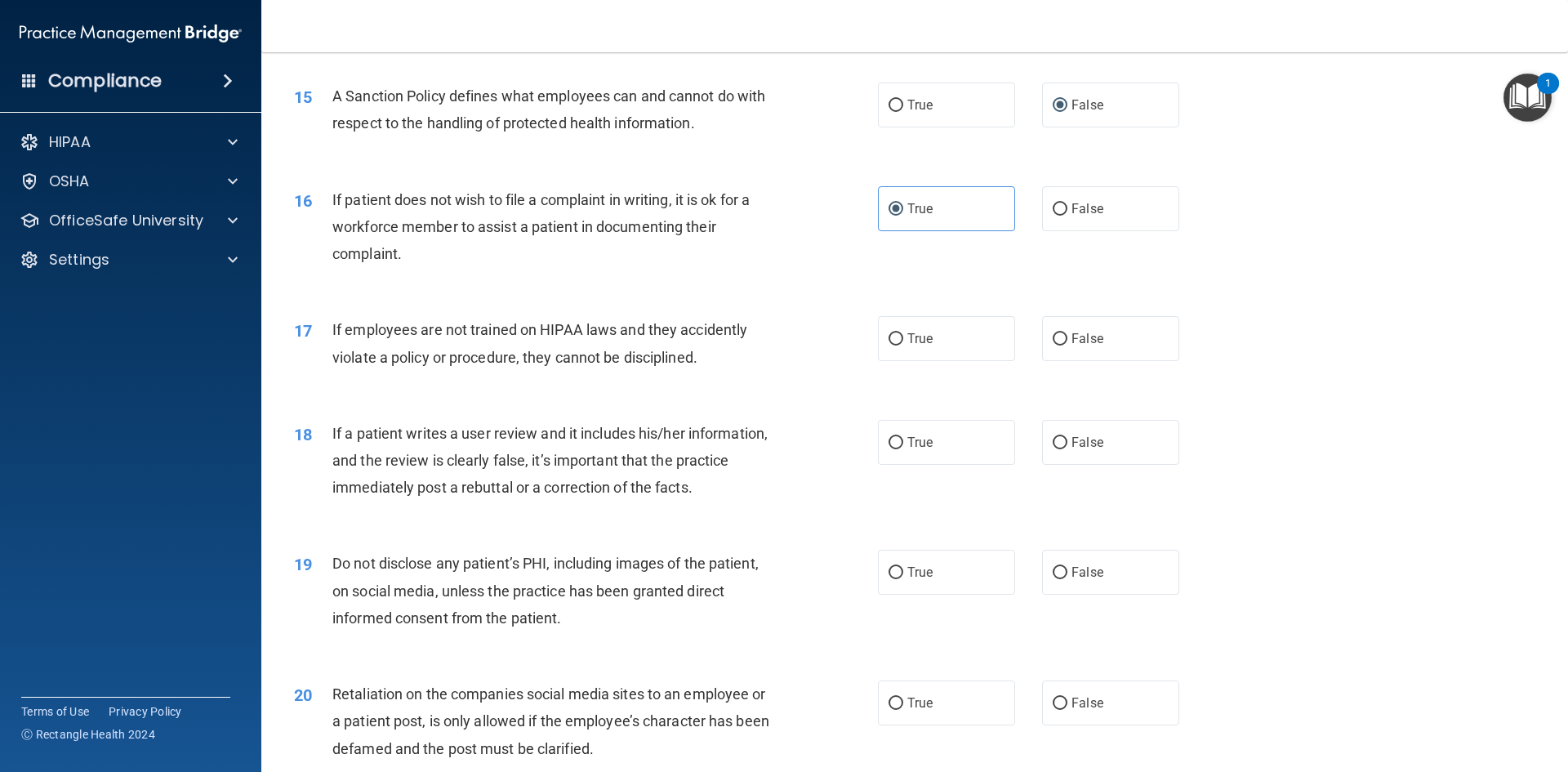
scroll to position [1960, 0]
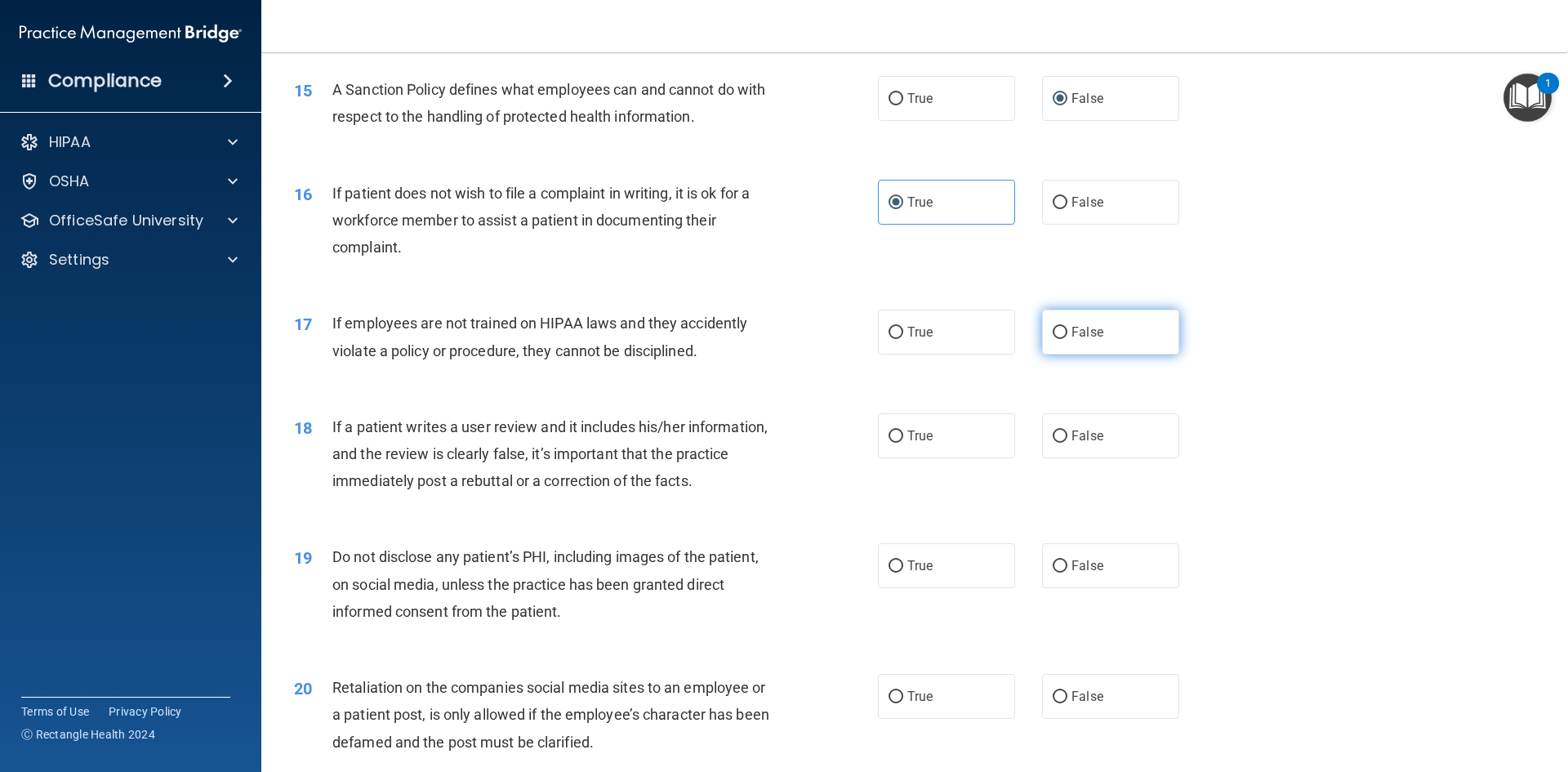
click at [1127, 351] on label "False" at bounding box center [1110, 331] width 137 height 45
click at [1068, 339] on input "False" at bounding box center [1059, 333] width 14 height 13
radio input "true"
click at [1115, 458] on label "False" at bounding box center [1110, 435] width 137 height 45
click at [1068, 442] on input "False" at bounding box center [1059, 437] width 14 height 13
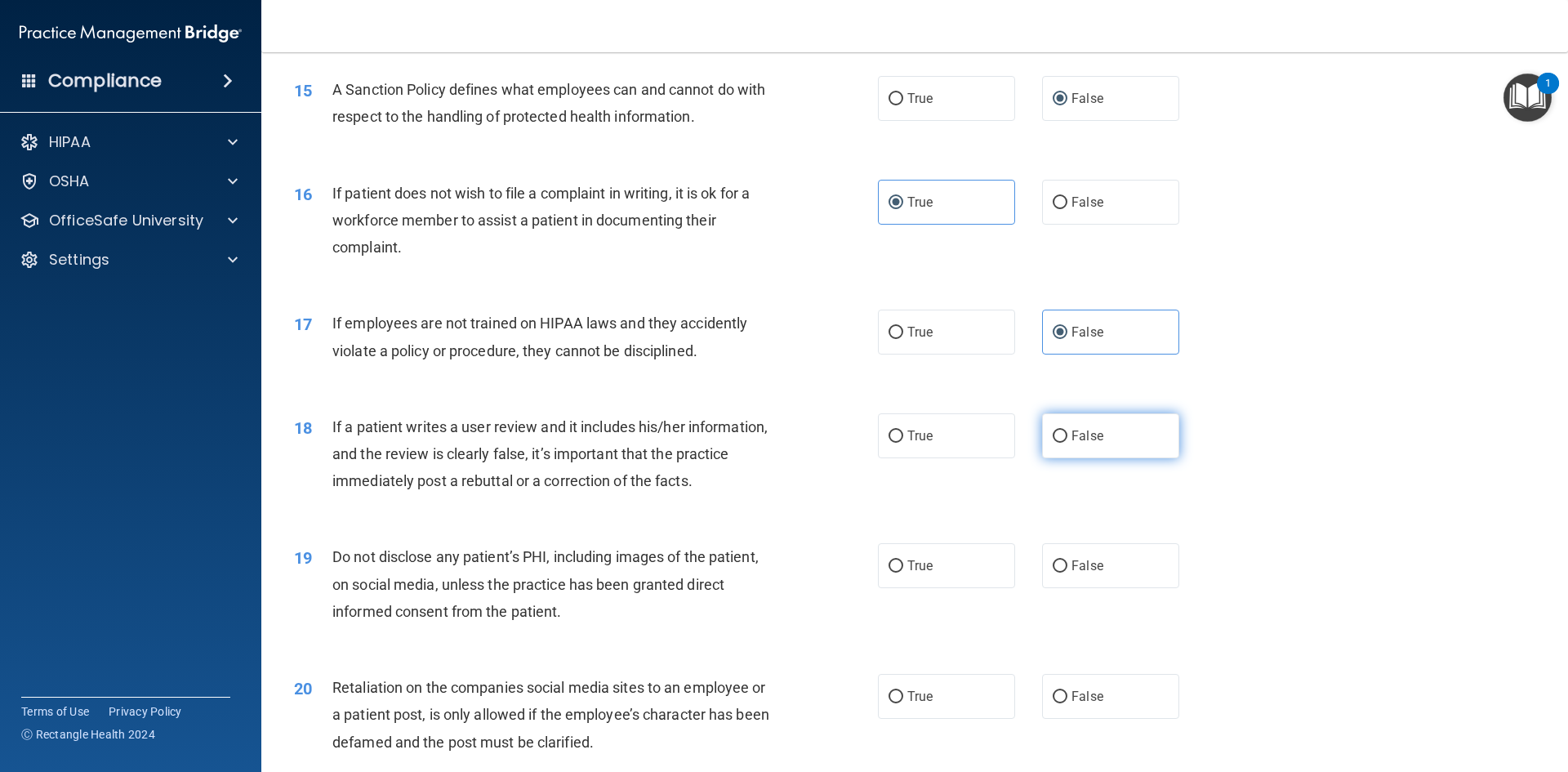
radio input "true"
click at [923, 588] on label "True" at bounding box center [946, 566] width 137 height 45
click at [903, 573] on input "True" at bounding box center [896, 566] width 14 height 13
radio input "true"
click at [1132, 719] on label "False" at bounding box center [1110, 696] width 137 height 45
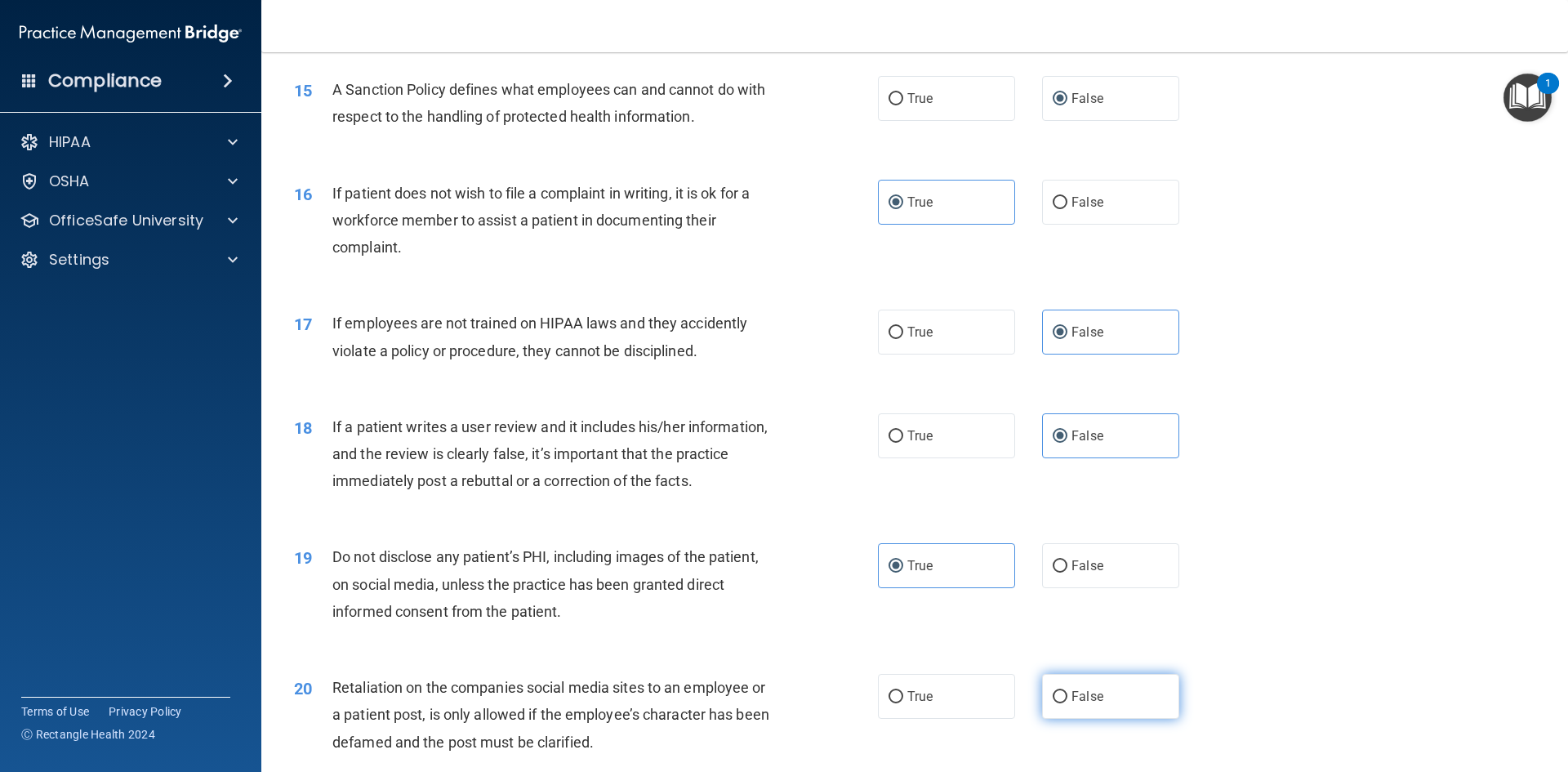
click at [1068, 704] on input "False" at bounding box center [1059, 697] width 14 height 13
radio input "true"
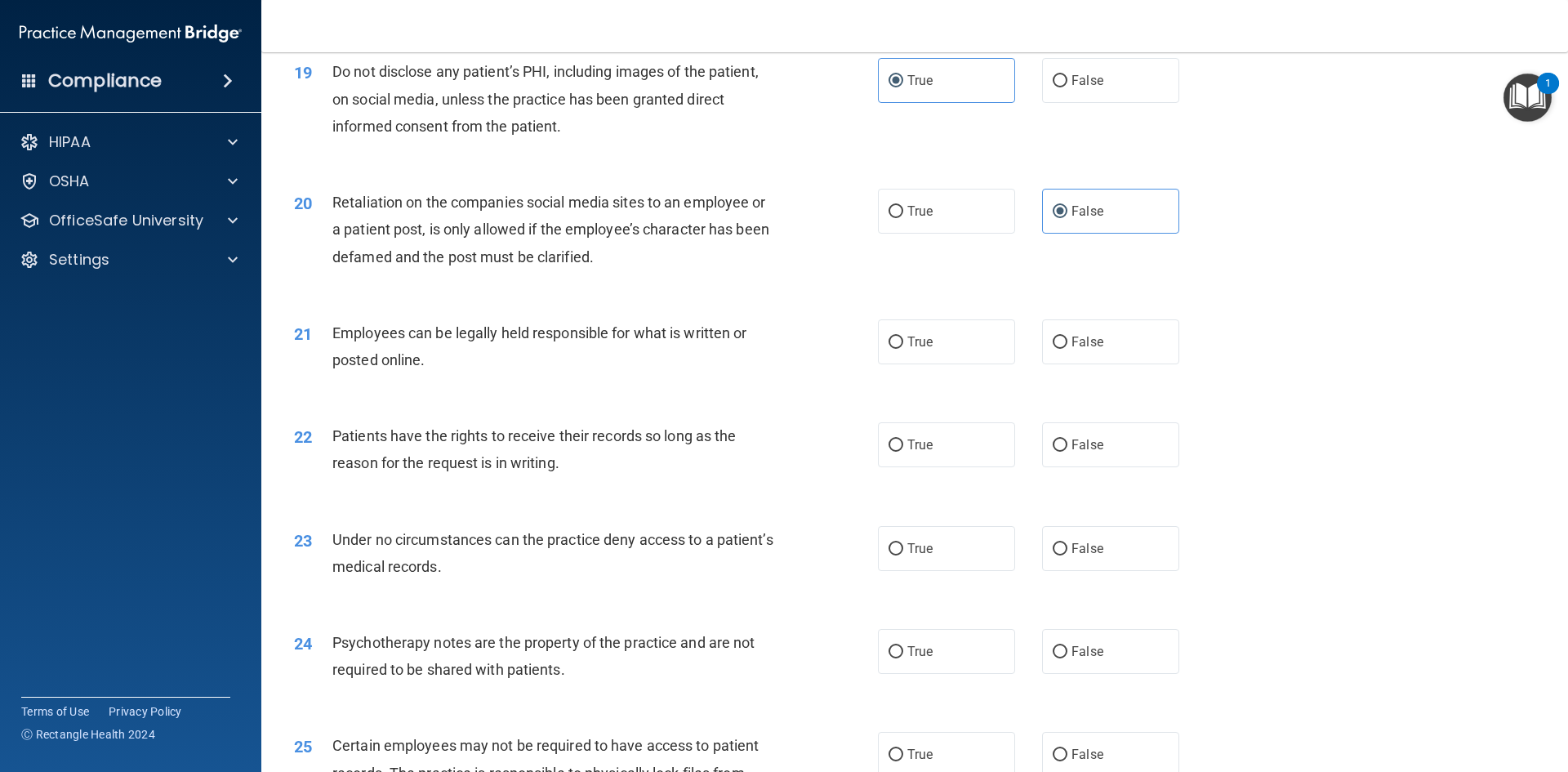
scroll to position [2451, 0]
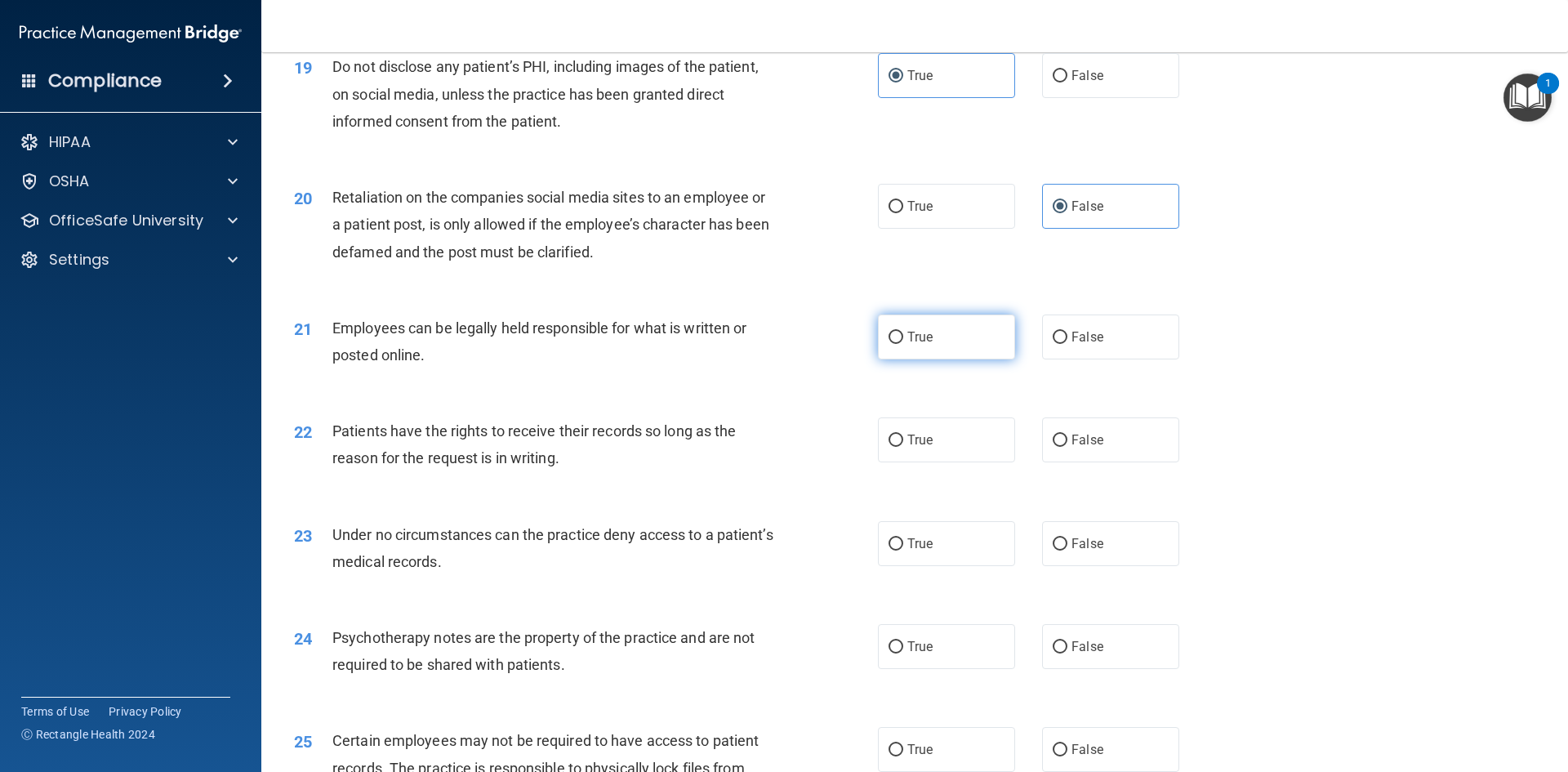
click at [942, 360] on label "True" at bounding box center [946, 336] width 137 height 45
click at [903, 344] on input "True" at bounding box center [896, 338] width 14 height 13
radio input "true"
drag, startPoint x: 1097, startPoint y: 476, endPoint x: 1110, endPoint y: 505, distance: 31.8
click at [1099, 463] on label "False" at bounding box center [1110, 439] width 137 height 45
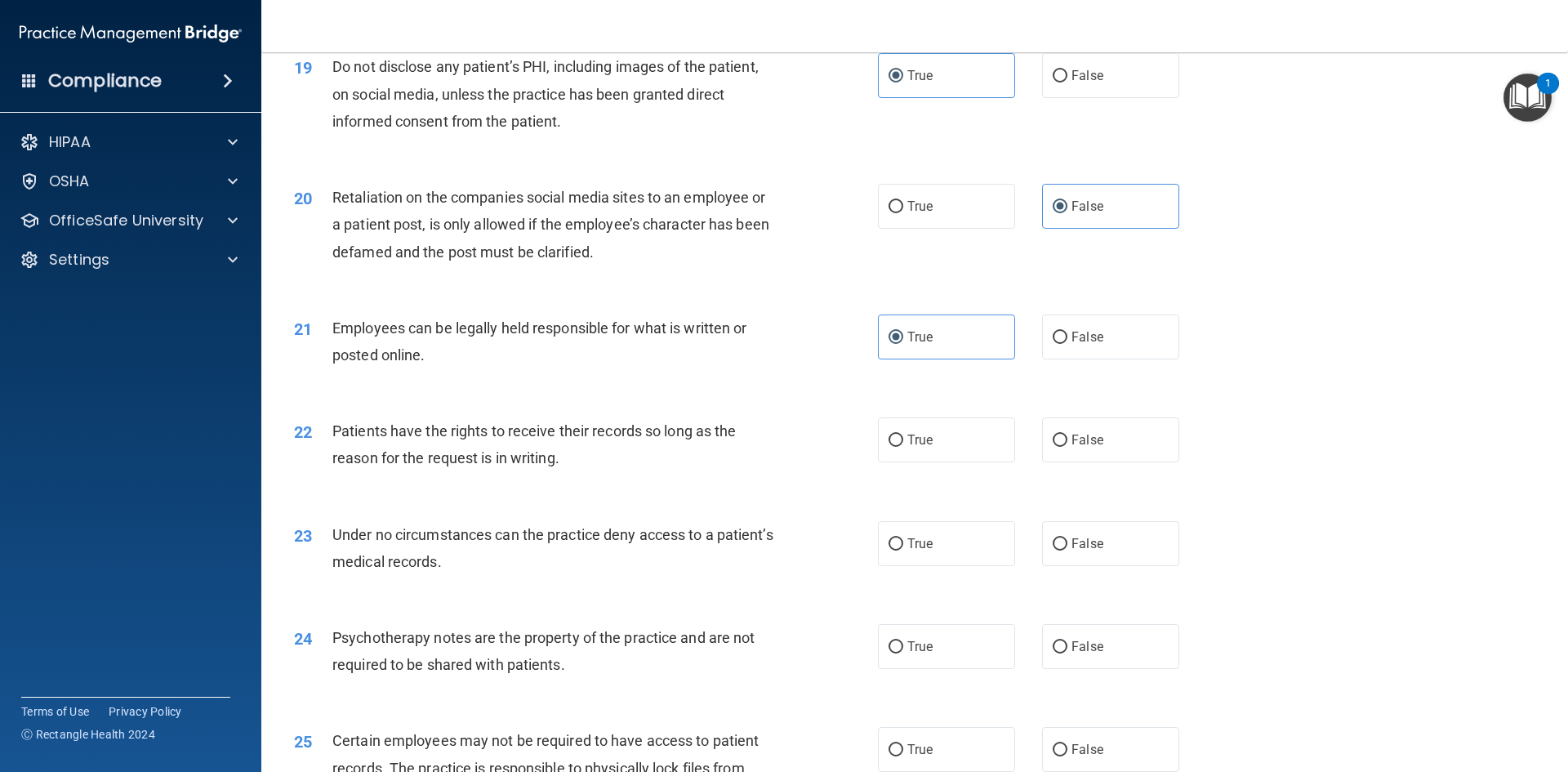
click at [1068, 447] on input "False" at bounding box center [1059, 441] width 14 height 13
radio input "true"
click at [1121, 566] on label "False" at bounding box center [1110, 543] width 137 height 45
click at [1068, 550] on input "False" at bounding box center [1059, 544] width 14 height 13
radio input "true"
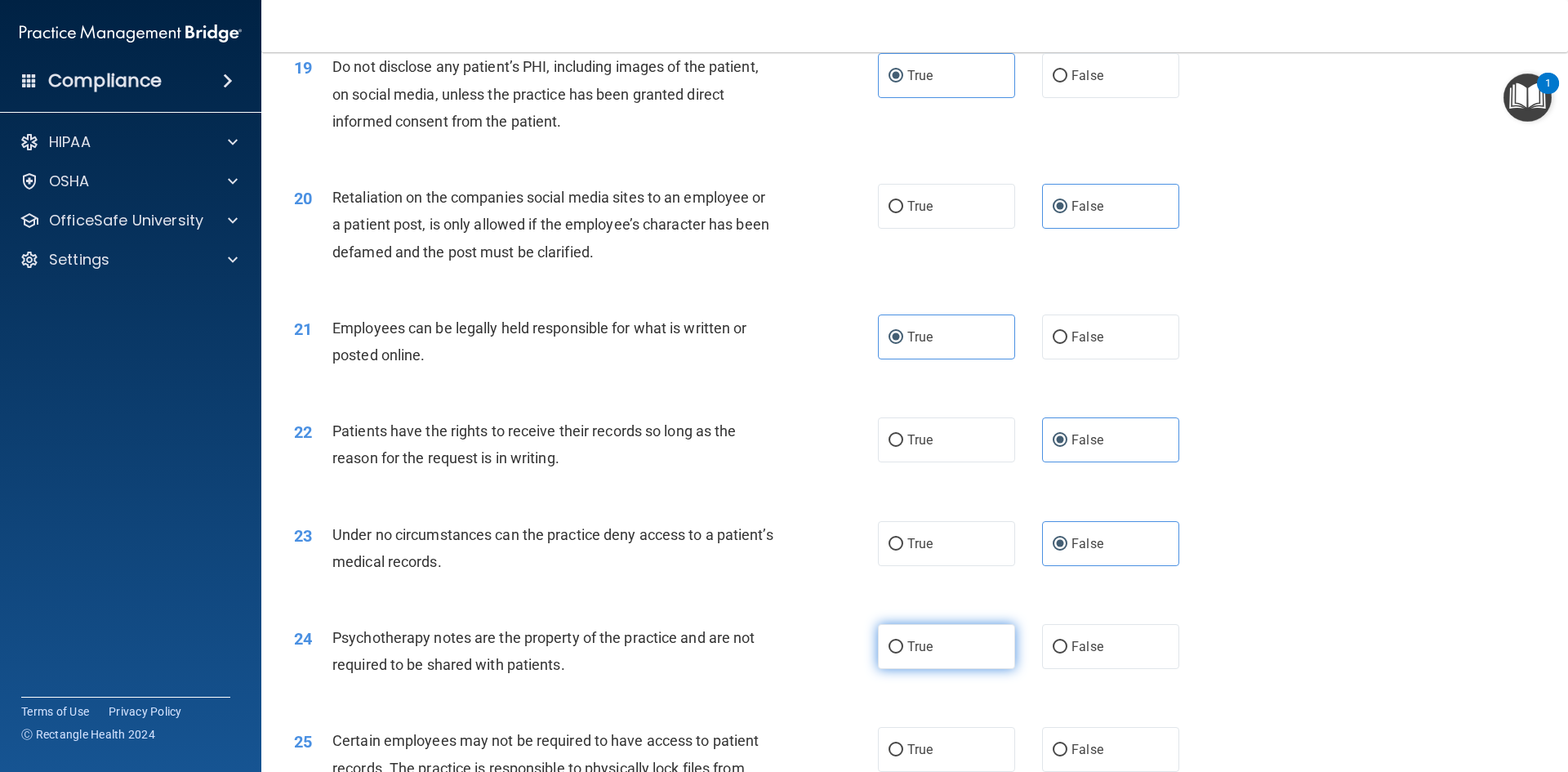
click at [980, 669] on label "True" at bounding box center [946, 646] width 137 height 45
click at [903, 653] on input "True" at bounding box center [896, 647] width 14 height 13
radio input "true"
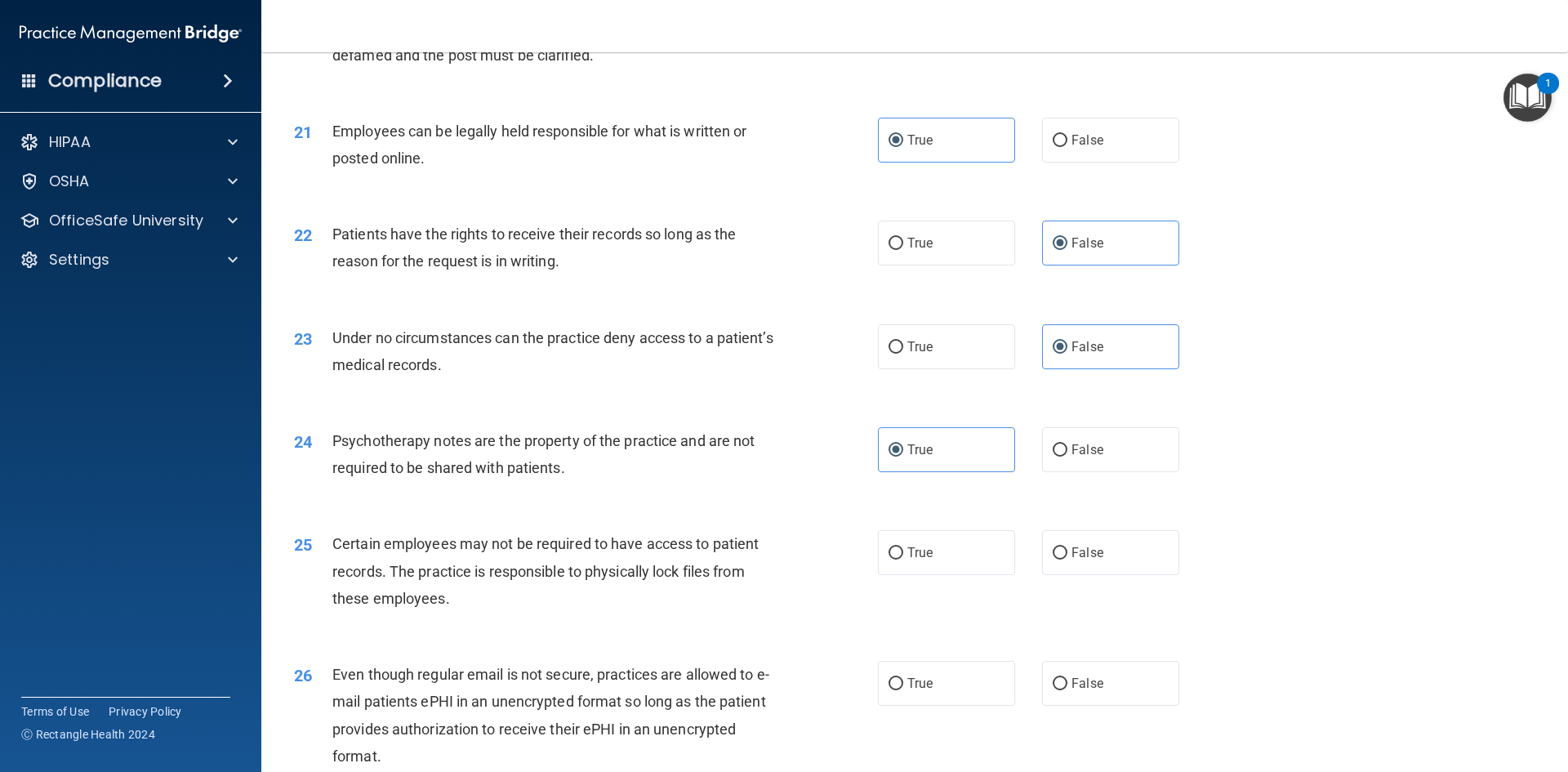
scroll to position [2696, 0]
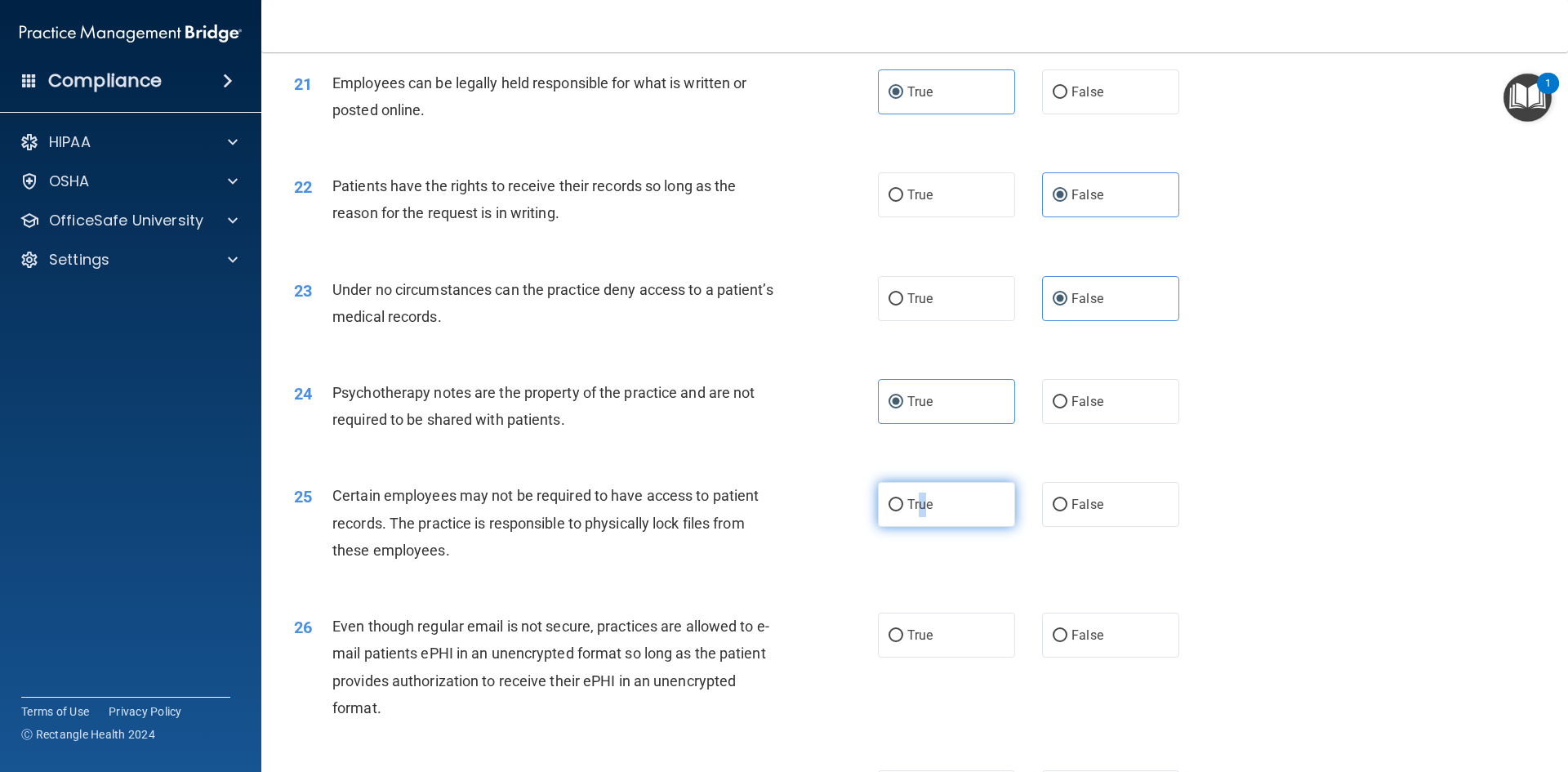
click at [918, 527] on label "True" at bounding box center [946, 504] width 137 height 45
click at [889, 512] on input "True" at bounding box center [896, 505] width 14 height 13
radio input "true"
click at [885, 654] on label "True" at bounding box center [946, 635] width 137 height 45
click at [889, 642] on input "True" at bounding box center [896, 635] width 14 height 13
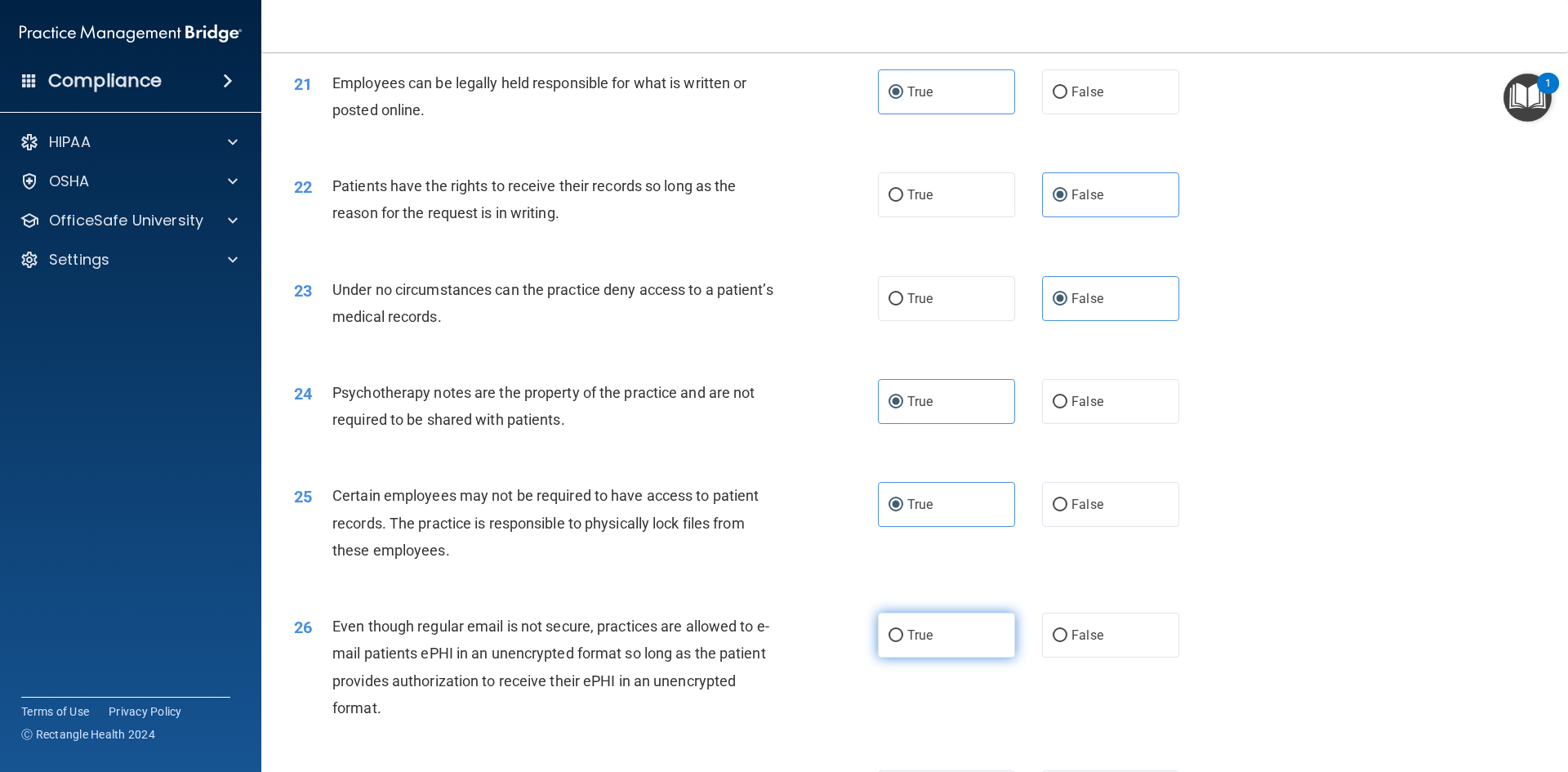
radio input "true"
drag, startPoint x: 1074, startPoint y: 662, endPoint x: 1155, endPoint y: 652, distance: 81.6
click at [1075, 643] on span "False" at bounding box center [1088, 635] width 32 height 15
click at [1068, 642] on input "False" at bounding box center [1059, 635] width 14 height 13
radio input "true"
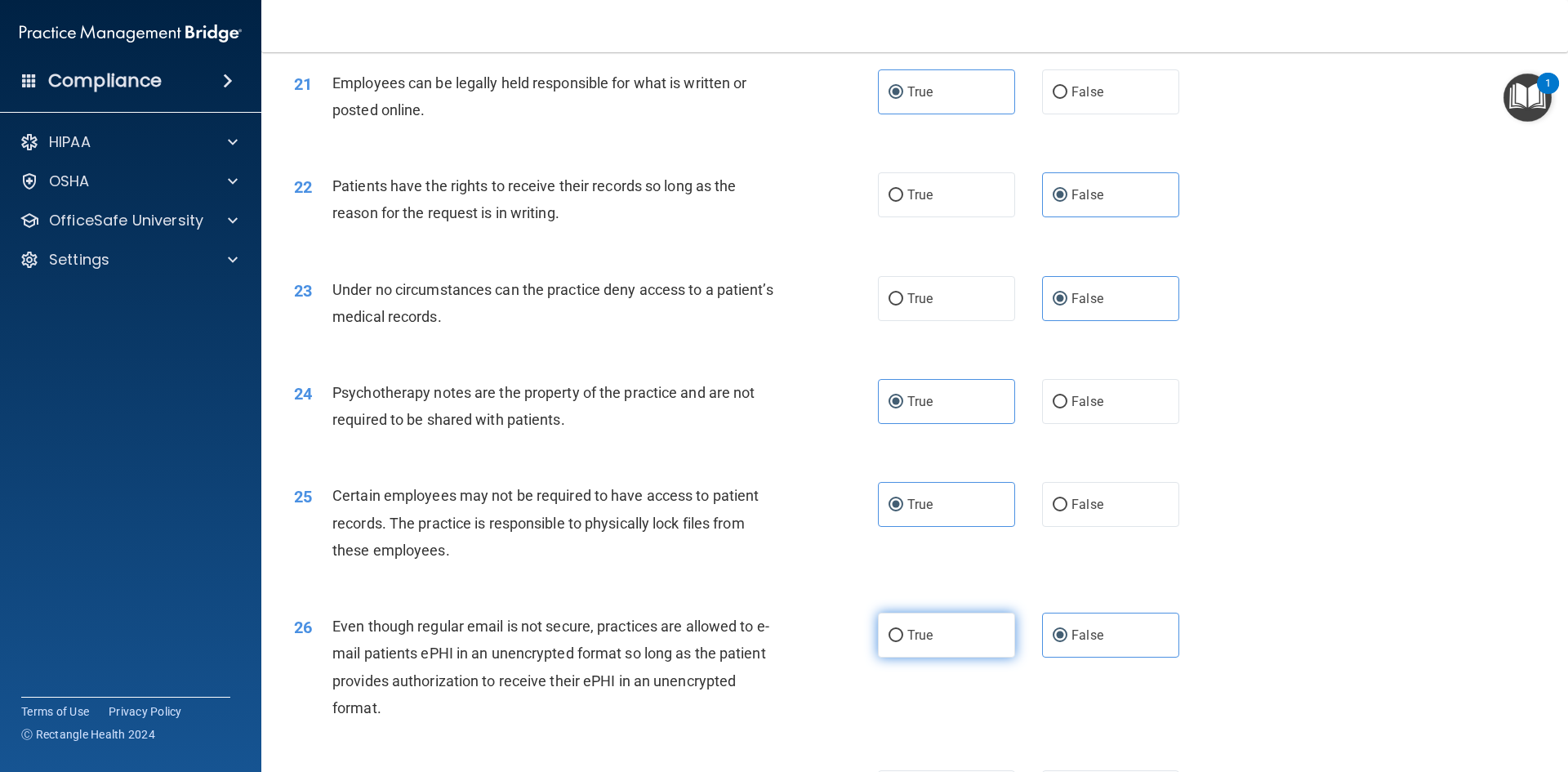
click at [974, 656] on label "True" at bounding box center [946, 635] width 137 height 45
click at [903, 642] on input "True" at bounding box center [896, 635] width 14 height 13
radio input "true"
radio input "false"
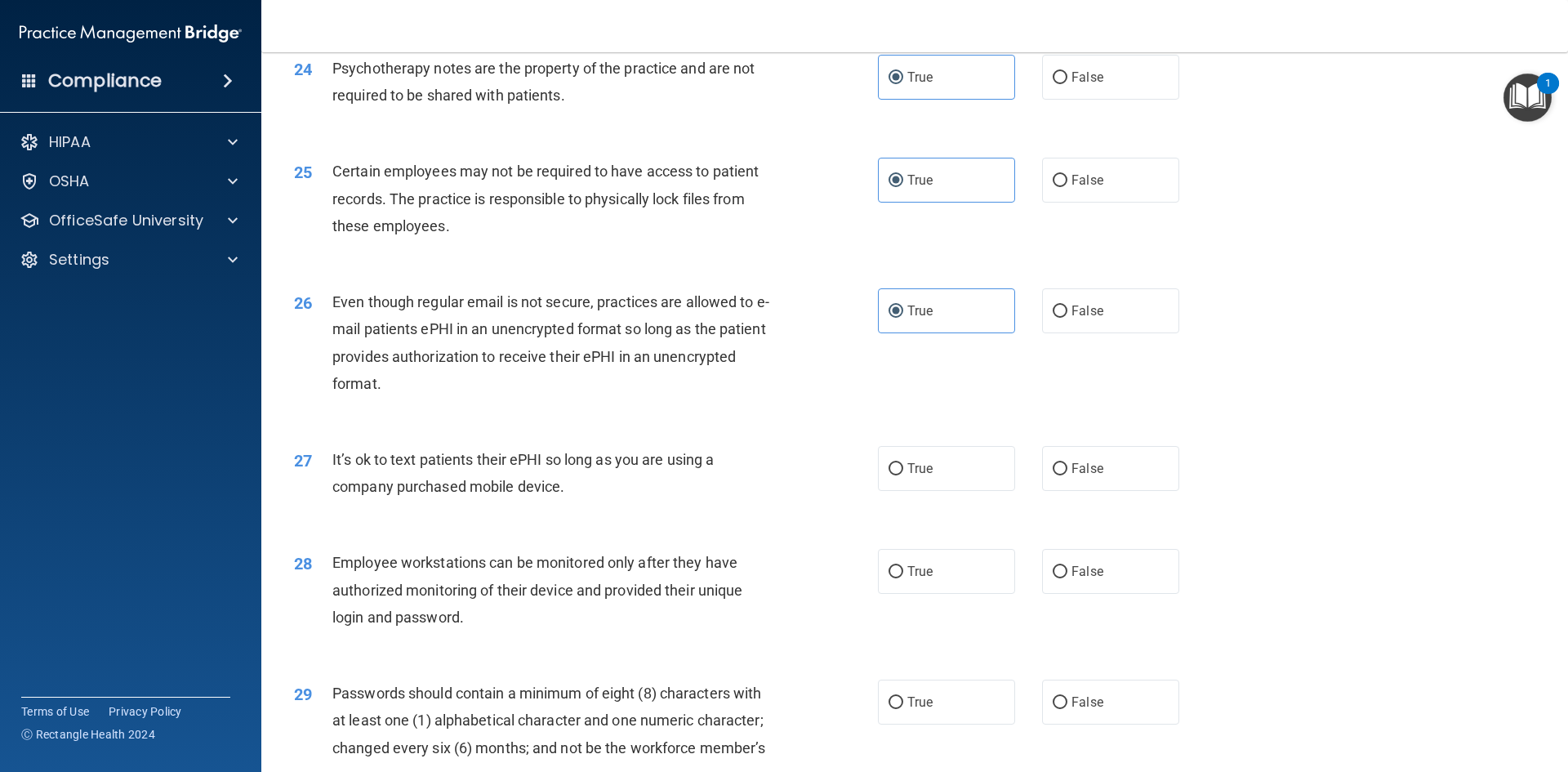
scroll to position [3023, 0]
click at [1104, 489] on label "False" at bounding box center [1110, 465] width 137 height 45
click at [1068, 473] on input "False" at bounding box center [1059, 467] width 14 height 13
radio input "true"
click at [1107, 592] on label "False" at bounding box center [1110, 568] width 137 height 45
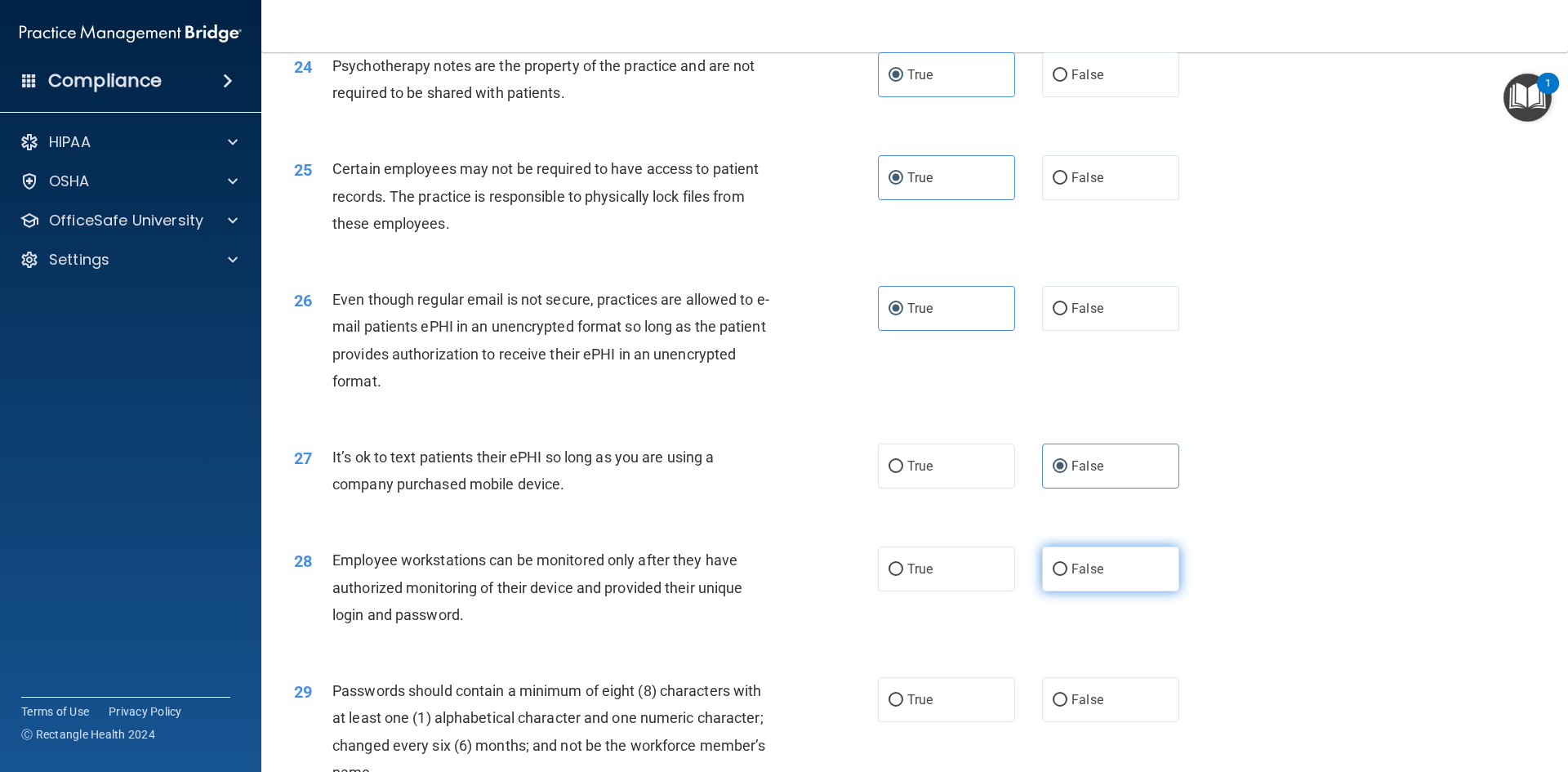
click at [1068, 576] on input "False" at bounding box center [1059, 570] width 14 height 13
radio input "true"
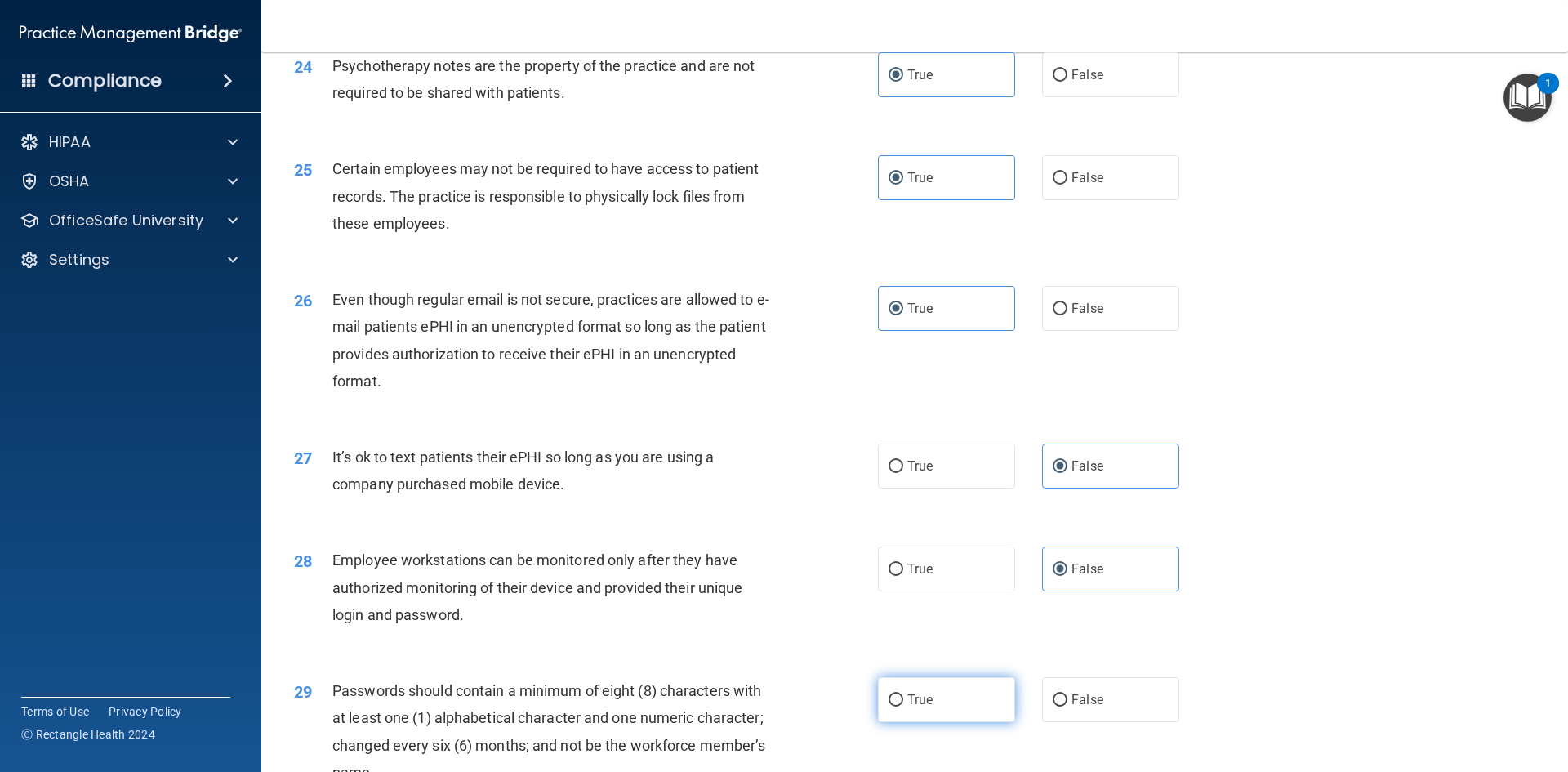
click at [940, 716] on label "True" at bounding box center [946, 700] width 137 height 45
click at [903, 706] on input "True" at bounding box center [896, 700] width 14 height 13
radio input "true"
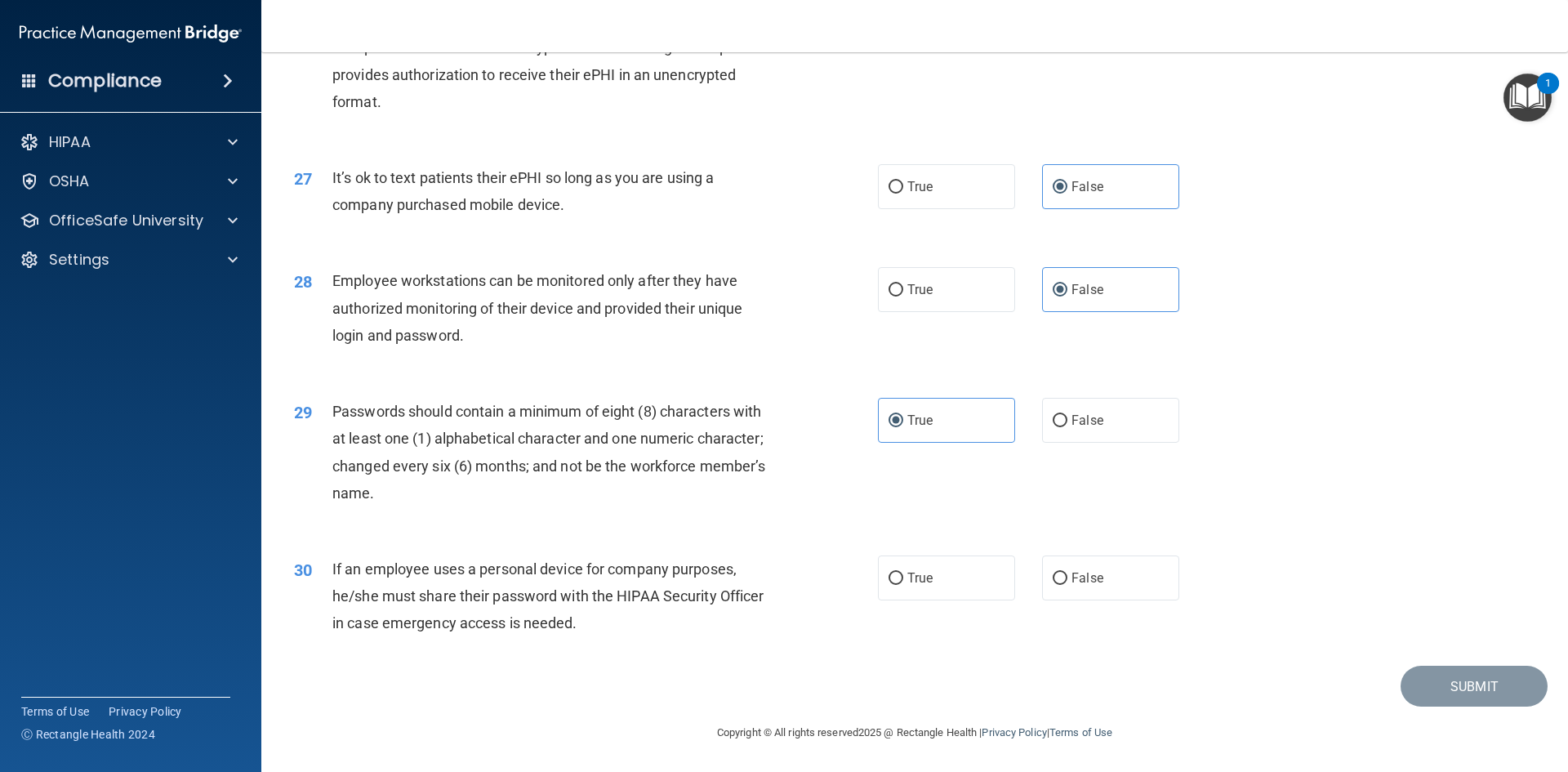
scroll to position [3329, 0]
click at [1055, 582] on input "False" at bounding box center [1059, 579] width 14 height 13
radio input "true"
click at [1453, 690] on button "Submit" at bounding box center [1474, 686] width 147 height 41
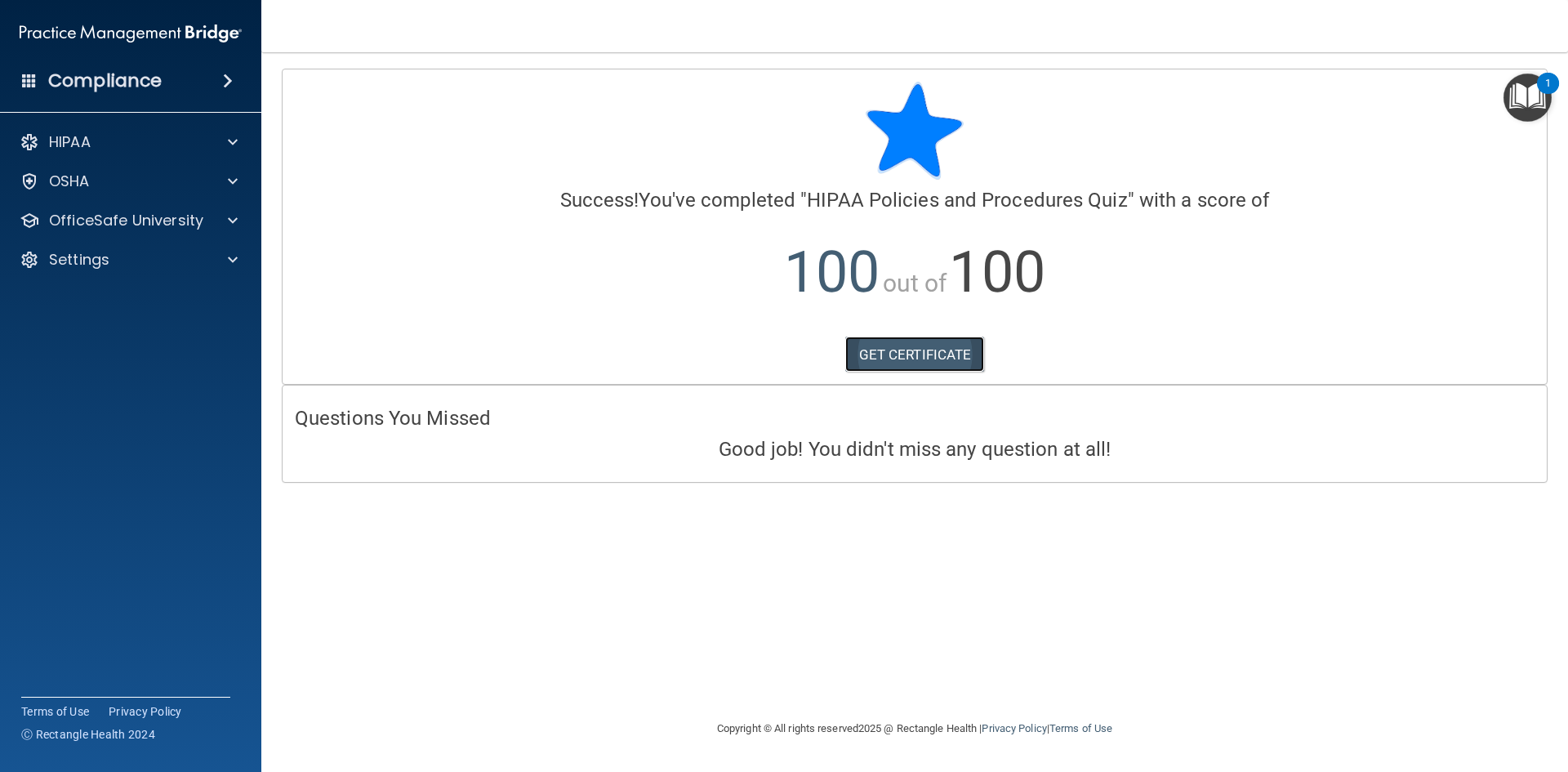
click at [952, 357] on link "GET CERTIFICATE" at bounding box center [915, 354] width 140 height 36
click at [207, 228] on div "OfficeSafe University" at bounding box center [109, 220] width 202 height 19
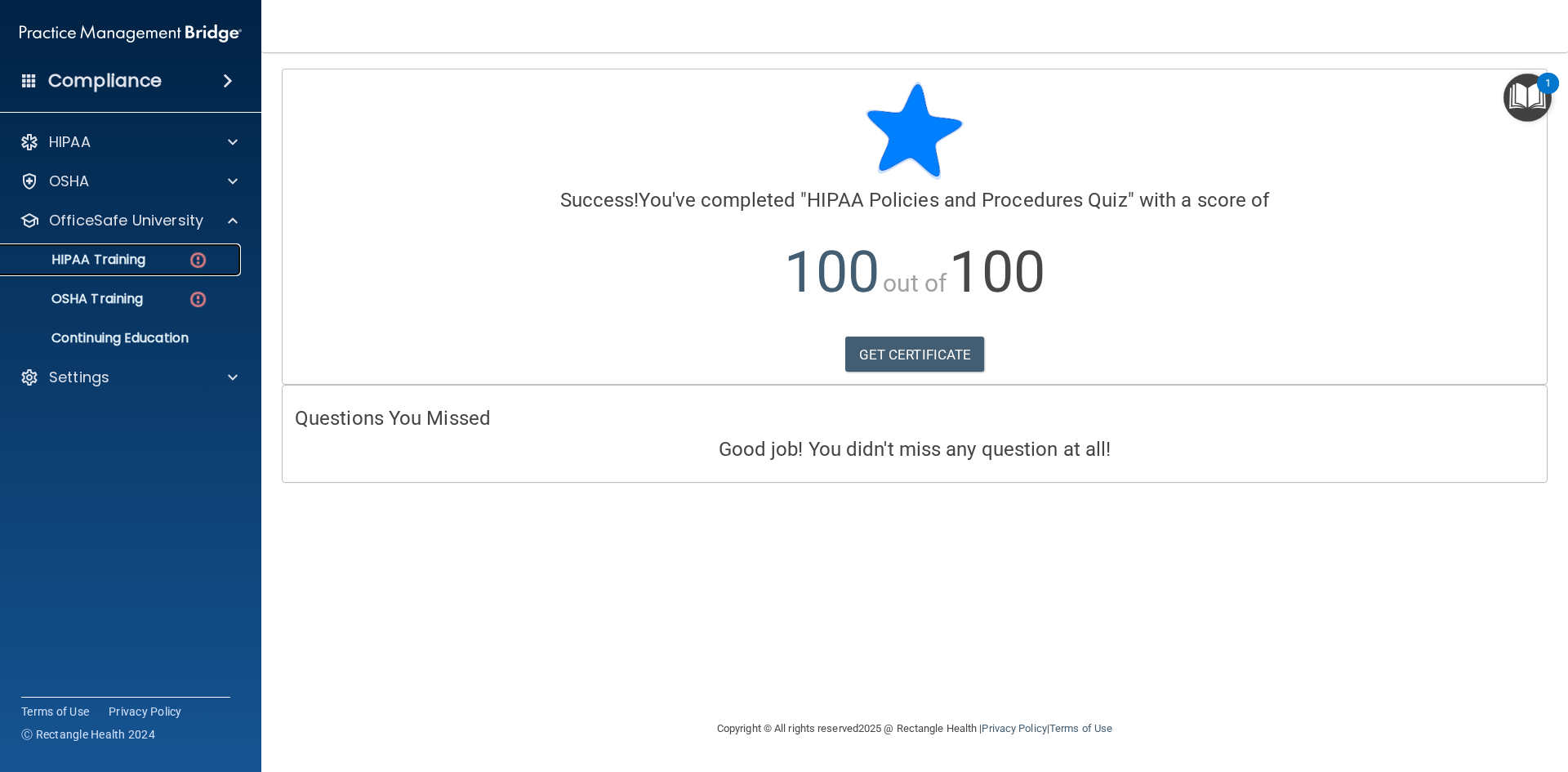
click at [144, 260] on p "HIPAA Training" at bounding box center [78, 260] width 135 height 16
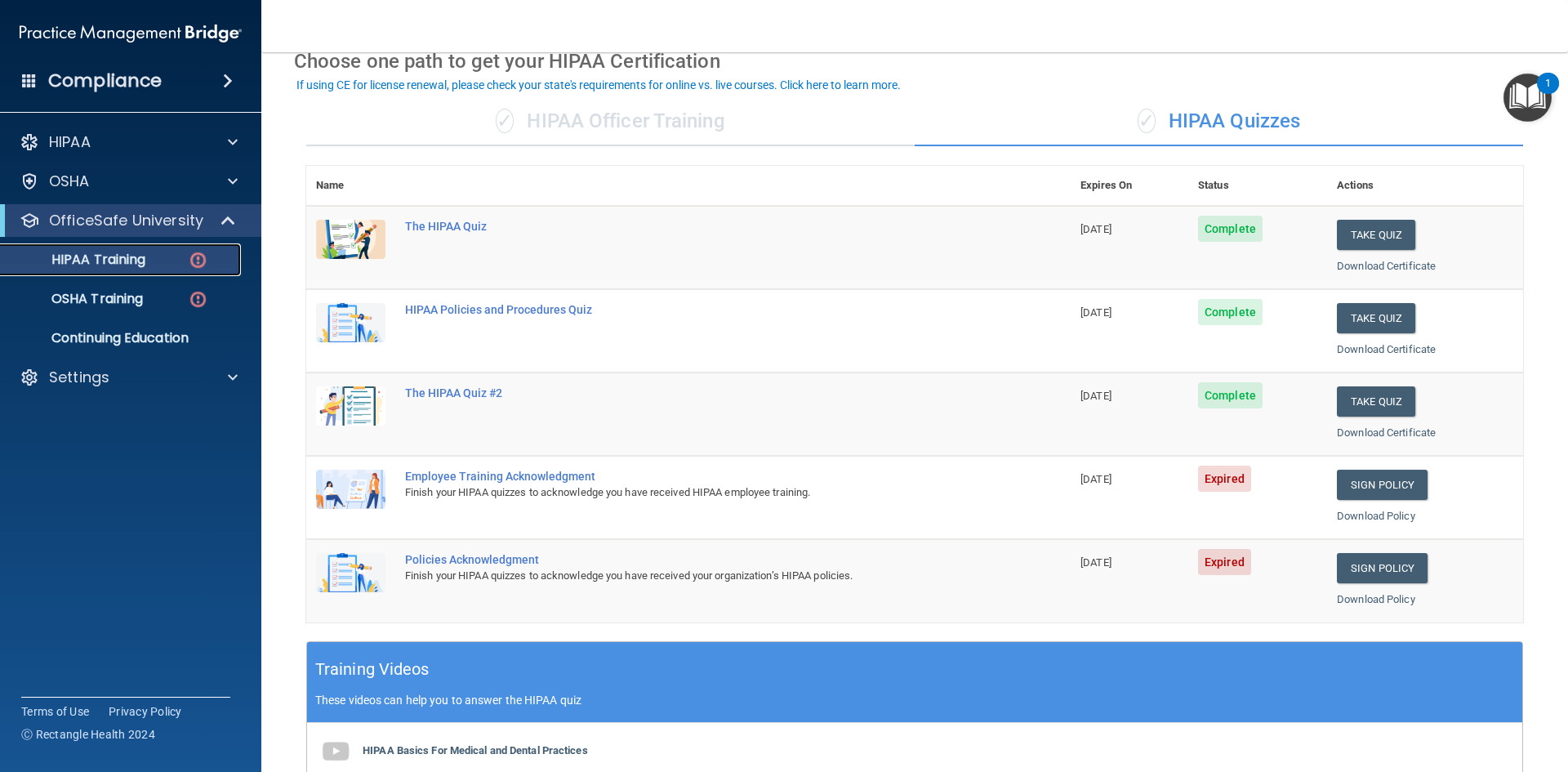
scroll to position [164, 0]
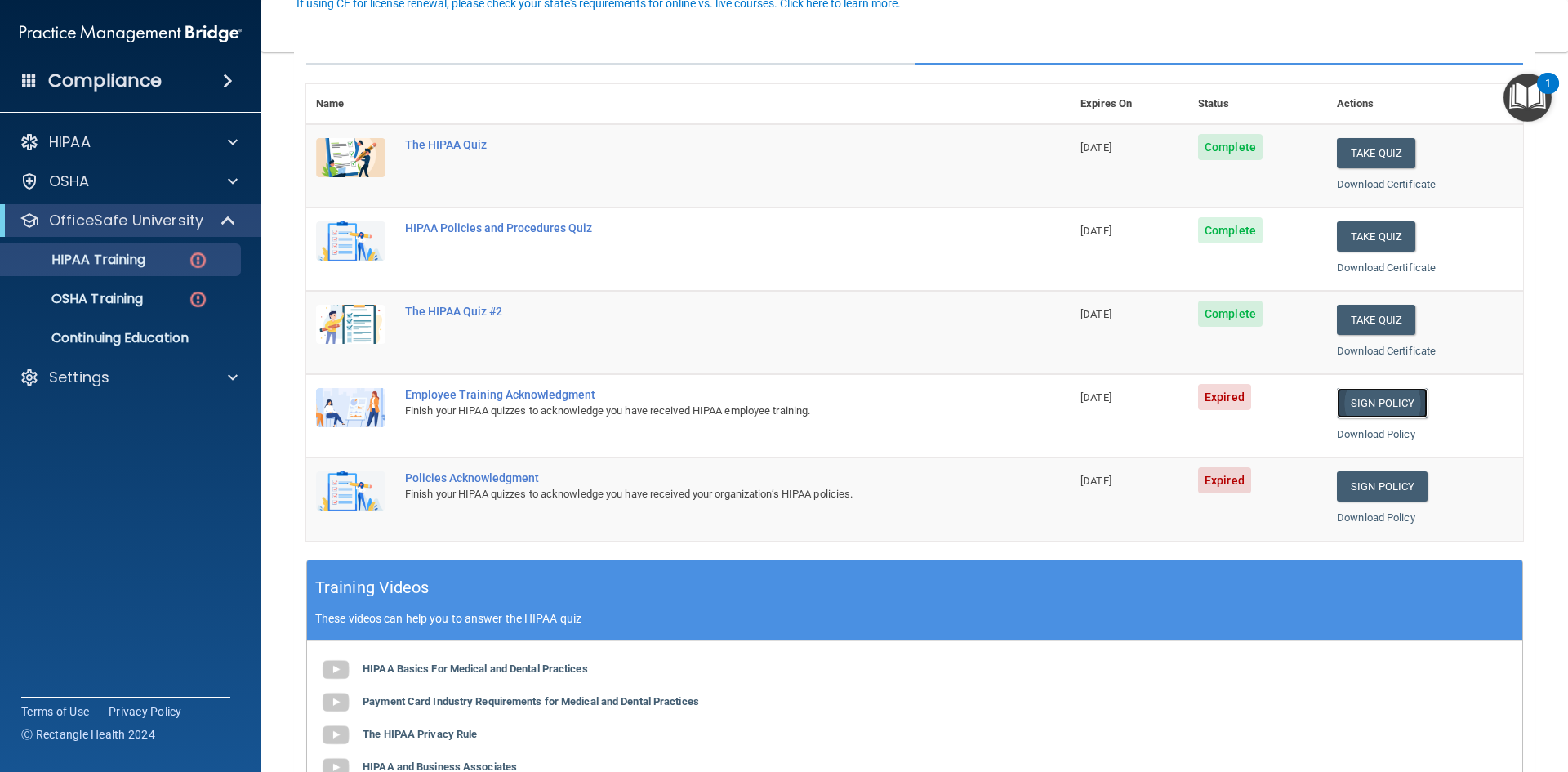
click at [1400, 403] on link "Sign Policy" at bounding box center [1383, 403] width 91 height 30
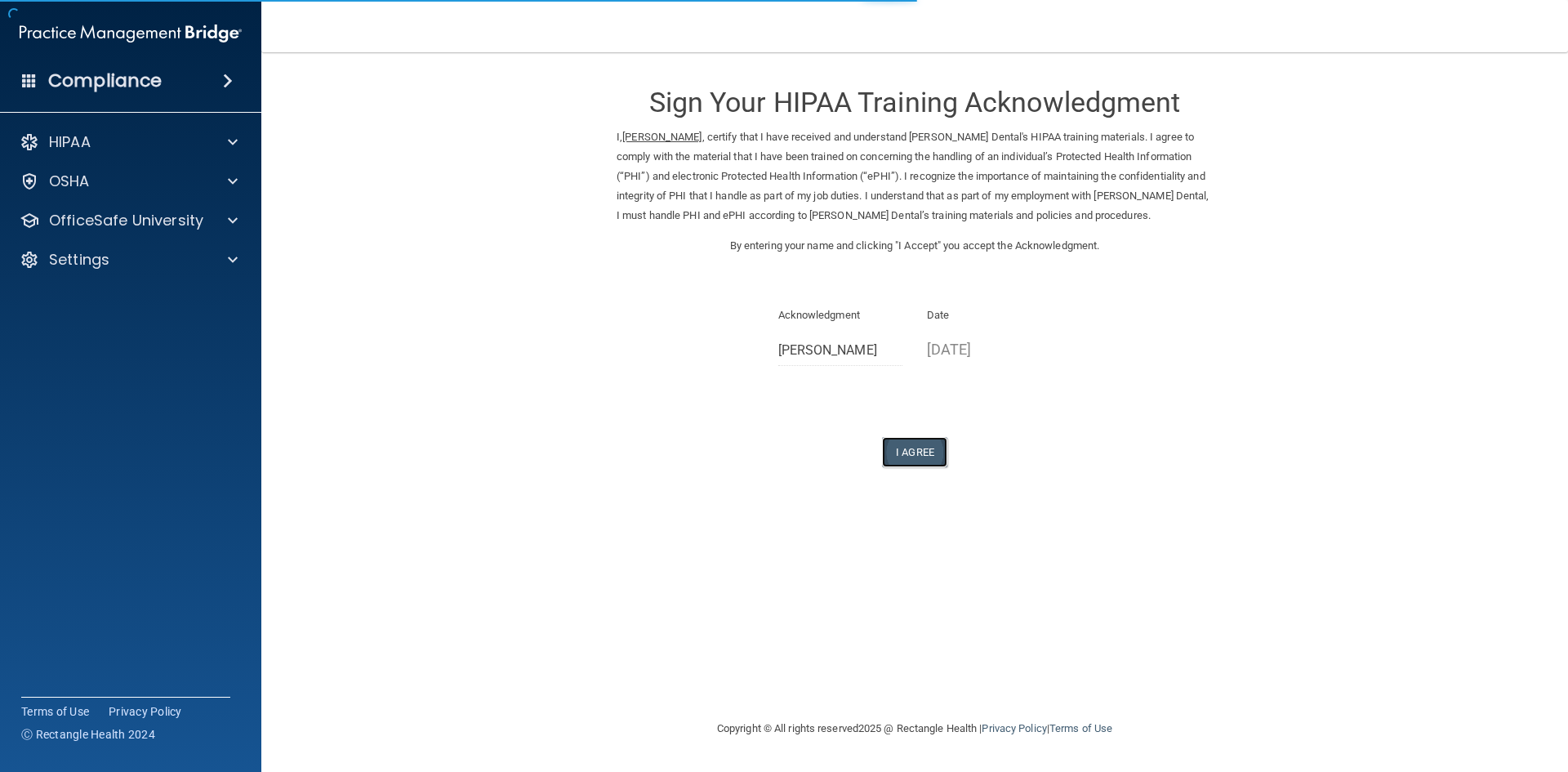
click at [904, 458] on button "I Agree" at bounding box center [915, 453] width 66 height 30
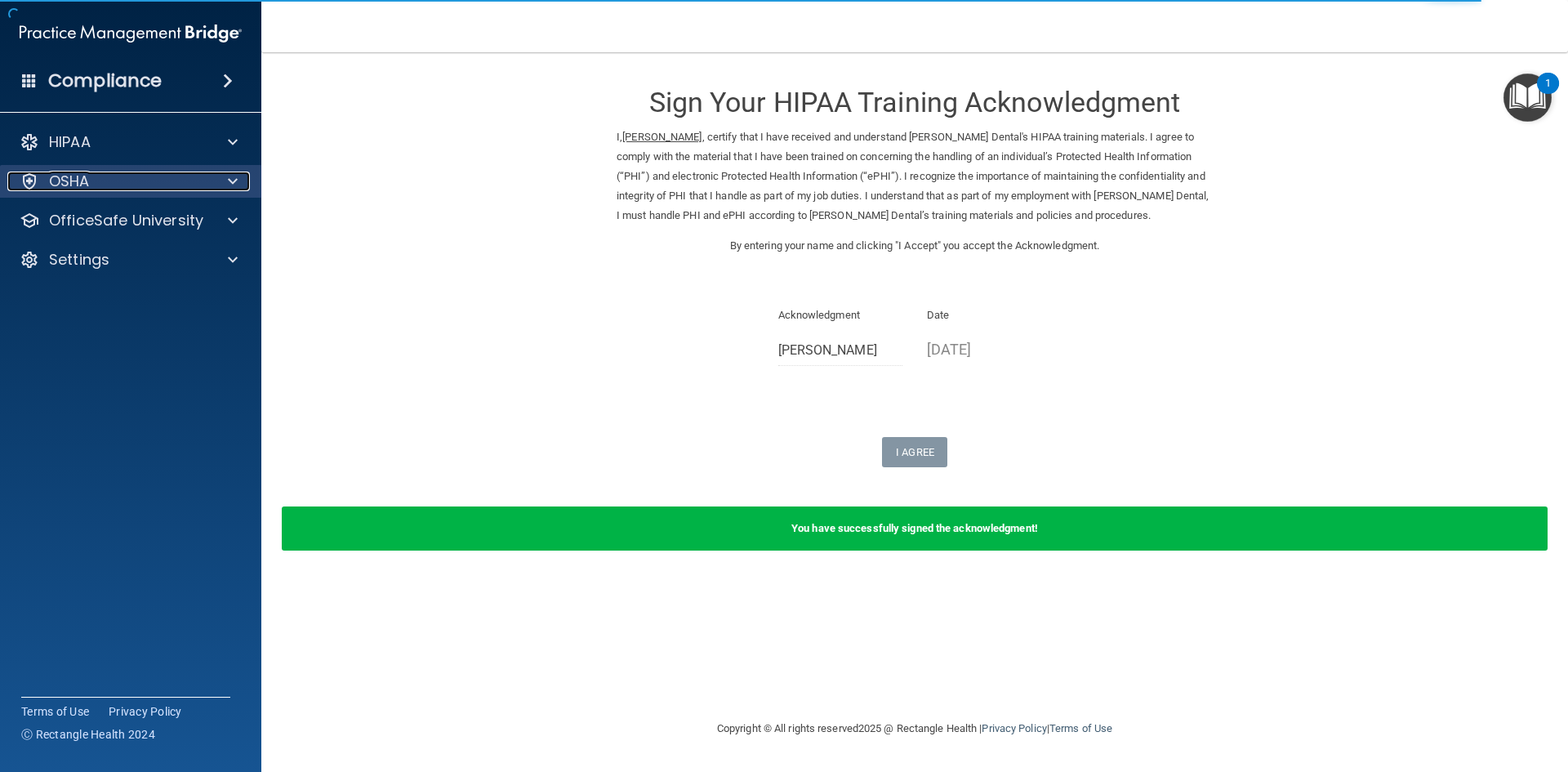
click at [167, 175] on div "OSHA" at bounding box center [109, 181] width 202 height 19
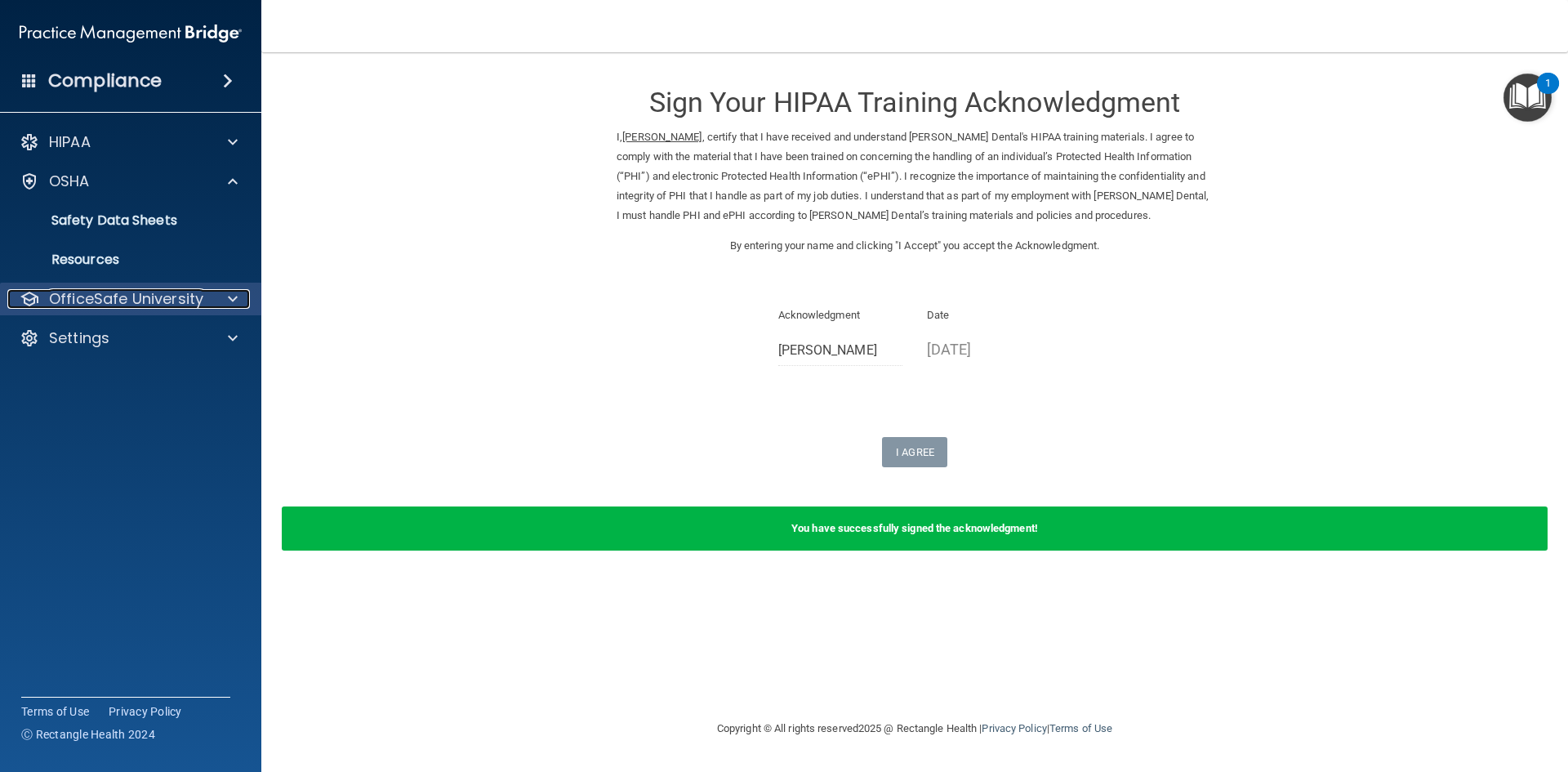
click at [152, 299] on p "OfficeSafe University" at bounding box center [126, 298] width 154 height 19
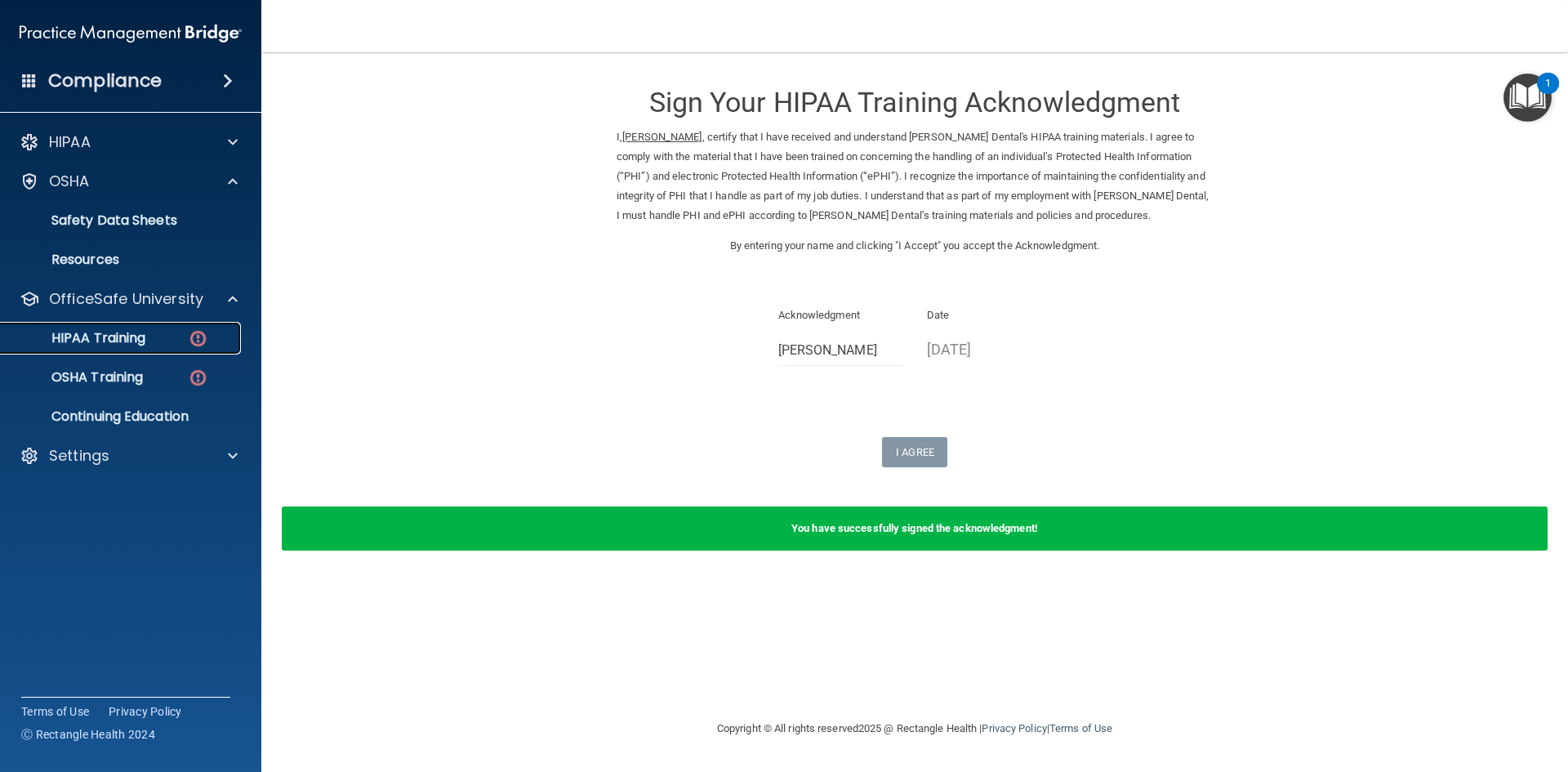
click at [147, 346] on div "HIPAA Training" at bounding box center [122, 338] width 223 height 16
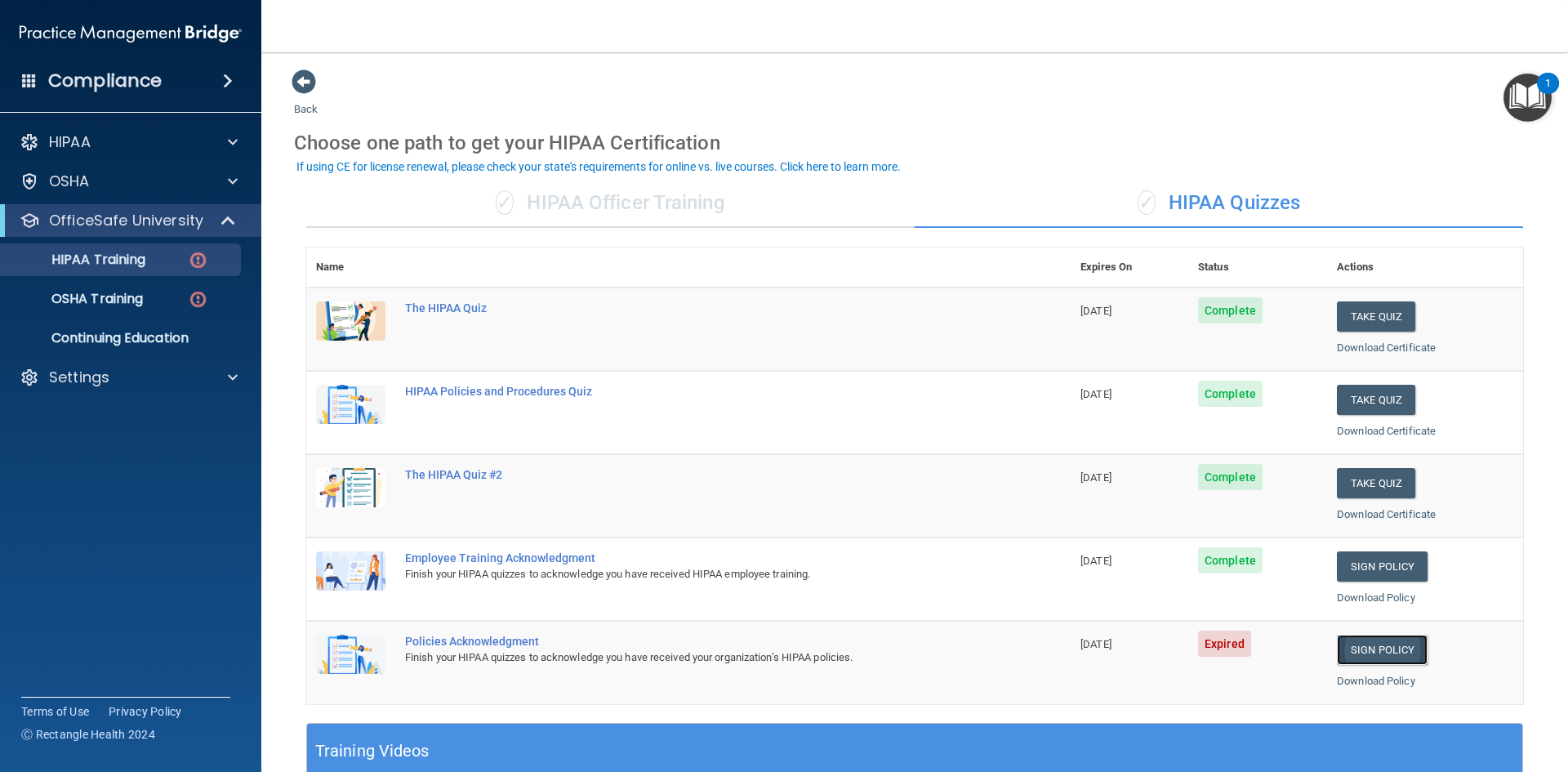
click at [1388, 654] on link "Sign Policy" at bounding box center [1383, 650] width 91 height 30
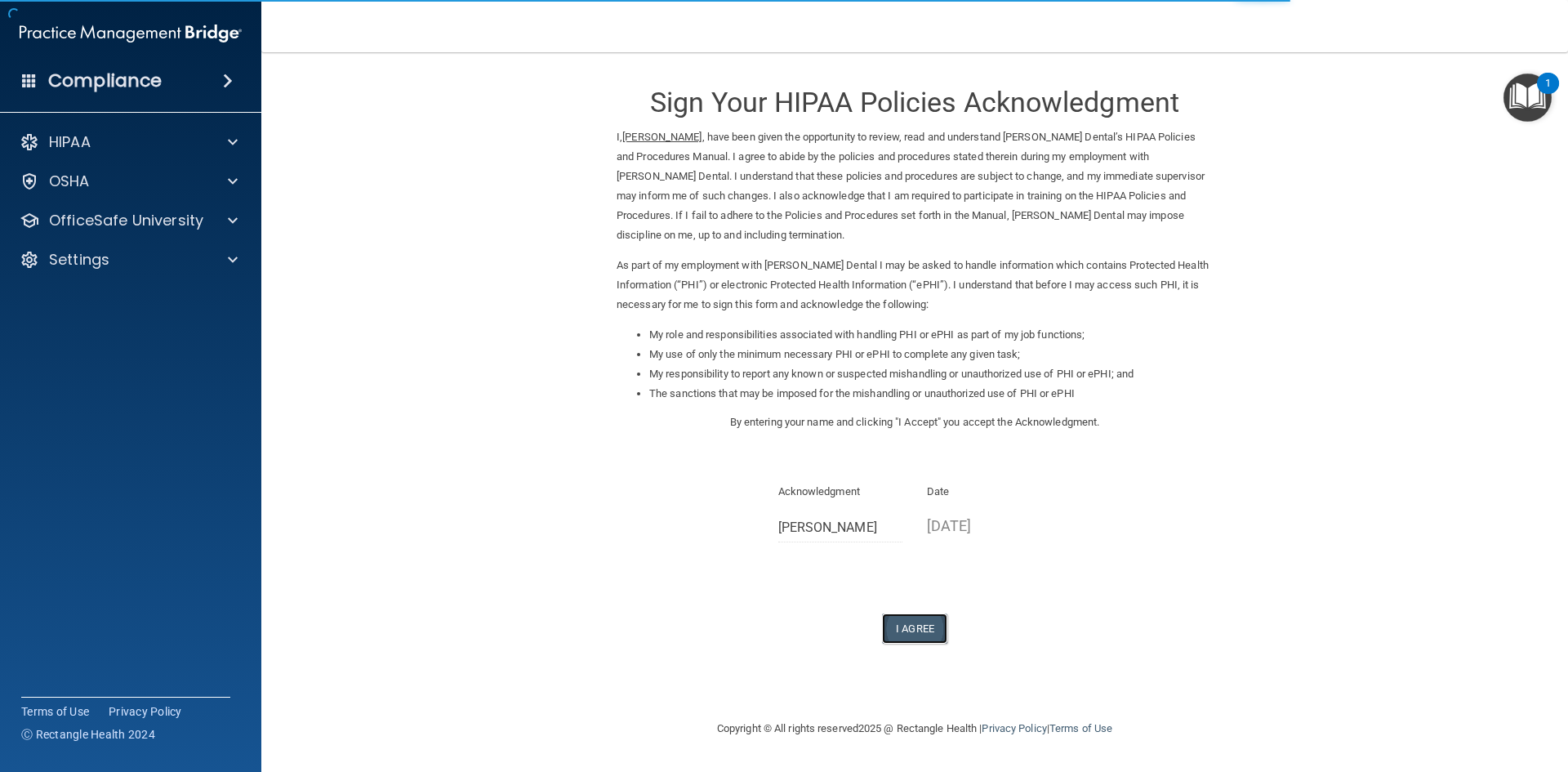
click at [923, 627] on button "I Agree" at bounding box center [915, 629] width 66 height 30
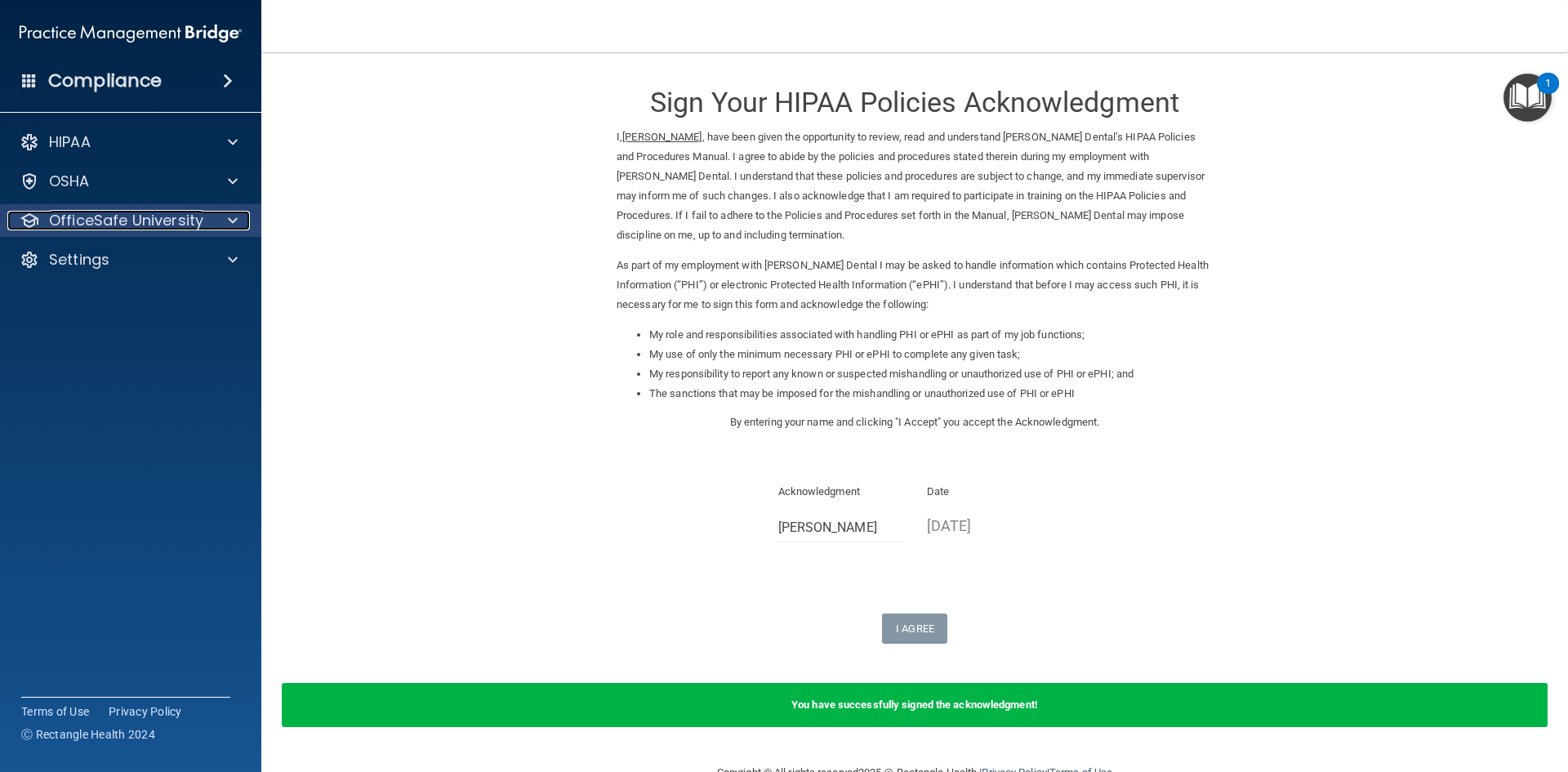
click at [165, 222] on p "OfficeSafe University" at bounding box center [126, 220] width 154 height 19
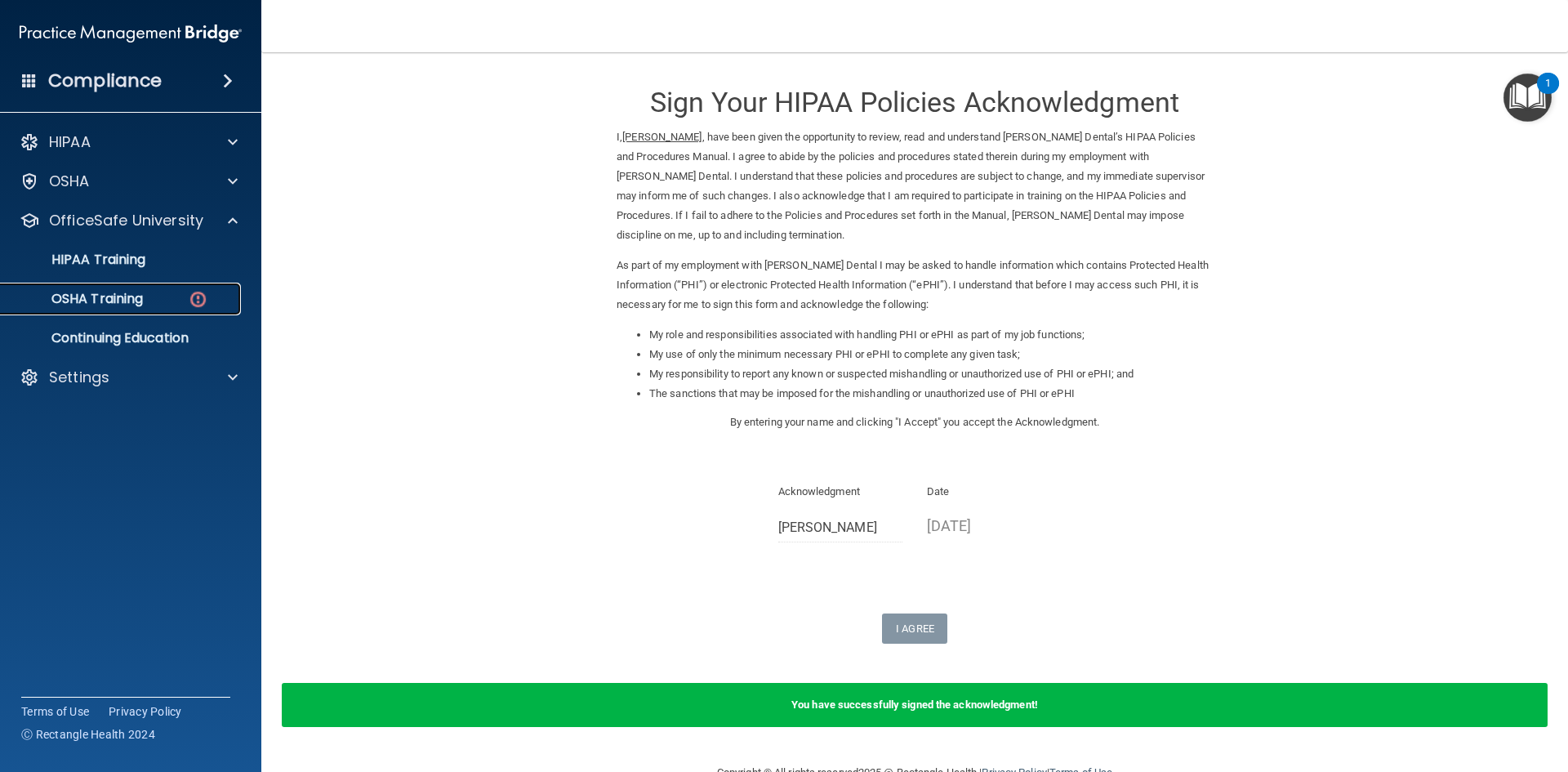
click at [165, 298] on div "OSHA Training" at bounding box center [122, 298] width 223 height 16
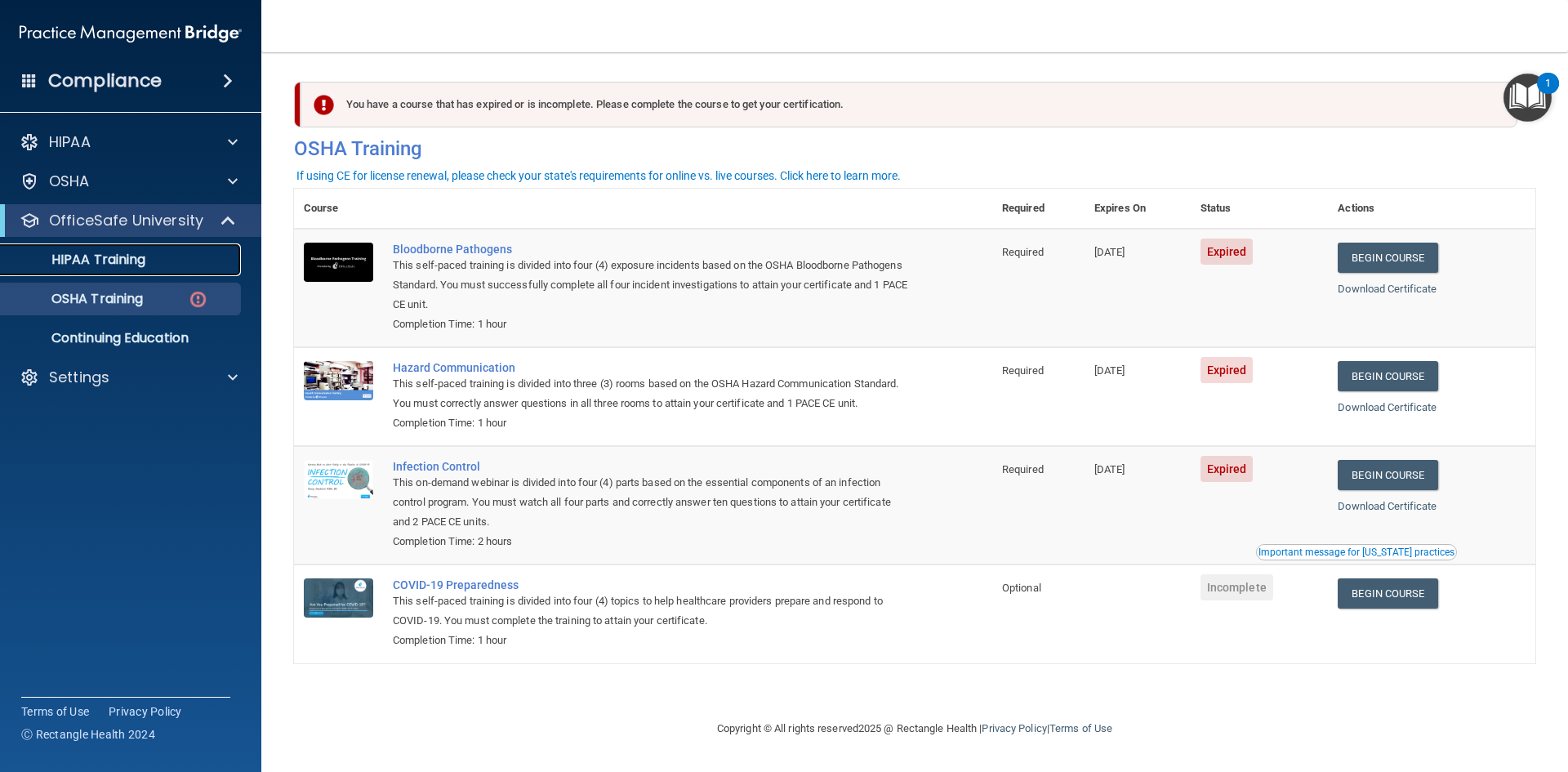
click at [156, 263] on div "HIPAA Training" at bounding box center [122, 260] width 223 height 16
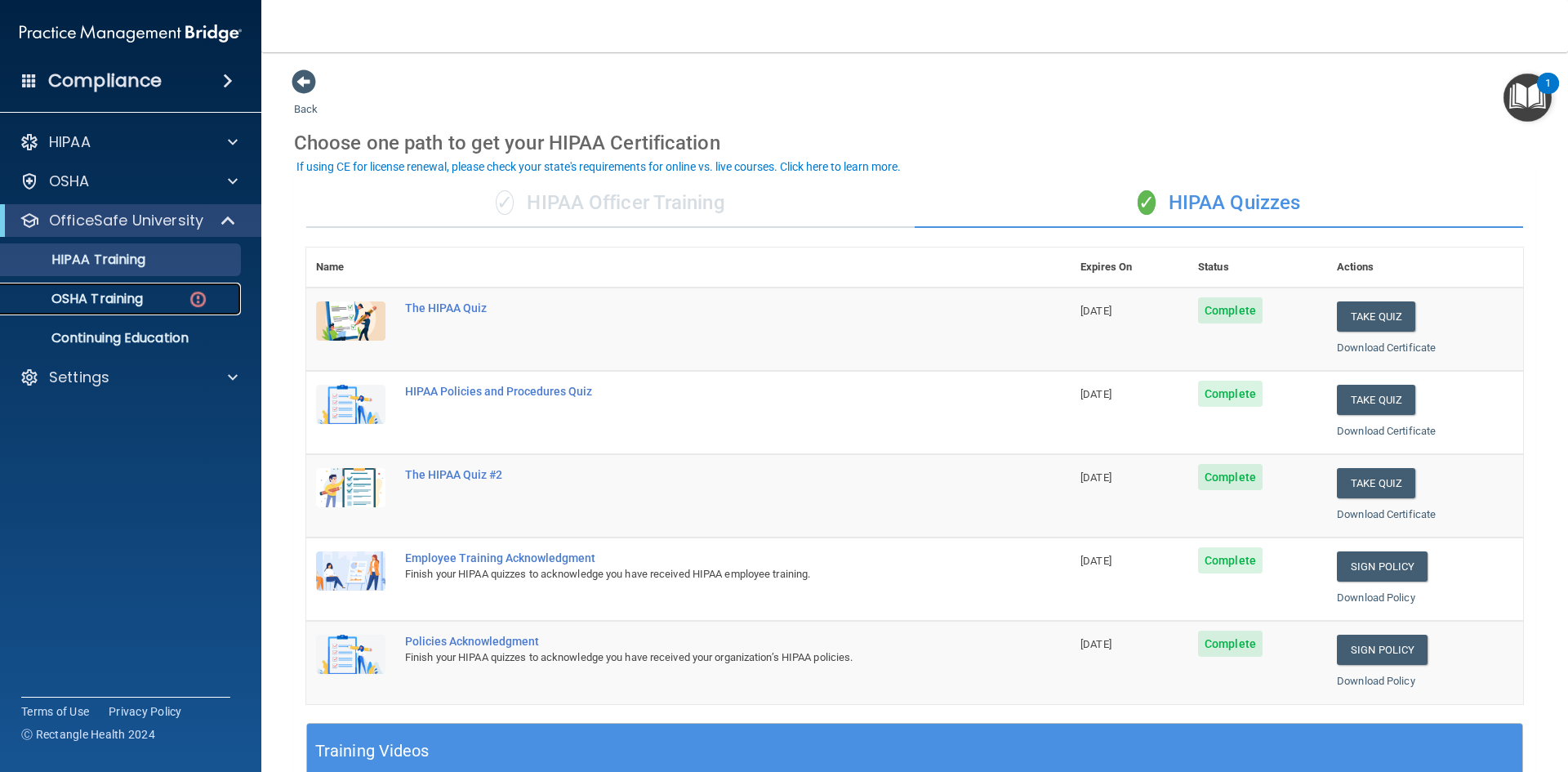
click at [160, 303] on div "OSHA Training" at bounding box center [122, 298] width 223 height 16
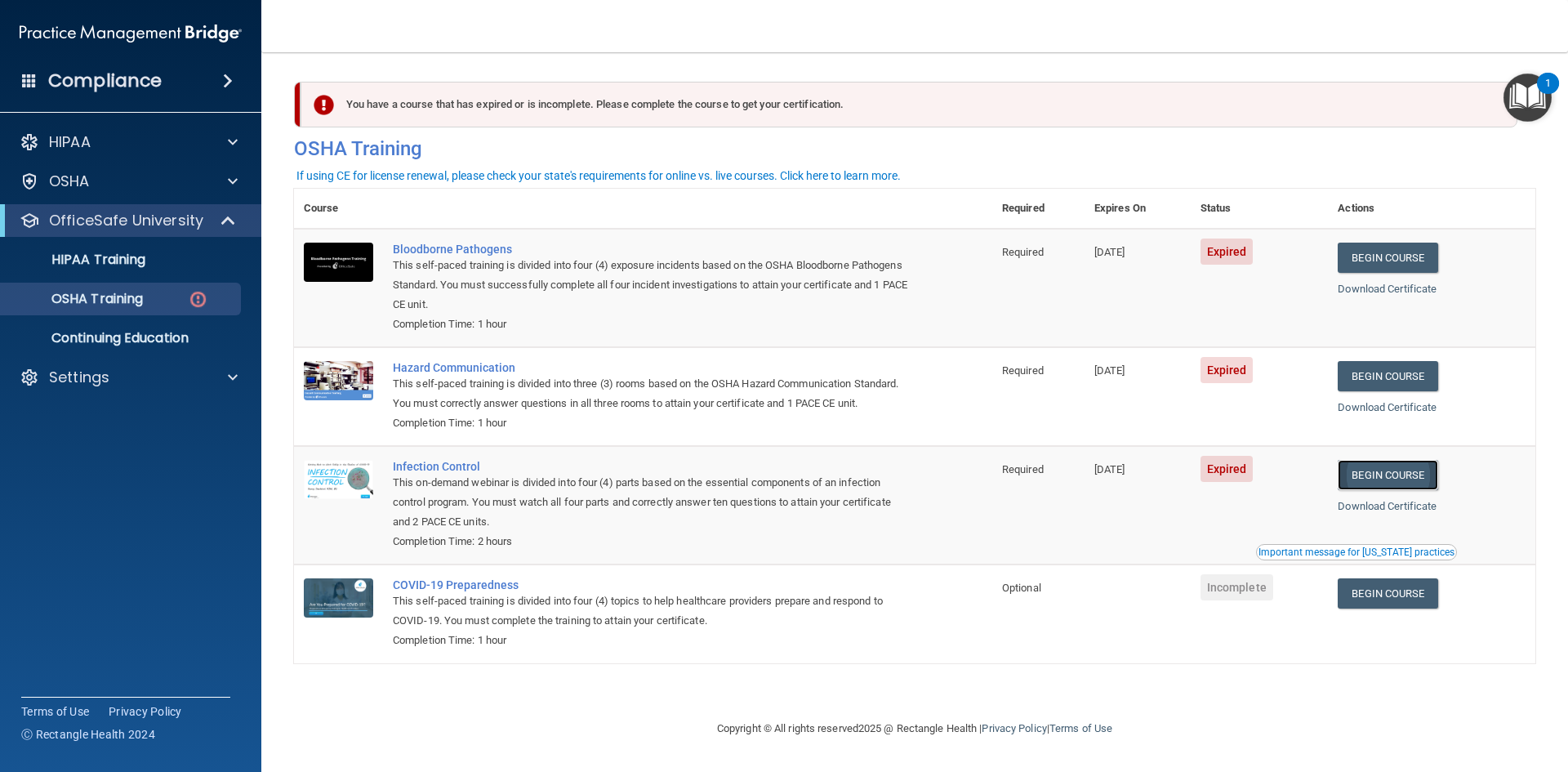
click at [1378, 480] on link "Begin Course" at bounding box center [1388, 475] width 99 height 30
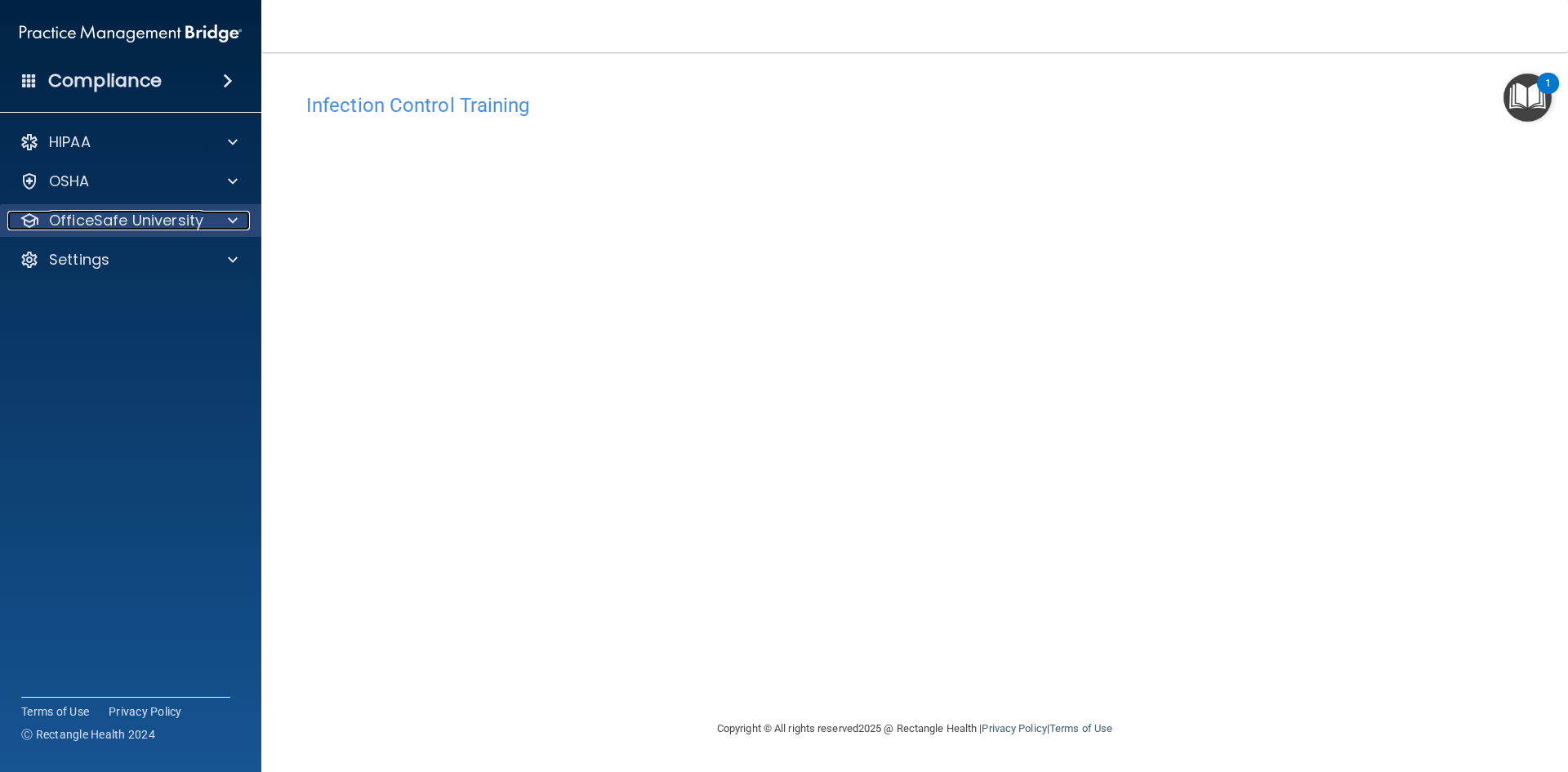
click at [210, 225] on div at bounding box center [230, 220] width 40 height 19
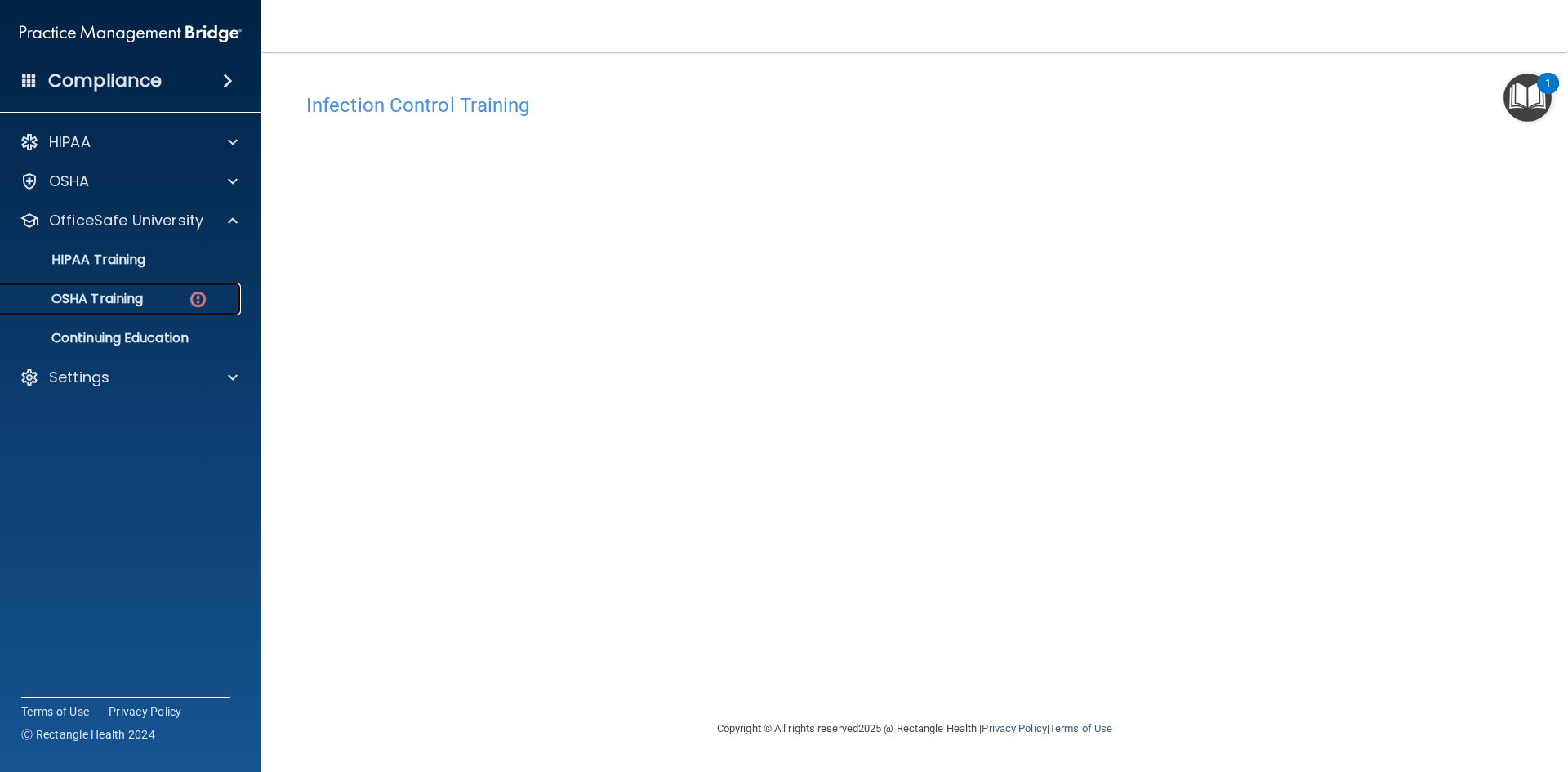
click at [168, 298] on div "OSHA Training" at bounding box center [122, 298] width 223 height 16
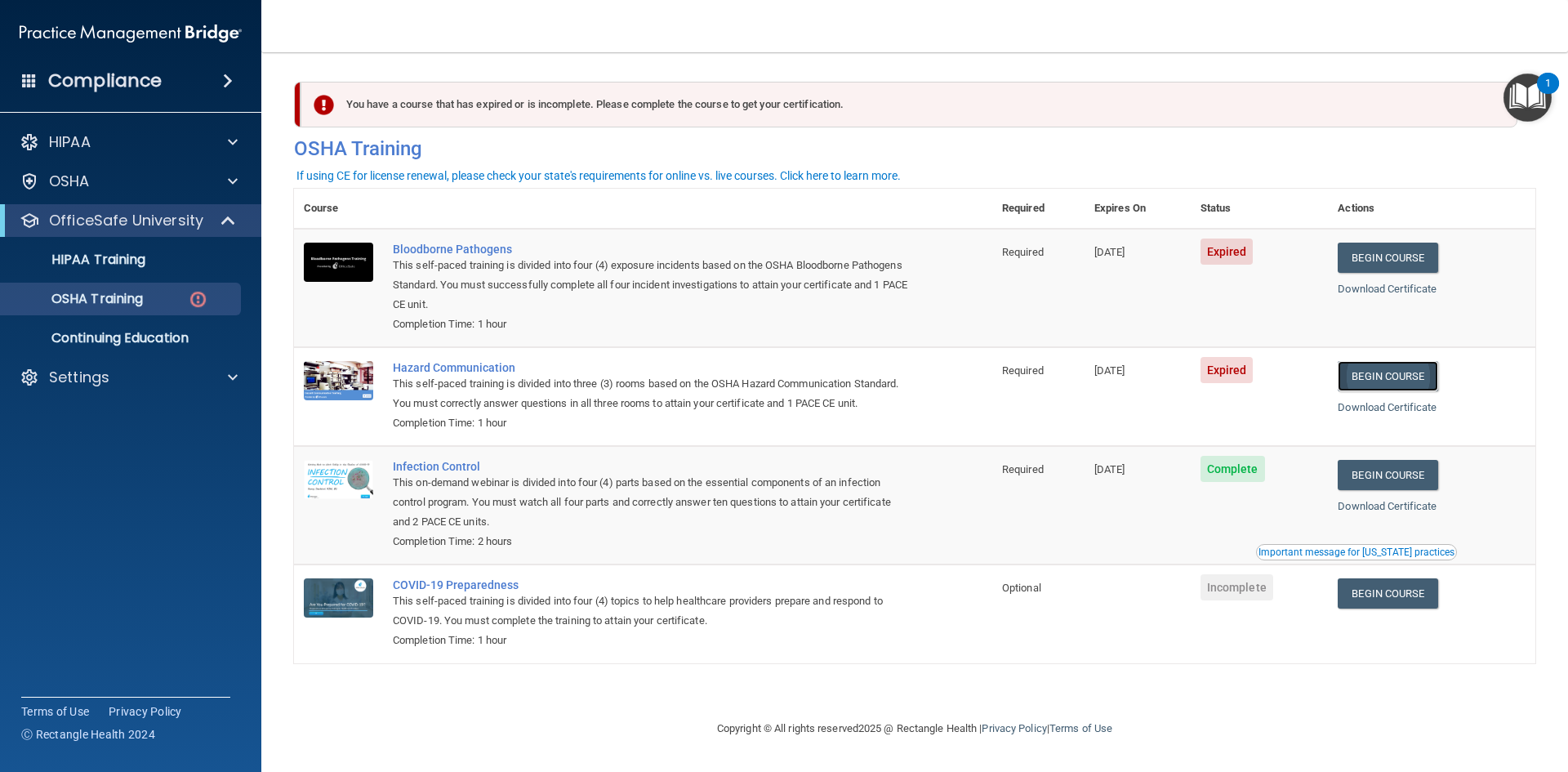
click at [1416, 376] on link "Begin Course" at bounding box center [1388, 376] width 99 height 30
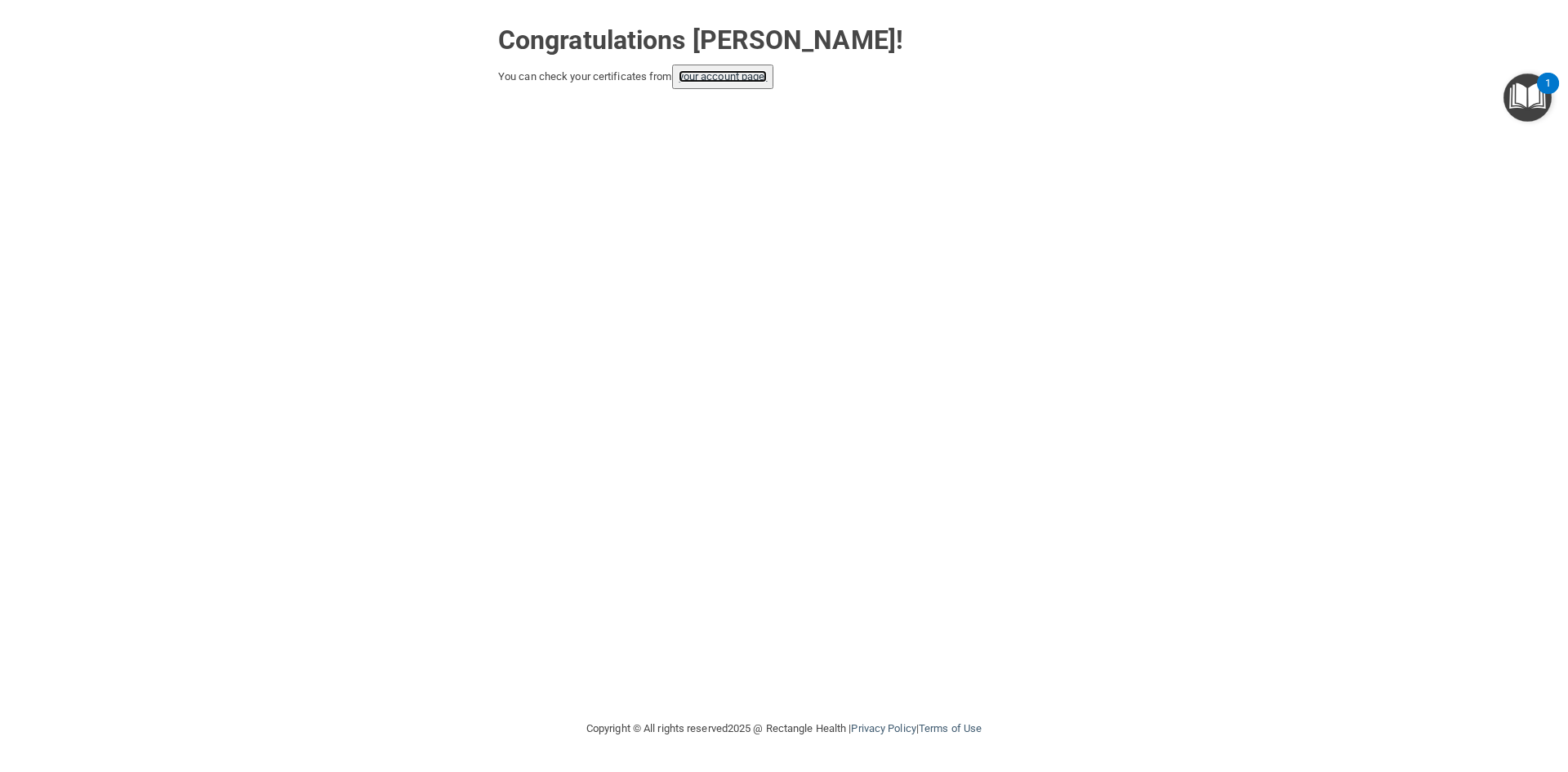
click at [739, 76] on link "your account page!" at bounding box center [724, 76] width 89 height 13
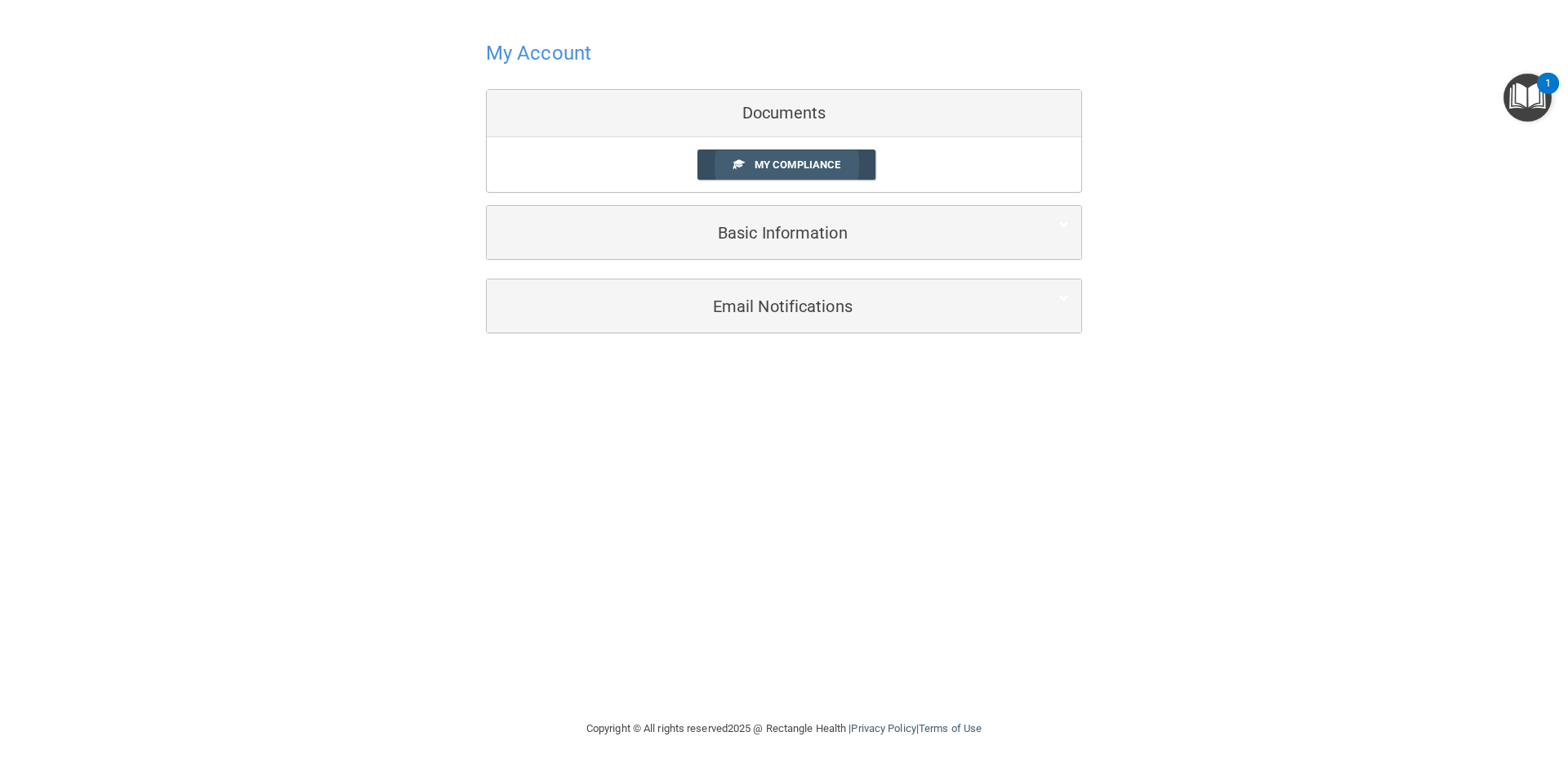
click at [807, 166] on span "My Compliance" at bounding box center [798, 164] width 86 height 13
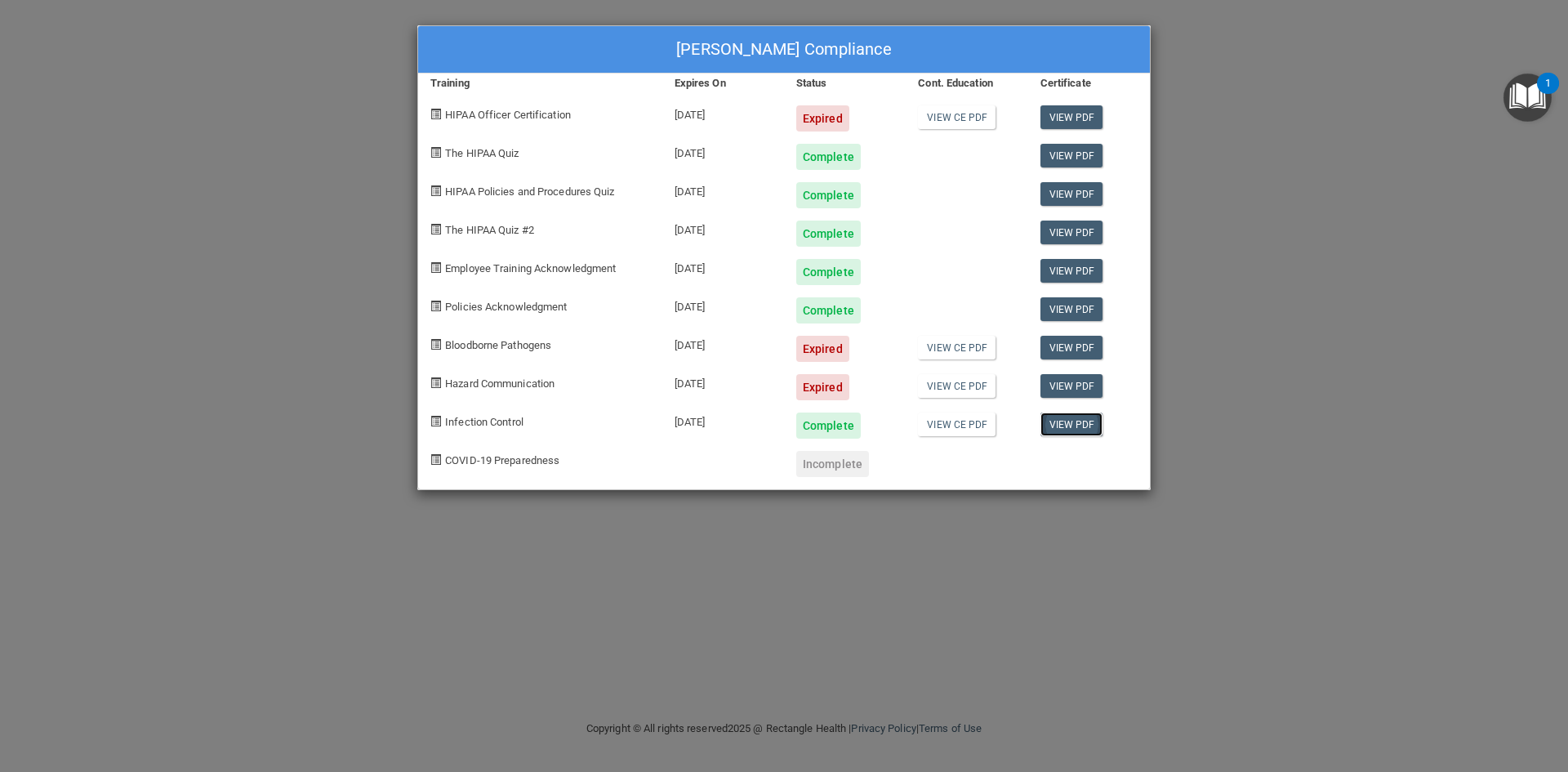
click at [1086, 421] on link "View PDF" at bounding box center [1072, 425] width 63 height 24
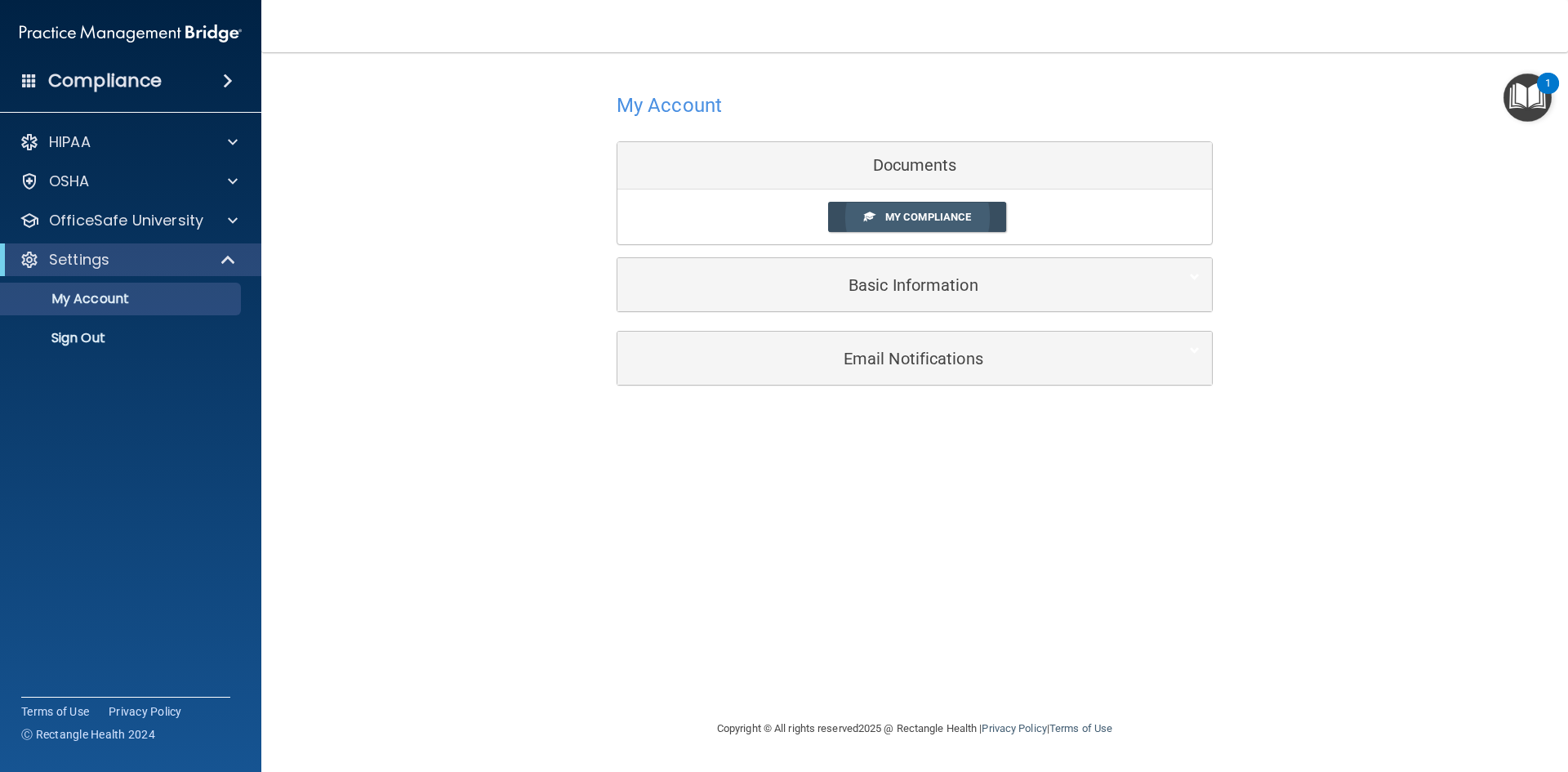
click at [966, 215] on span "My Compliance" at bounding box center [928, 217] width 86 height 13
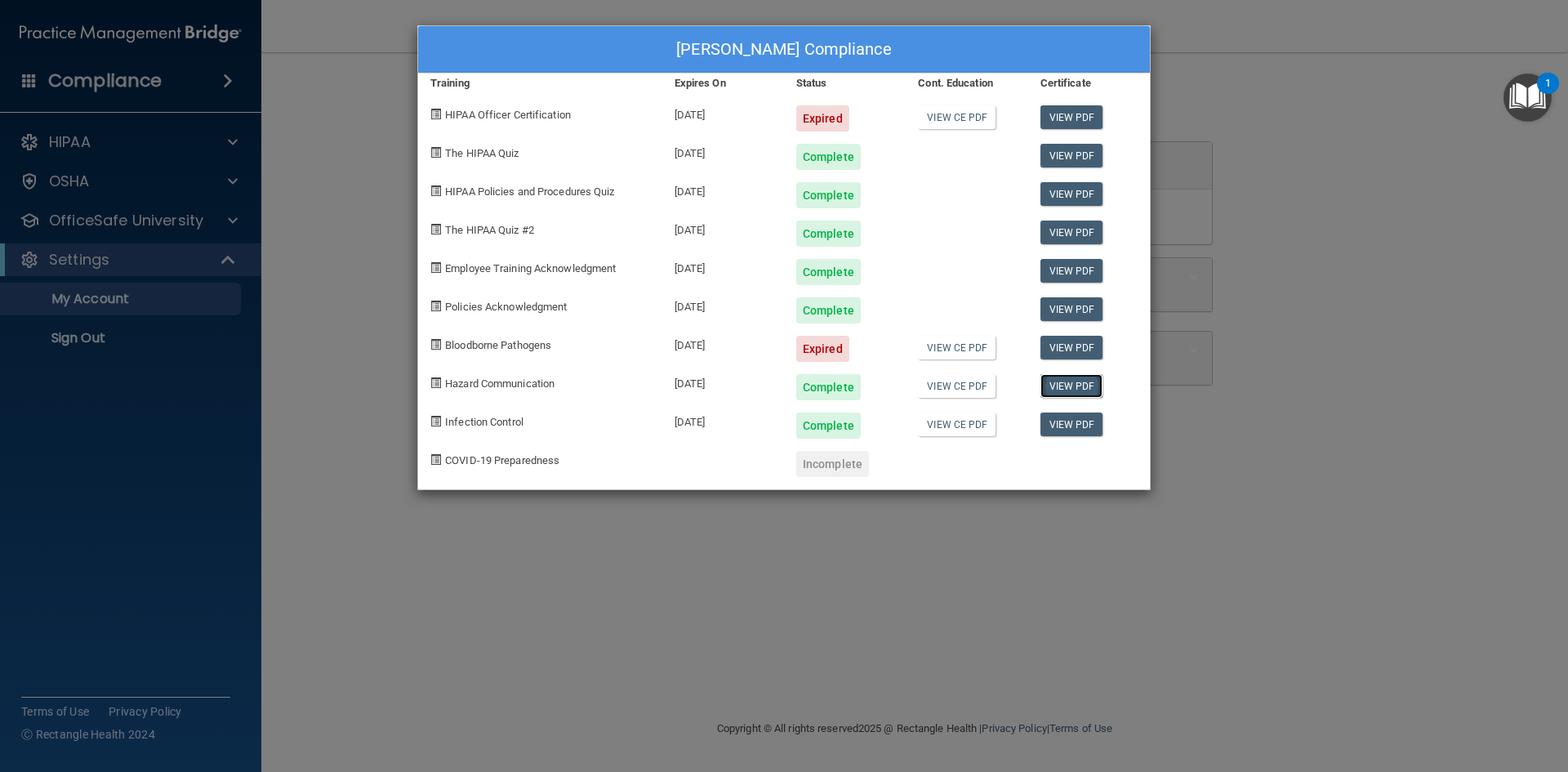
click at [1078, 380] on link "View PDF" at bounding box center [1072, 386] width 63 height 24
click at [337, 503] on div "[PERSON_NAME] Compliance Training Expires On Status Cont. Education Certificate…" at bounding box center [784, 386] width 1568 height 772
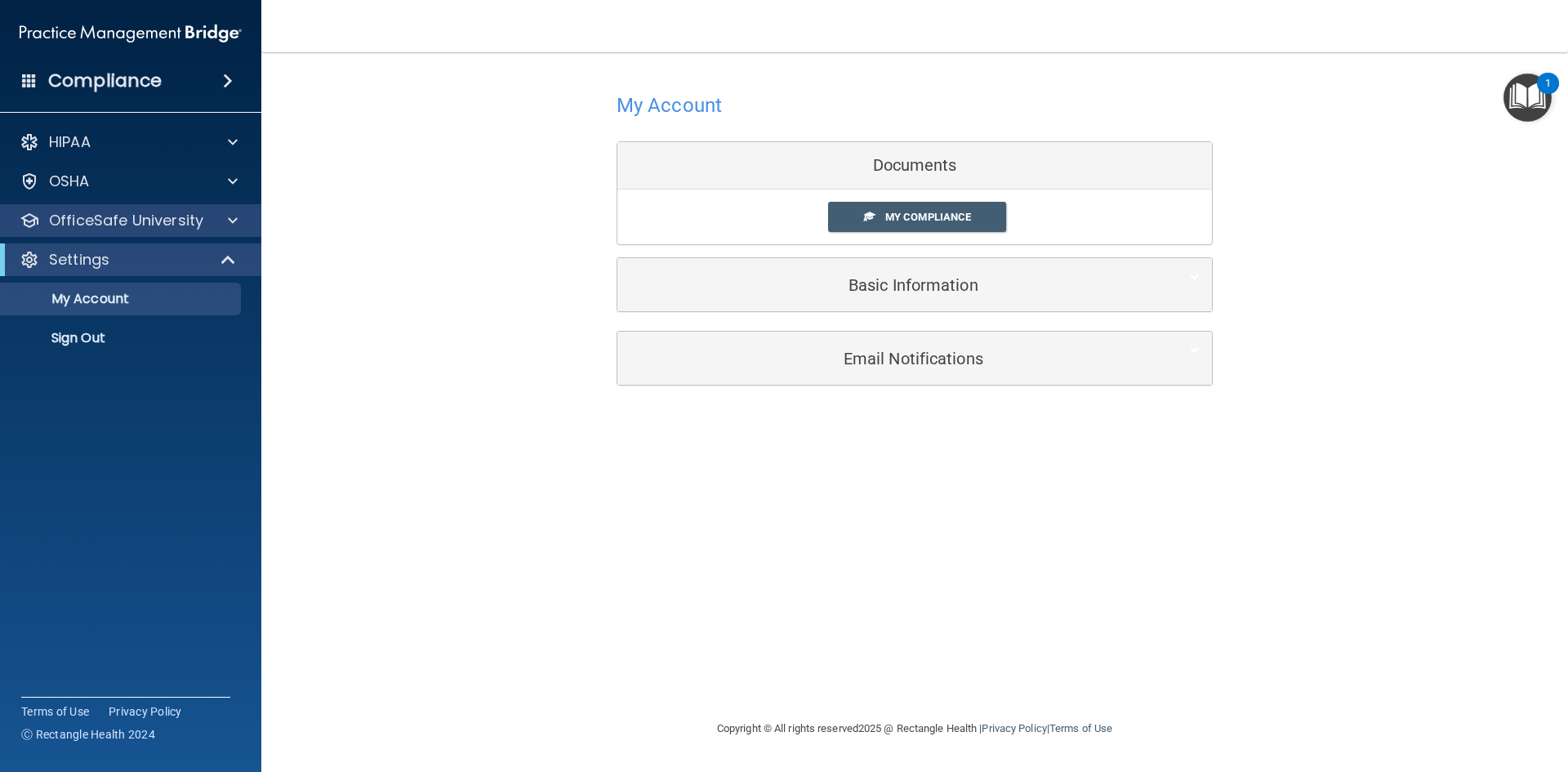
click at [200, 207] on div "OfficeSafe University" at bounding box center [131, 220] width 262 height 33
click at [233, 216] on span at bounding box center [233, 220] width 10 height 19
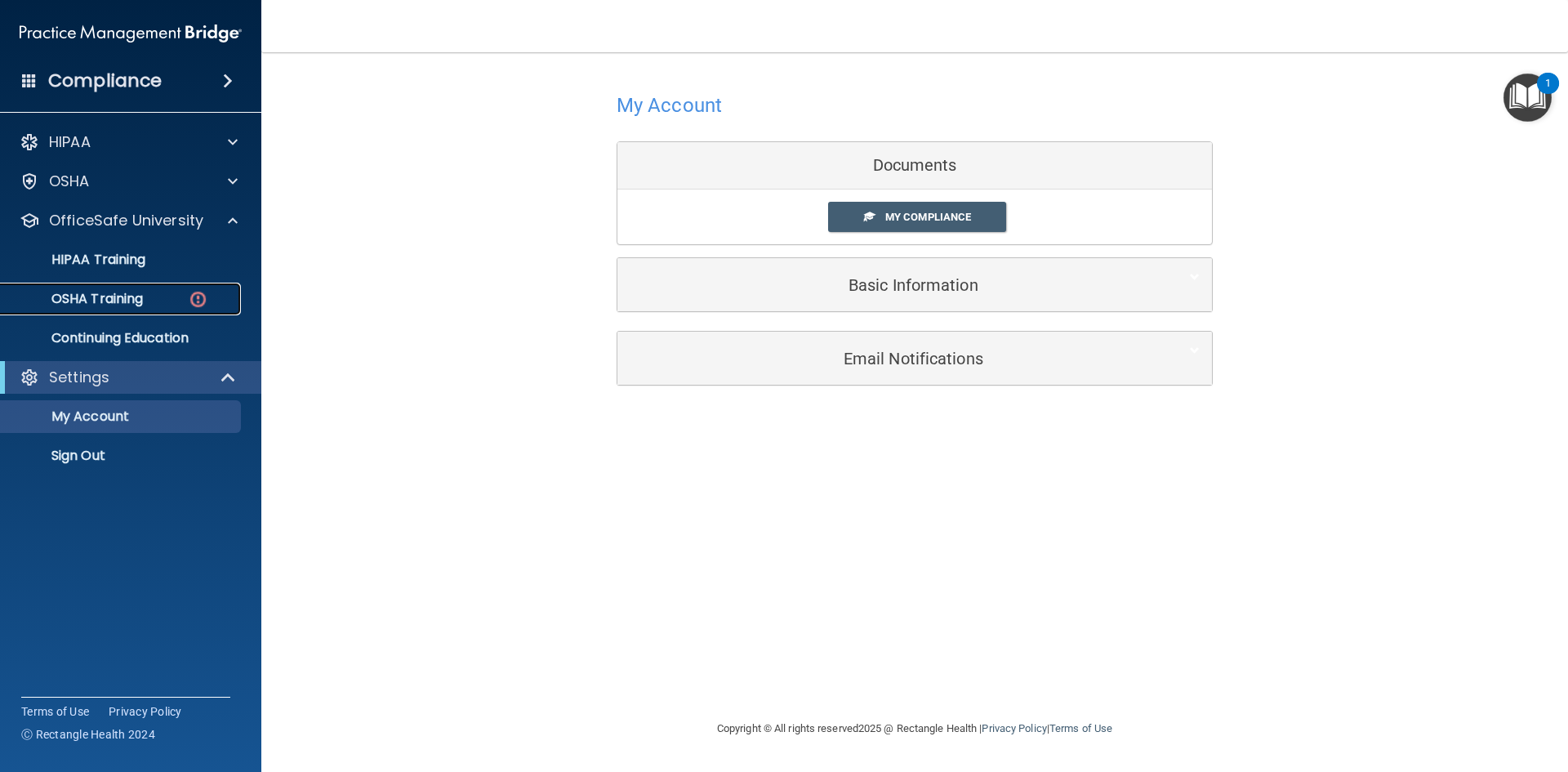
click at [179, 302] on div "OSHA Training" at bounding box center [122, 298] width 223 height 16
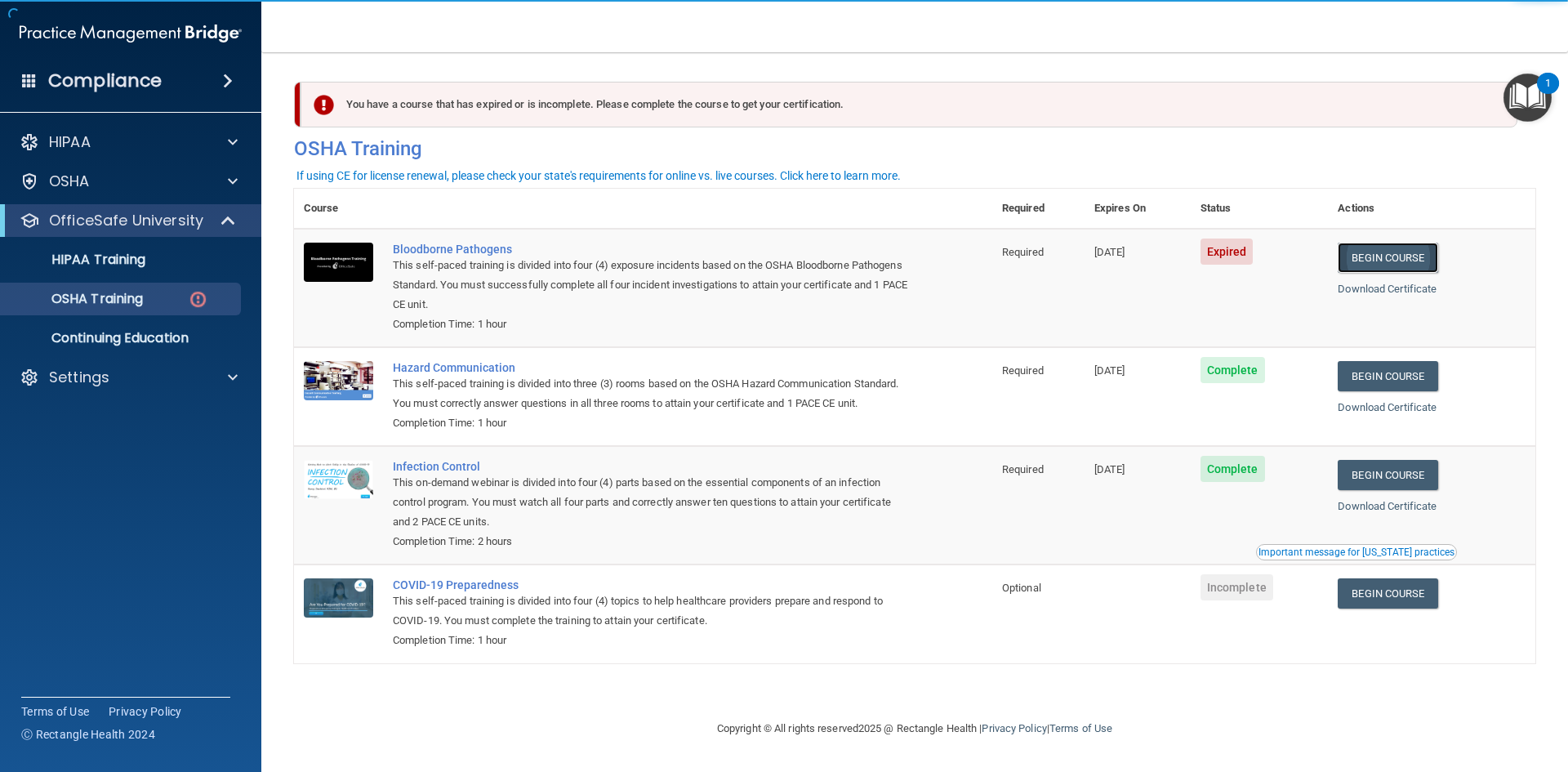
click at [1402, 255] on link "Begin Course" at bounding box center [1388, 258] width 99 height 30
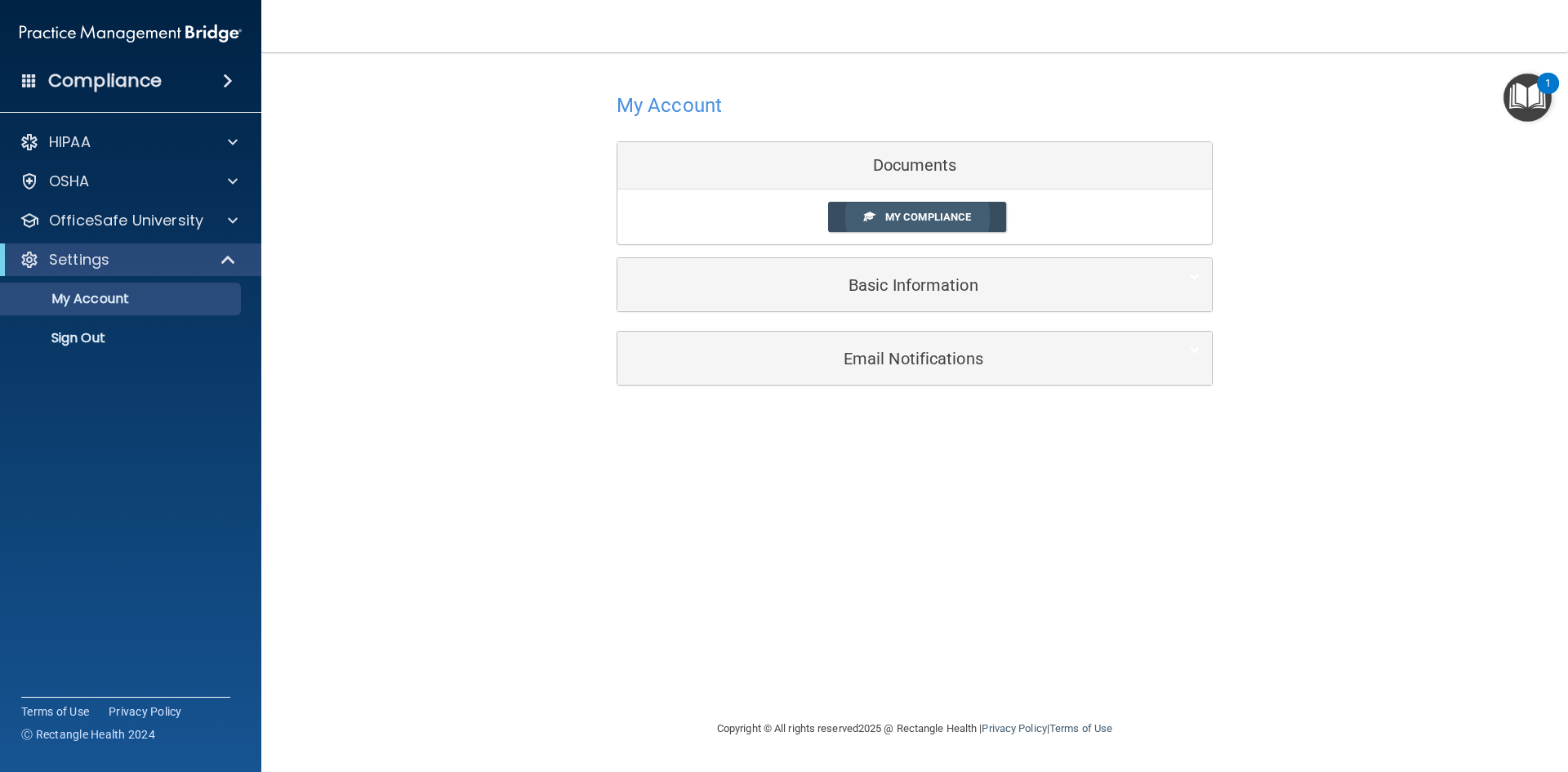
click at [933, 219] on span "My Compliance" at bounding box center [928, 217] width 86 height 13
